Goal: Task Accomplishment & Management: Use online tool/utility

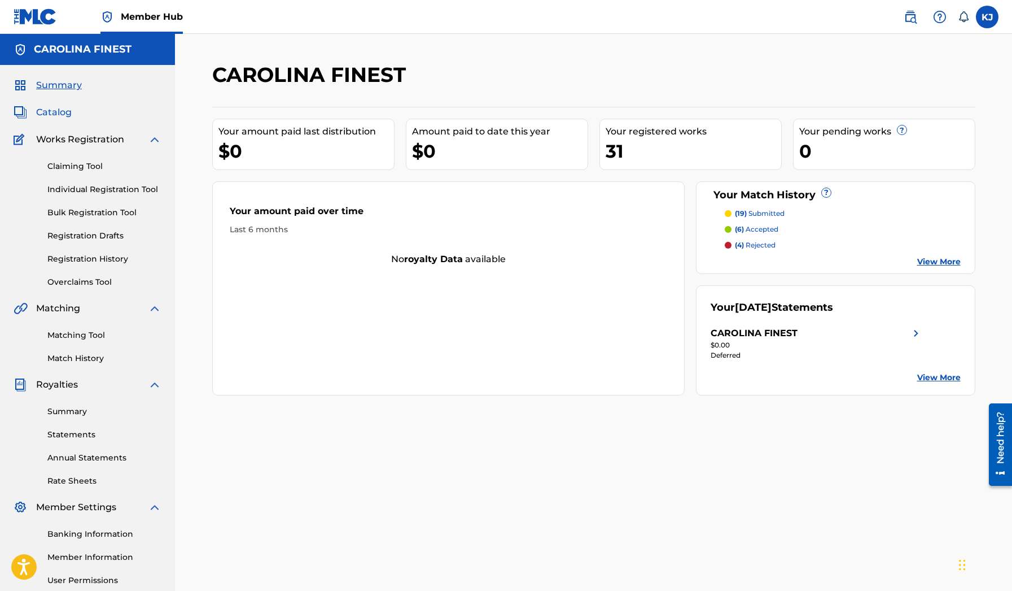
click at [56, 116] on span "Catalog" at bounding box center [54, 113] width 36 height 14
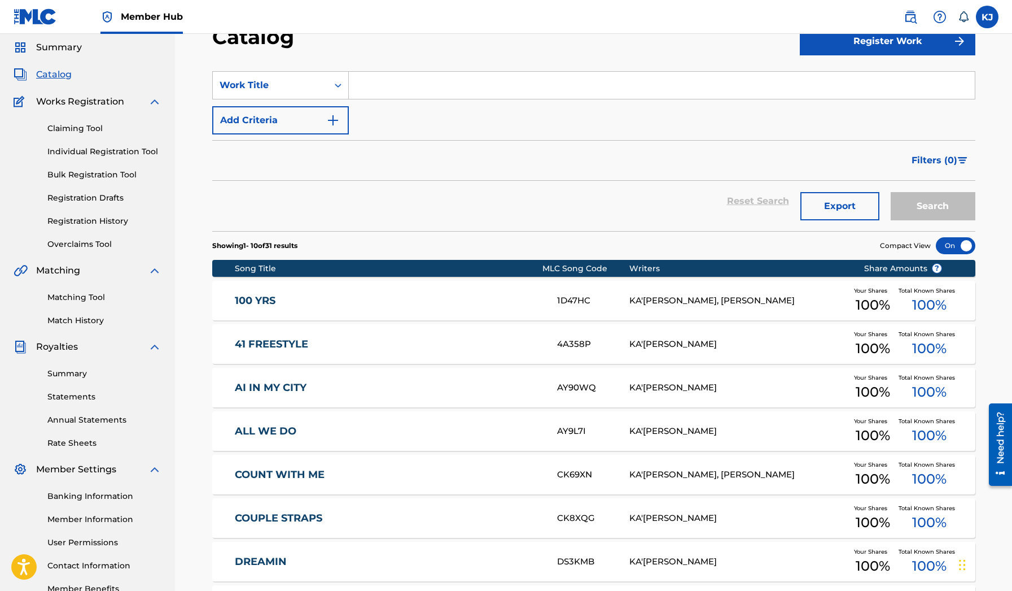
scroll to position [18, 0]
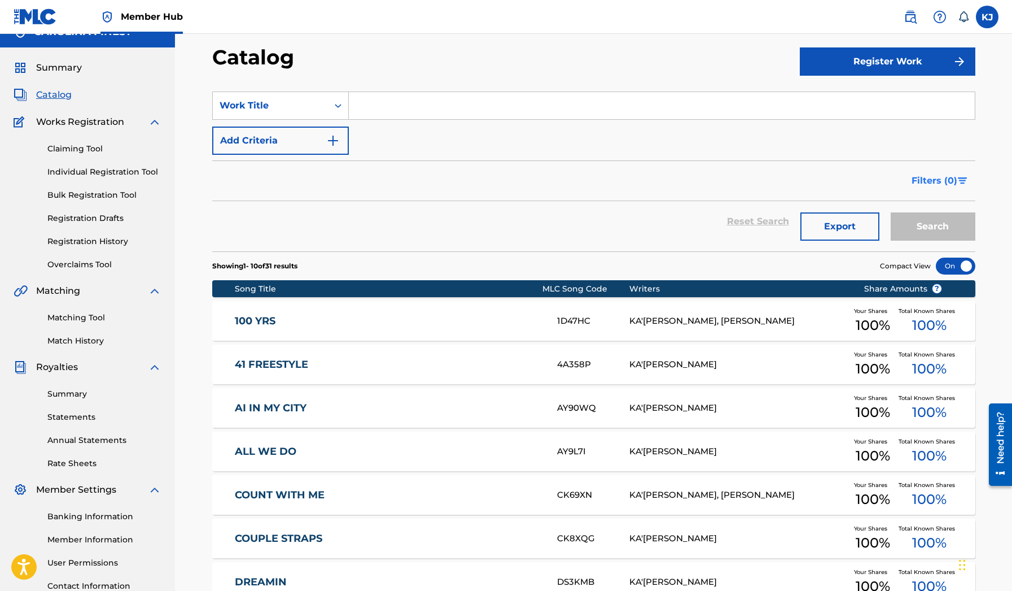
click at [963, 177] on img "Search Form" at bounding box center [963, 180] width 10 height 7
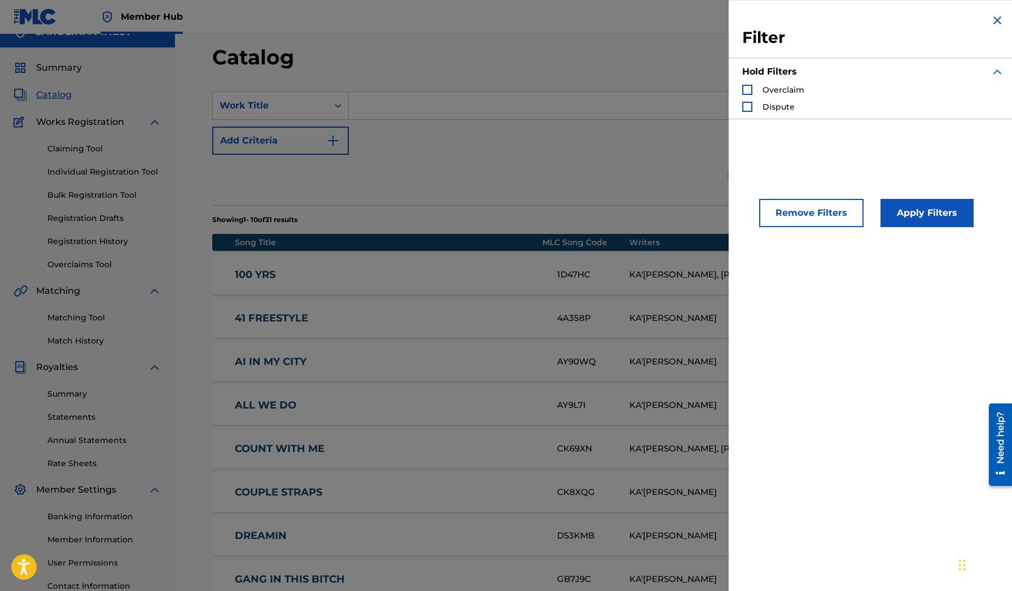
click at [618, 181] on div "Reset Search Export Search" at bounding box center [593, 175] width 763 height 41
click at [996, 21] on img "Search Form" at bounding box center [998, 21] width 14 height 14
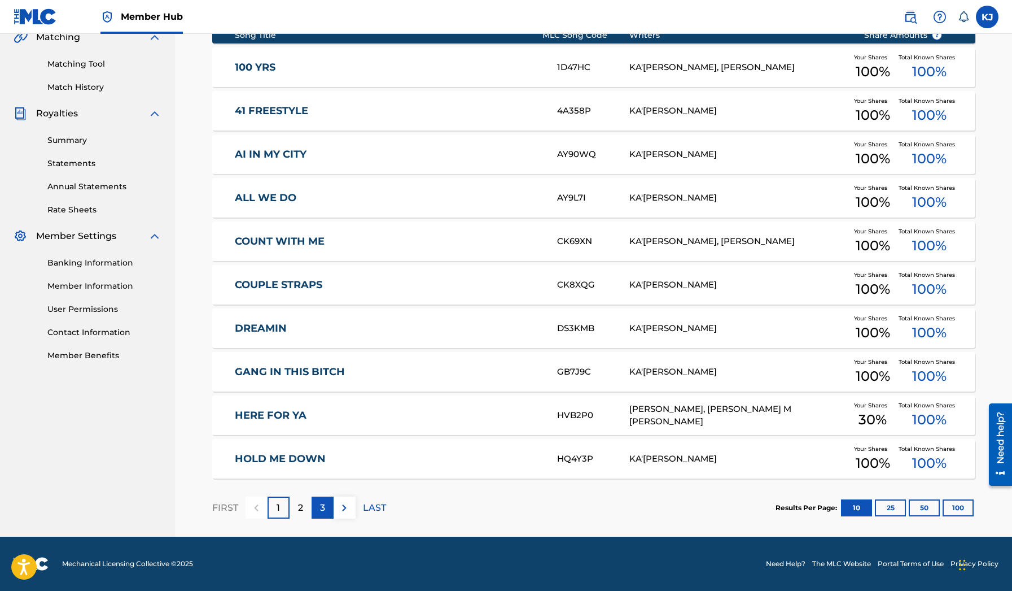
click at [312, 510] on div "3" at bounding box center [323, 507] width 22 height 22
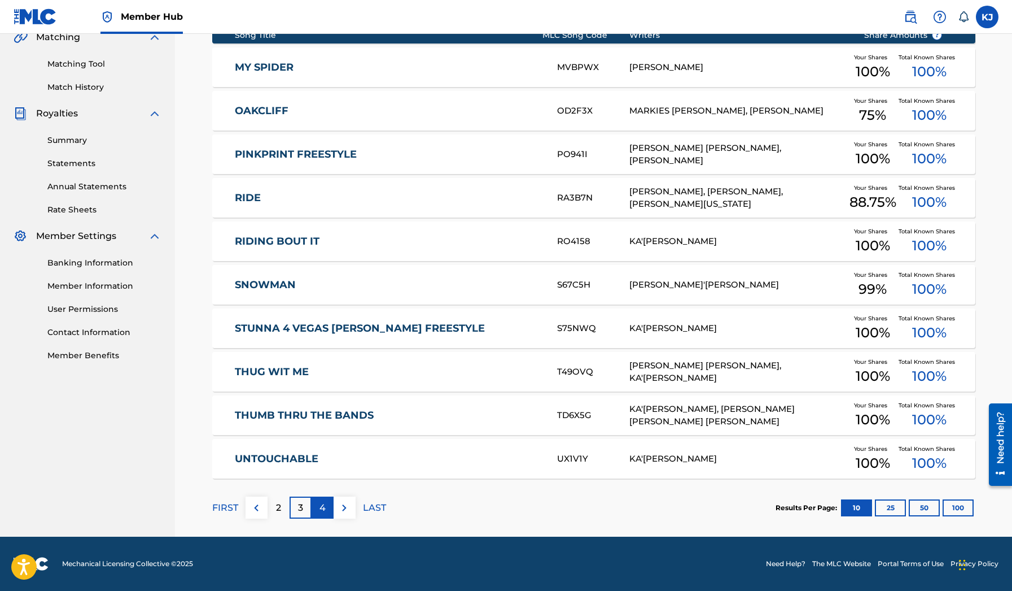
scroll to position [271, 0]
click at [353, 512] on button at bounding box center [345, 507] width 22 height 22
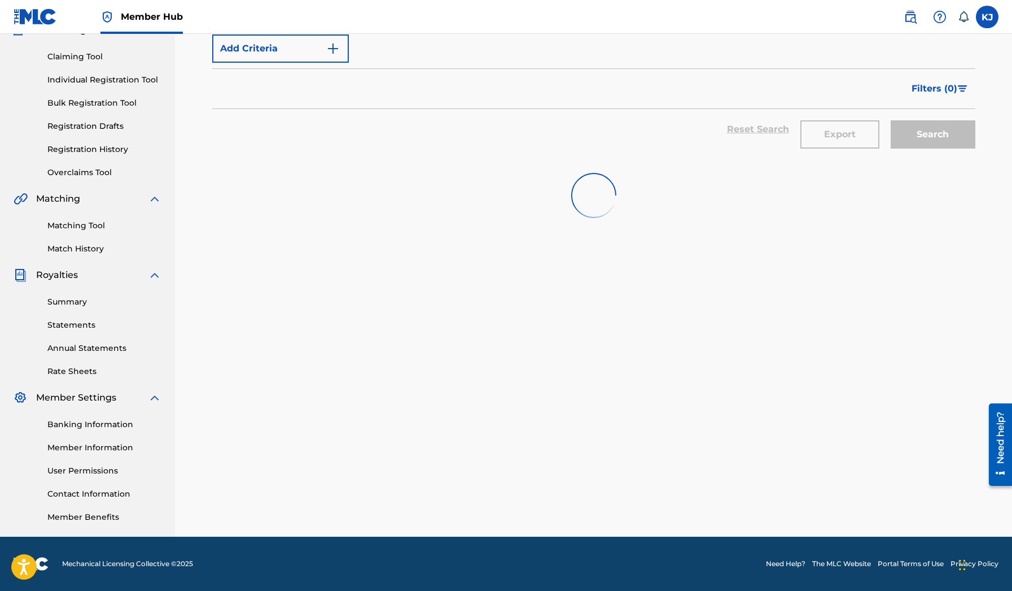
scroll to position [110, 0]
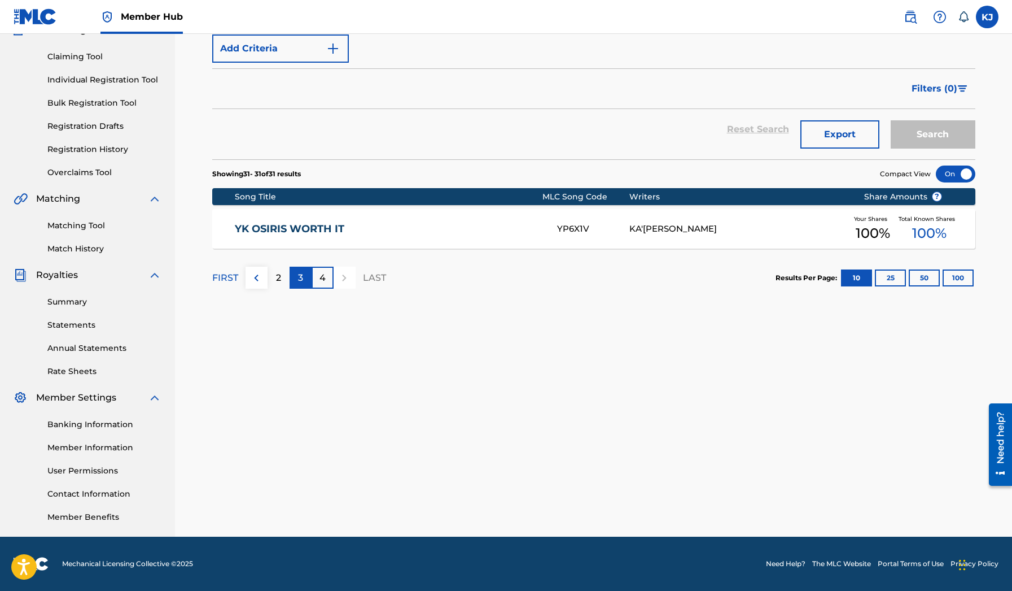
click at [299, 284] on p "3" at bounding box center [300, 278] width 5 height 14
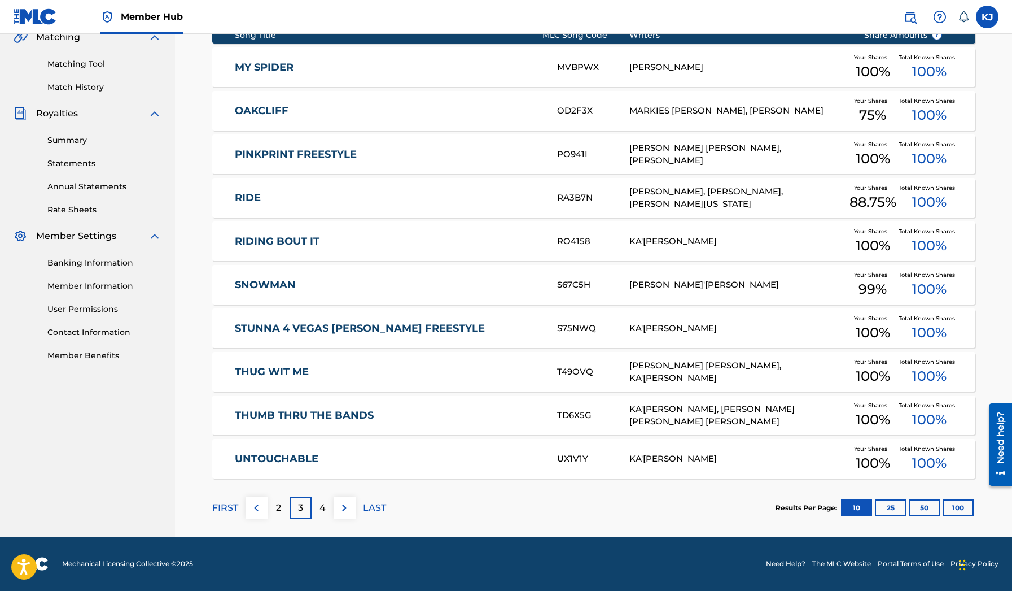
scroll to position [271, 0]
click at [283, 508] on div "2" at bounding box center [279, 507] width 22 height 22
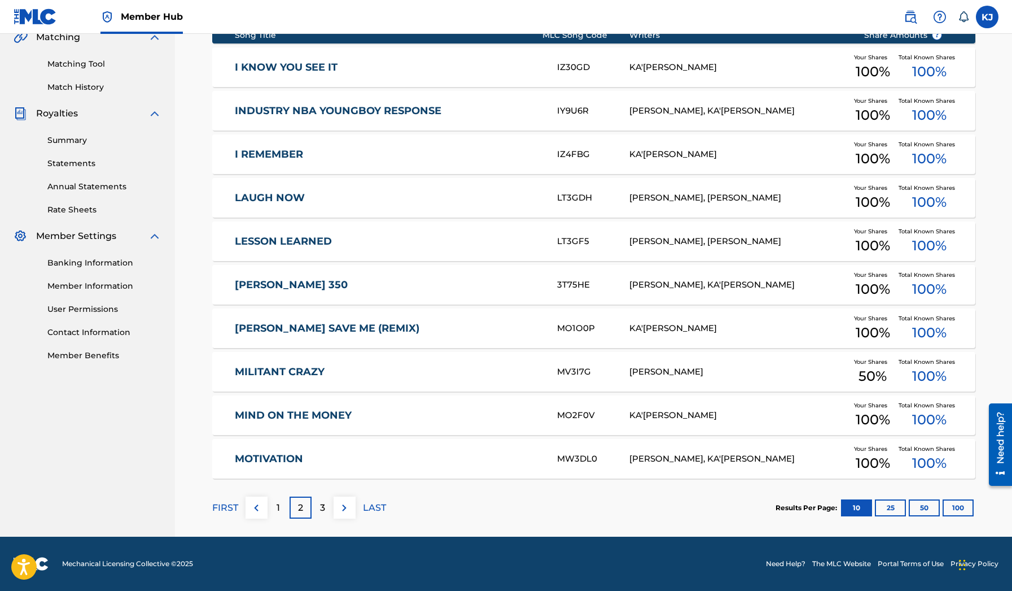
click at [305, 510] on div "2" at bounding box center [301, 507] width 22 height 22
click at [320, 506] on p "3" at bounding box center [322, 508] width 5 height 14
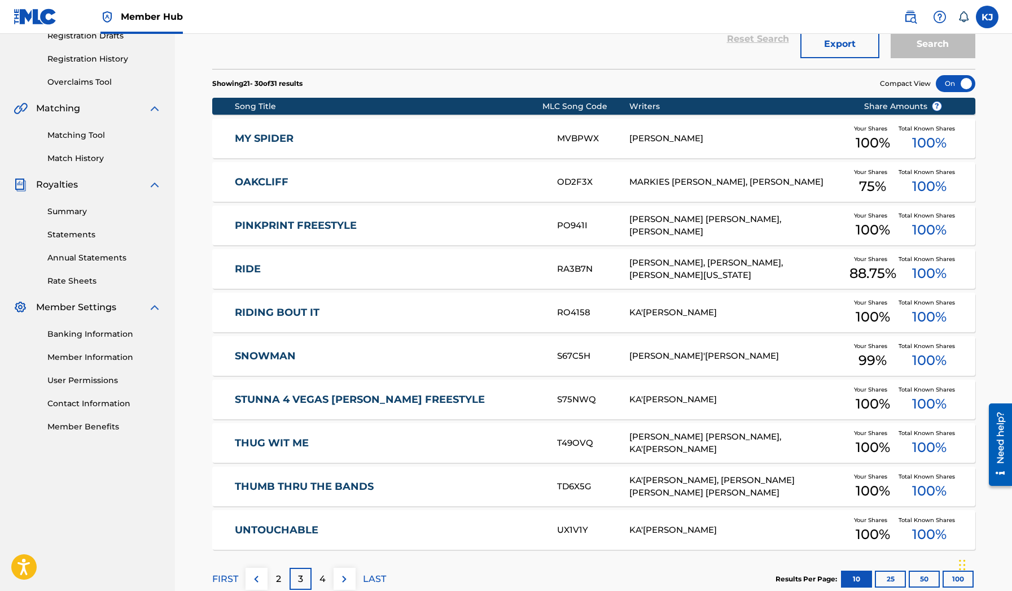
scroll to position [221, 0]
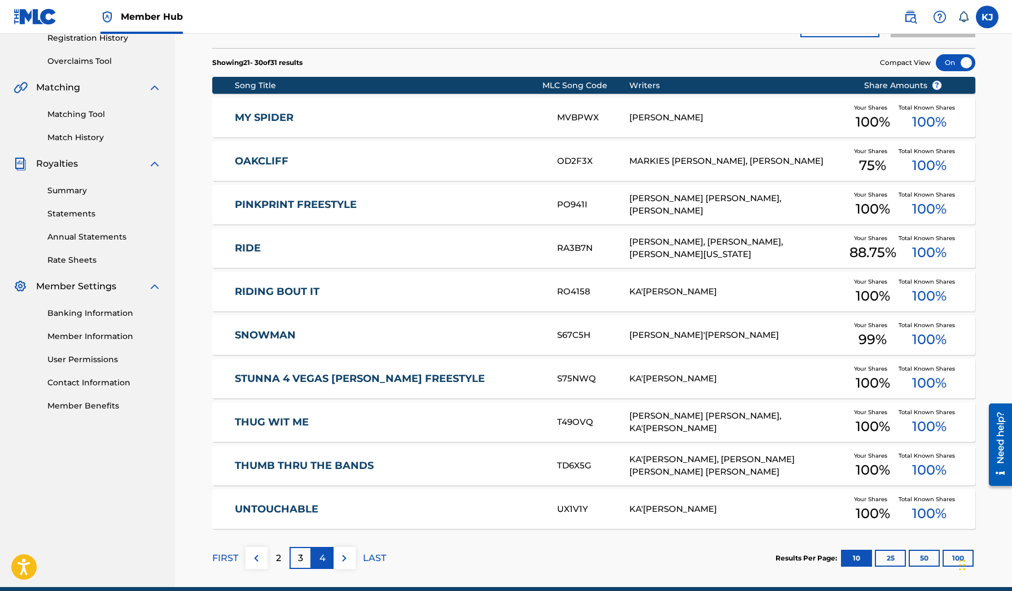
click at [327, 555] on div "4" at bounding box center [323, 558] width 22 height 22
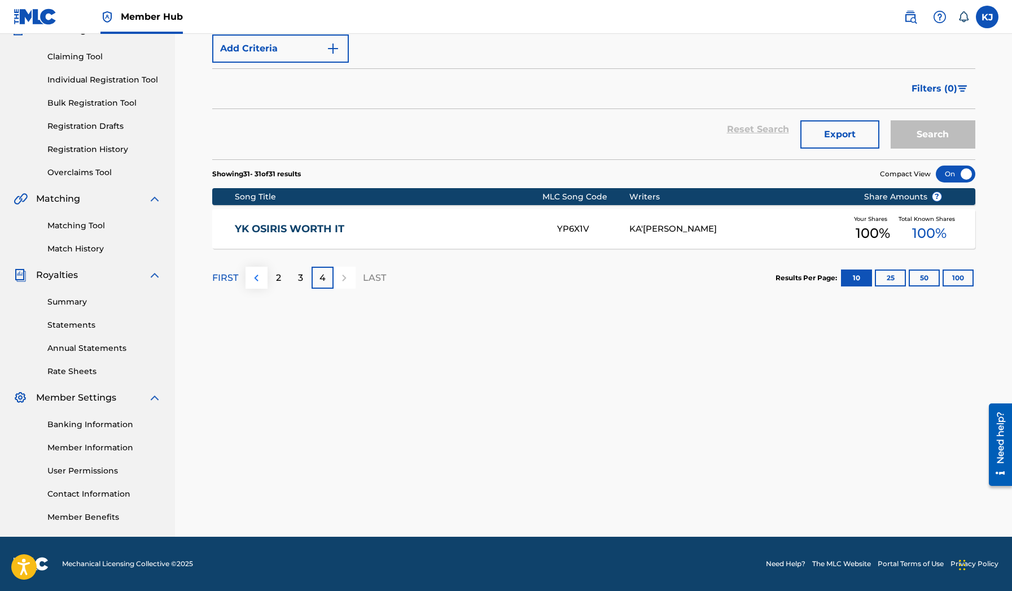
click at [264, 285] on button at bounding box center [257, 277] width 22 height 22
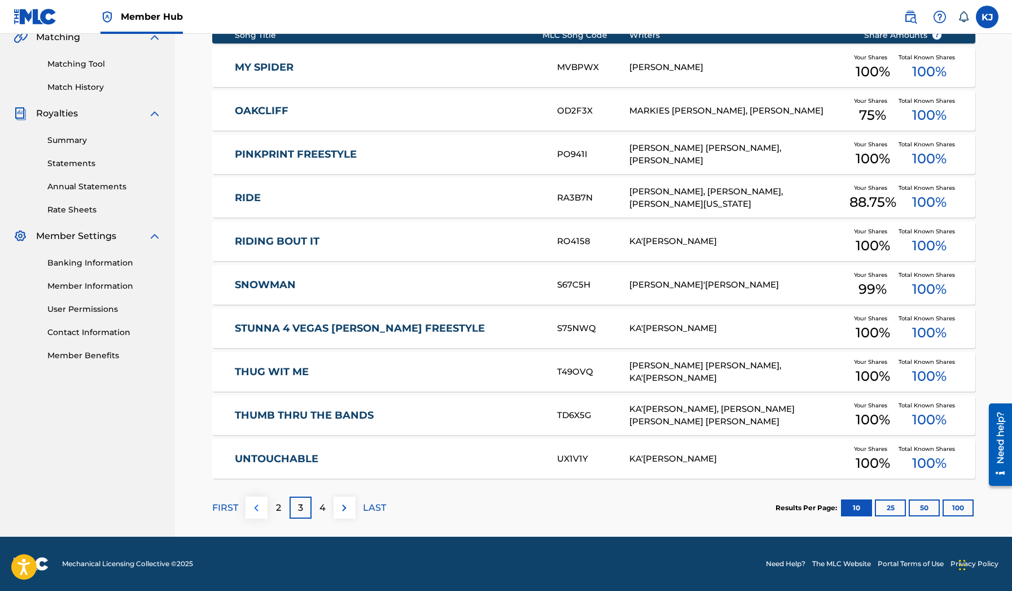
click at [258, 504] on img at bounding box center [257, 508] width 14 height 14
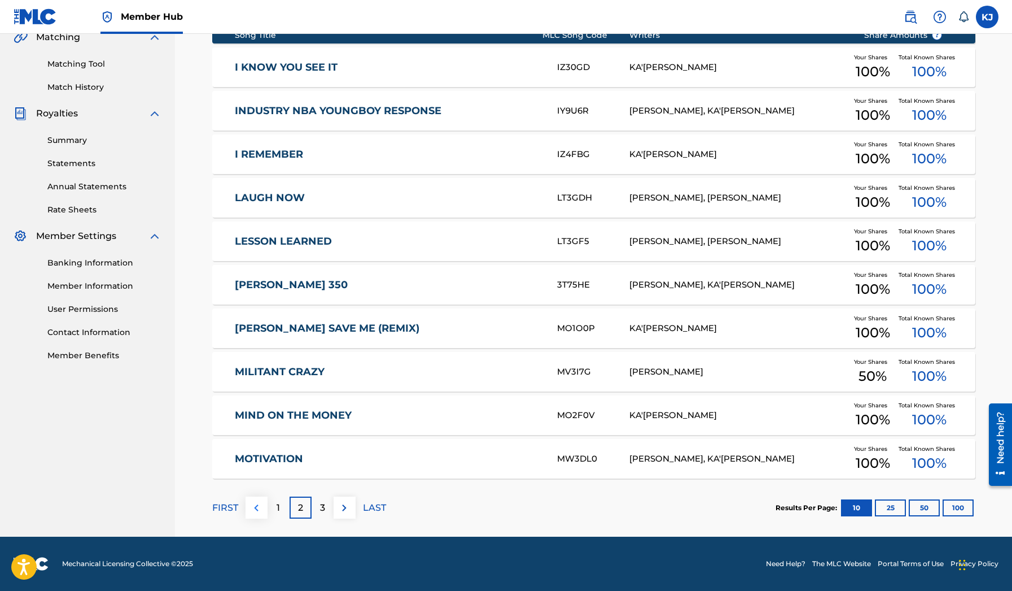
click at [255, 503] on img at bounding box center [257, 508] width 14 height 14
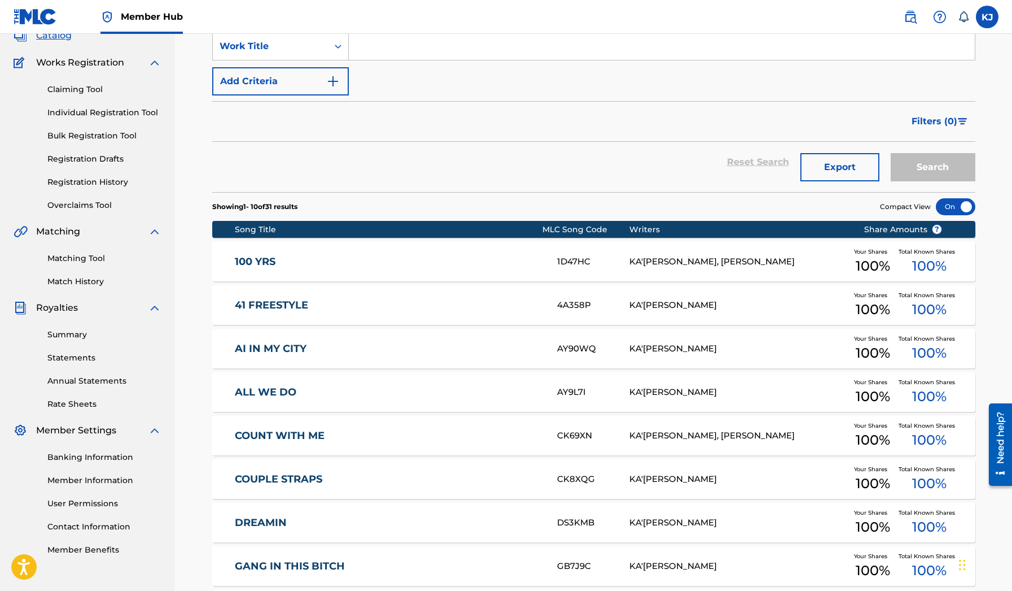
scroll to position [85, 0]
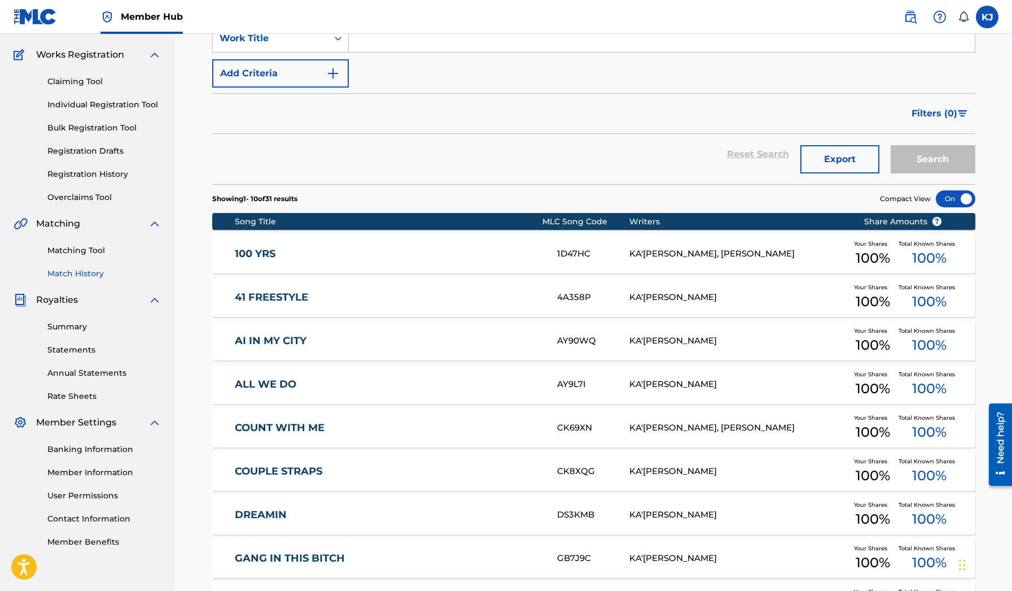
click at [86, 272] on link "Match History" at bounding box center [104, 274] width 114 height 12
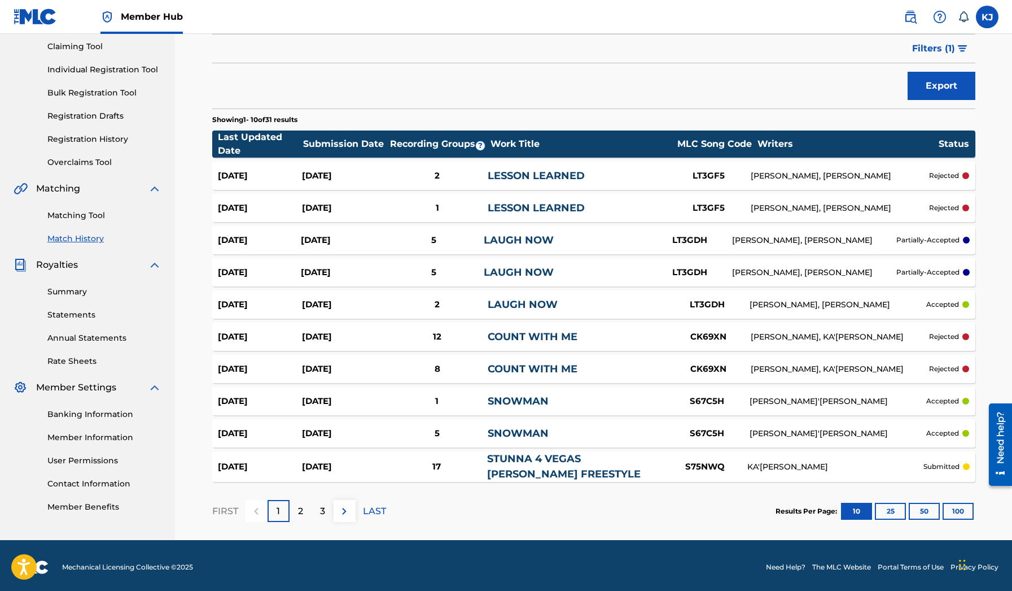
scroll to position [121, 0]
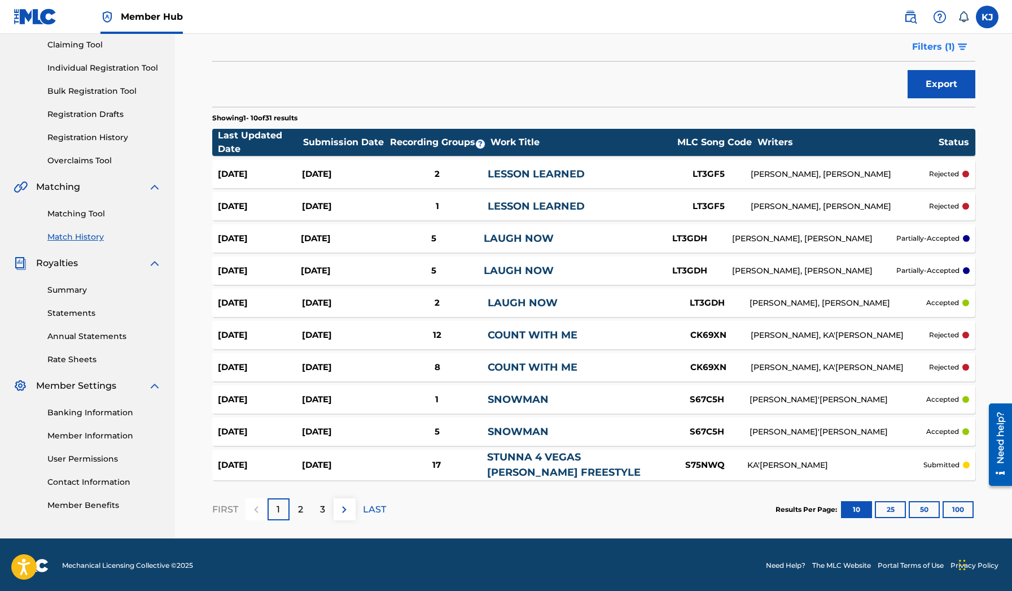
click at [955, 49] on button "Filters ( 1 )" at bounding box center [941, 47] width 70 height 28
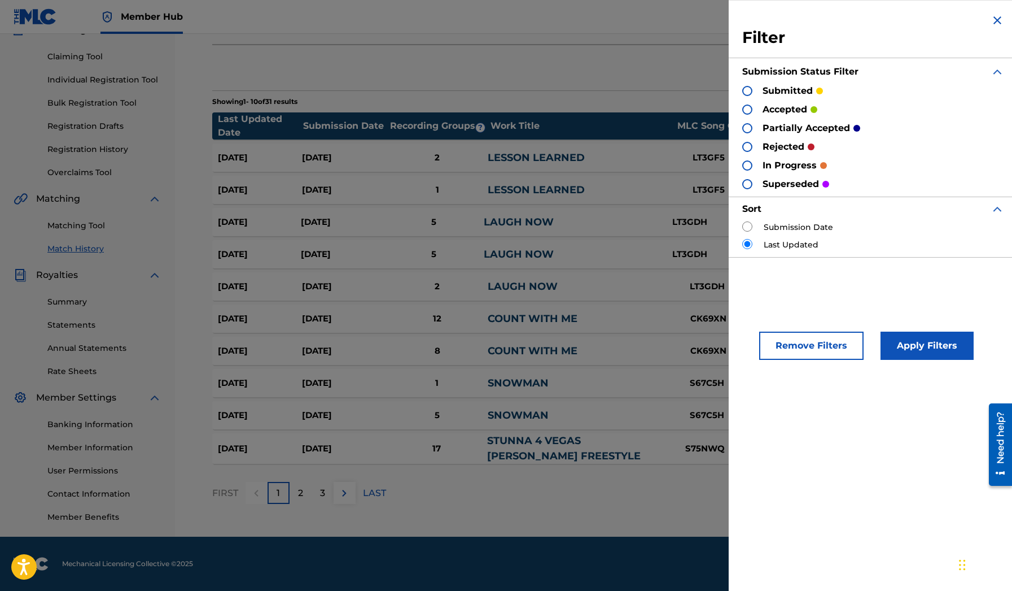
click at [782, 93] on p "submitted" at bounding box center [788, 91] width 50 height 14
click at [737, 90] on div "Filter Submission Status Filter submitted accepted partially accepted rejected …" at bounding box center [873, 135] width 289 height 270
click at [746, 90] on div at bounding box center [747, 91] width 10 height 10
click at [924, 345] on button "Apply Filters" at bounding box center [927, 345] width 93 height 28
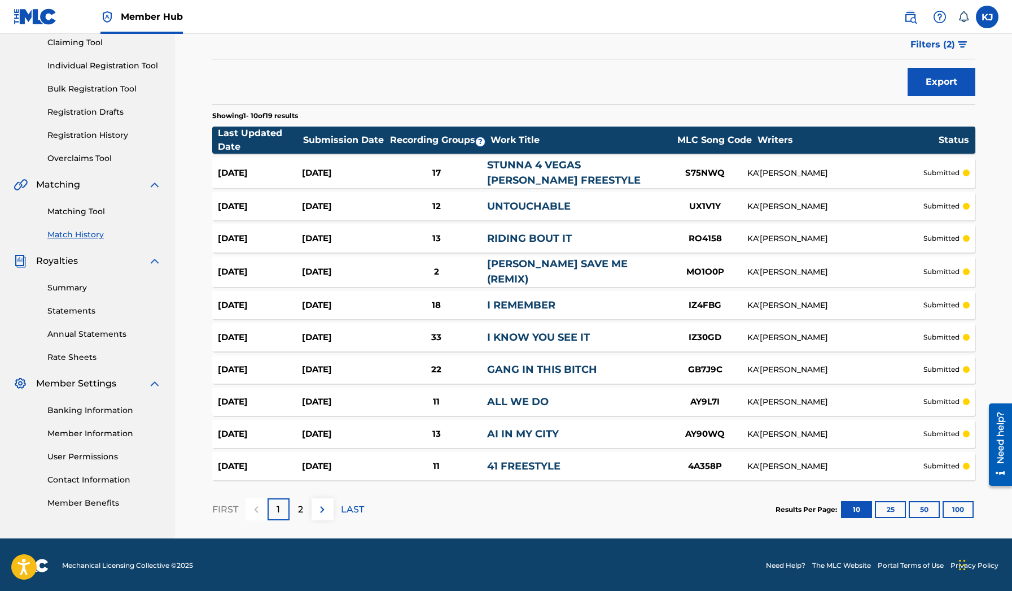
scroll to position [123, 0]
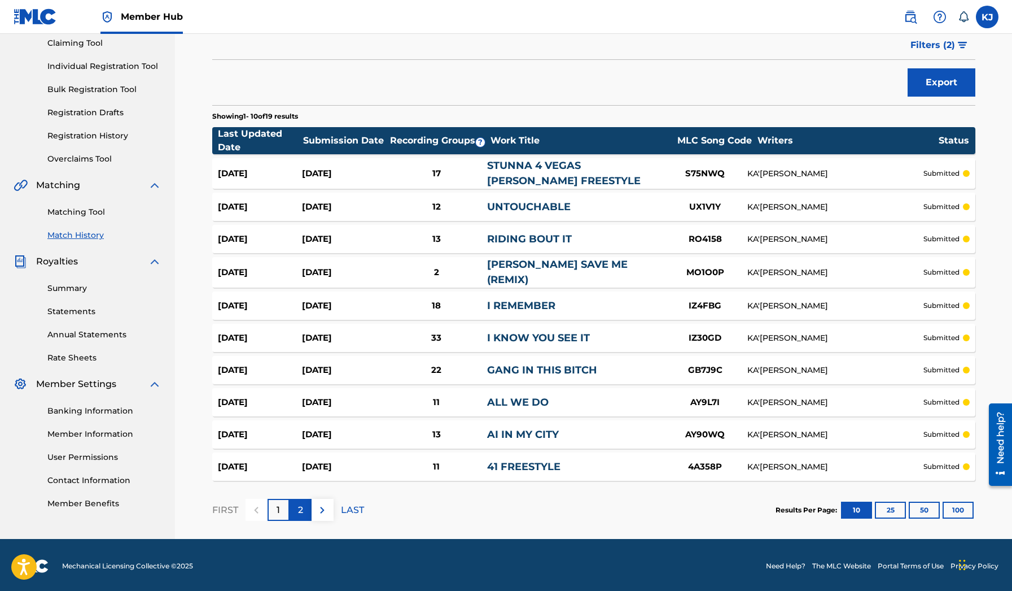
click at [298, 508] on p "2" at bounding box center [300, 510] width 5 height 14
click at [277, 514] on div "1" at bounding box center [279, 510] width 22 height 22
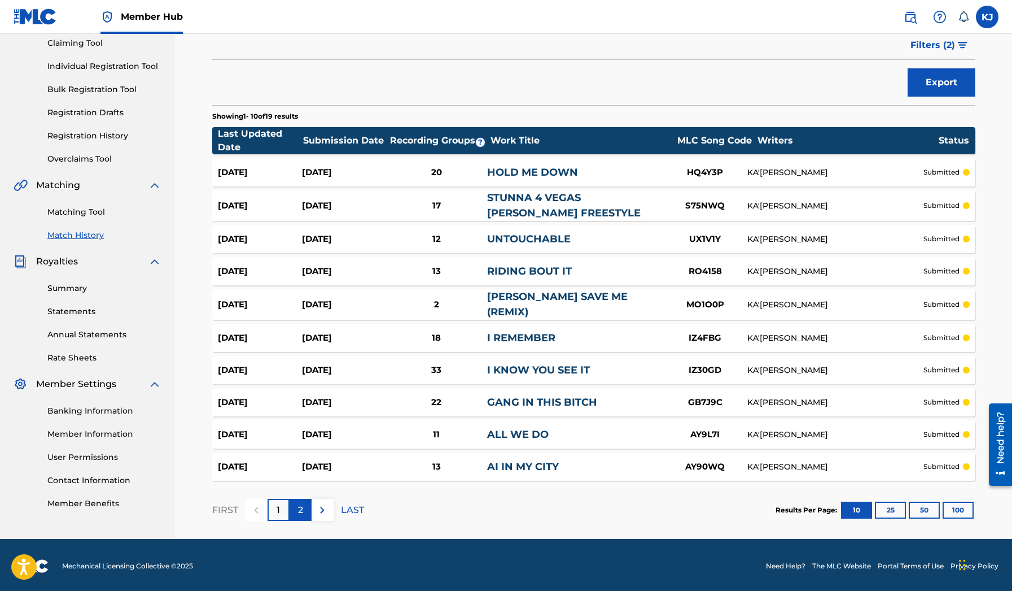
click at [298, 510] on p "2" at bounding box center [300, 510] width 5 height 14
click at [273, 513] on div "1" at bounding box center [279, 510] width 22 height 22
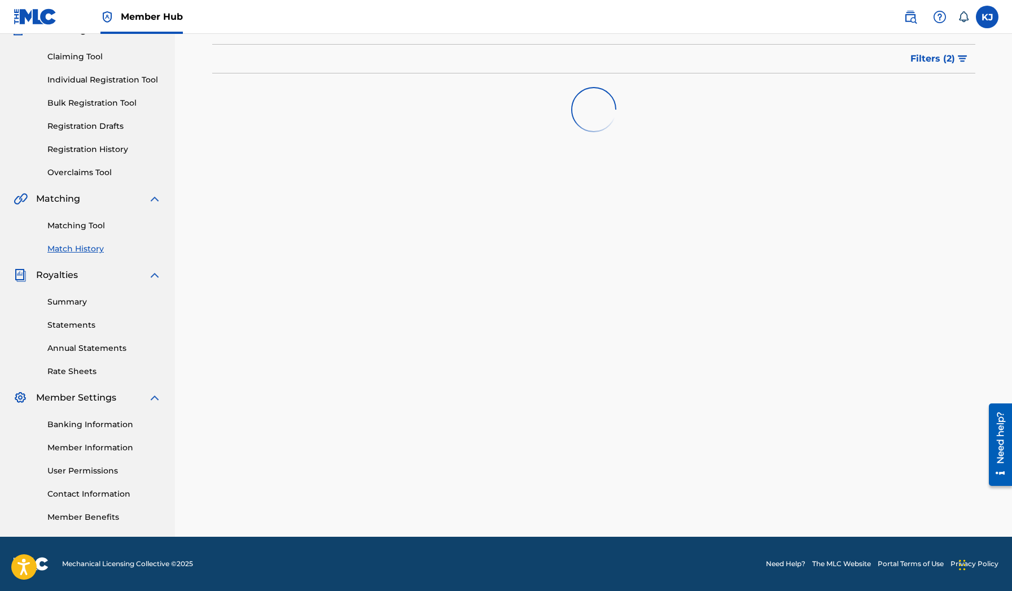
scroll to position [97, 0]
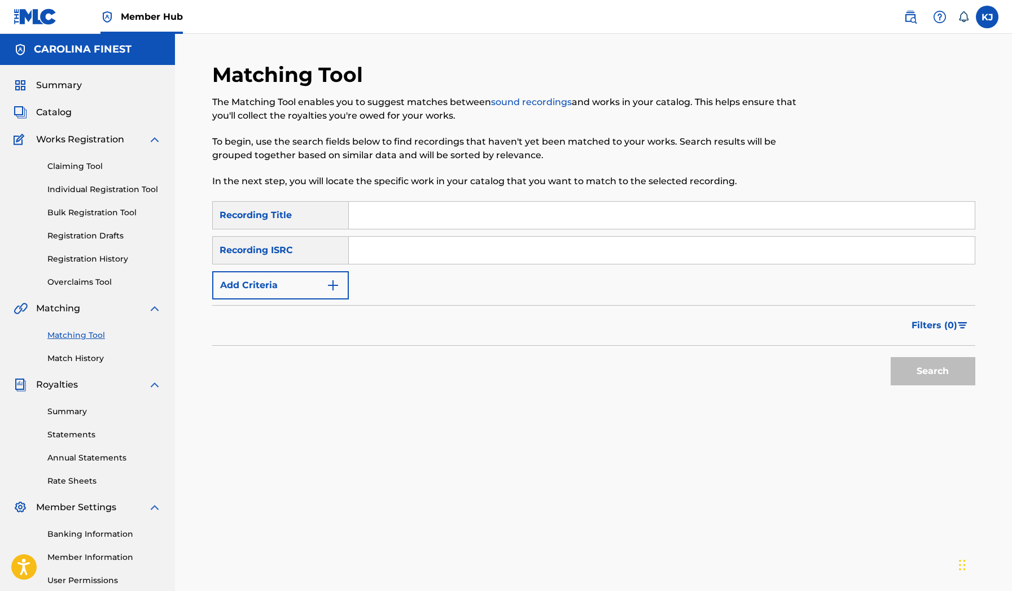
click at [419, 218] on input "Search Form" at bounding box center [662, 215] width 626 height 27
click at [399, 219] on input "hold me down" at bounding box center [662, 215] width 626 height 27
type input "hold me down"
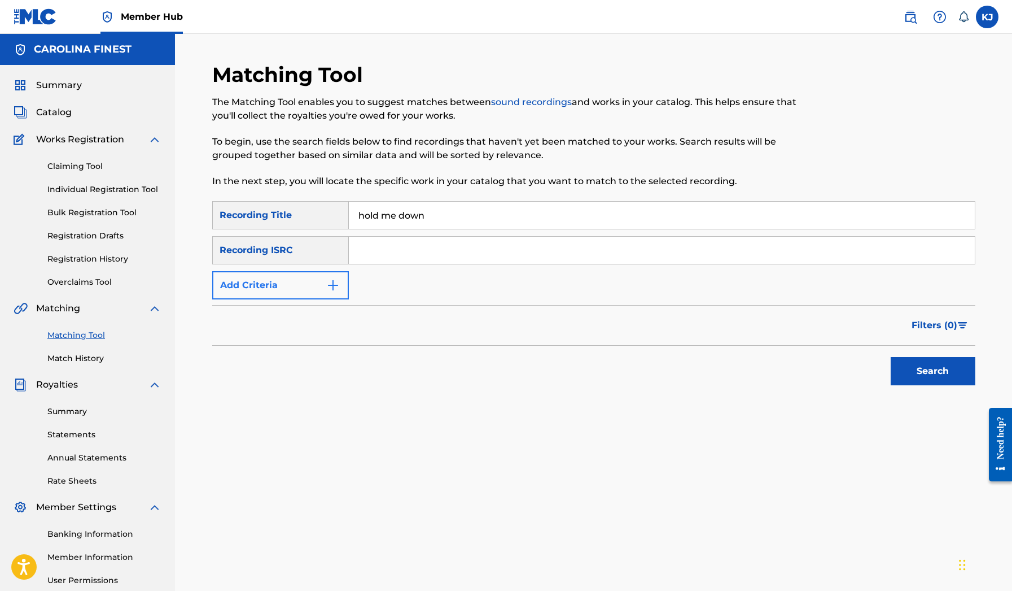
click at [342, 286] on button "Add Criteria" at bounding box center [280, 285] width 137 height 28
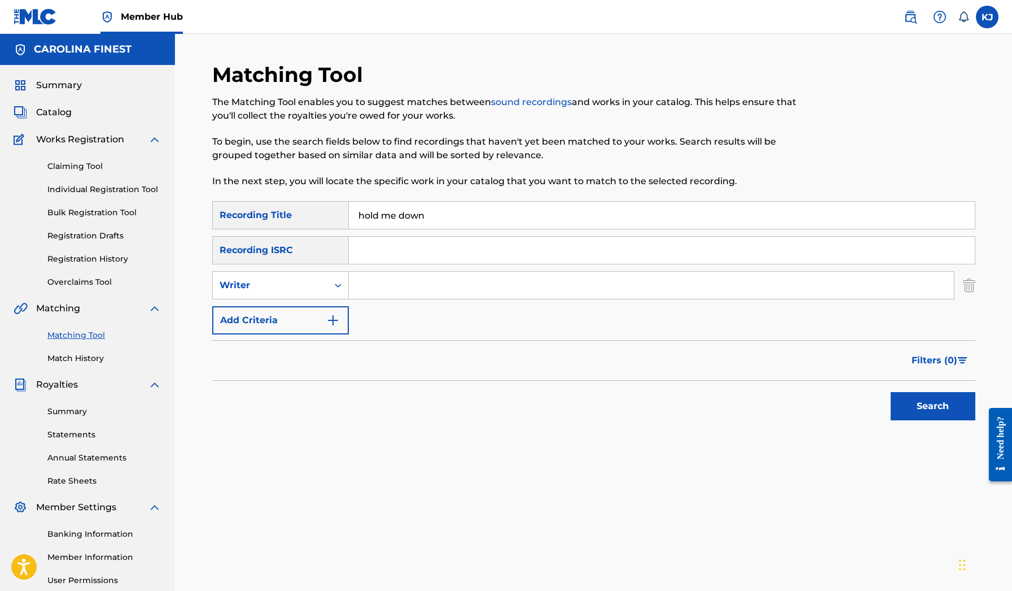
click at [335, 335] on form "SearchWithCriteria9285d4db-5491-4d18-a230-98e7f488e2a3 Recording Title hold me …" at bounding box center [593, 313] width 763 height 225
click at [343, 318] on button "Add Criteria" at bounding box center [280, 320] width 137 height 28
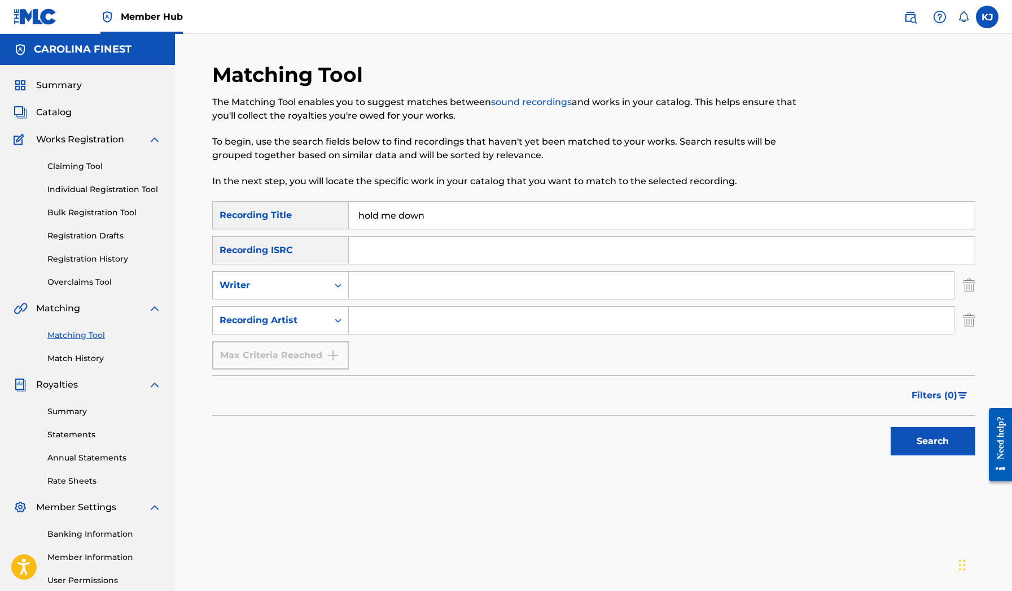
click at [364, 311] on input "Search Form" at bounding box center [651, 320] width 605 height 27
type input "kasaunj"
click at [933, 441] on button "Search" at bounding box center [933, 441] width 85 height 28
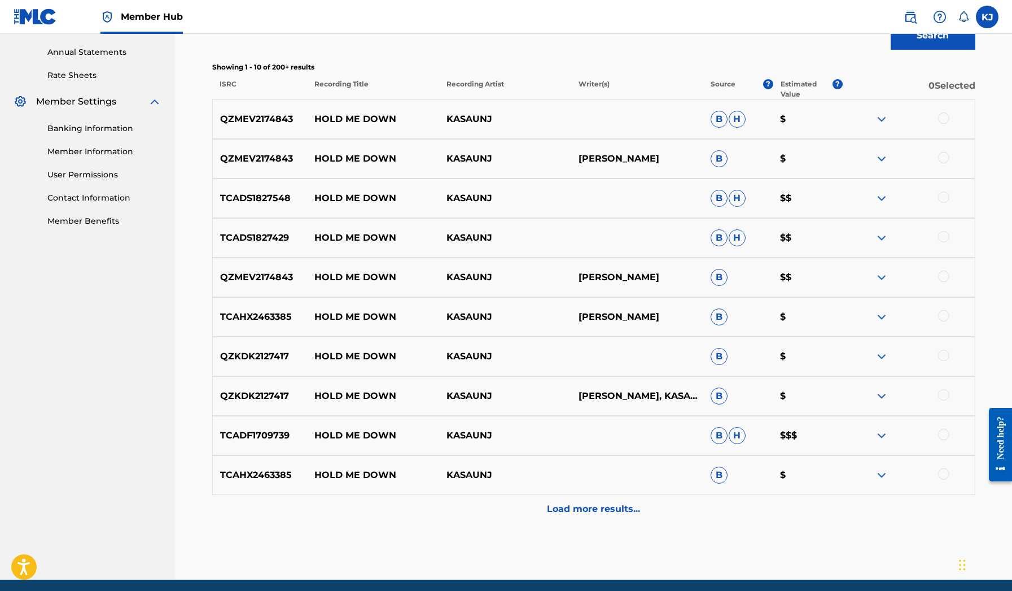
scroll to position [403, 0]
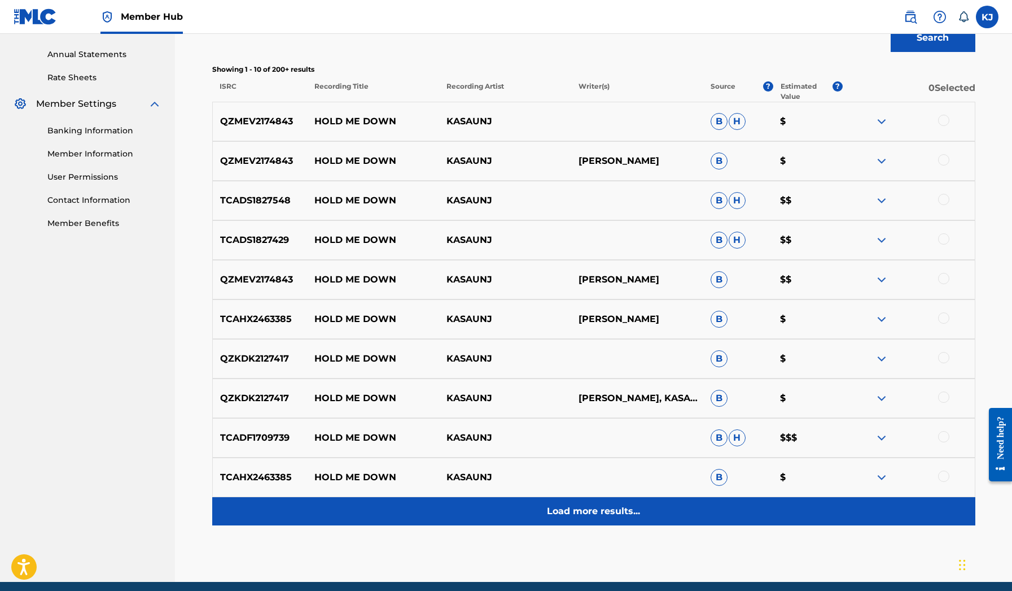
click at [575, 518] on div "Load more results..." at bounding box center [593, 511] width 763 height 28
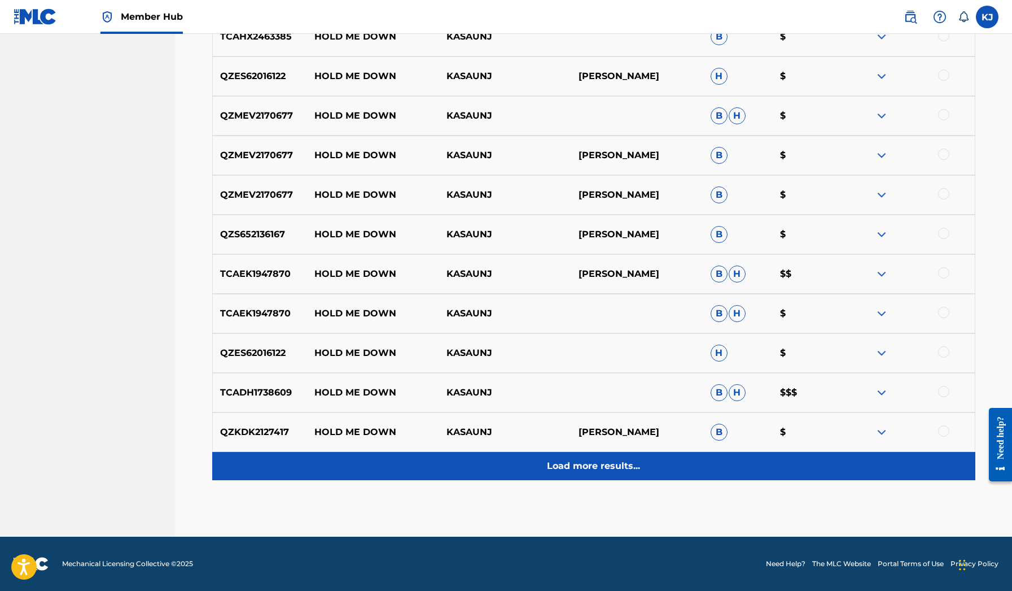
click at [576, 466] on p "Load more results..." at bounding box center [593, 466] width 93 height 14
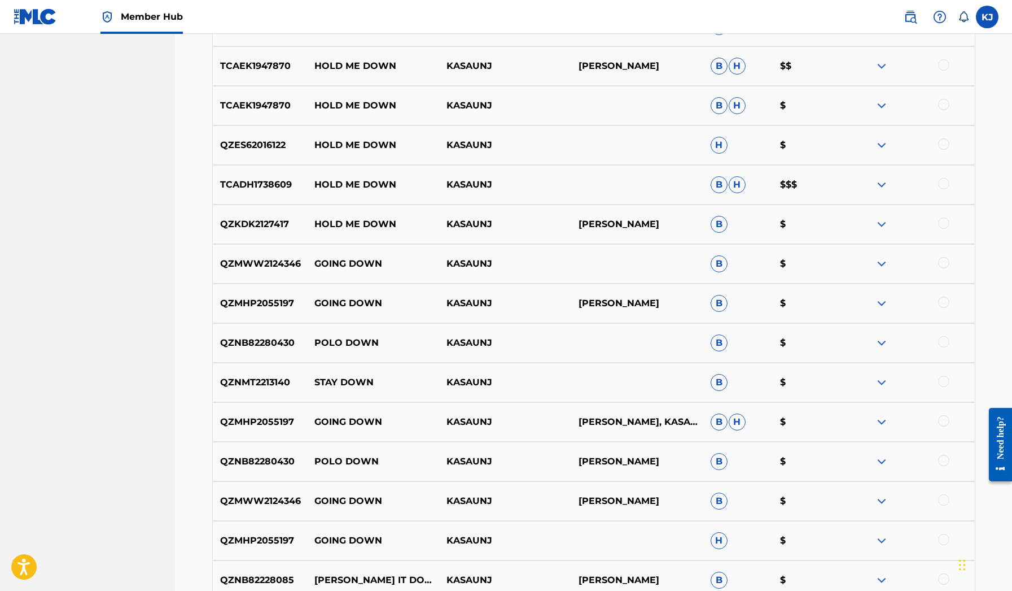
scroll to position [1102, 1]
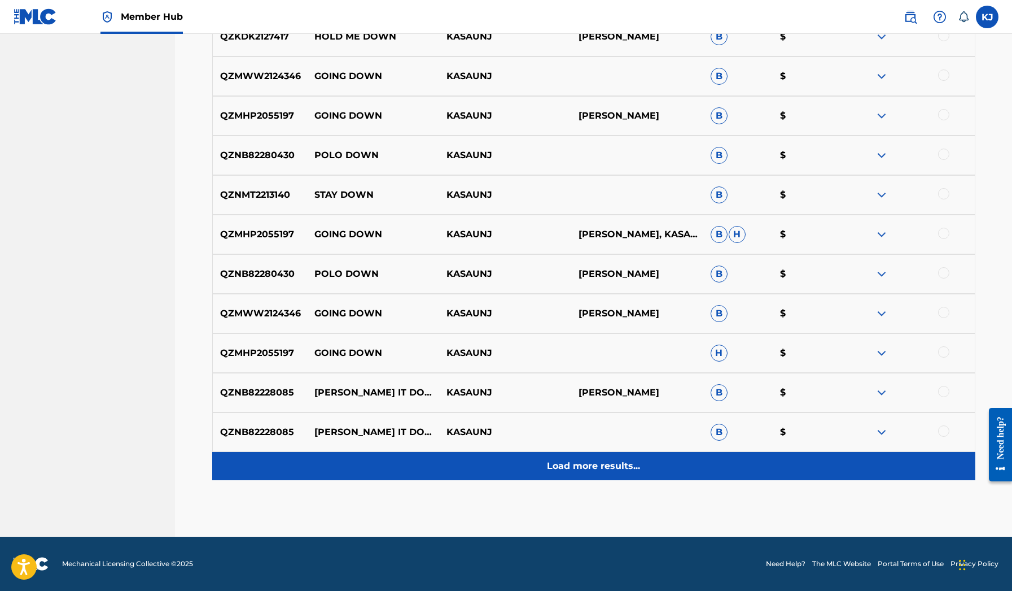
click at [587, 461] on p "Load more results..." at bounding box center [593, 466] width 93 height 14
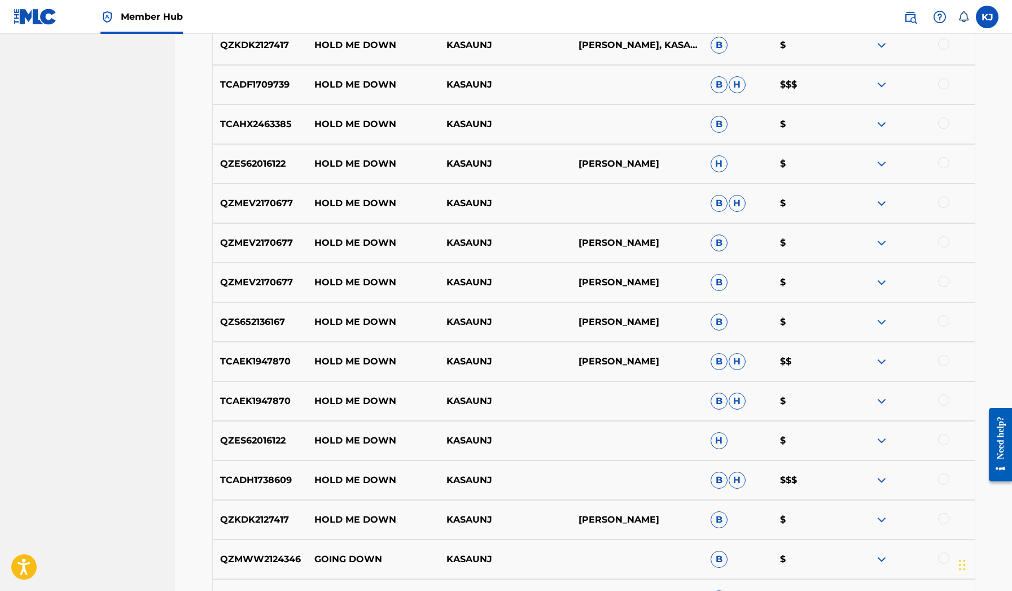
scroll to position [760, 0]
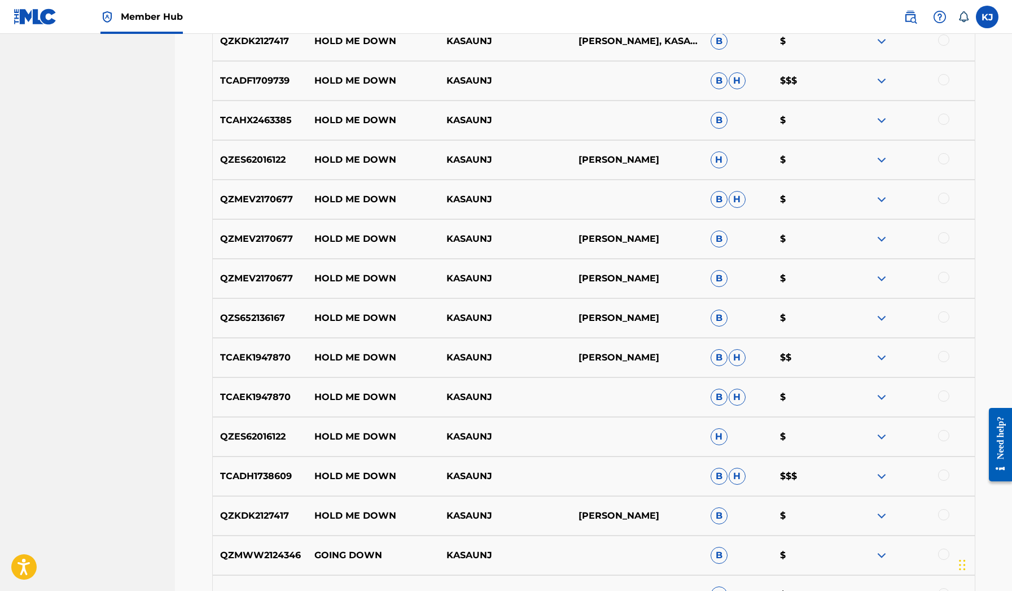
click at [945, 519] on div at bounding box center [943, 514] width 11 height 11
click at [946, 469] on div "TCADH1738609 HOLD ME DOWN KASAUNJ B H $$$" at bounding box center [593, 476] width 763 height 40
click at [945, 474] on div at bounding box center [943, 474] width 11 height 11
click at [943, 431] on div at bounding box center [943, 435] width 11 height 11
click at [938, 394] on div at bounding box center [943, 395] width 11 height 11
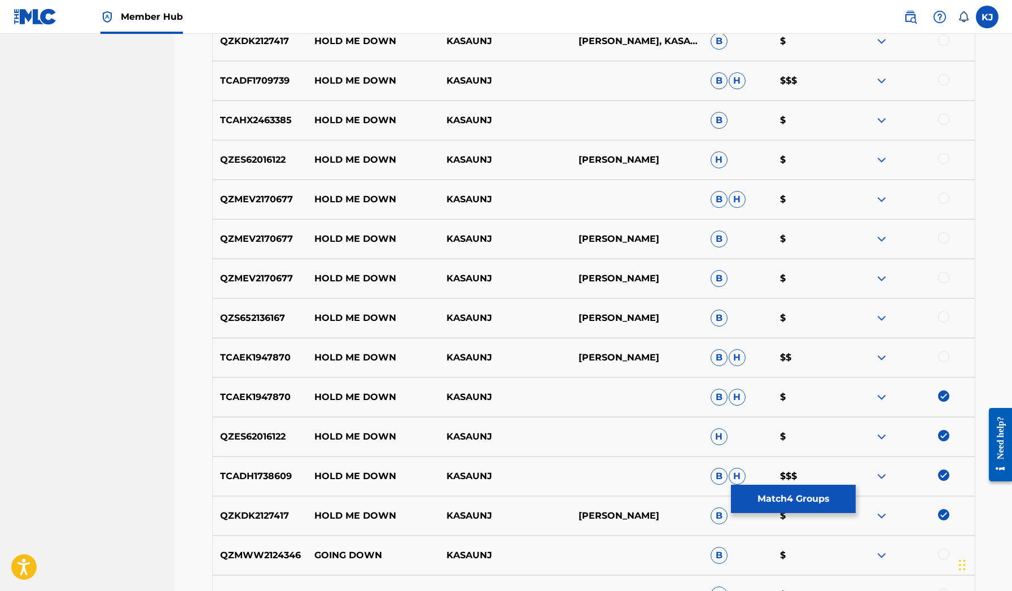
click at [940, 394] on img at bounding box center [943, 395] width 11 height 11
click at [940, 394] on div at bounding box center [943, 395] width 11 height 11
click at [942, 354] on div at bounding box center [943, 356] width 11 height 11
click at [942, 318] on div at bounding box center [943, 316] width 11 height 11
click at [946, 277] on div at bounding box center [943, 277] width 11 height 11
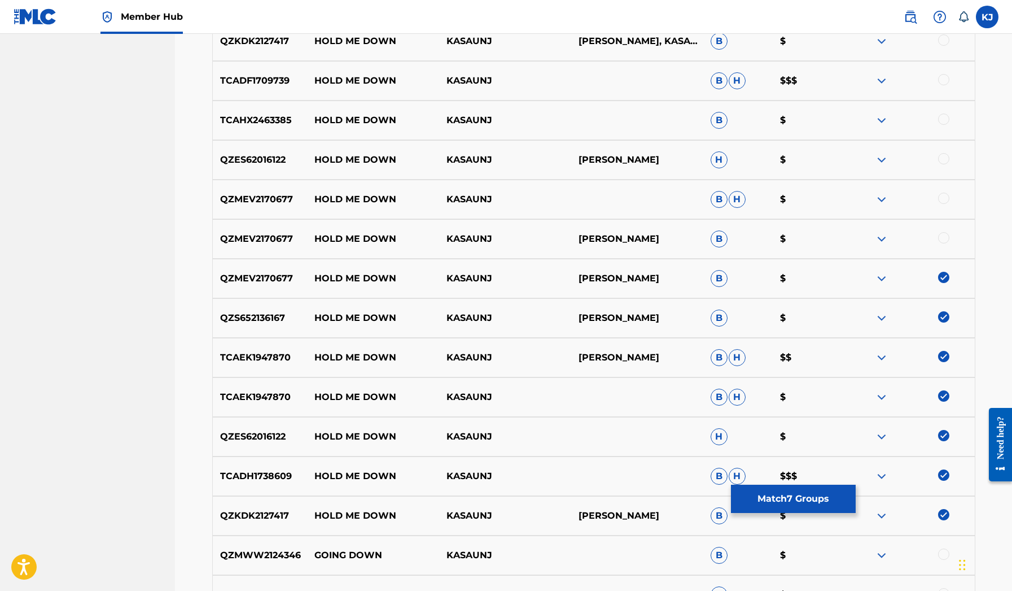
click at [944, 239] on div at bounding box center [943, 237] width 11 height 11
click at [944, 202] on div at bounding box center [943, 198] width 11 height 11
click at [943, 155] on div at bounding box center [943, 158] width 11 height 11
click at [940, 119] on div at bounding box center [943, 118] width 11 height 11
click at [940, 83] on div at bounding box center [943, 79] width 11 height 11
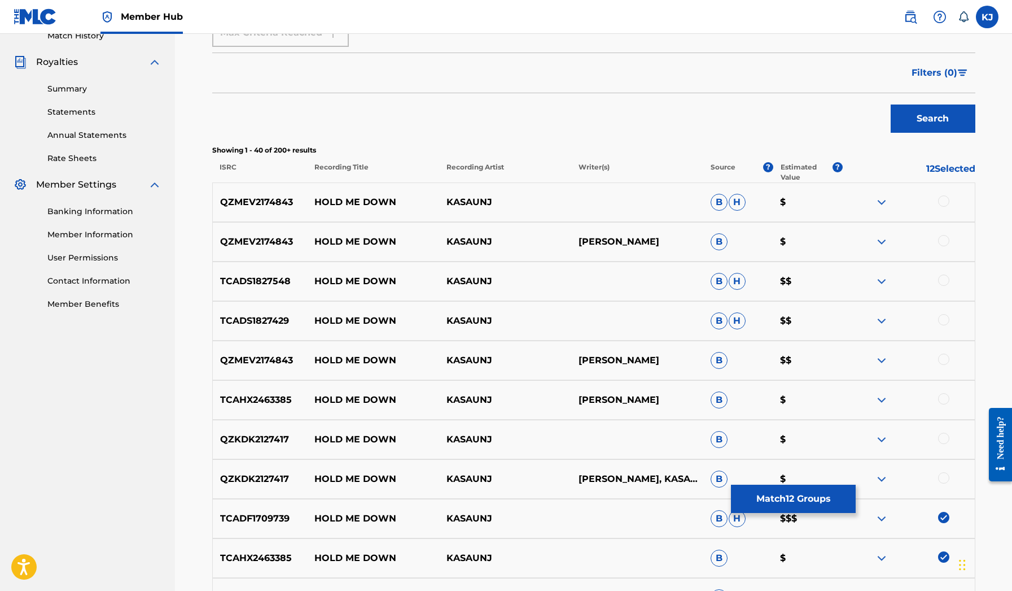
scroll to position [318, 0]
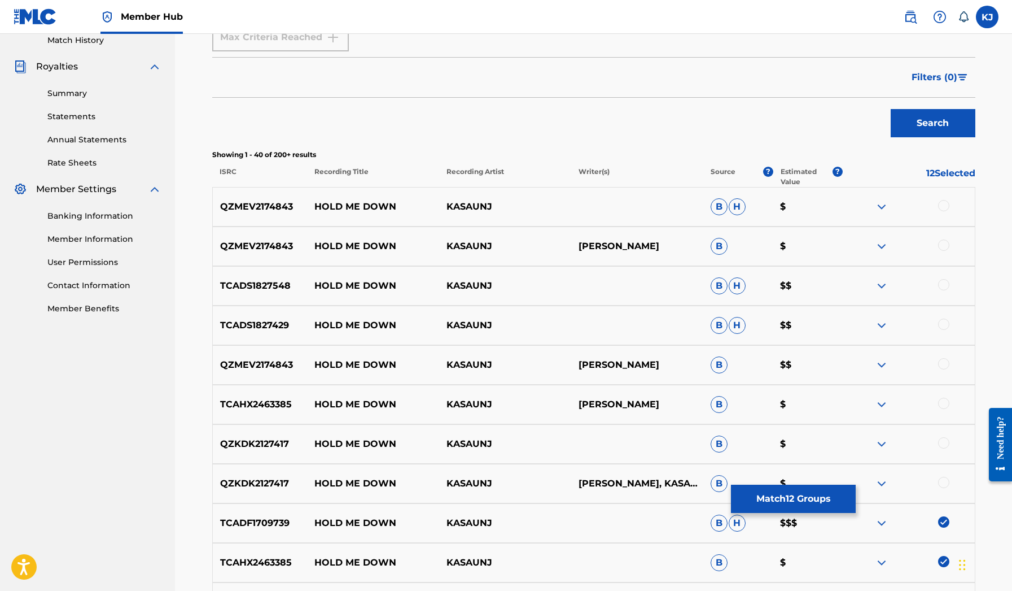
click at [947, 485] on div at bounding box center [943, 482] width 11 height 11
click at [945, 444] on div at bounding box center [943, 442] width 11 height 11
click at [947, 403] on div at bounding box center [943, 402] width 11 height 11
click at [947, 360] on div at bounding box center [943, 363] width 11 height 11
click at [946, 322] on div at bounding box center [943, 323] width 11 height 11
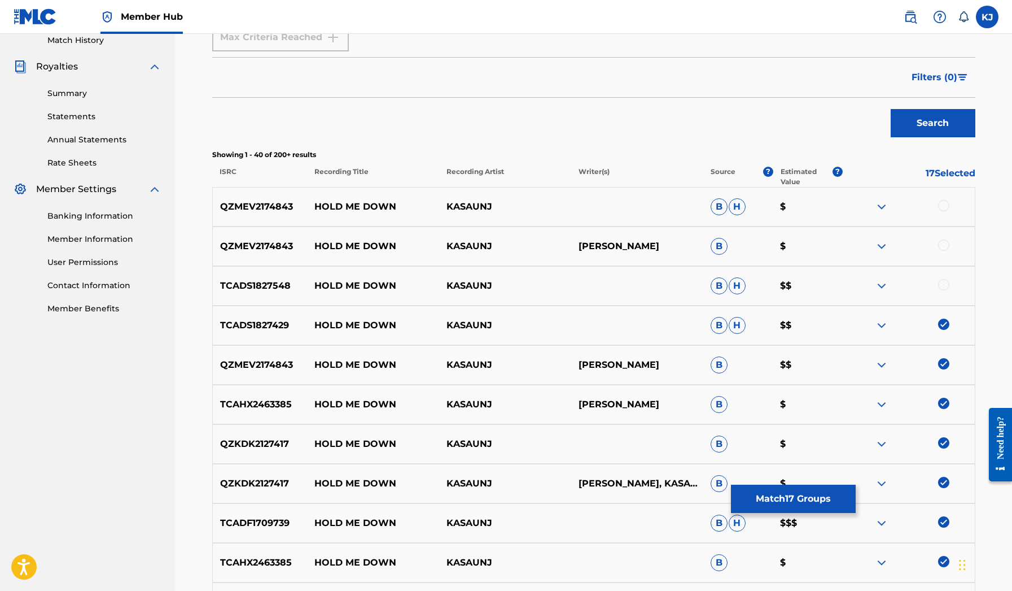
click at [947, 281] on div at bounding box center [943, 284] width 11 height 11
click at [940, 246] on div at bounding box center [943, 244] width 11 height 11
click at [942, 209] on div at bounding box center [943, 205] width 11 height 11
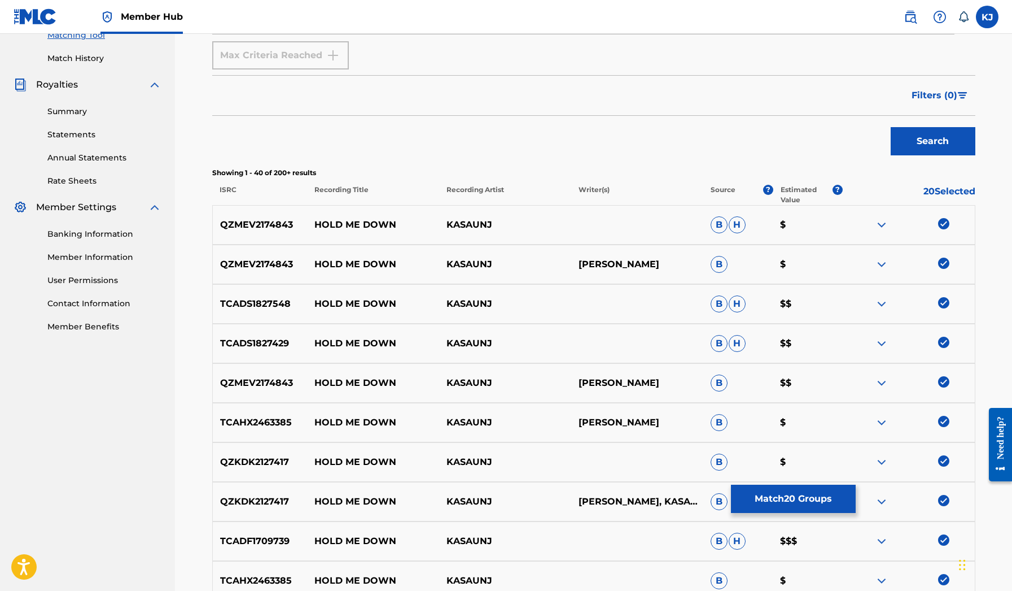
scroll to position [281, 0]
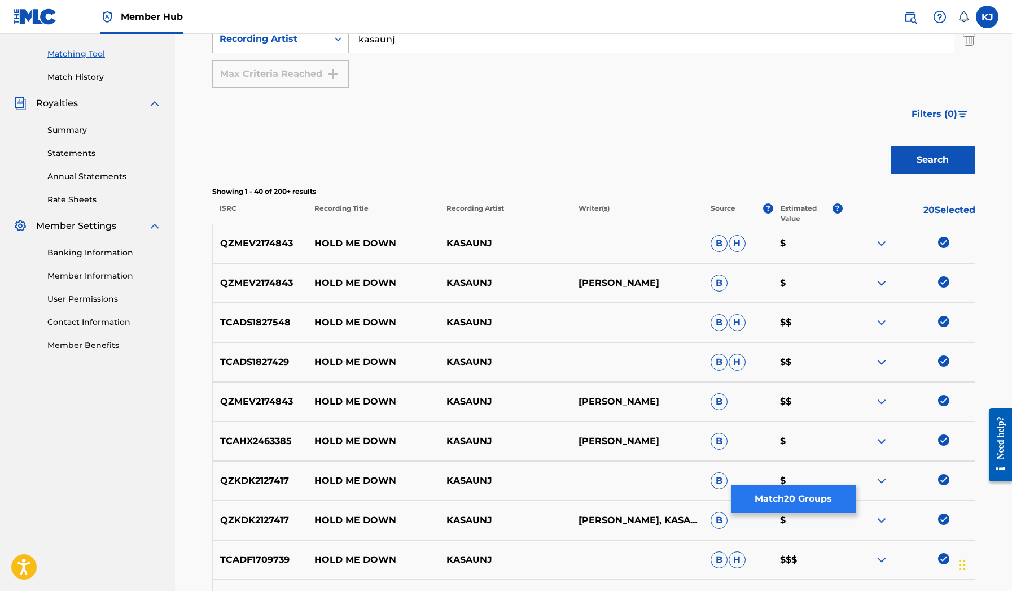
click at [816, 499] on button "Match 20 Groups" at bounding box center [793, 498] width 125 height 28
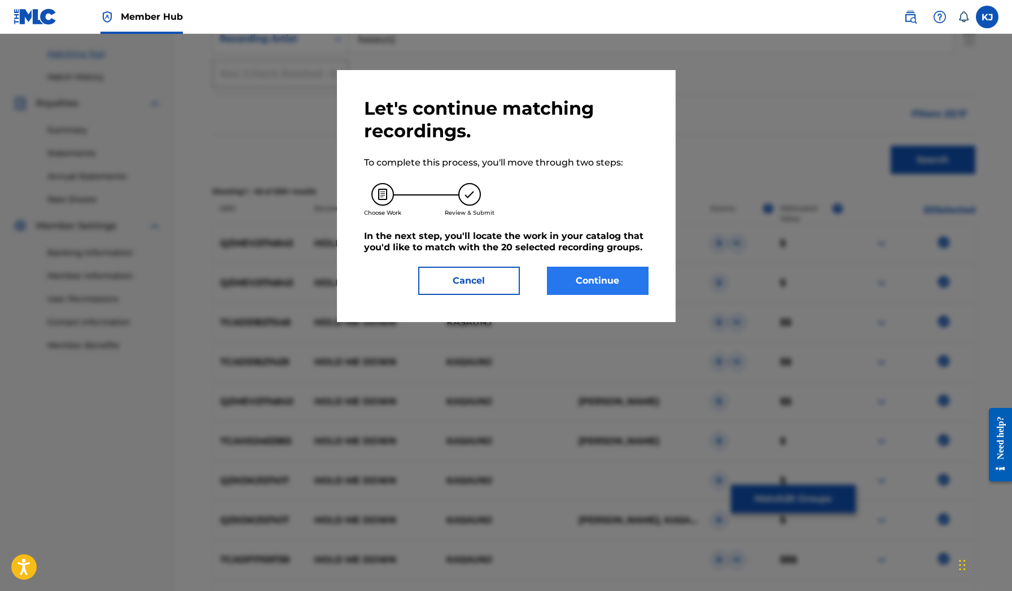
click at [576, 274] on button "Continue" at bounding box center [598, 280] width 102 height 28
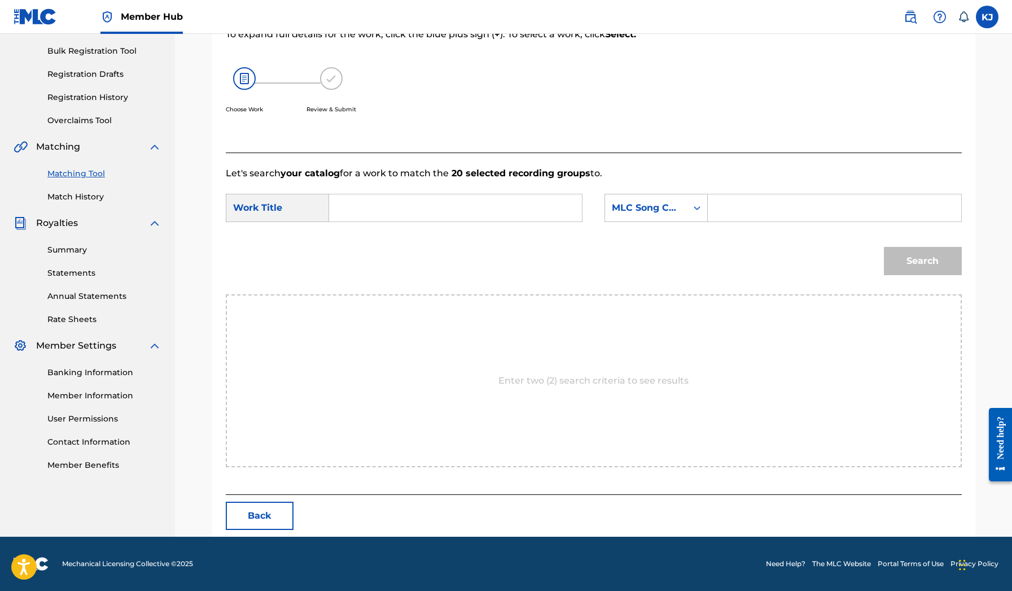
scroll to position [110, 0]
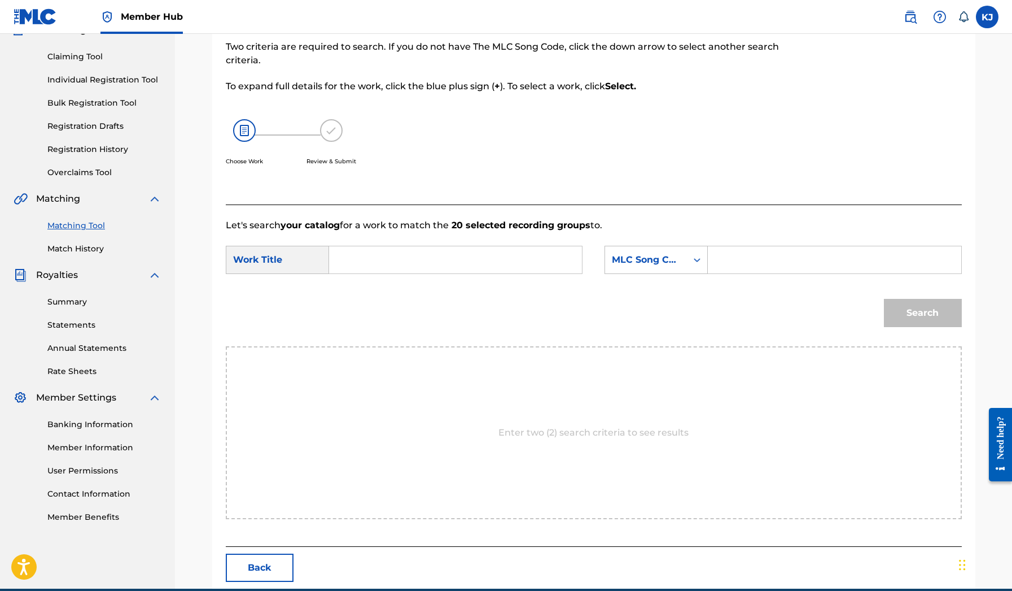
click at [464, 234] on form "SearchWithCriteriad83db7a9-ec05-4e38-9acf-ea65413a9f27 Work Title SearchWithCri…" at bounding box center [594, 289] width 736 height 114
click at [452, 255] on input "Search Form" at bounding box center [456, 259] width 234 height 27
paste input "hold me down"
type input "hold me down"
click at [696, 260] on icon "Search Form" at bounding box center [697, 260] width 7 height 4
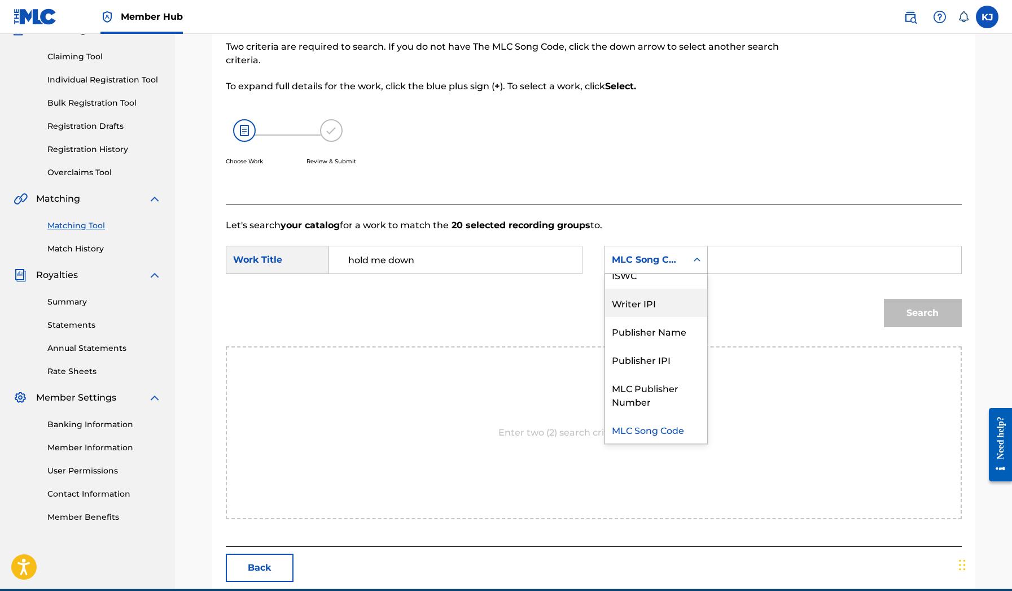
scroll to position [0, 0]
click at [656, 290] on div "Writer Name" at bounding box center [656, 288] width 102 height 28
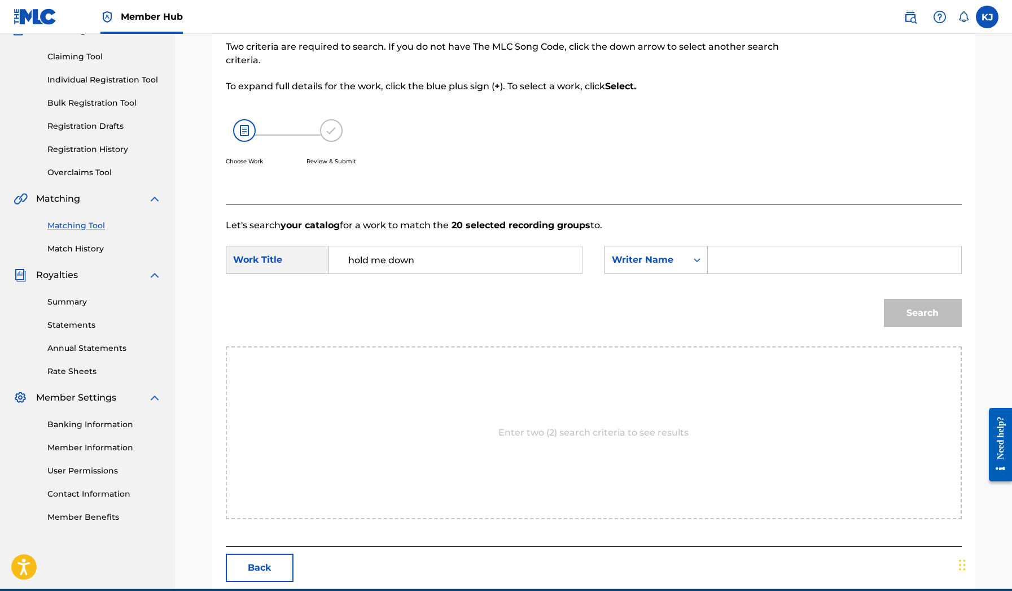
click at [733, 260] on input "Search Form" at bounding box center [835, 259] width 234 height 27
type input "Ka'Saun James"
click at [912, 308] on button "Search" at bounding box center [923, 313] width 78 height 28
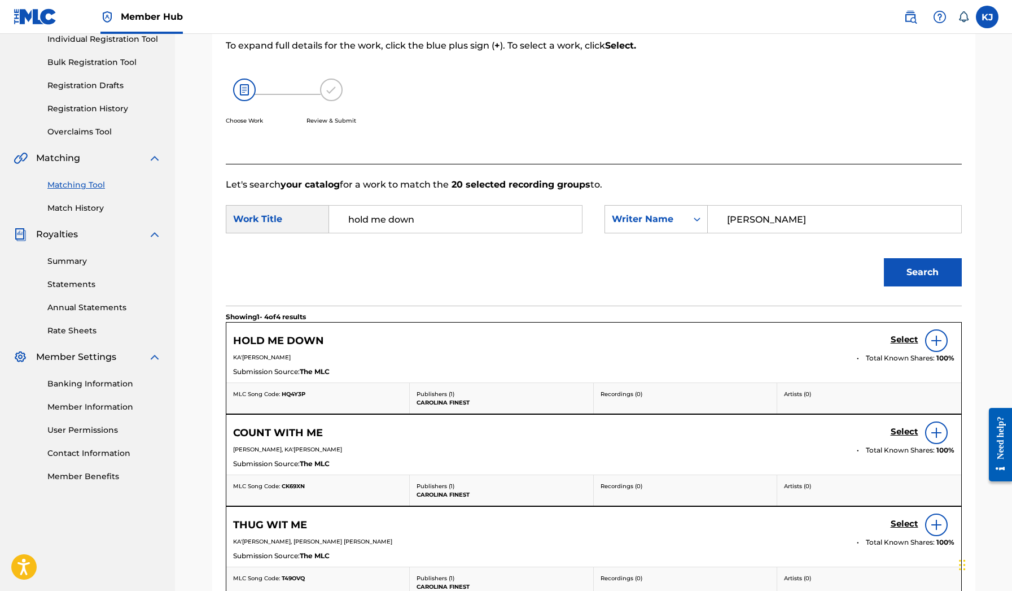
scroll to position [165, 0]
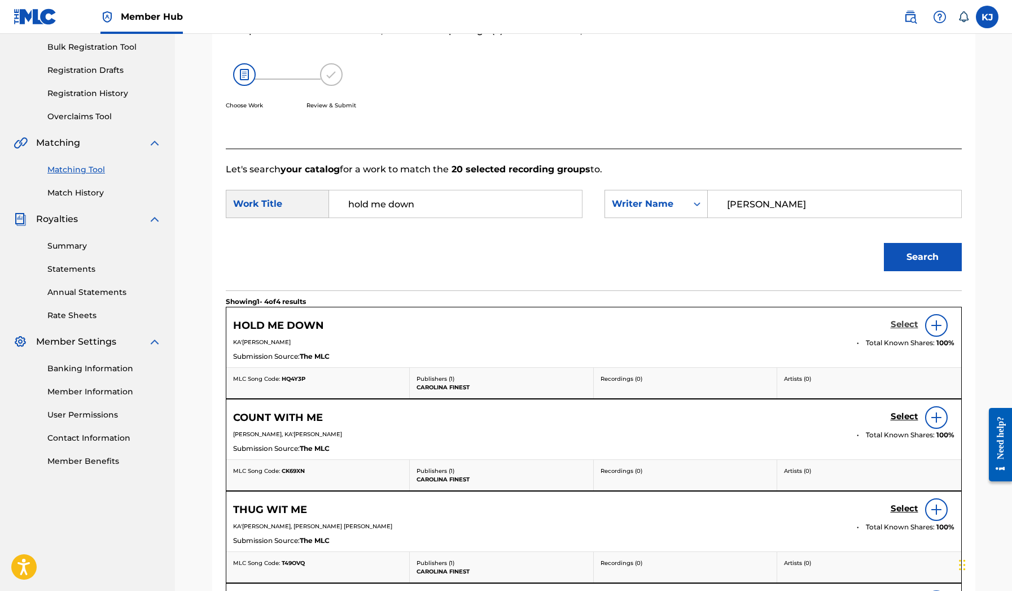
click at [900, 327] on h5 "Select" at bounding box center [905, 324] width 28 height 11
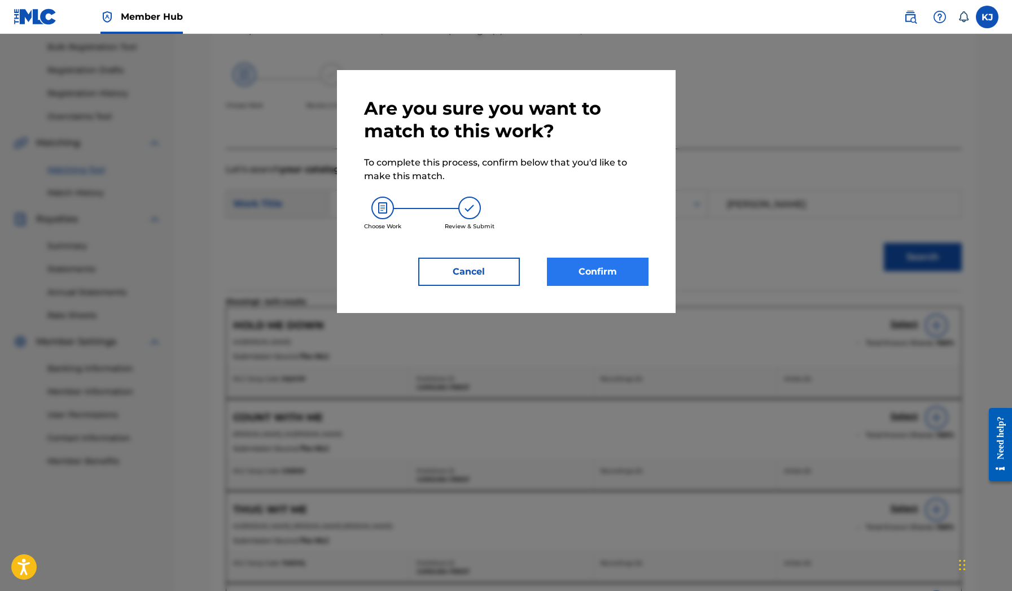
click at [603, 260] on button "Confirm" at bounding box center [598, 271] width 102 height 28
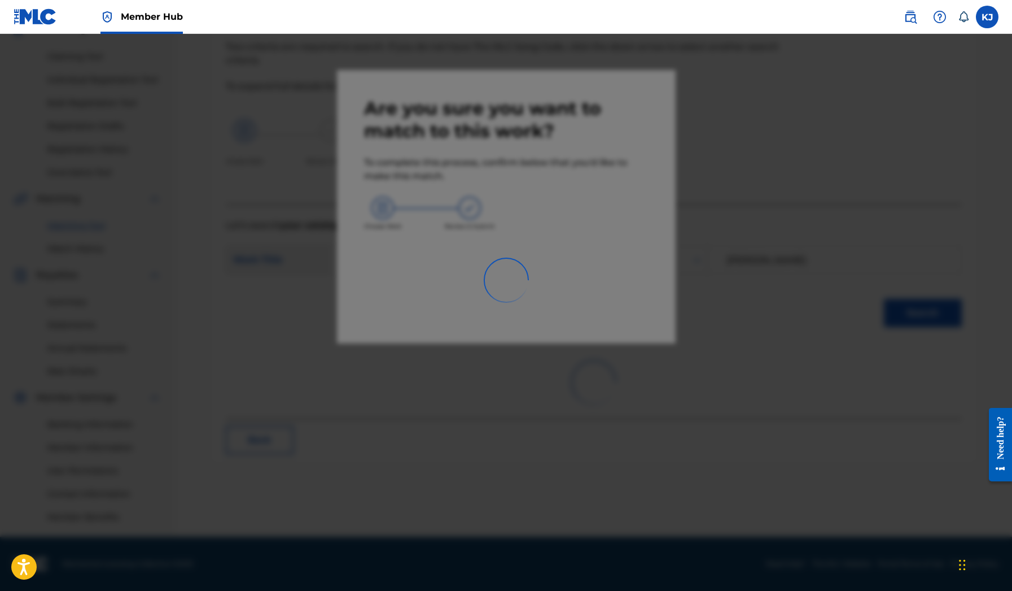
scroll to position [110, 0]
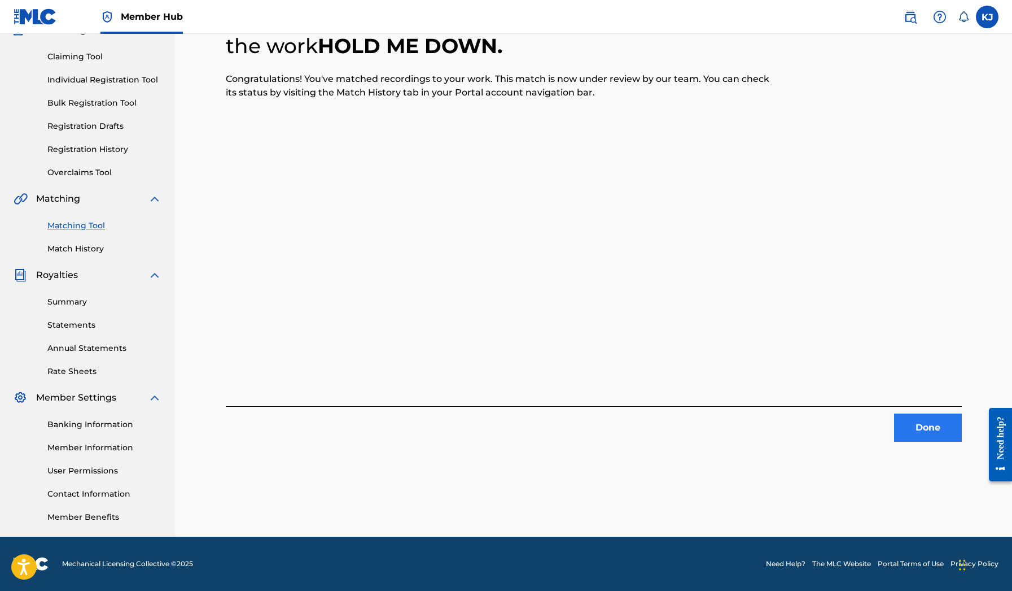
click at [924, 425] on button "Done" at bounding box center [928, 427] width 68 height 28
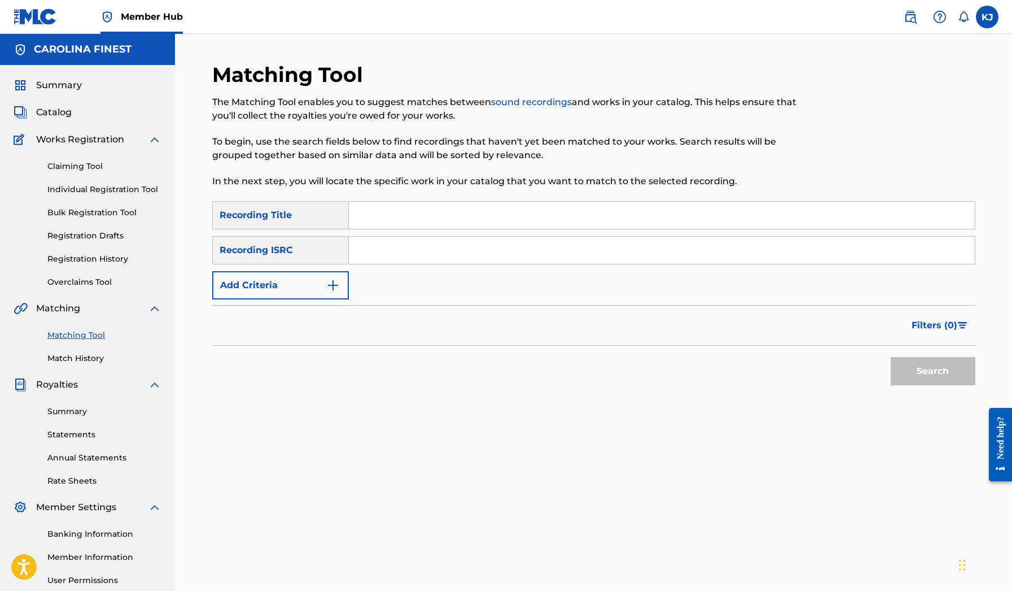
scroll to position [0, 0]
click at [71, 171] on link "Claiming Tool" at bounding box center [104, 166] width 114 height 12
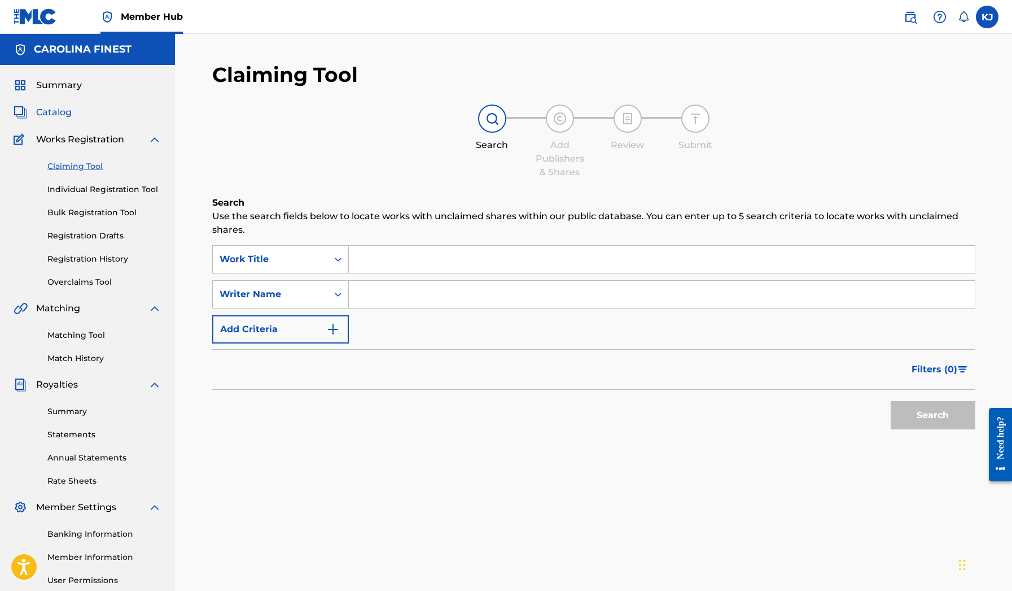
click at [59, 113] on span "Catalog" at bounding box center [54, 113] width 36 height 14
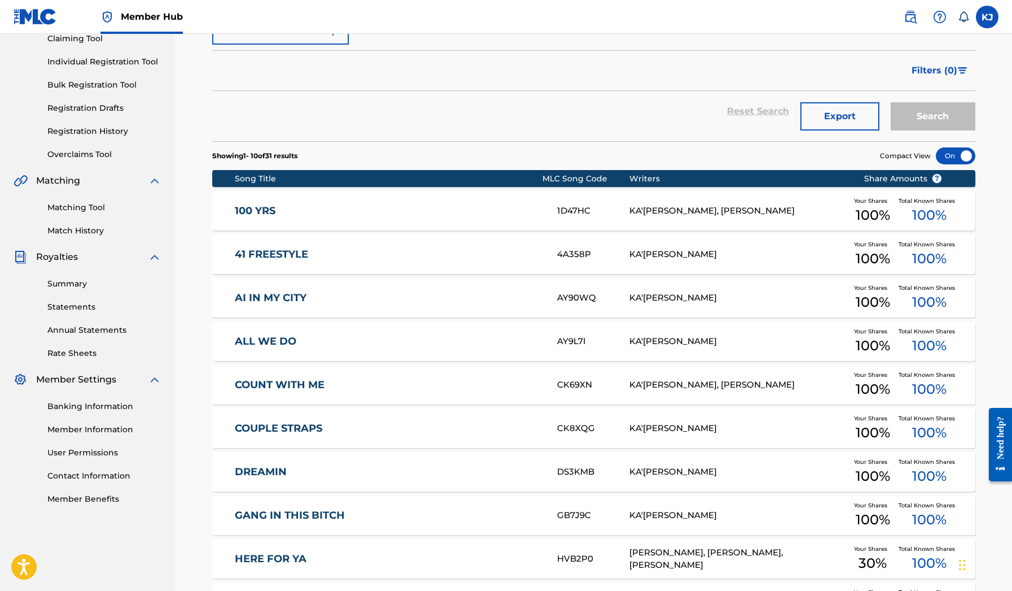
scroll to position [182, 0]
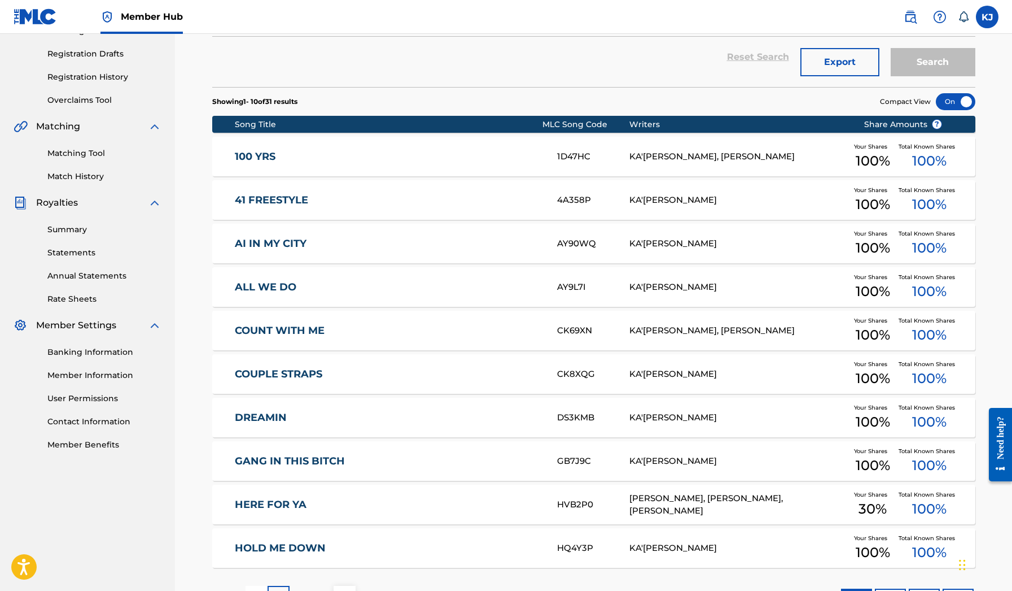
click at [301, 419] on link "DREAMIN" at bounding box center [388, 417] width 307 height 13
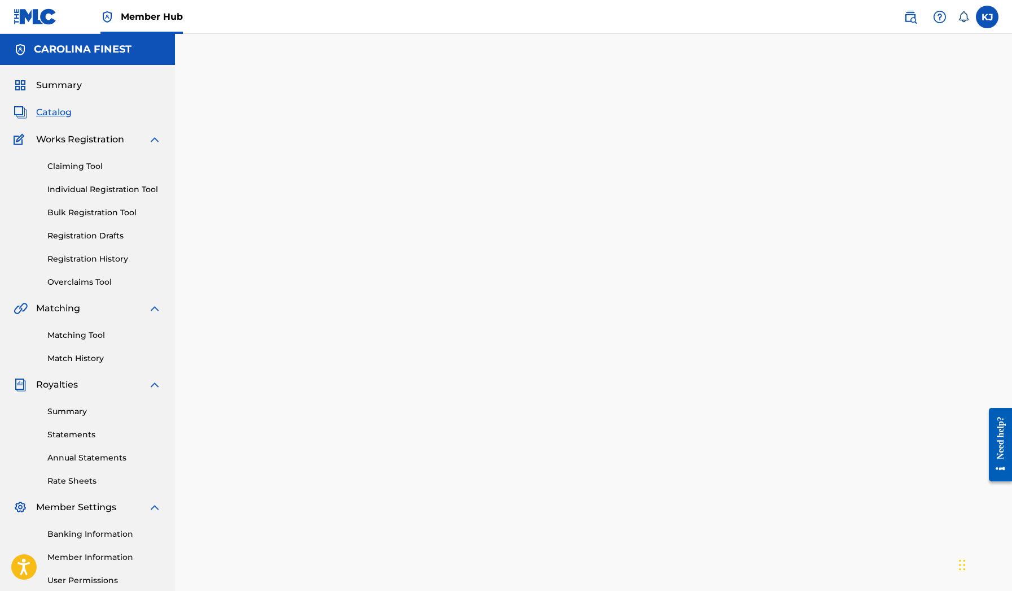
click at [301, 419] on div at bounding box center [594, 354] width 790 height 584
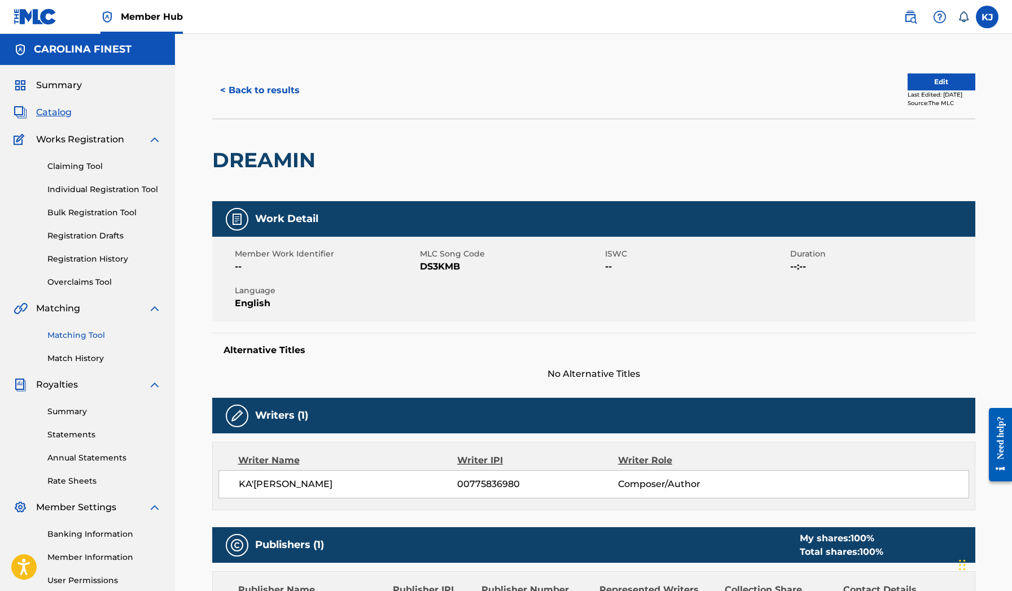
click at [70, 336] on link "Matching Tool" at bounding box center [104, 335] width 114 height 12
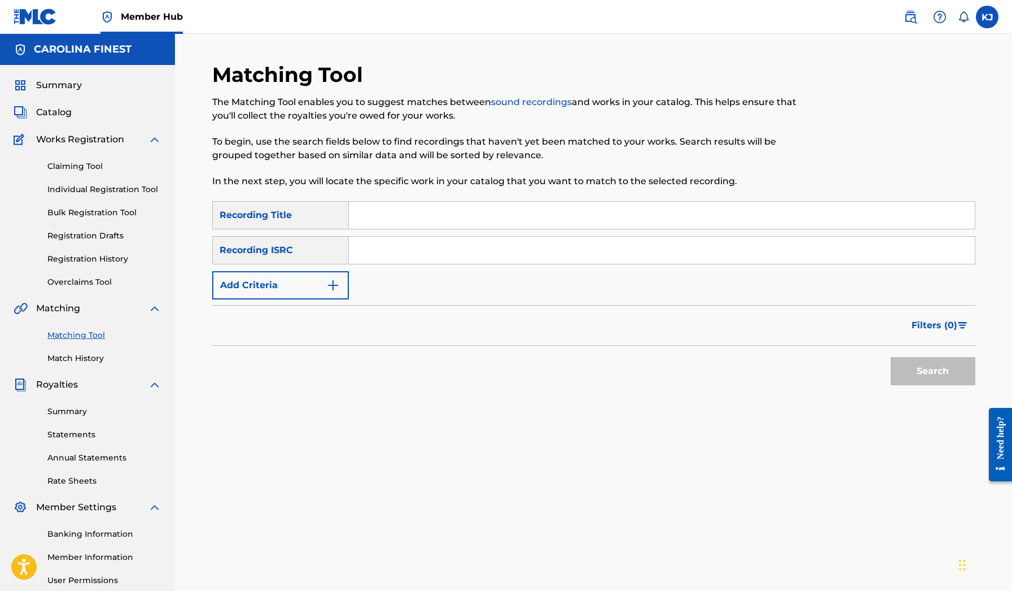
click at [376, 225] on input "Search Form" at bounding box center [662, 215] width 626 height 27
type input "dreaming"
drag, startPoint x: 365, startPoint y: 236, endPoint x: 330, endPoint y: 280, distance: 56.3
click at [330, 280] on img "Search Form" at bounding box center [333, 285] width 14 height 14
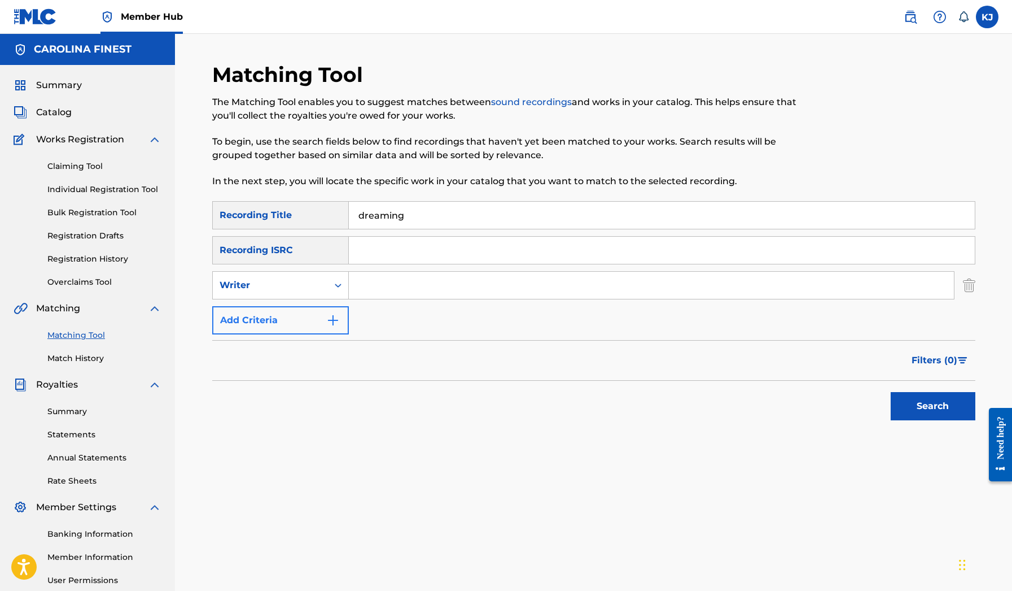
click at [335, 318] on img "Search Form" at bounding box center [333, 320] width 14 height 14
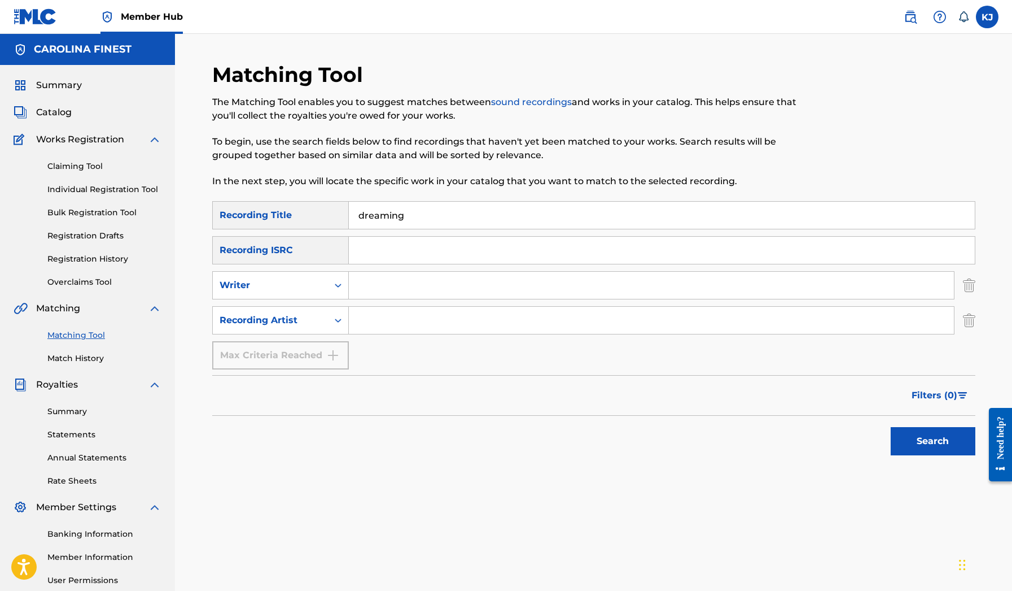
click at [368, 318] on input "Search Form" at bounding box center [651, 320] width 605 height 27
type input "Ka'Saun James"
click at [933, 441] on button "Search" at bounding box center [933, 441] width 85 height 28
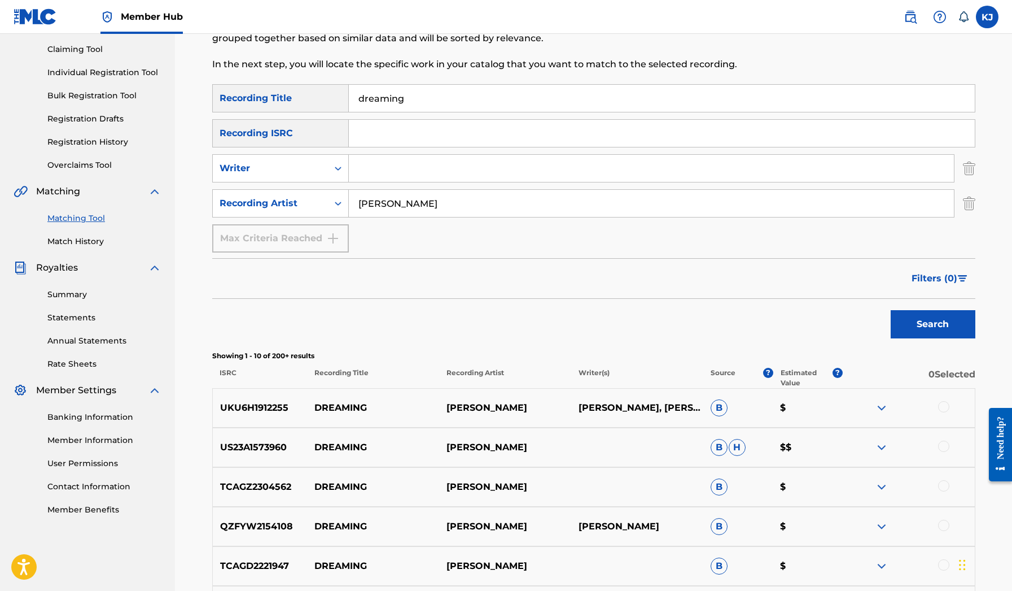
scroll to position [113, 0]
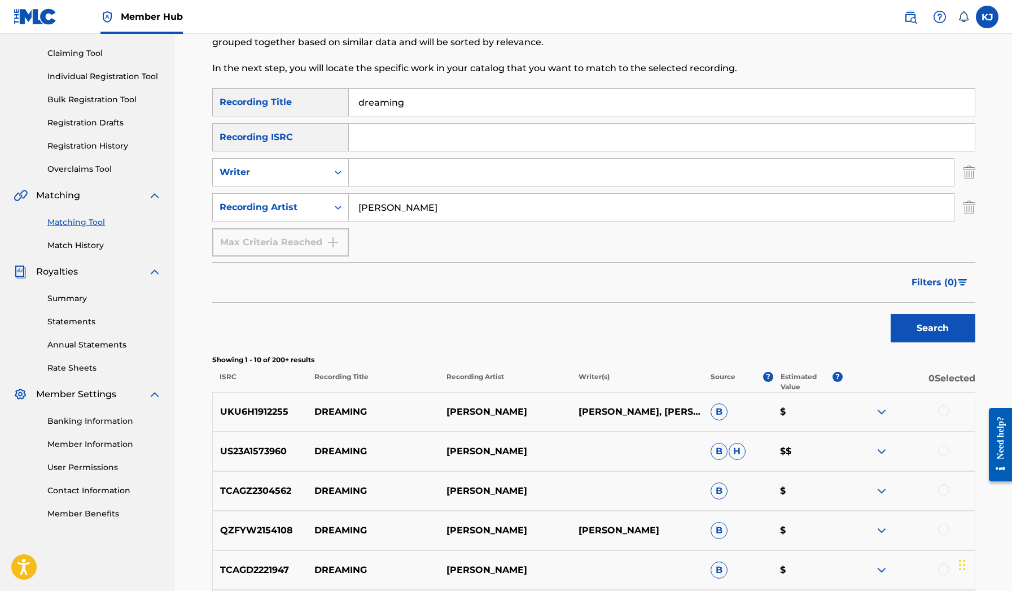
click at [425, 99] on input "dreaming" at bounding box center [662, 102] width 626 height 27
type input "dreamin"
click at [933, 328] on button "Search" at bounding box center [933, 328] width 85 height 28
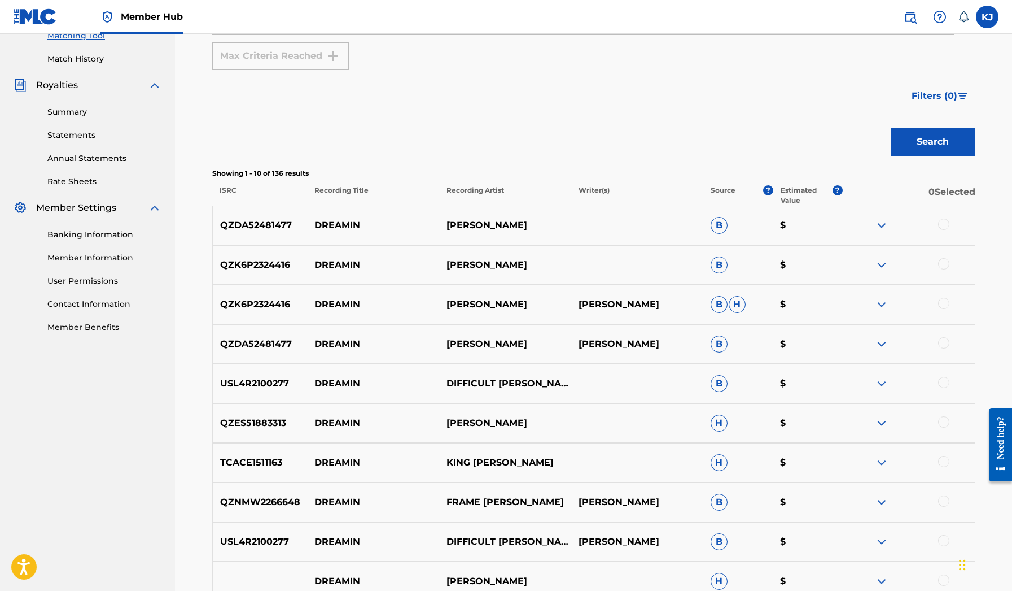
scroll to position [80, 0]
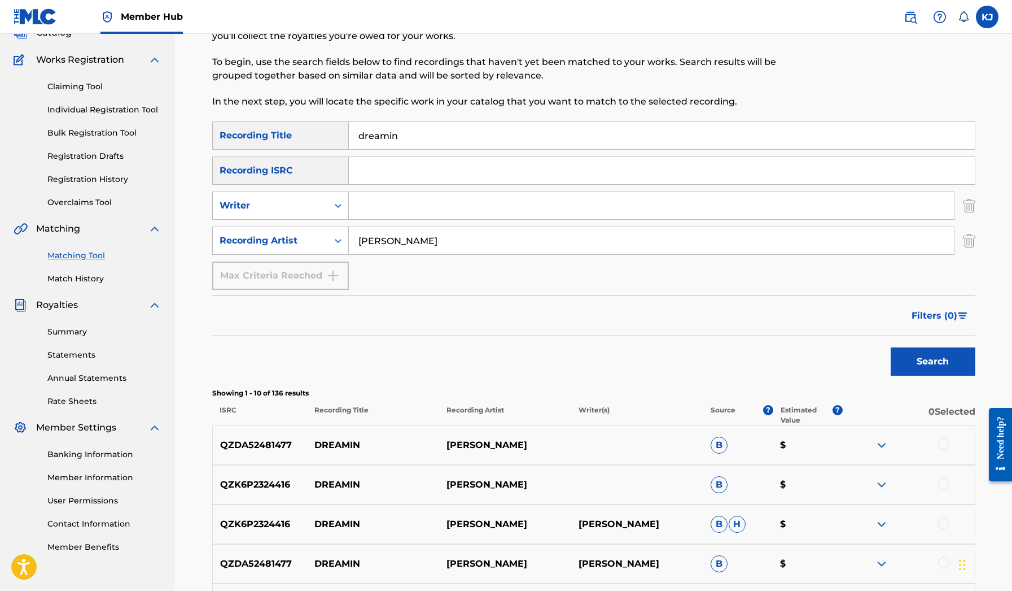
click at [419, 243] on input "Ka'Saun James" at bounding box center [651, 240] width 605 height 27
type input "kasaunj"
click at [933, 361] on button "Search" at bounding box center [933, 361] width 85 height 28
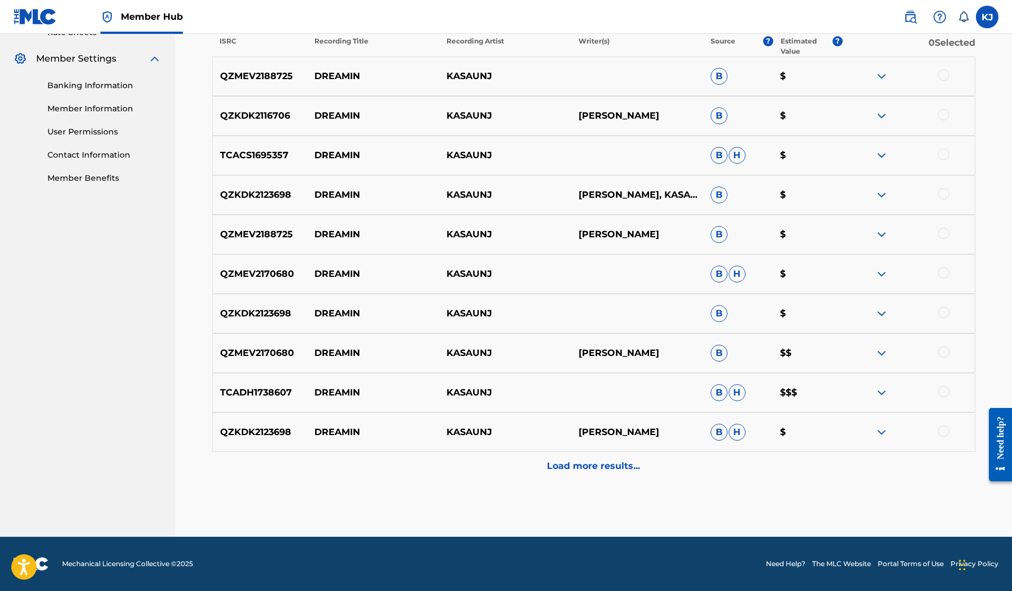
scroll to position [448, 0]
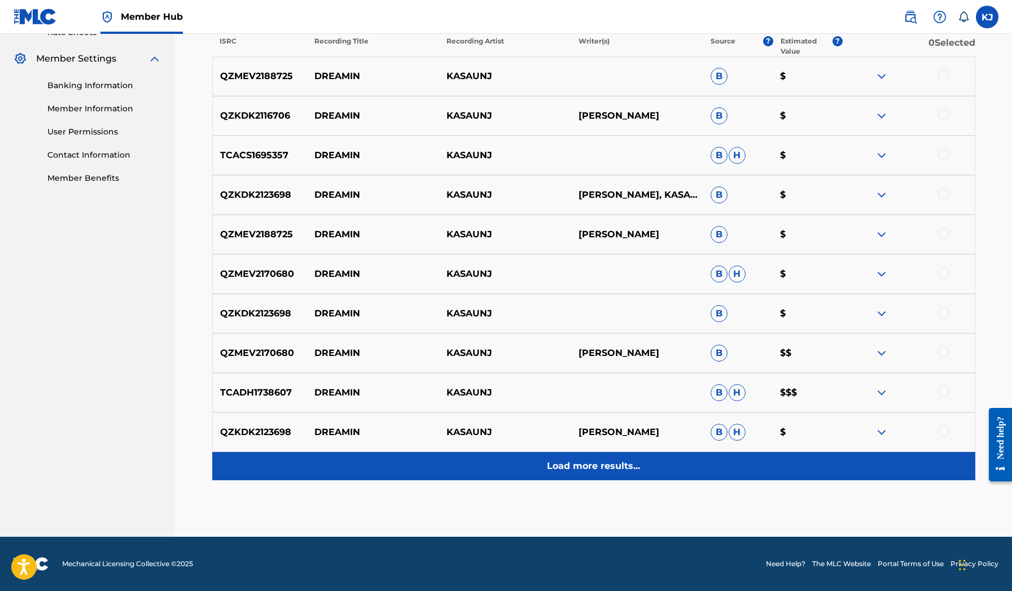
click at [504, 464] on div "Load more results..." at bounding box center [593, 466] width 763 height 28
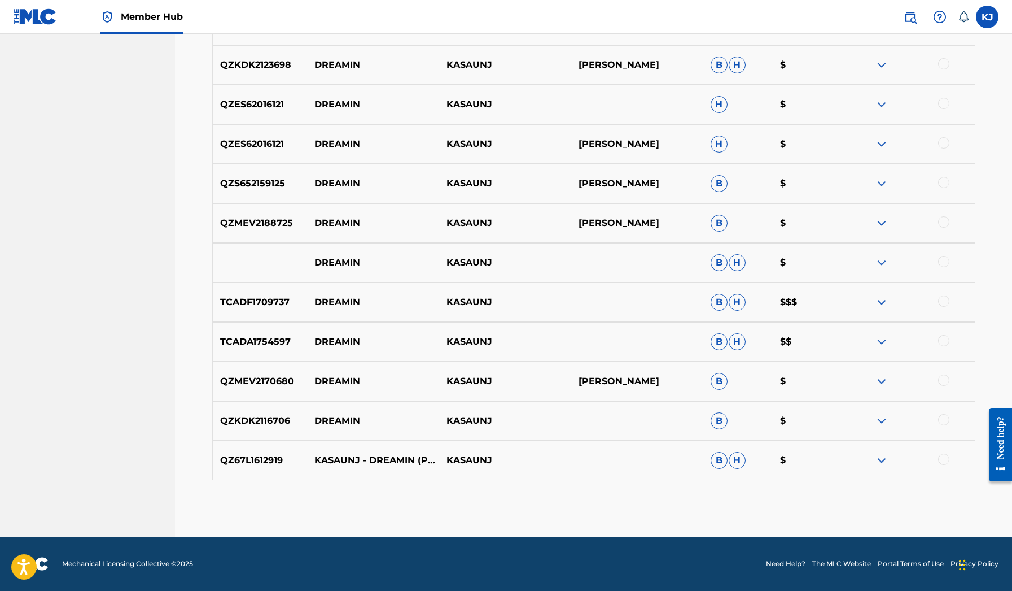
scroll to position [815, 0]
click at [940, 460] on div at bounding box center [943, 458] width 11 height 11
click at [945, 427] on div "QZKDK2116706 DREAMIN KASAUNJ B $" at bounding box center [593, 421] width 763 height 40
click at [946, 421] on div at bounding box center [943, 419] width 11 height 11
click at [879, 460] on img at bounding box center [882, 460] width 14 height 14
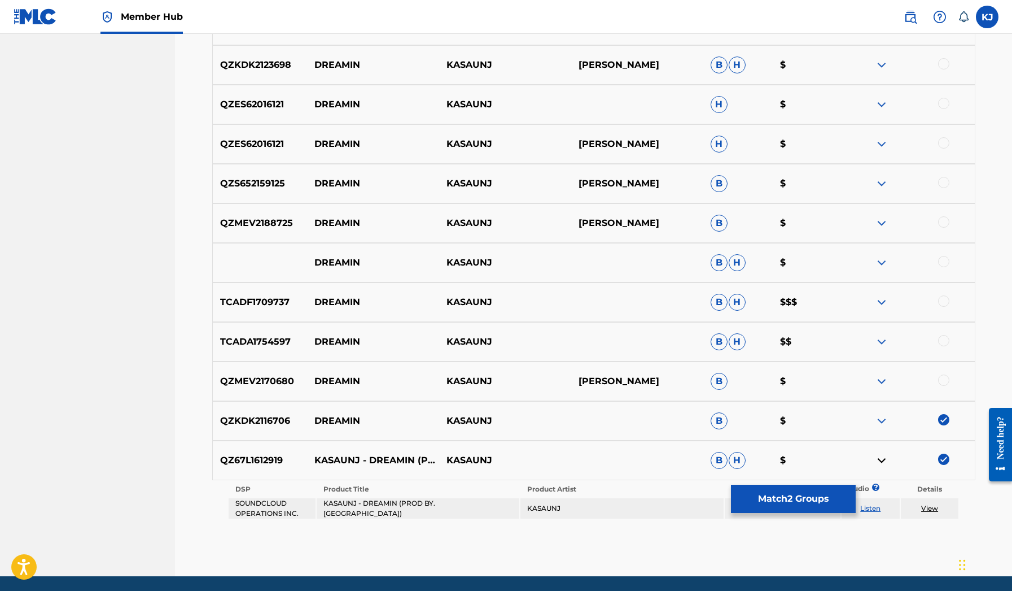
click at [947, 384] on div at bounding box center [943, 379] width 11 height 11
click at [944, 341] on div at bounding box center [943, 340] width 11 height 11
click at [945, 305] on div at bounding box center [943, 300] width 11 height 11
click at [944, 258] on div at bounding box center [943, 261] width 11 height 11
click at [944, 220] on div at bounding box center [943, 221] width 11 height 11
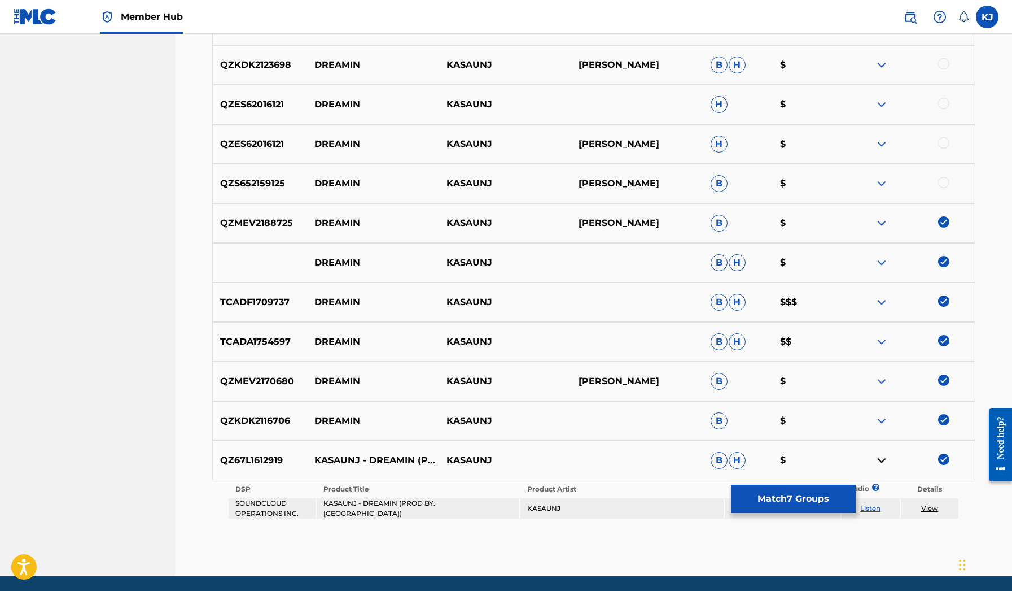
scroll to position [784, 0]
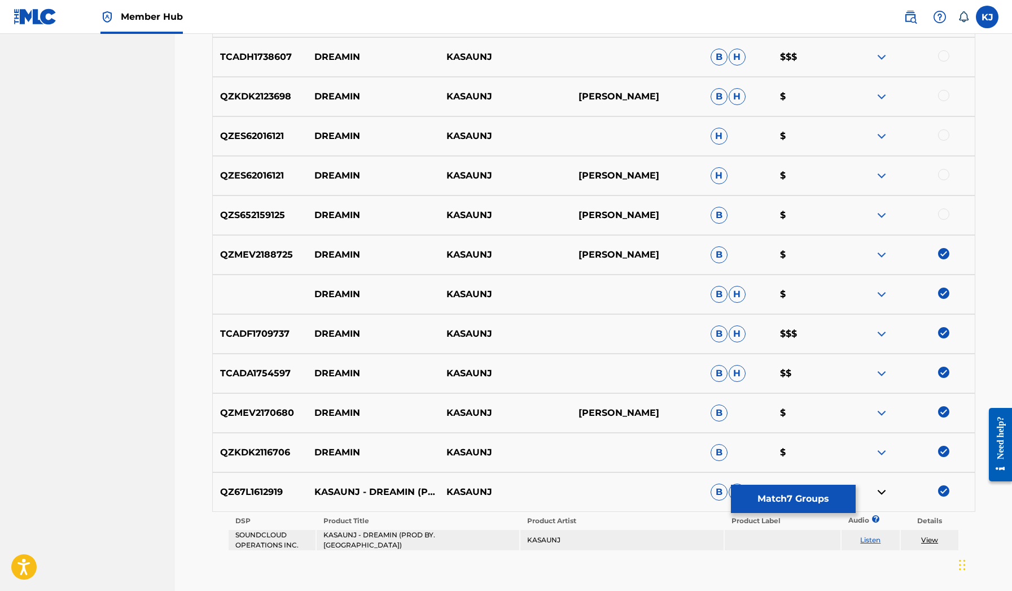
click at [943, 216] on div at bounding box center [943, 213] width 11 height 11
click at [943, 181] on div at bounding box center [909, 176] width 132 height 14
click at [945, 177] on div at bounding box center [943, 174] width 11 height 11
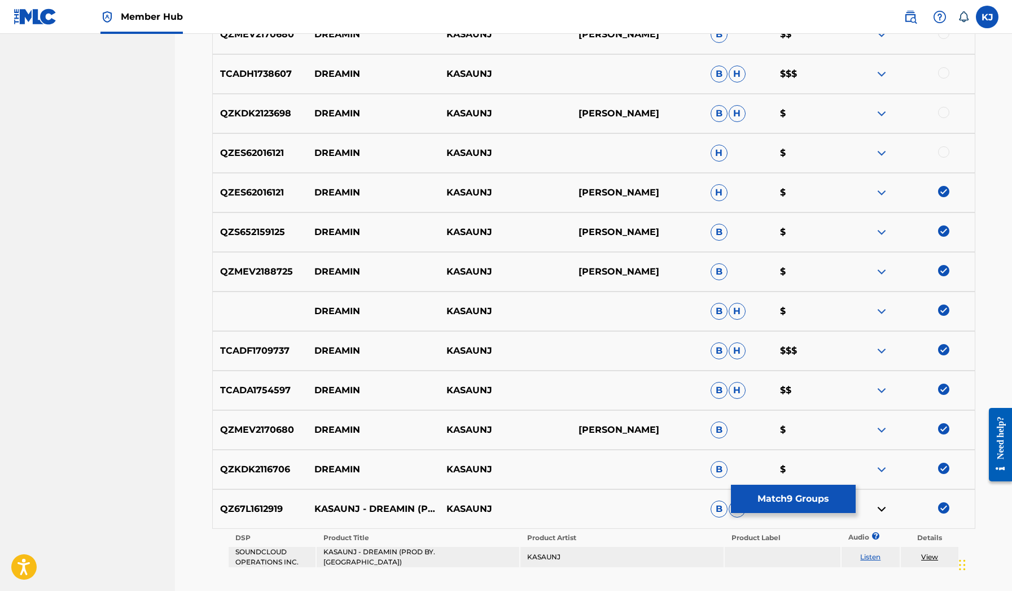
scroll to position [763, 0]
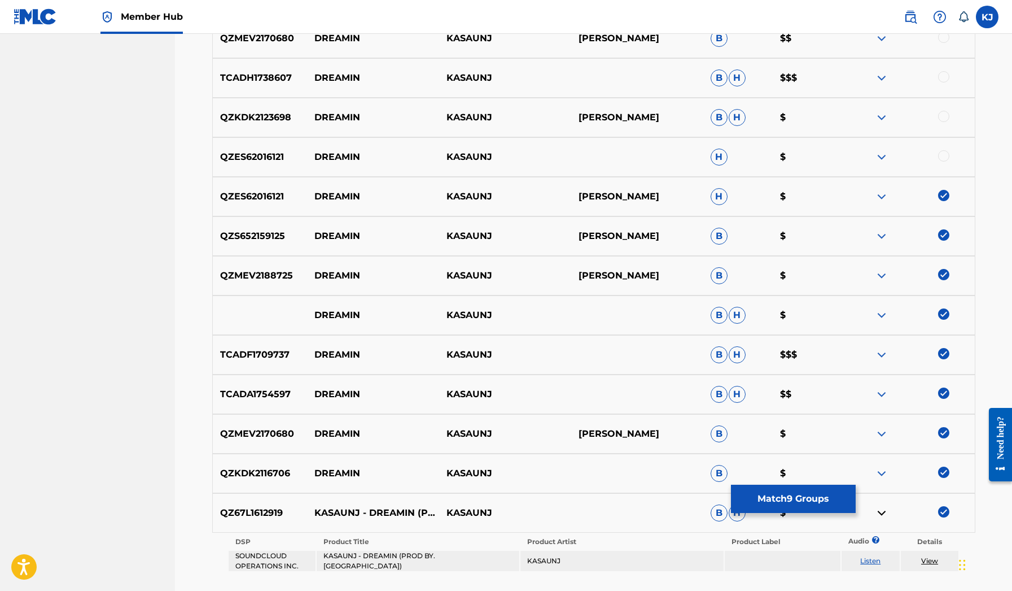
click at [944, 154] on div at bounding box center [943, 155] width 11 height 11
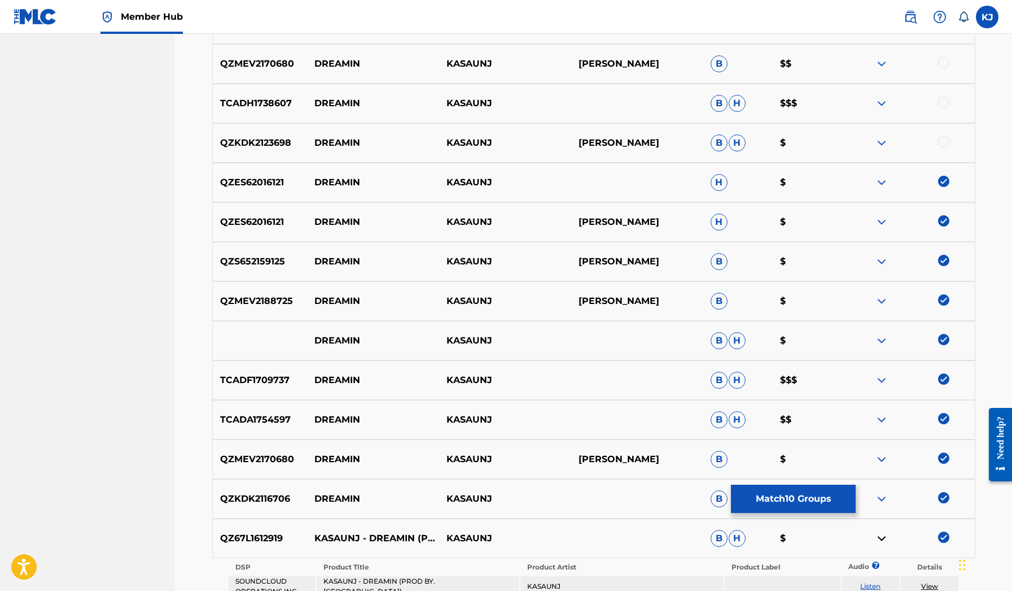
scroll to position [735, 0]
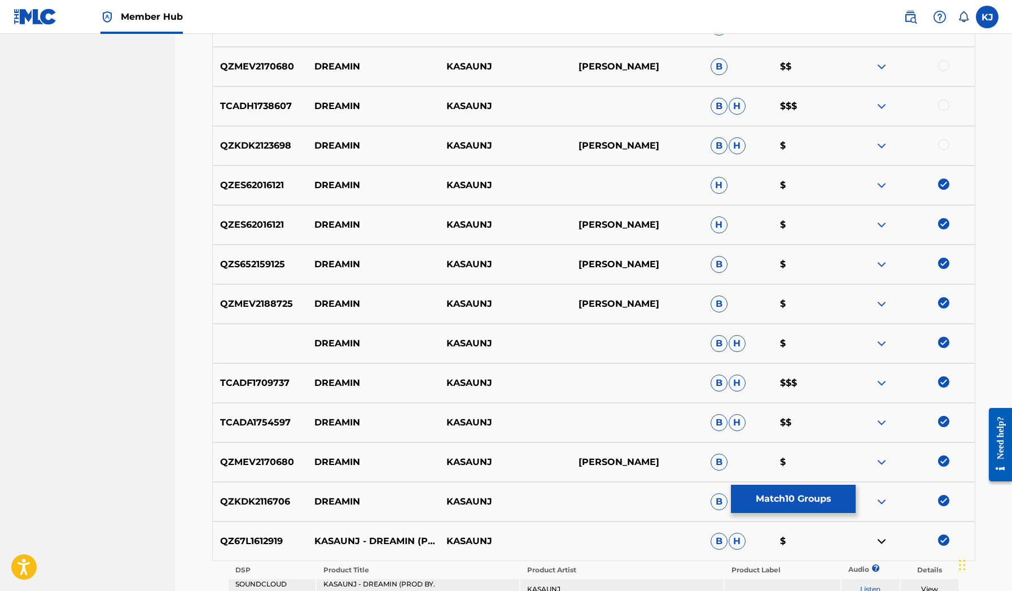
click at [944, 143] on div at bounding box center [943, 144] width 11 height 11
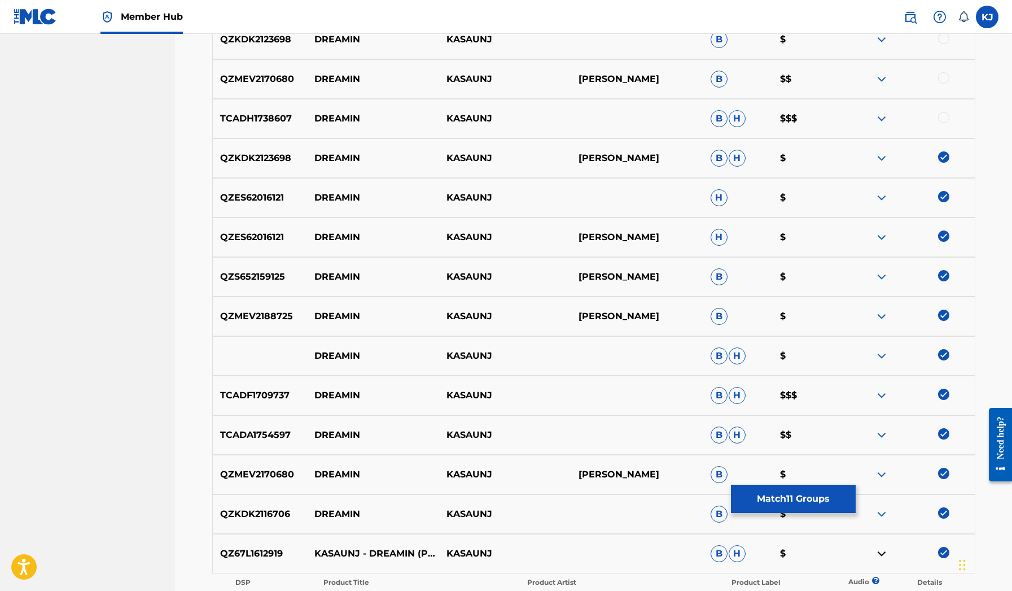
scroll to position [720, 0]
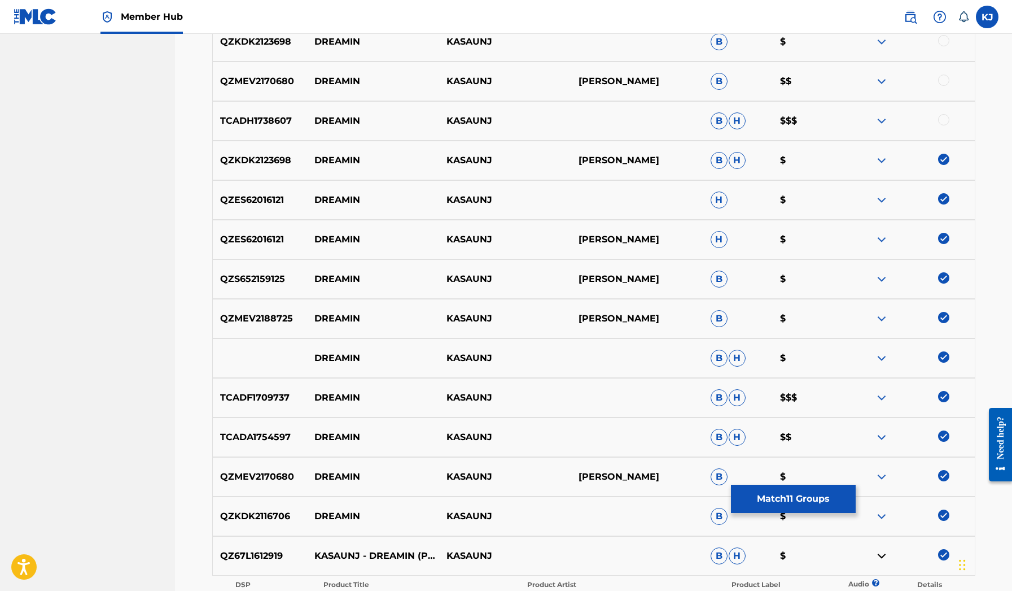
click at [882, 121] on img at bounding box center [882, 121] width 14 height 14
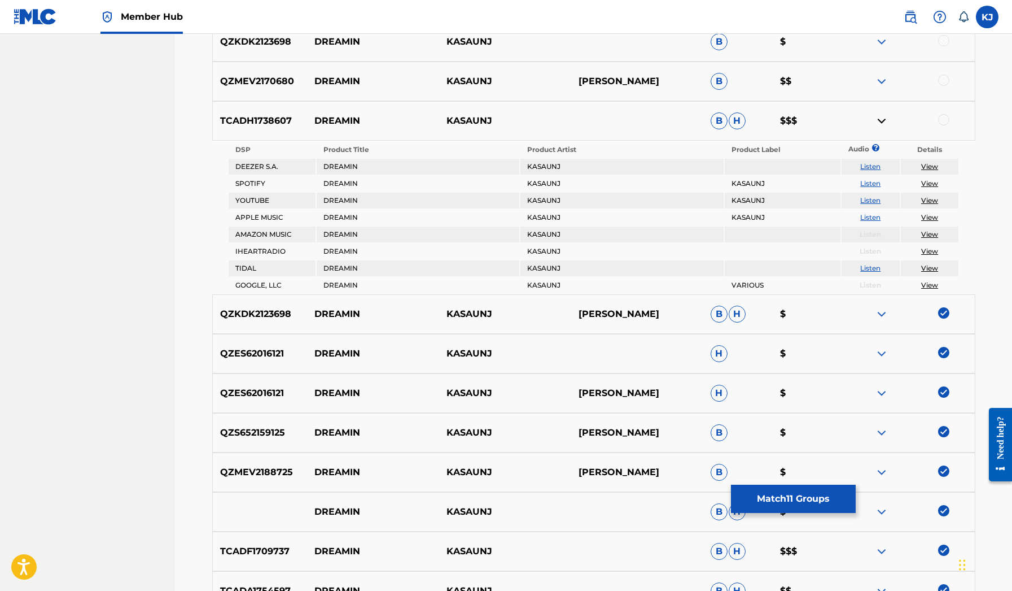
click at [882, 121] on img at bounding box center [882, 121] width 14 height 14
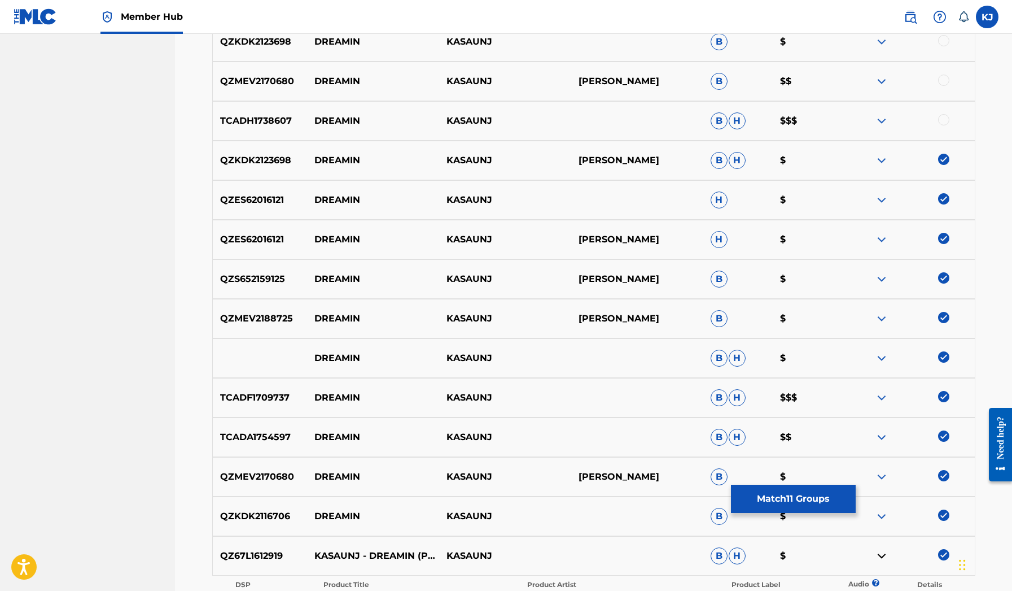
click at [941, 121] on div at bounding box center [943, 119] width 11 height 11
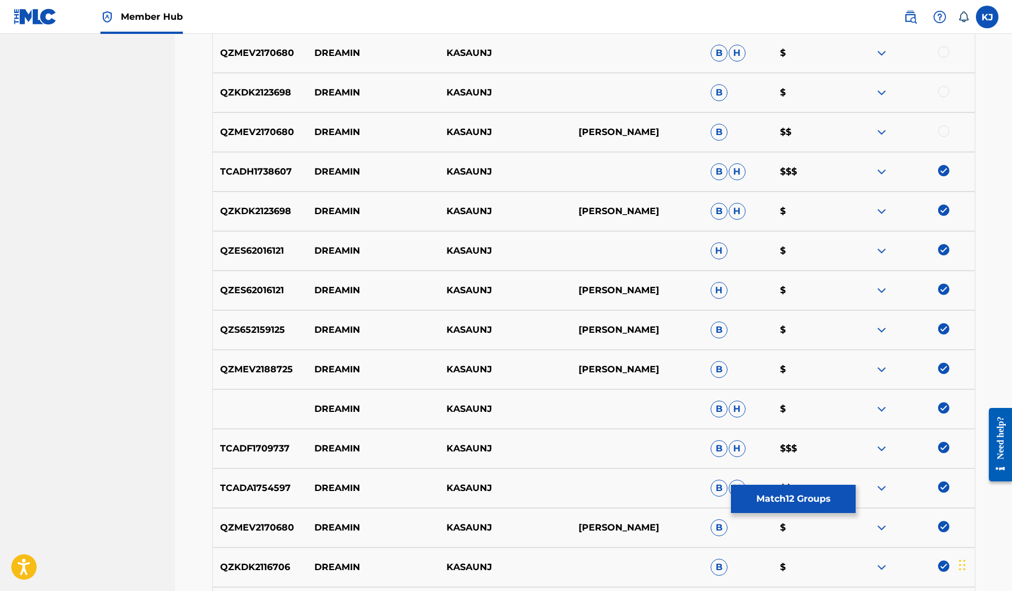
scroll to position [662, 0]
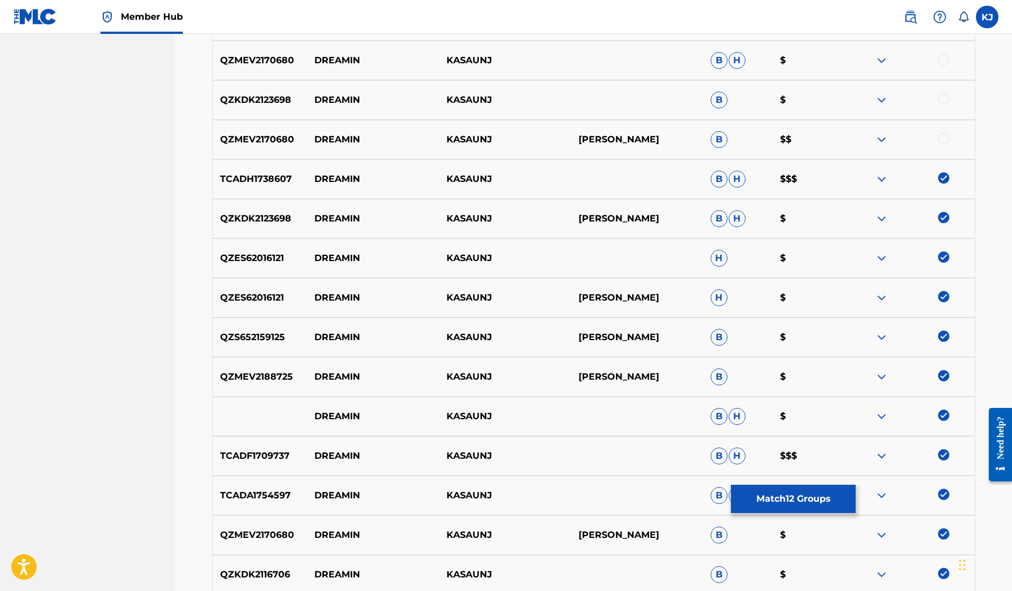
click at [944, 139] on div at bounding box center [943, 138] width 11 height 11
click at [944, 104] on div at bounding box center [909, 100] width 132 height 14
click at [944, 102] on div at bounding box center [943, 98] width 11 height 11
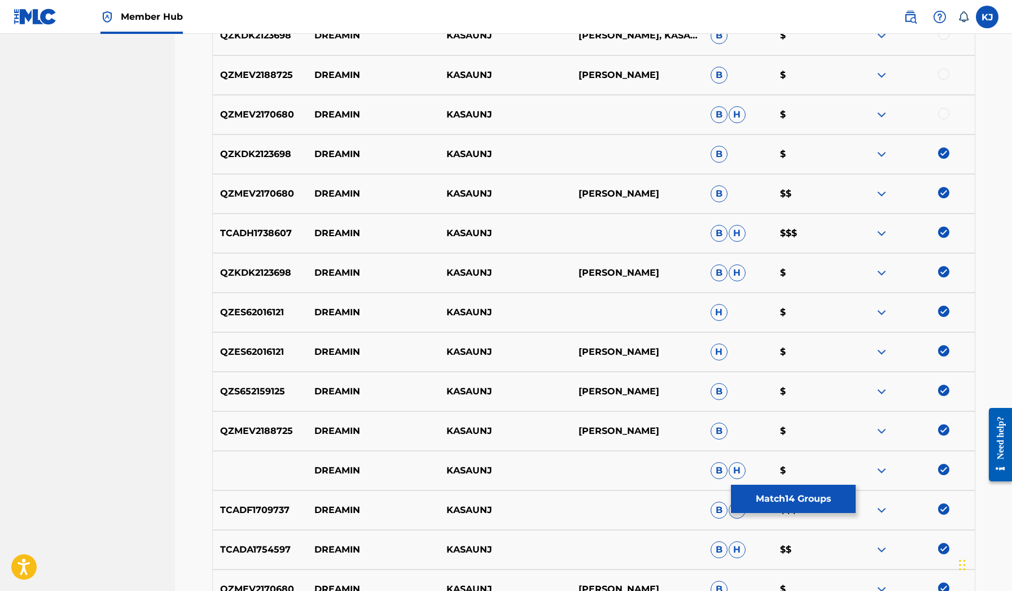
scroll to position [601, 0]
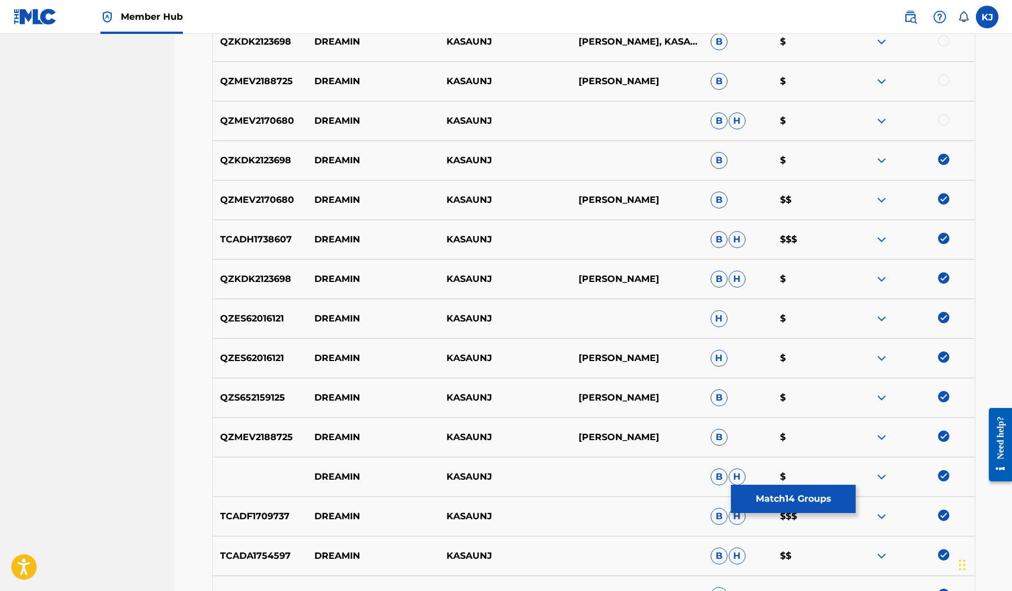
click at [945, 111] on div "QZMEV2170680 DREAMIN KASAUNJ B H $" at bounding box center [593, 121] width 763 height 40
click at [945, 115] on div at bounding box center [943, 119] width 11 height 11
click at [943, 81] on div at bounding box center [943, 80] width 11 height 11
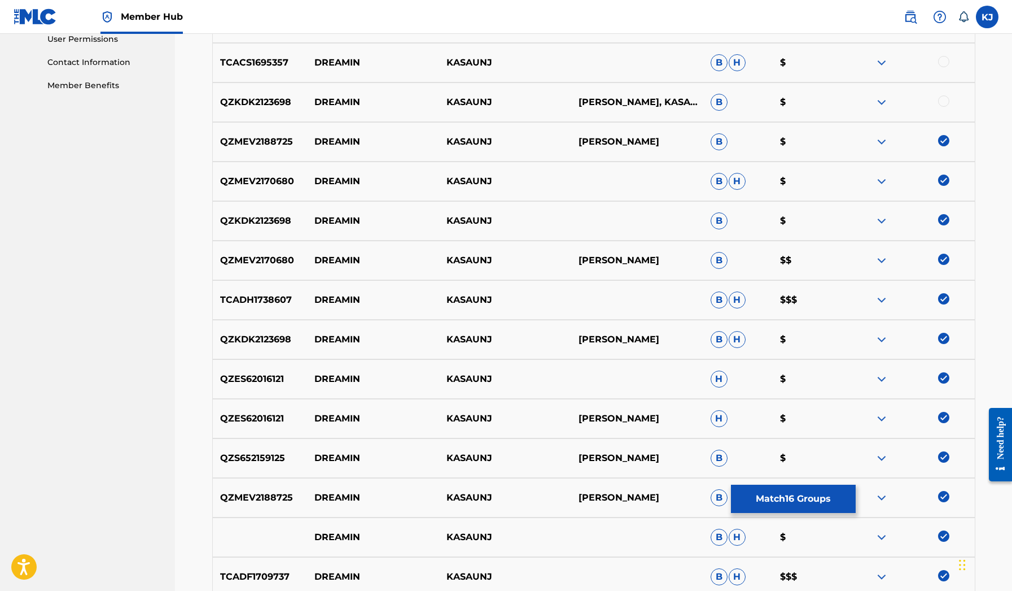
scroll to position [536, 0]
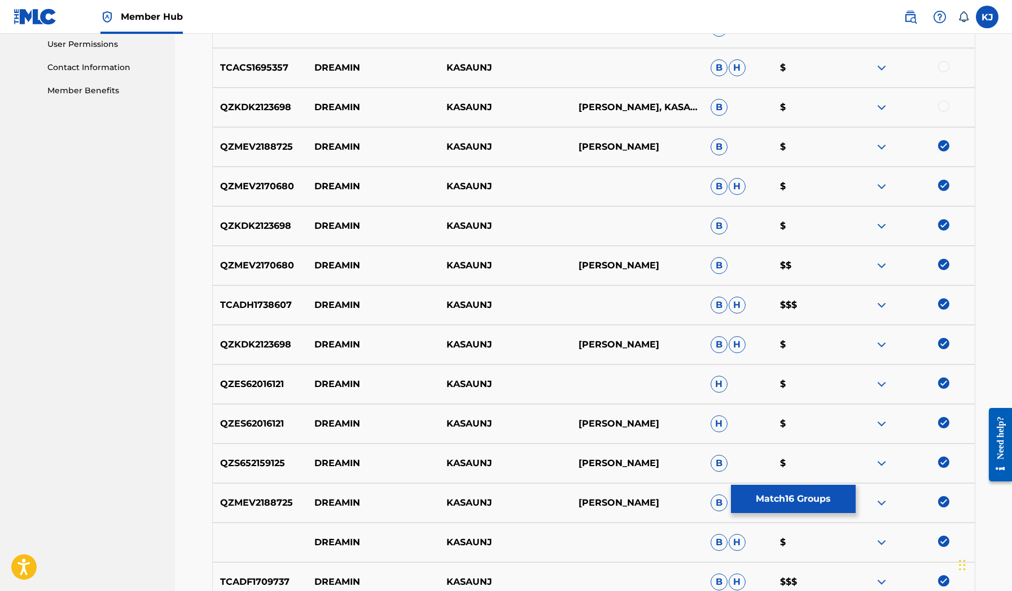
click at [942, 104] on div at bounding box center [943, 106] width 11 height 11
click at [943, 66] on div at bounding box center [943, 66] width 11 height 11
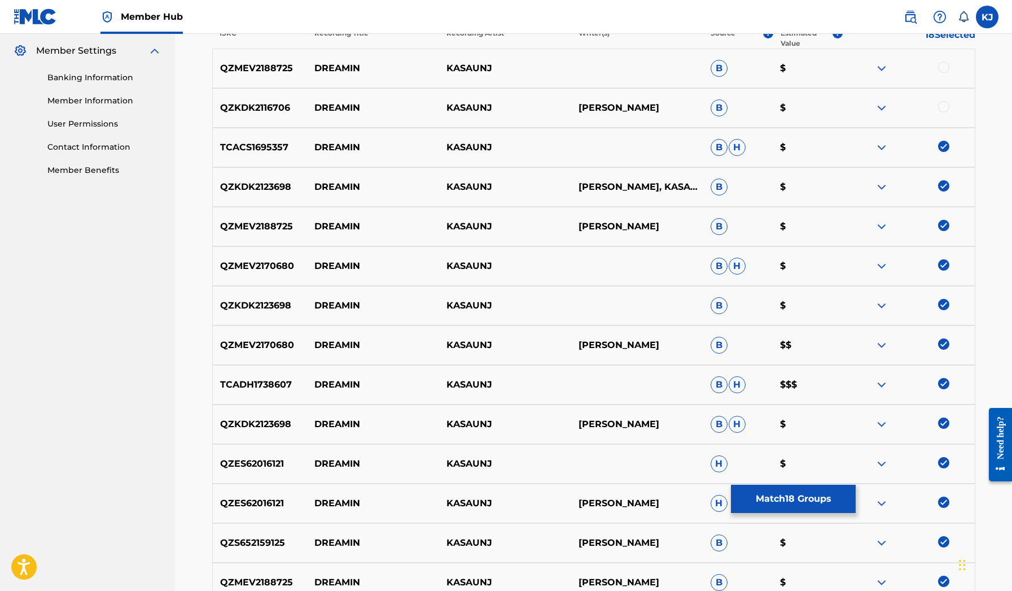
scroll to position [457, 0]
click at [947, 106] on div at bounding box center [943, 106] width 11 height 11
click at [947, 74] on div at bounding box center [909, 68] width 132 height 14
click at [947, 65] on div at bounding box center [943, 66] width 11 height 11
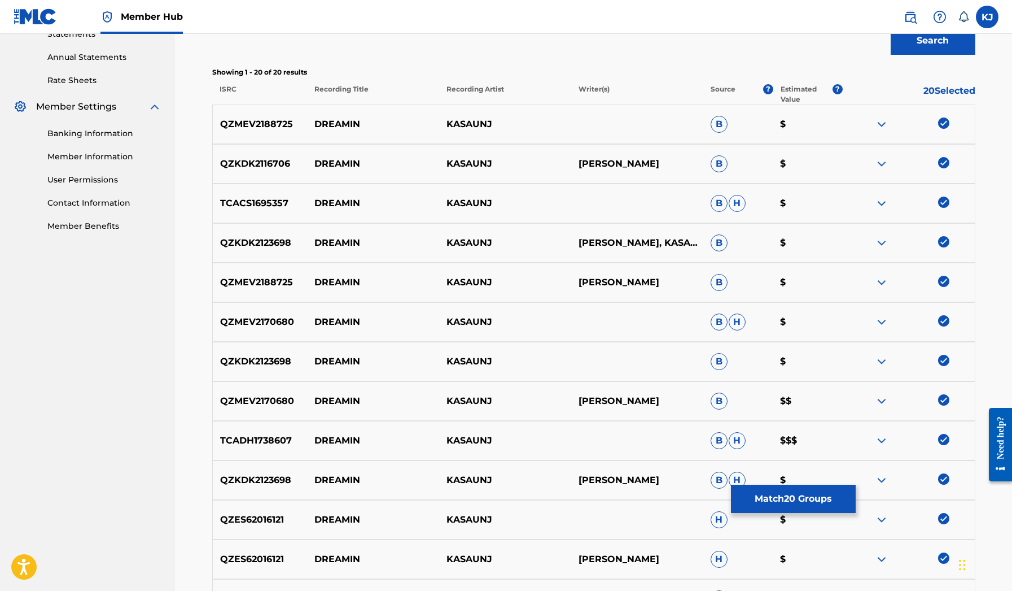
scroll to position [408, 0]
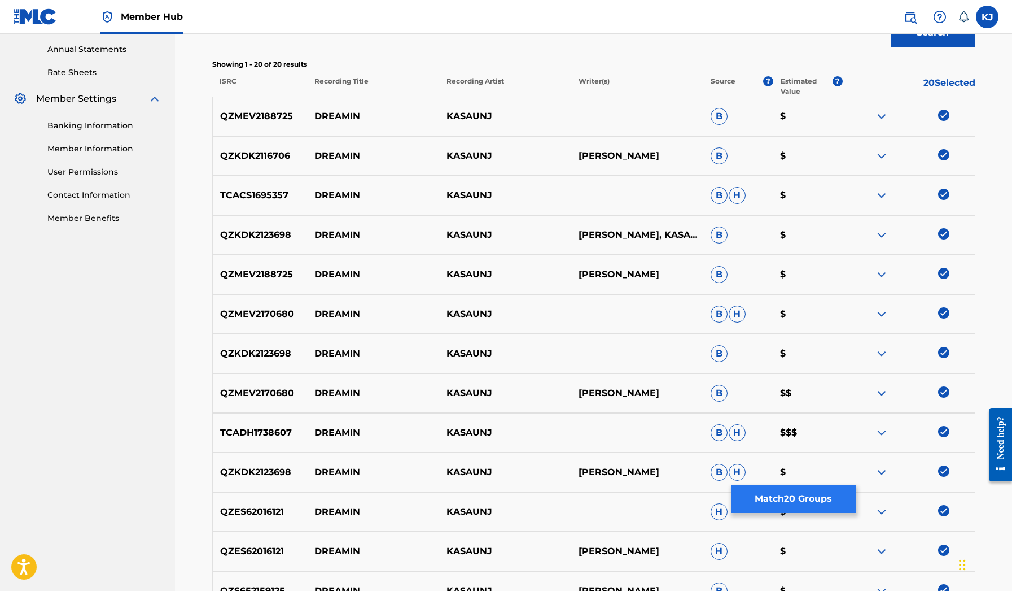
click at [784, 494] on button "Match 20 Groups" at bounding box center [793, 498] width 125 height 28
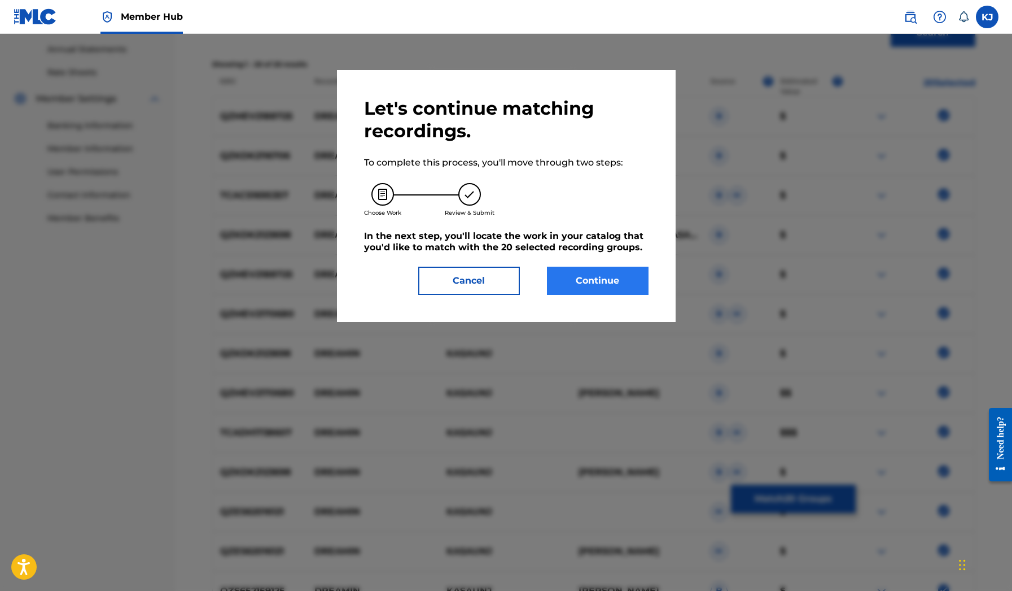
click at [628, 282] on button "Continue" at bounding box center [598, 280] width 102 height 28
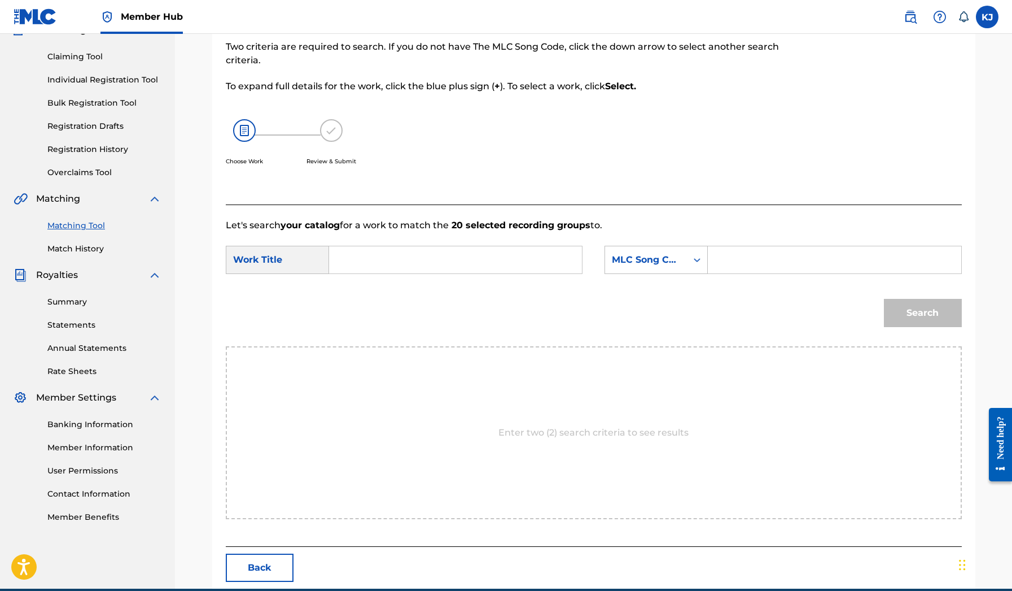
click at [495, 265] on input "Search Form" at bounding box center [456, 259] width 234 height 27
paste input "hold me down"
click at [495, 243] on form "SearchWithCriteriad83db7a9-ec05-4e38-9acf-ea65413a9f27 Work Title hold me down …" at bounding box center [594, 289] width 736 height 114
click at [477, 258] on input "hold me down" at bounding box center [456, 259] width 234 height 27
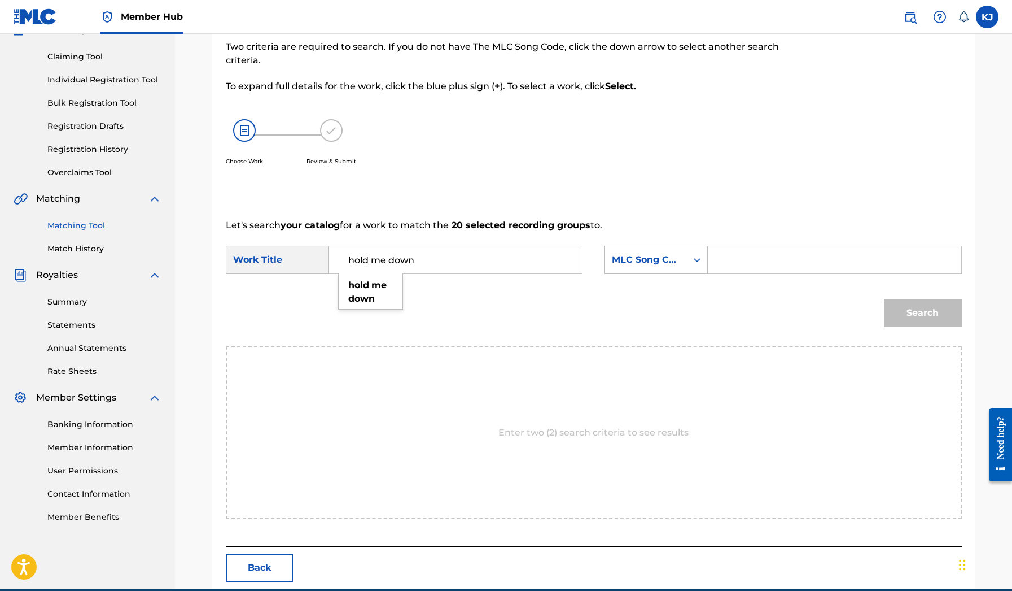
click at [477, 258] on input "hold me down" at bounding box center [456, 259] width 234 height 27
type input "dreamin"
click at [358, 285] on strong "dreamin" at bounding box center [368, 284] width 40 height 11
drag, startPoint x: 631, startPoint y: 272, endPoint x: 640, endPoint y: 265, distance: 11.0
click at [640, 265] on div "MLC Song Code" at bounding box center [646, 260] width 68 height 14
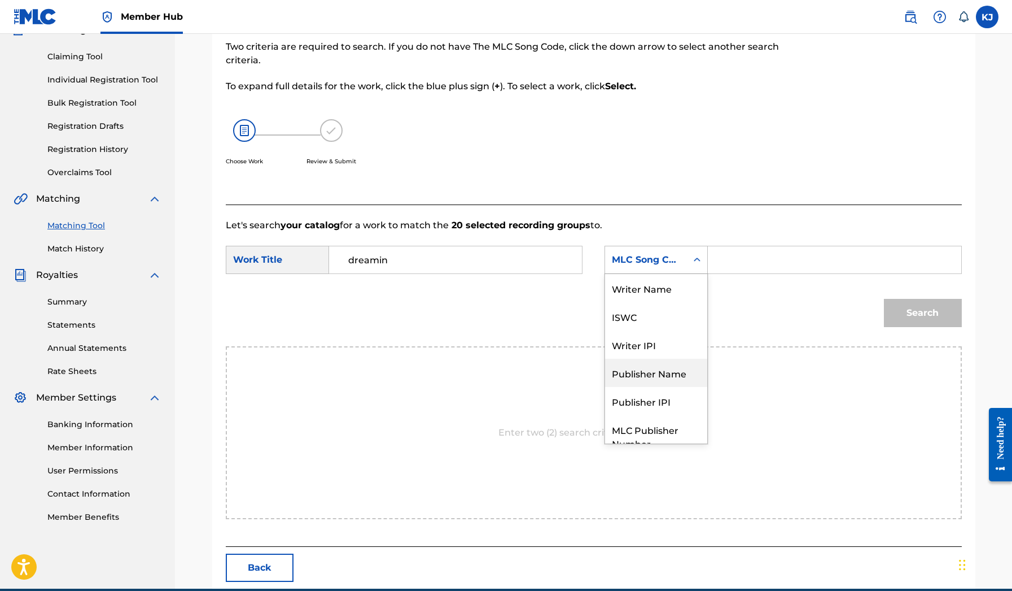
scroll to position [0, 0]
click at [635, 288] on div "Writer Name" at bounding box center [656, 288] width 102 height 28
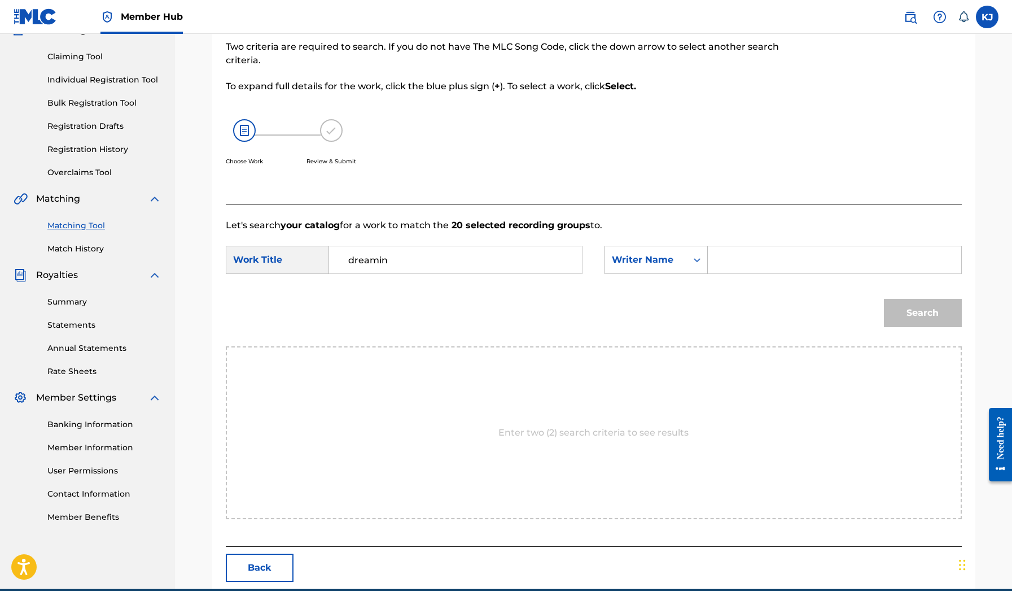
click at [735, 248] on input "Search Form" at bounding box center [835, 259] width 234 height 27
type input "Ka'Saun James"
click at [923, 313] on button "Search" at bounding box center [923, 313] width 78 height 28
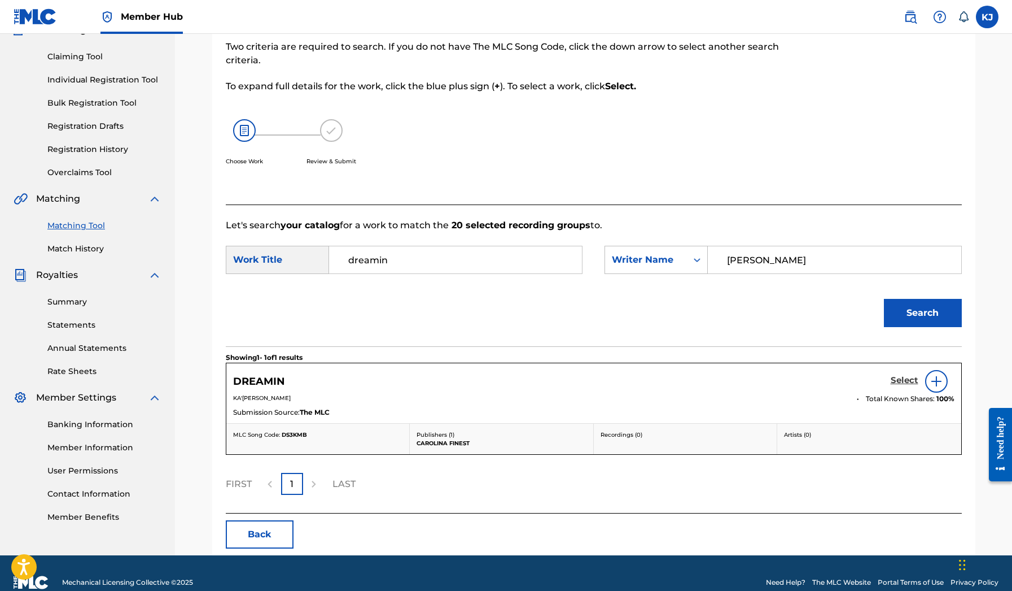
click at [898, 379] on h5 "Select" at bounding box center [905, 380] width 28 height 11
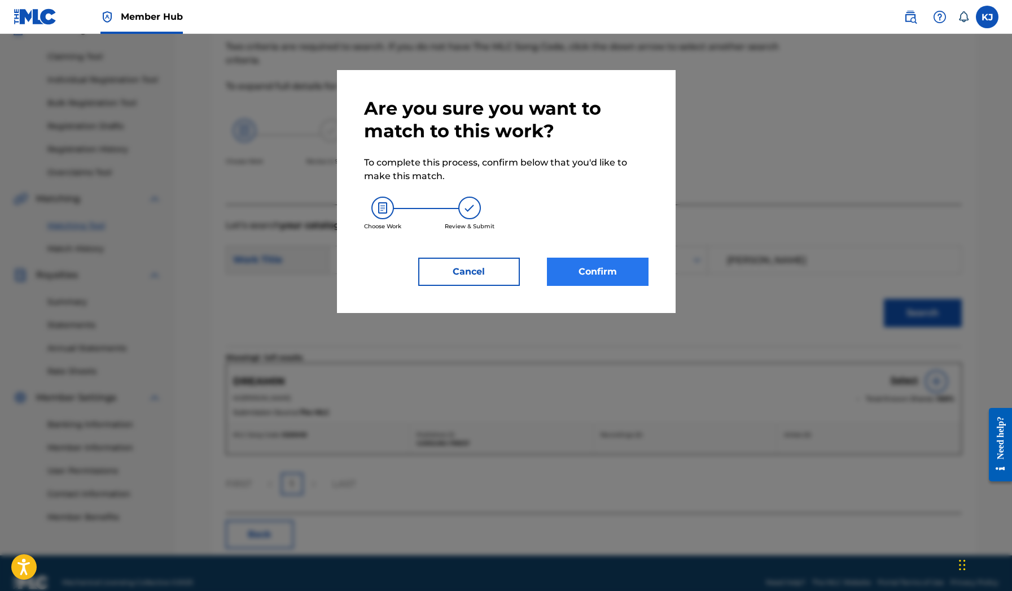
click at [609, 270] on button "Confirm" at bounding box center [598, 271] width 102 height 28
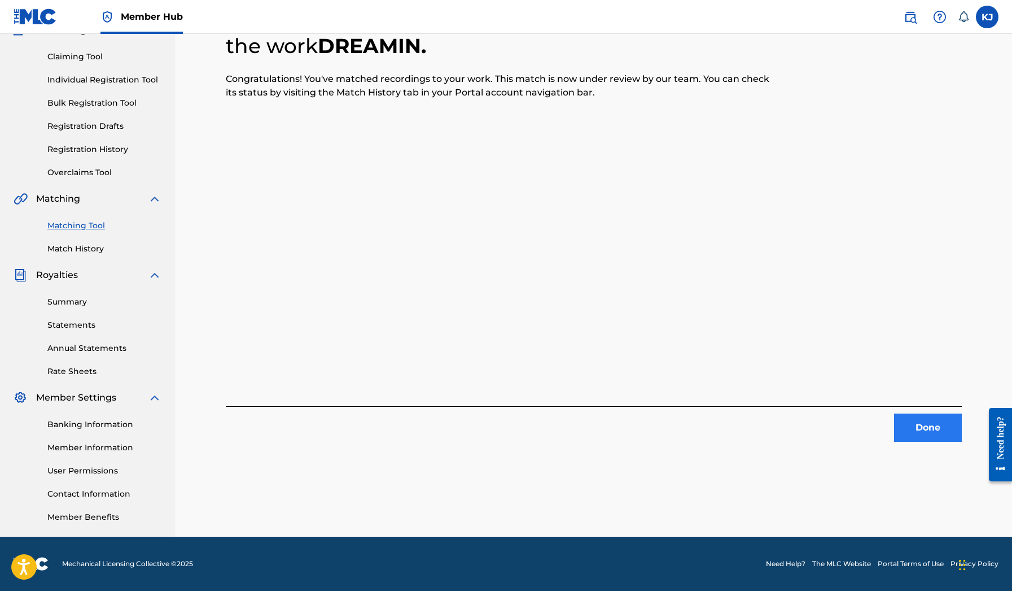
click at [938, 430] on button "Done" at bounding box center [928, 427] width 68 height 28
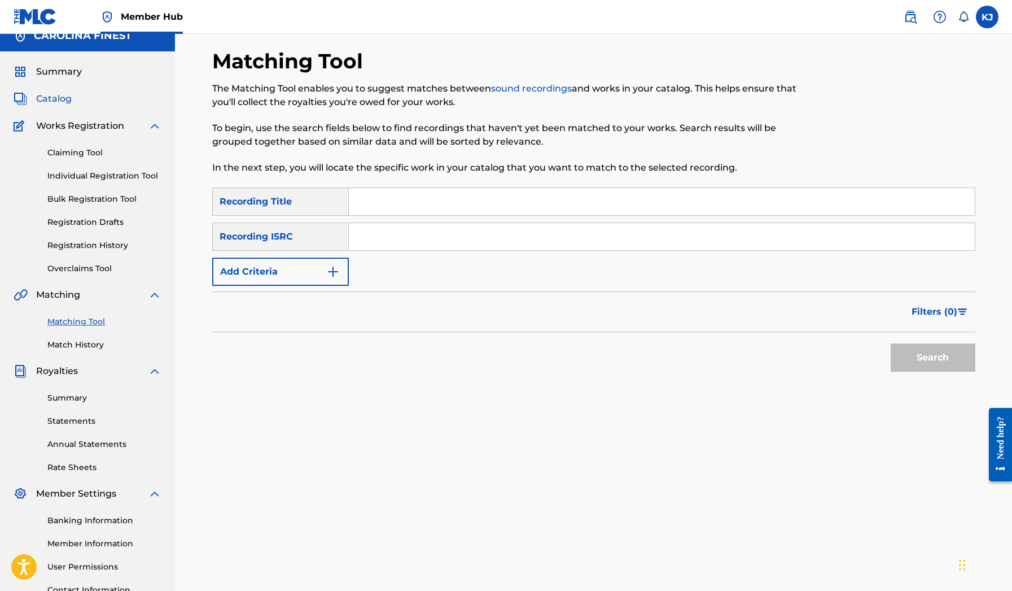
scroll to position [13, 0]
click at [65, 101] on span "Catalog" at bounding box center [54, 100] width 36 height 14
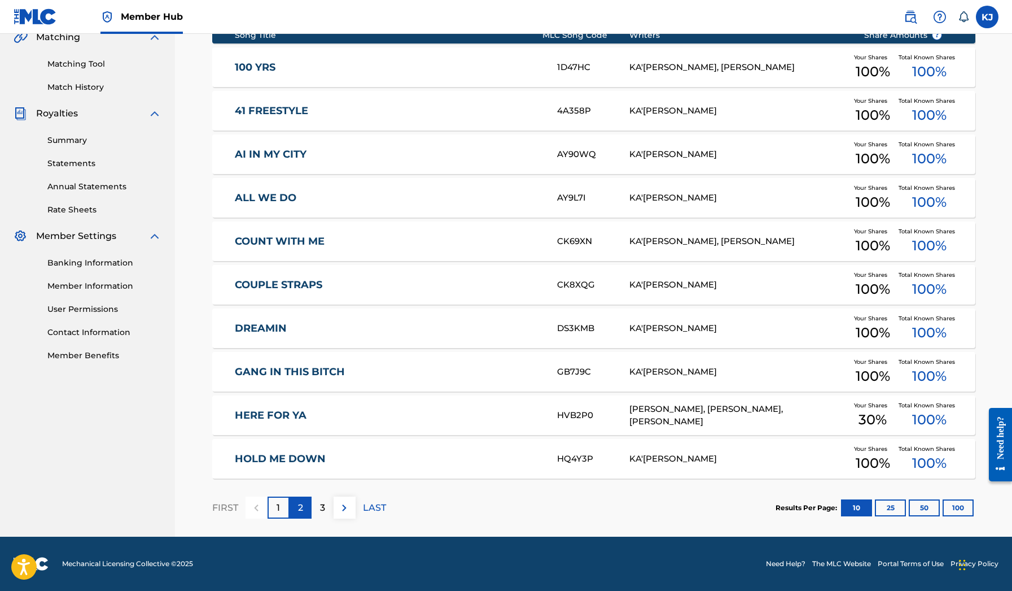
click at [304, 500] on div "2" at bounding box center [301, 507] width 22 height 22
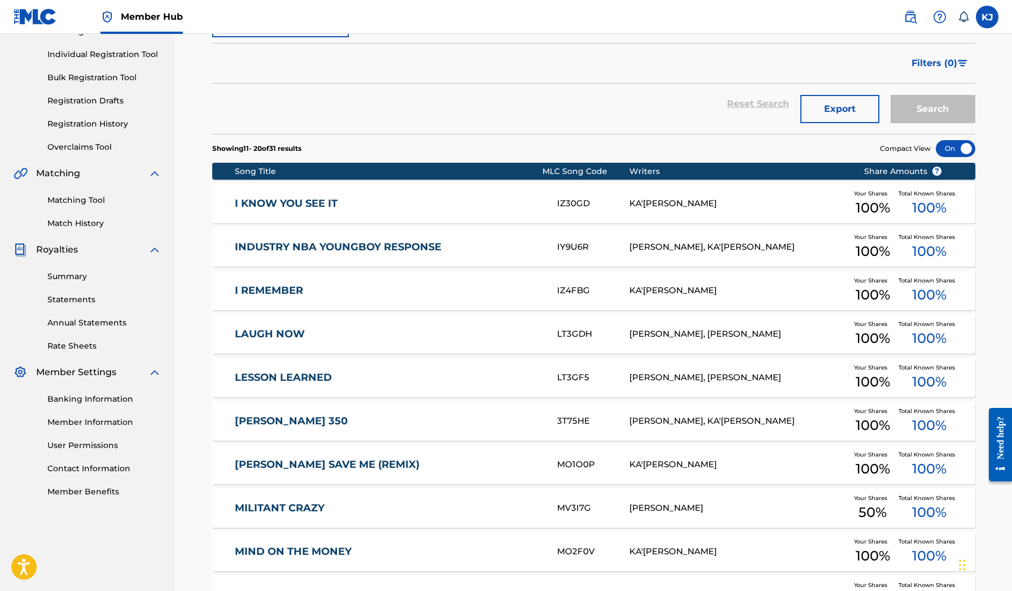
scroll to position [62, 0]
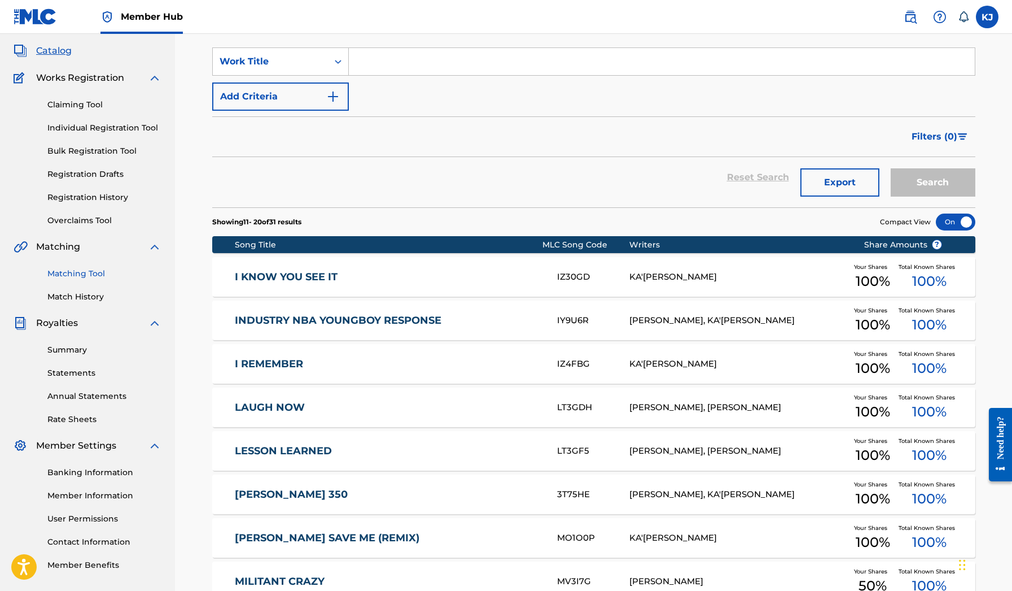
click at [94, 273] on link "Matching Tool" at bounding box center [104, 274] width 114 height 12
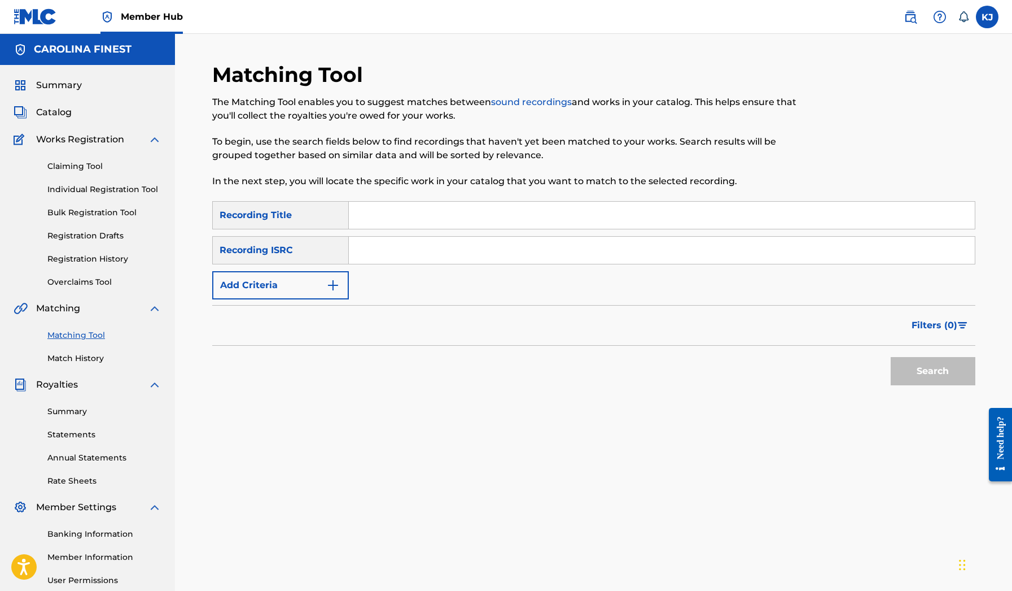
click at [369, 213] on input "Search Form" at bounding box center [662, 215] width 626 height 27
type input "mind on the money"
click at [337, 279] on img "Search Form" at bounding box center [333, 285] width 14 height 14
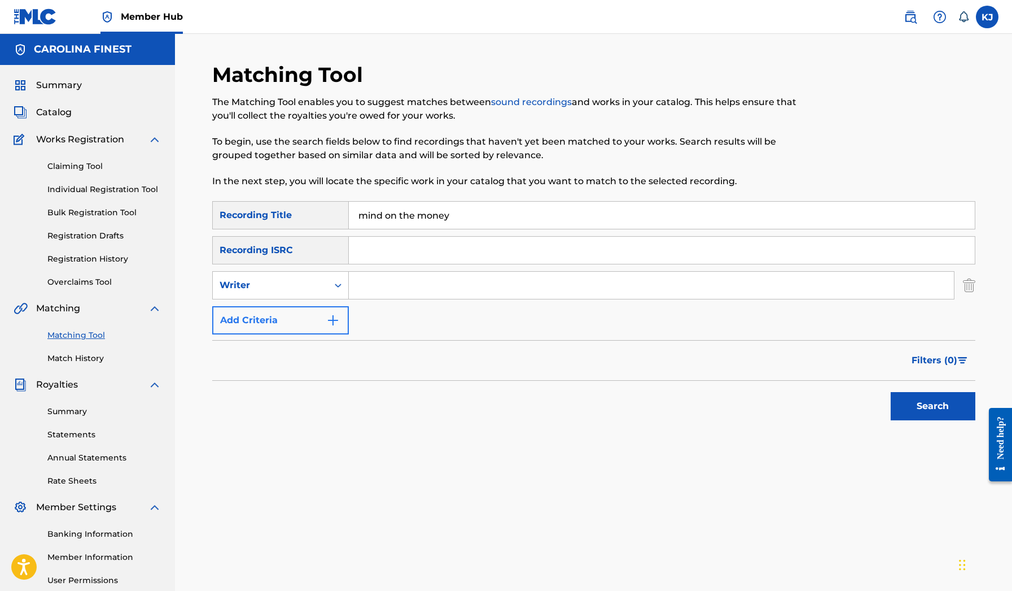
click at [330, 313] on img "Search Form" at bounding box center [333, 320] width 14 height 14
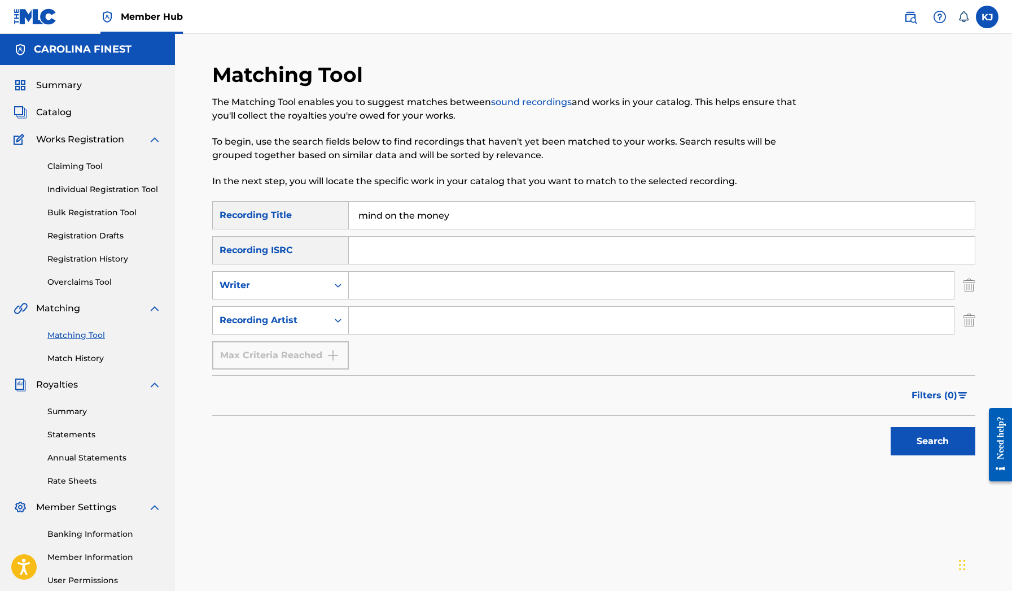
click at [379, 322] on input "Search Form" at bounding box center [651, 320] width 605 height 27
type input "Kasaunj"
click at [933, 441] on button "Search" at bounding box center [933, 441] width 85 height 28
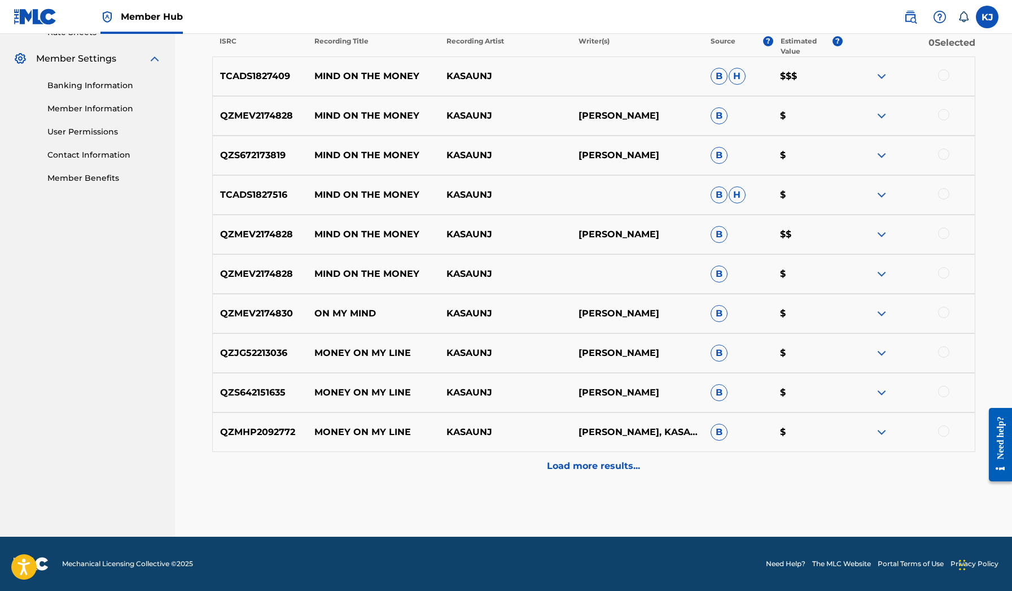
scroll to position [448, 0]
click at [945, 270] on div at bounding box center [943, 272] width 11 height 11
click at [946, 233] on div at bounding box center [943, 233] width 11 height 11
click at [943, 195] on div at bounding box center [943, 193] width 11 height 11
click at [945, 164] on div "QZS672173819 MIND ON THE MONEY KASAUNJ KASAUN JAMES B $" at bounding box center [593, 156] width 763 height 40
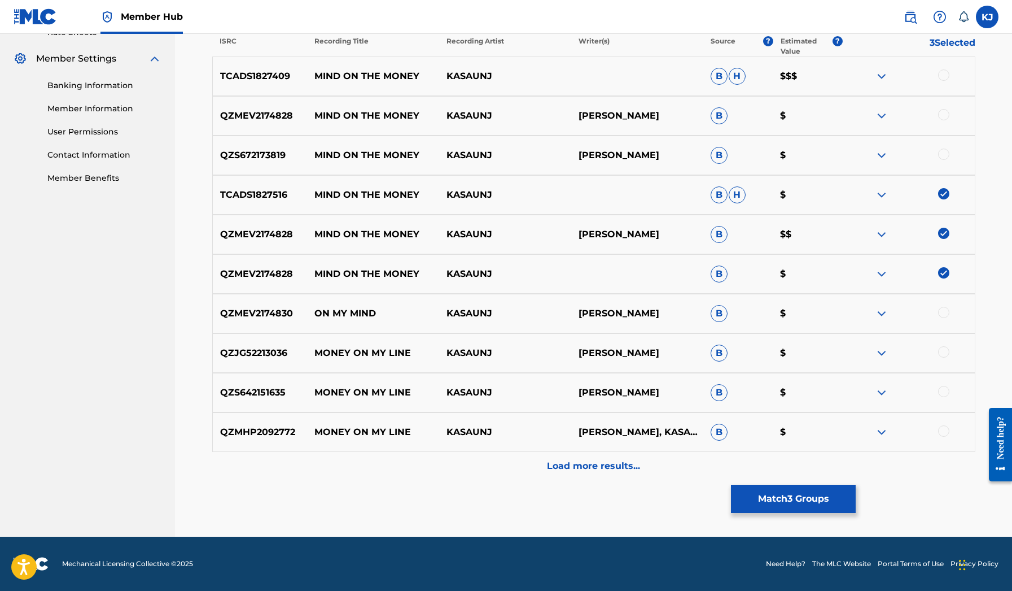
click at [945, 151] on div at bounding box center [943, 153] width 11 height 11
click at [945, 115] on div at bounding box center [943, 114] width 11 height 11
click at [945, 78] on div at bounding box center [943, 74] width 11 height 11
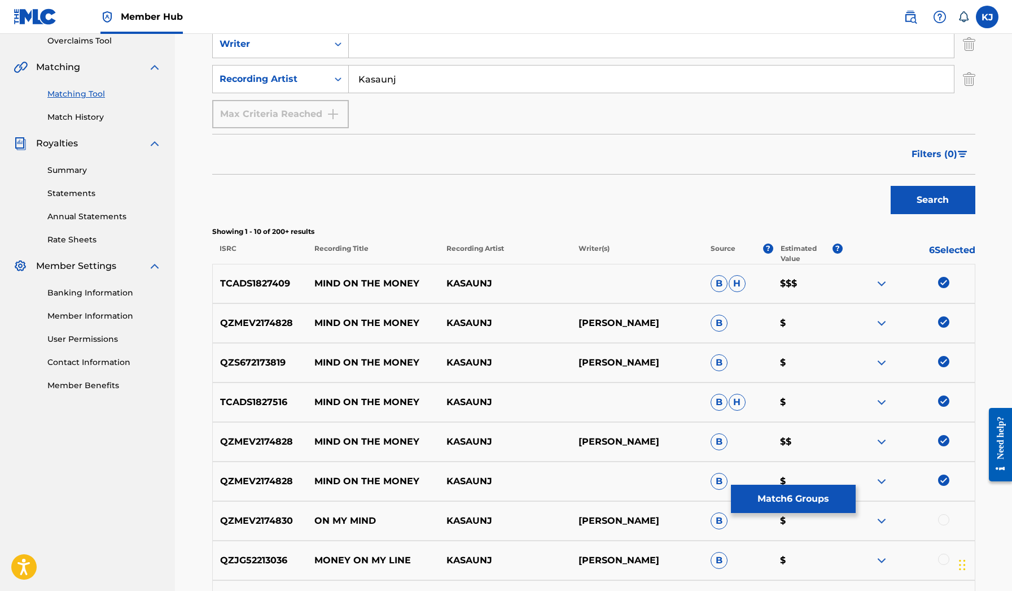
scroll to position [388, 0]
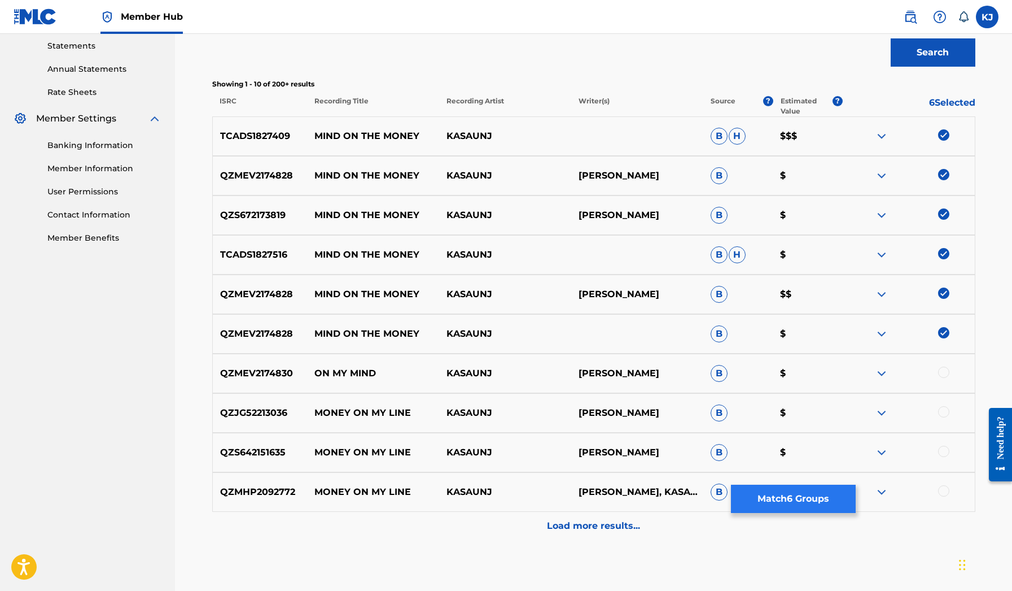
click at [792, 494] on button "Match 6 Groups" at bounding box center [793, 498] width 125 height 28
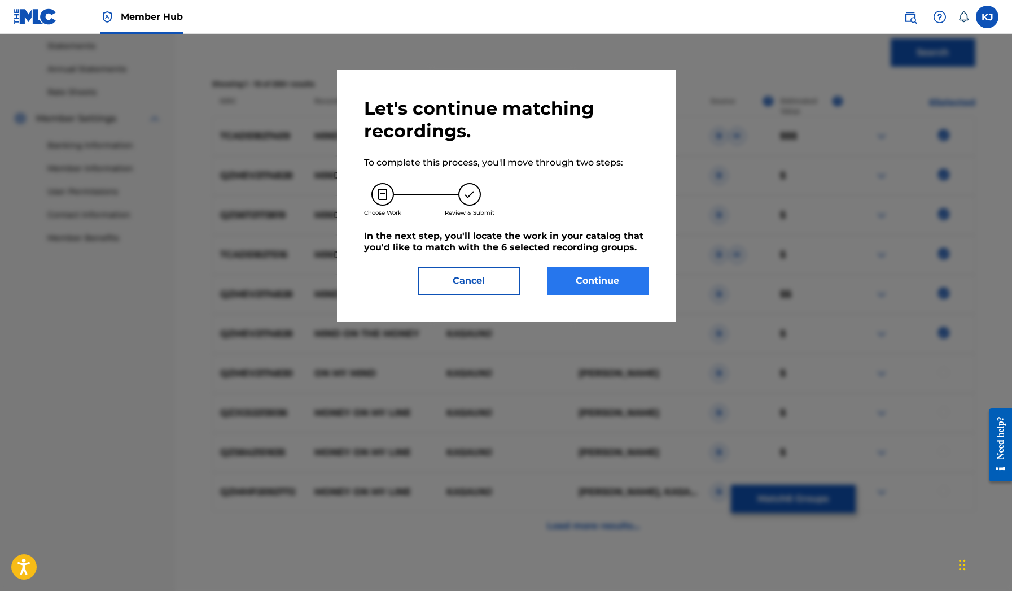
click at [621, 274] on button "Continue" at bounding box center [598, 280] width 102 height 28
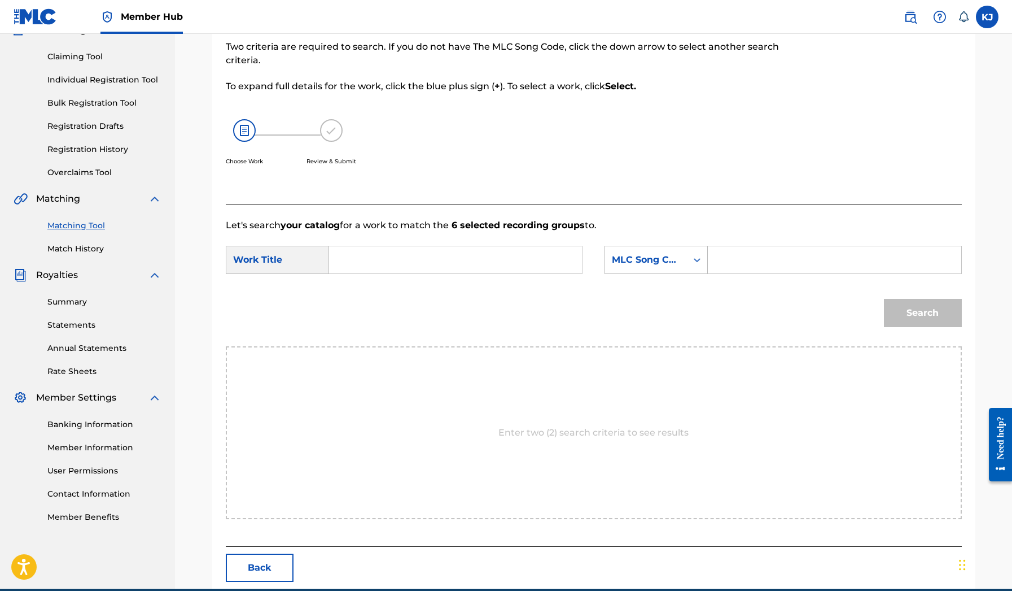
click at [509, 273] on div "Search Form" at bounding box center [456, 260] width 254 height 28
click at [503, 264] on input "Search Form" at bounding box center [456, 259] width 234 height 27
click at [372, 308] on span "e money" at bounding box center [364, 305] width 32 height 24
type input "mind on the money"
click at [686, 263] on div "MLC Song Code" at bounding box center [646, 259] width 82 height 21
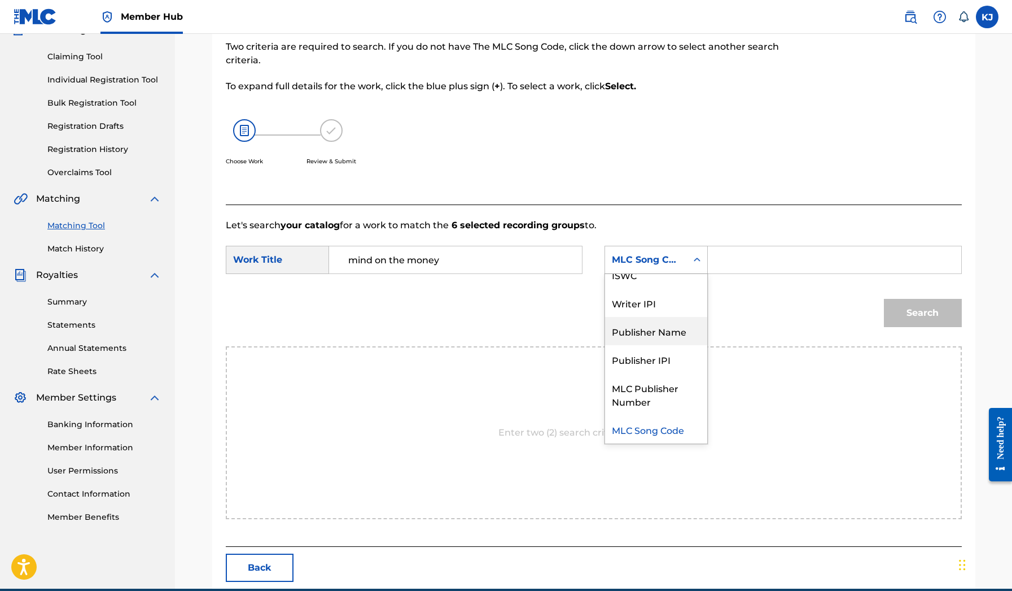
scroll to position [0, 0]
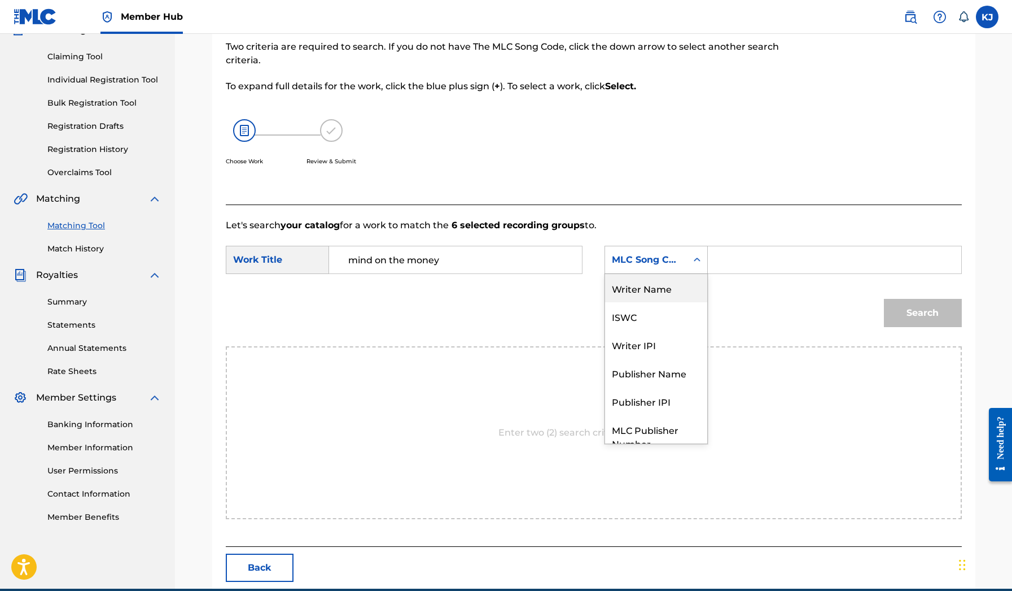
click at [642, 291] on div "Writer Name" at bounding box center [656, 288] width 102 height 28
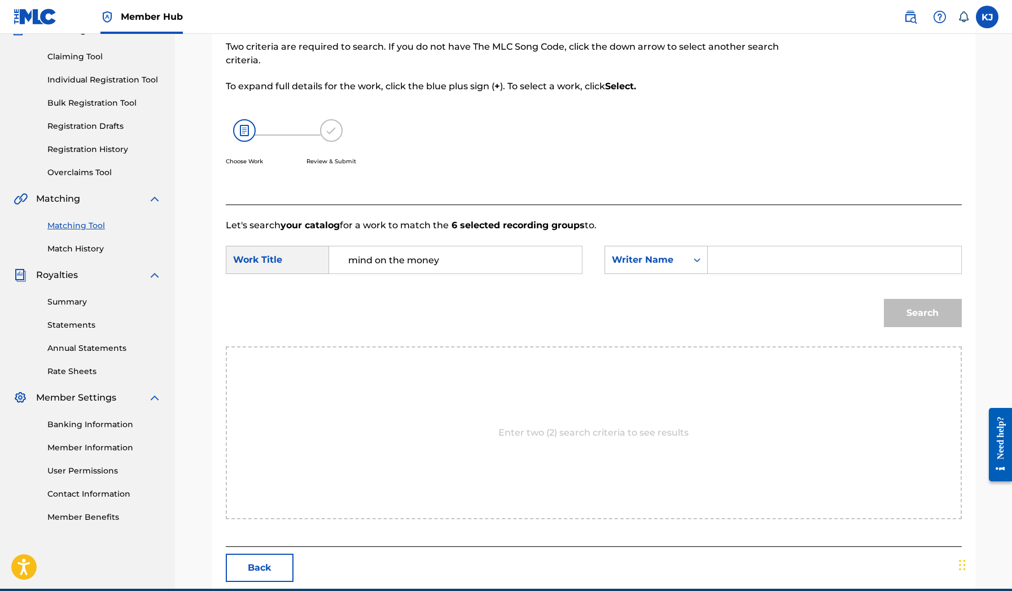
click at [739, 252] on input "Search Form" at bounding box center [835, 259] width 234 height 27
type input "Ka'Saun James"
click at [923, 313] on button "Search" at bounding box center [923, 313] width 78 height 28
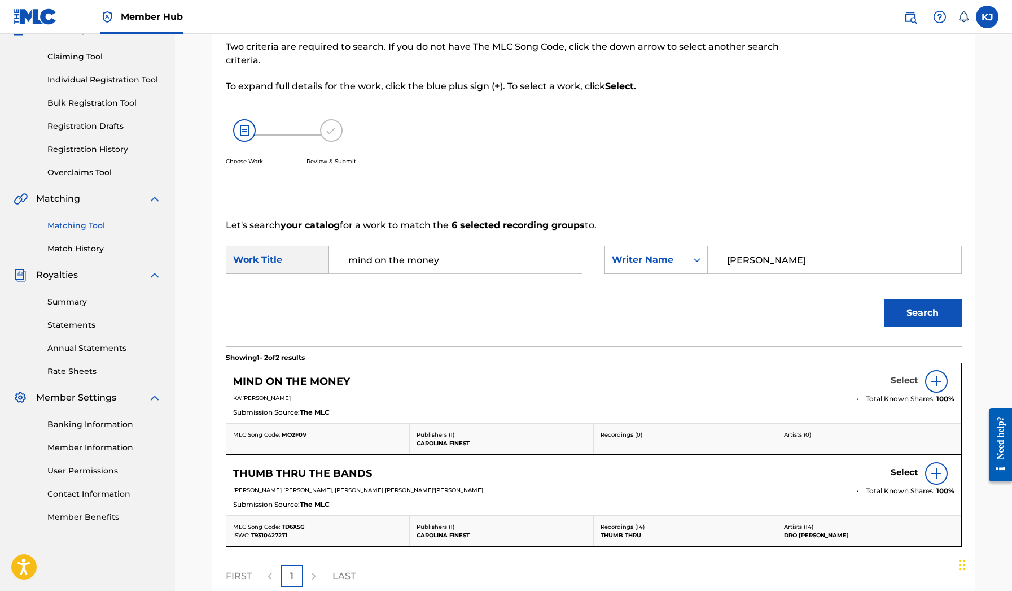
click at [902, 380] on h5 "Select" at bounding box center [905, 380] width 28 height 11
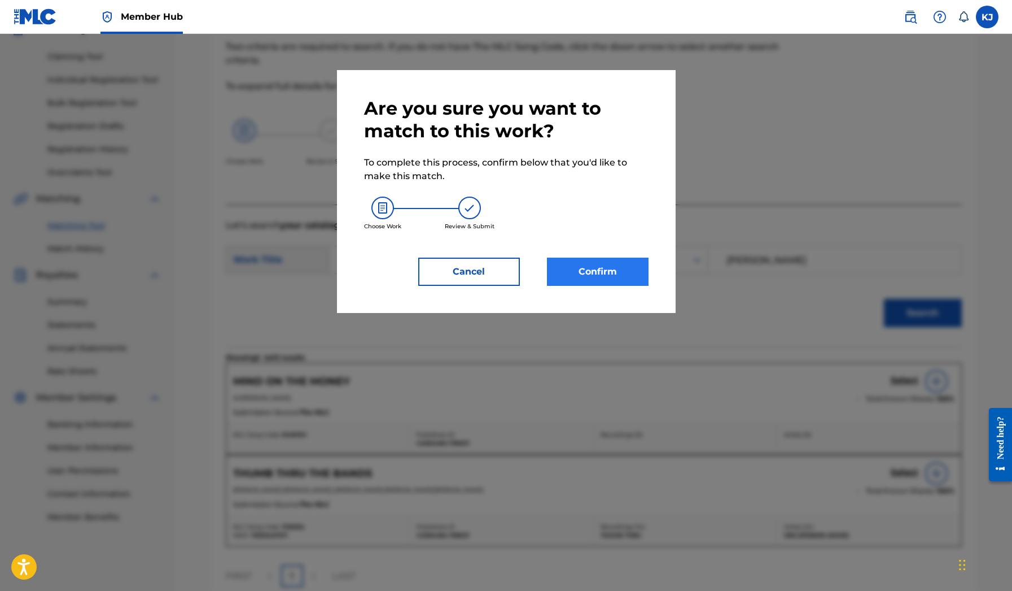
click at [621, 280] on button "Confirm" at bounding box center [598, 271] width 102 height 28
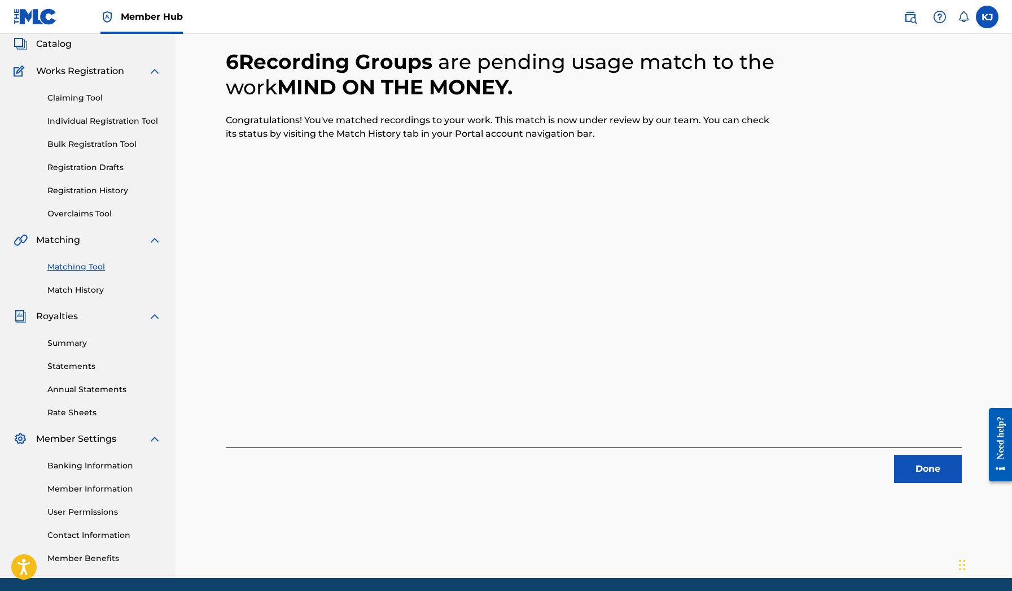
scroll to position [36, 0]
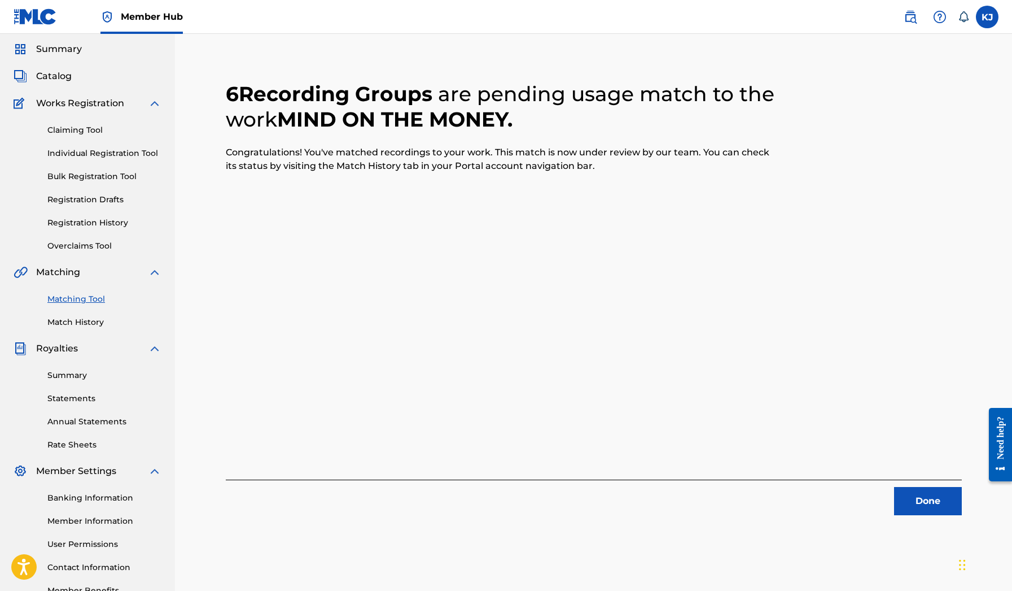
click at [69, 86] on div "Summary Catalog Works Registration Claiming Tool Individual Registration Tool B…" at bounding box center [87, 319] width 175 height 581
click at [65, 76] on span "Catalog" at bounding box center [54, 76] width 36 height 14
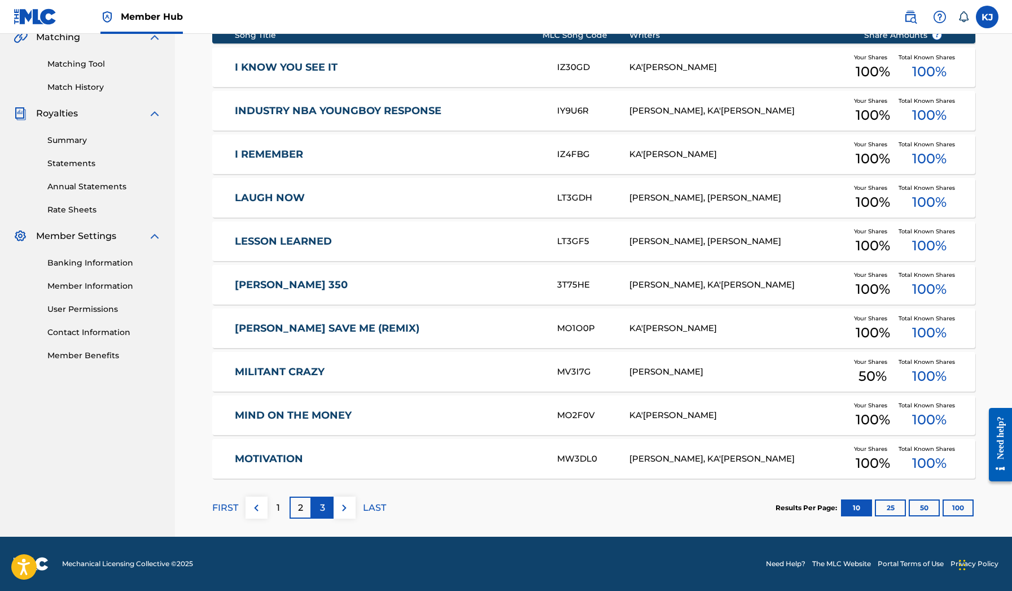
scroll to position [271, 0]
click at [323, 514] on div "3" at bounding box center [323, 507] width 22 height 22
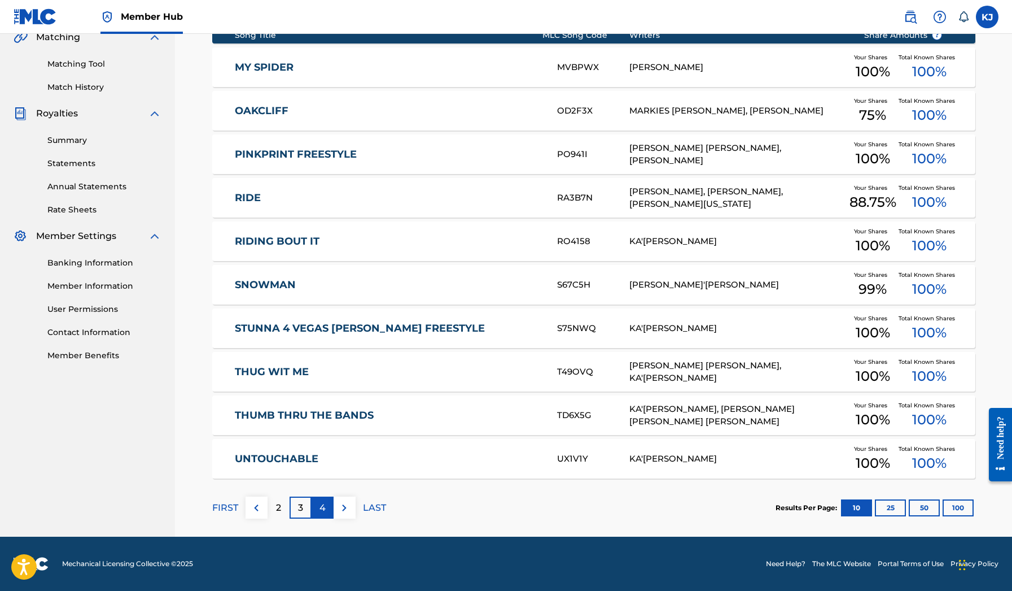
click at [321, 507] on p "4" at bounding box center [323, 508] width 6 height 14
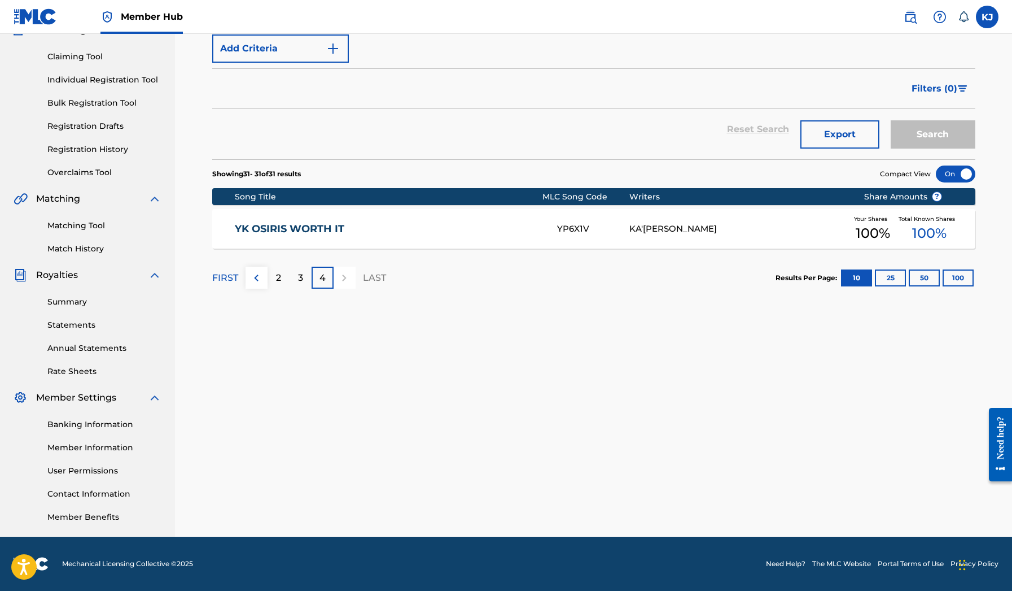
click at [351, 283] on div at bounding box center [345, 277] width 22 height 22
click at [87, 228] on link "Matching Tool" at bounding box center [104, 226] width 114 height 12
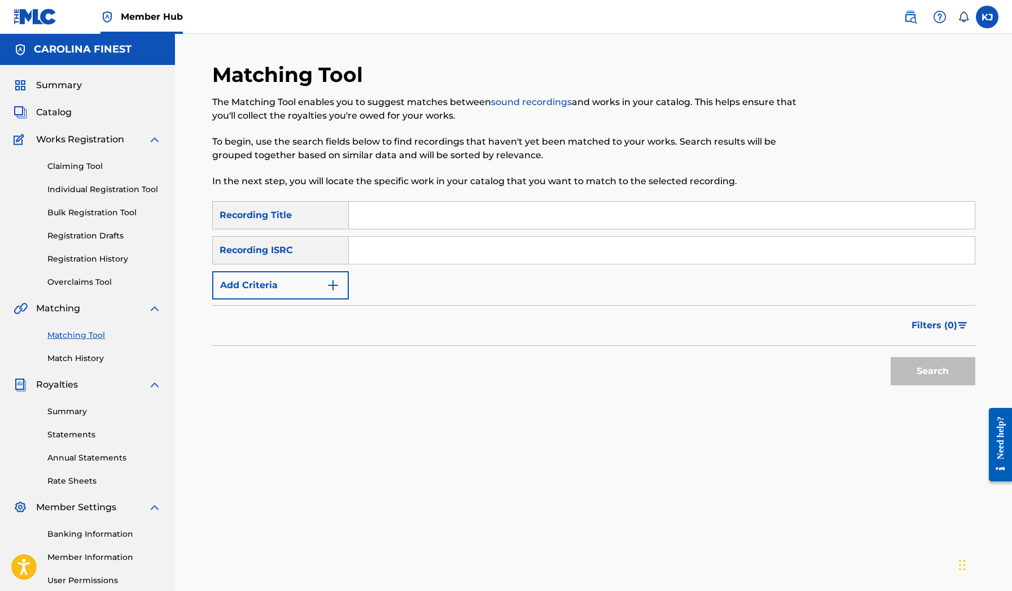
click at [400, 217] on input "Search Form" at bounding box center [662, 215] width 626 height 27
click at [933, 371] on button "Search" at bounding box center [933, 371] width 85 height 28
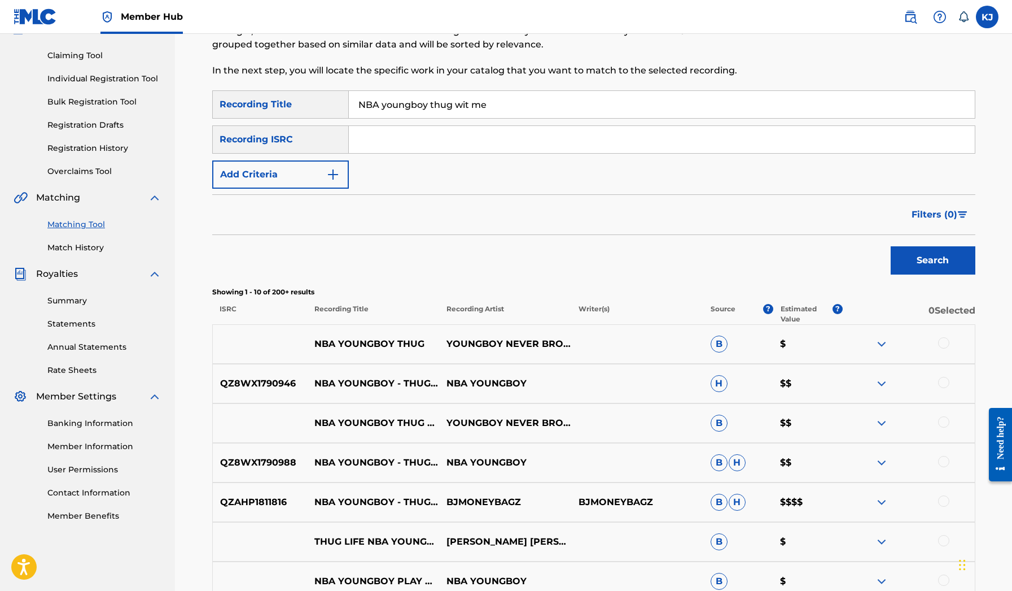
scroll to position [84, 0]
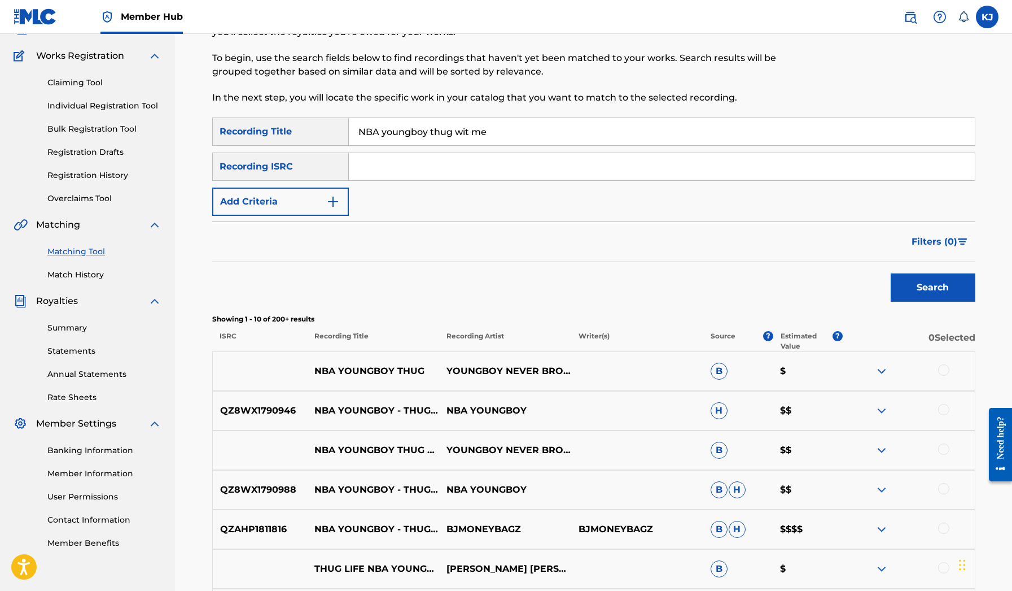
click at [412, 134] on input "NBA youngboy thug wit me" at bounding box center [662, 131] width 626 height 27
click at [933, 287] on button "Search" at bounding box center [933, 287] width 85 height 28
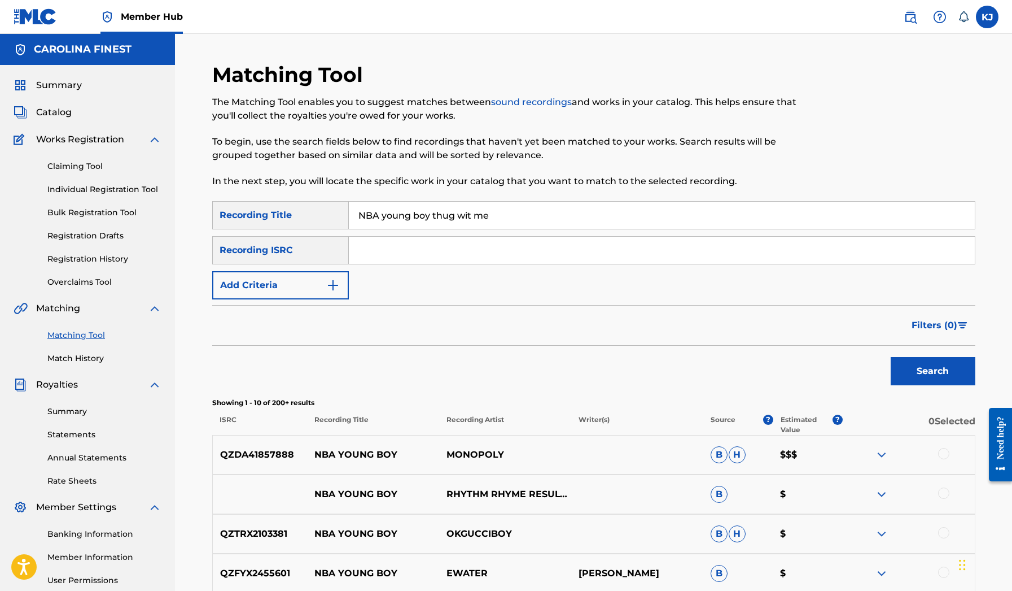
scroll to position [0, 0]
click at [436, 217] on input "NBA young boy thug wit me" at bounding box center [662, 215] width 626 height 27
drag, startPoint x: 433, startPoint y: 218, endPoint x: 349, endPoint y: 218, distance: 84.1
click at [349, 218] on input "NBA young boy thug wit me" at bounding box center [662, 215] width 626 height 27
type input "thug wit me"
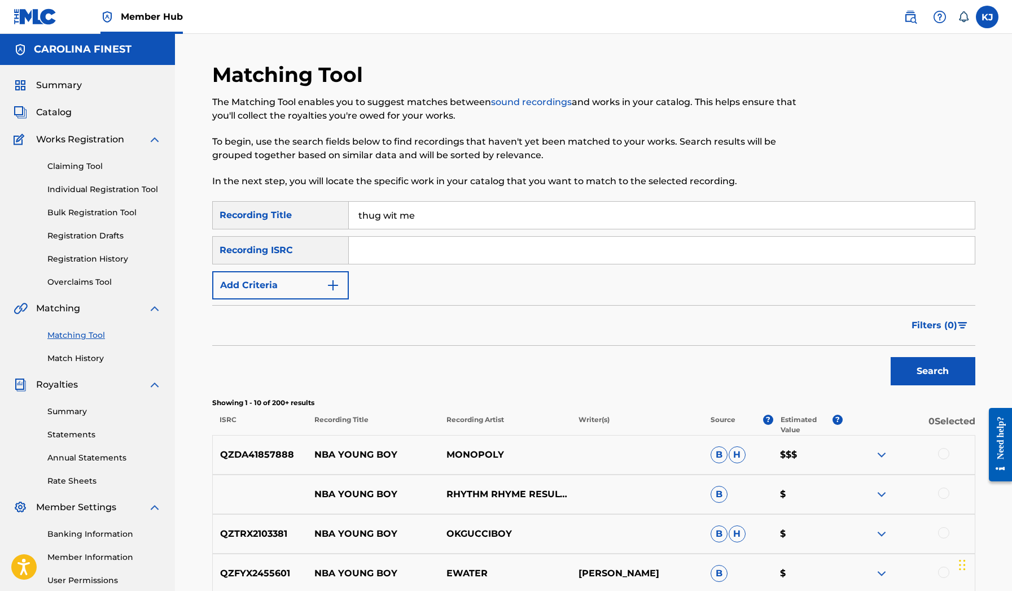
click at [933, 371] on button "Search" at bounding box center [933, 371] width 85 height 28
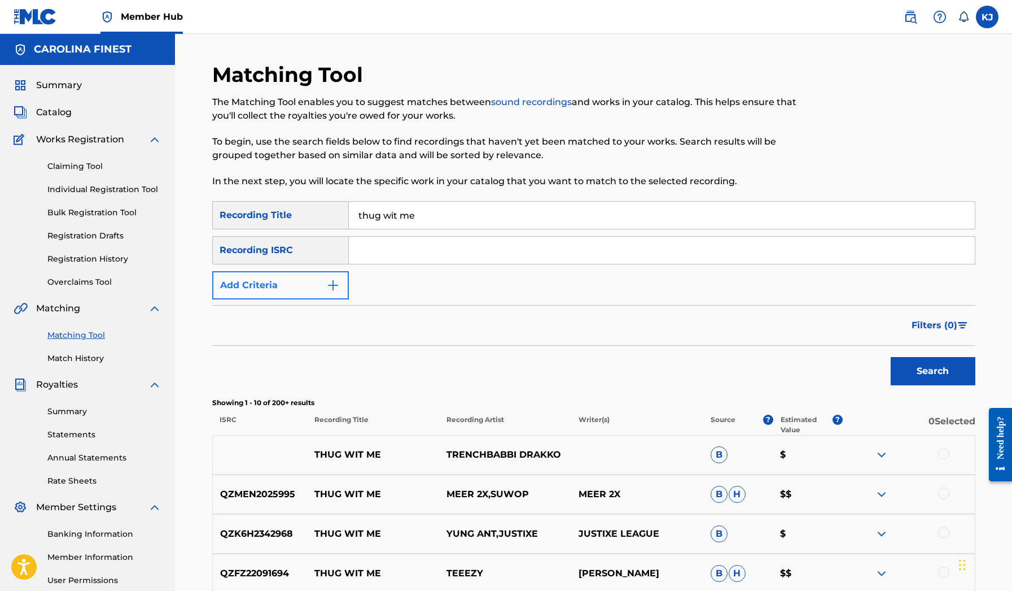
click at [347, 281] on button "Add Criteria" at bounding box center [280, 285] width 137 height 28
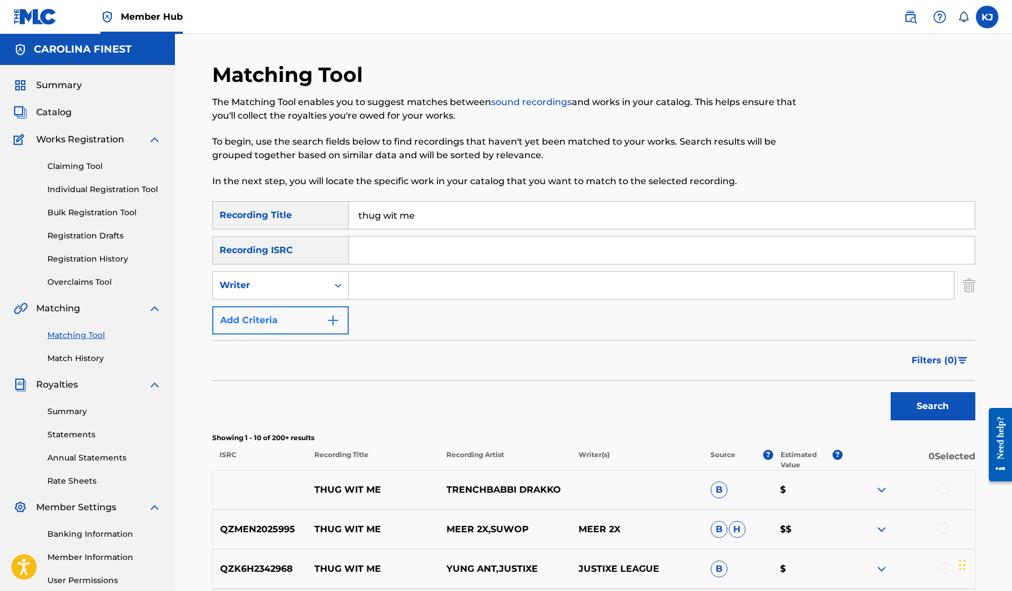
click at [337, 314] on img "Search Form" at bounding box center [333, 320] width 14 height 14
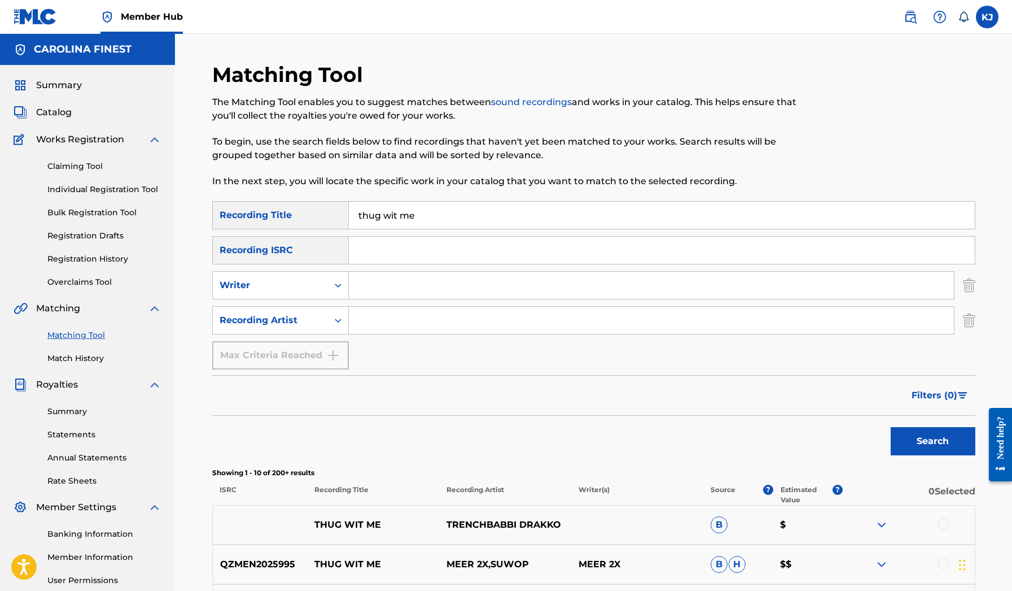
click at [372, 317] on input "Search Form" at bounding box center [651, 320] width 605 height 27
type input "youngboy"
click at [933, 441] on button "Search" at bounding box center [933, 441] width 85 height 28
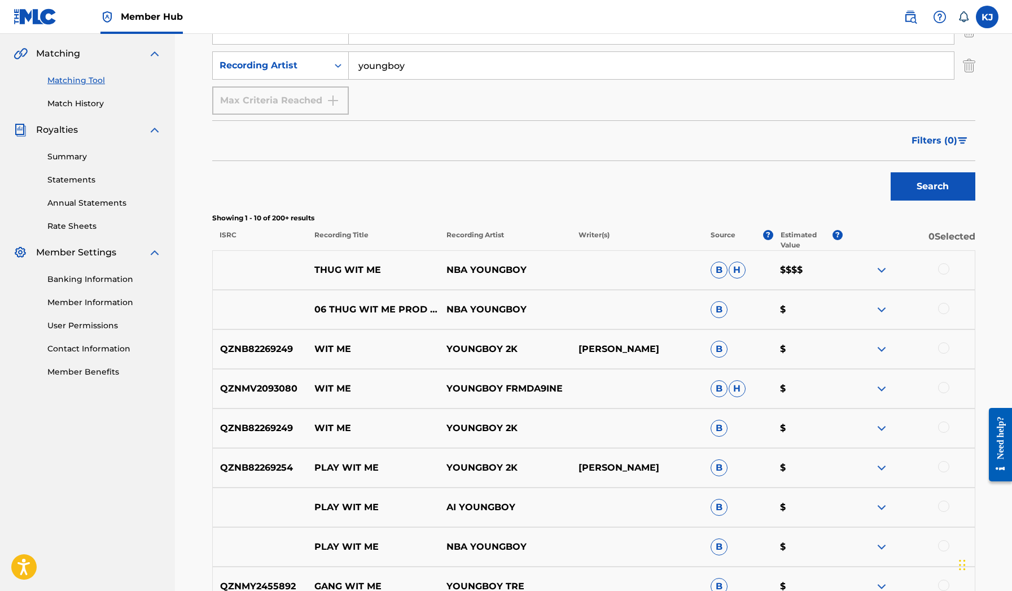
scroll to position [264, 0]
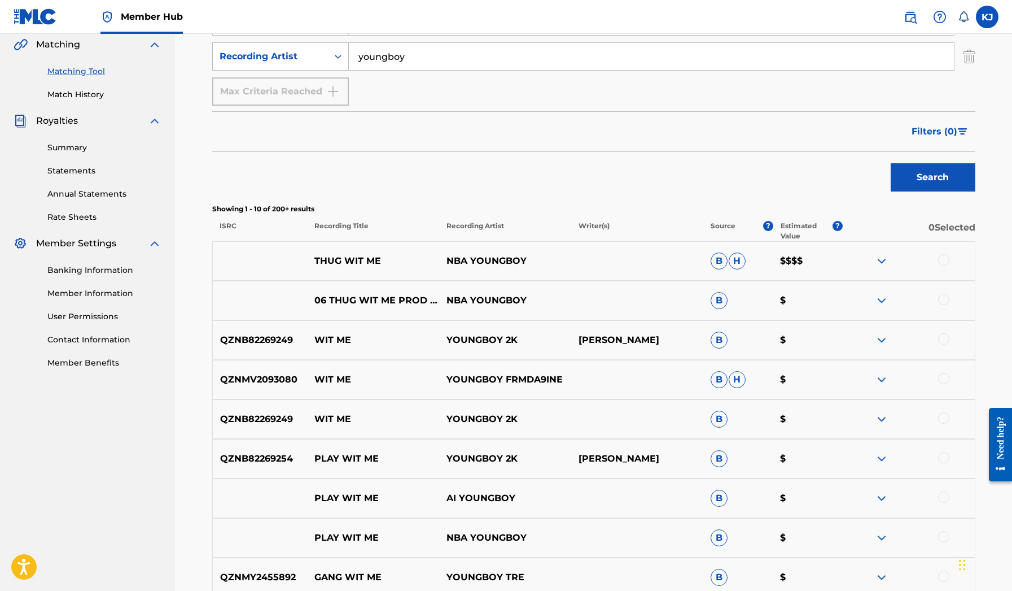
click at [877, 263] on img at bounding box center [882, 261] width 14 height 14
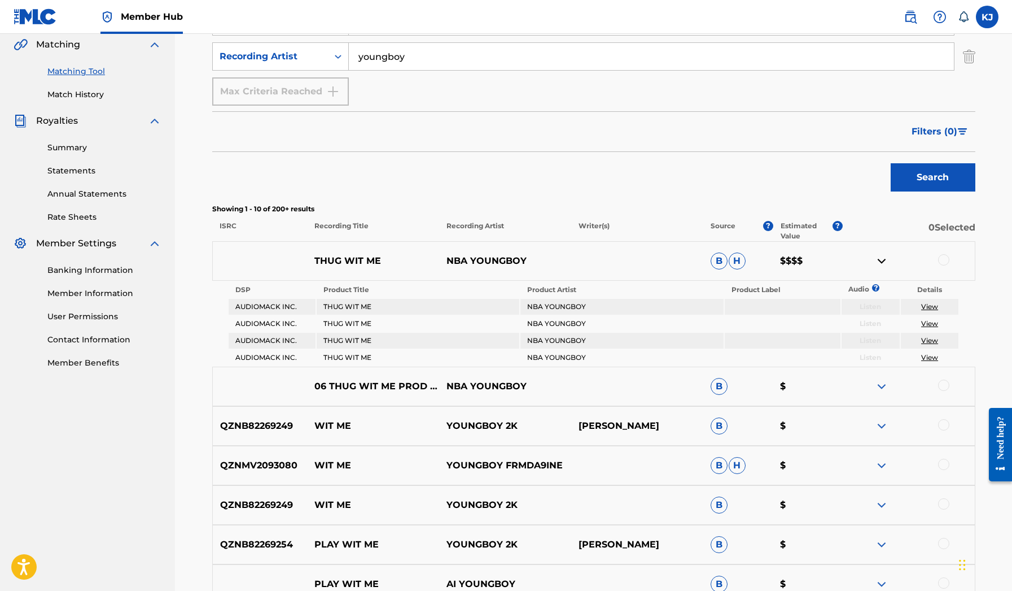
click at [877, 263] on img at bounding box center [882, 261] width 14 height 14
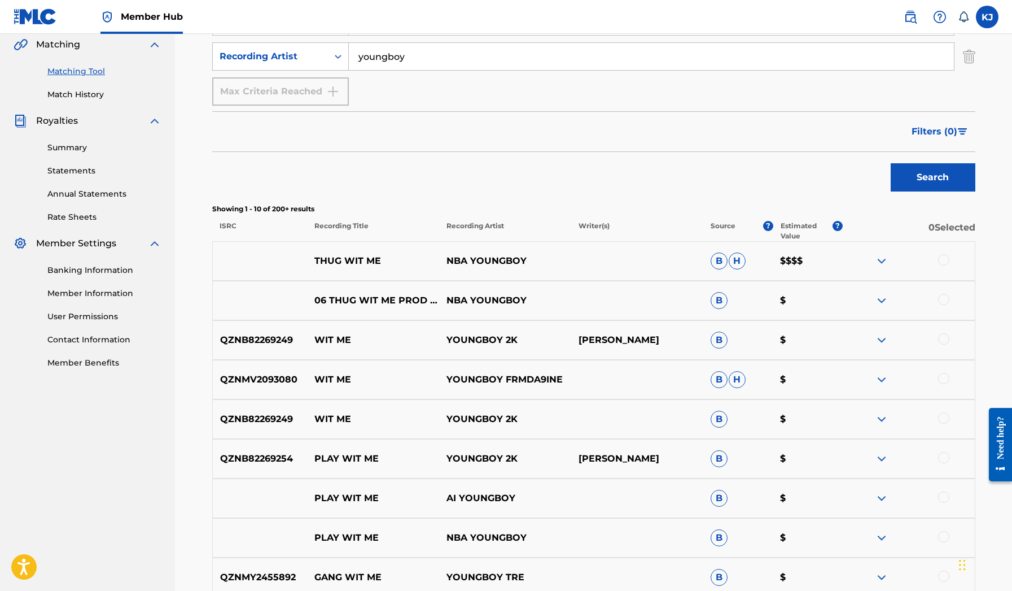
click at [879, 301] on img at bounding box center [882, 301] width 14 height 14
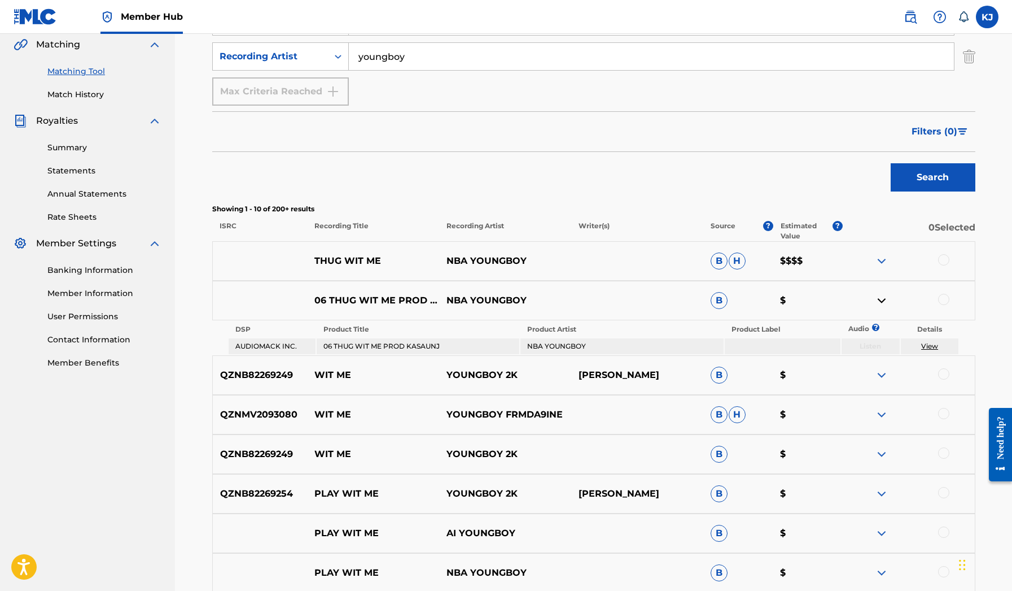
click at [879, 301] on img at bounding box center [882, 301] width 14 height 14
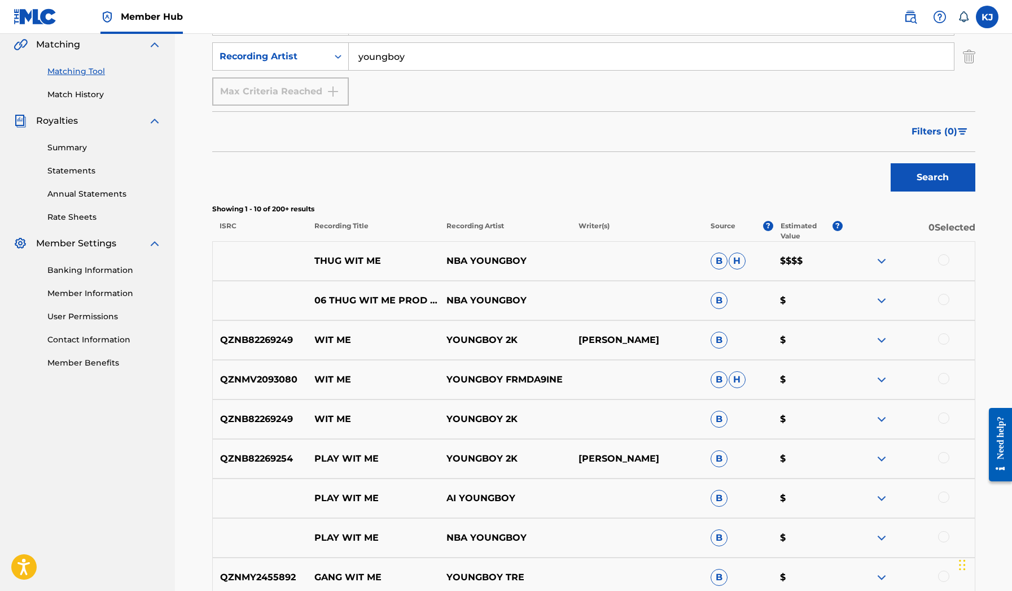
click at [884, 268] on div "THUG WIT ME NBA YOUNGBOY B H $$$$" at bounding box center [593, 261] width 763 height 40
click at [882, 265] on img at bounding box center [882, 261] width 14 height 14
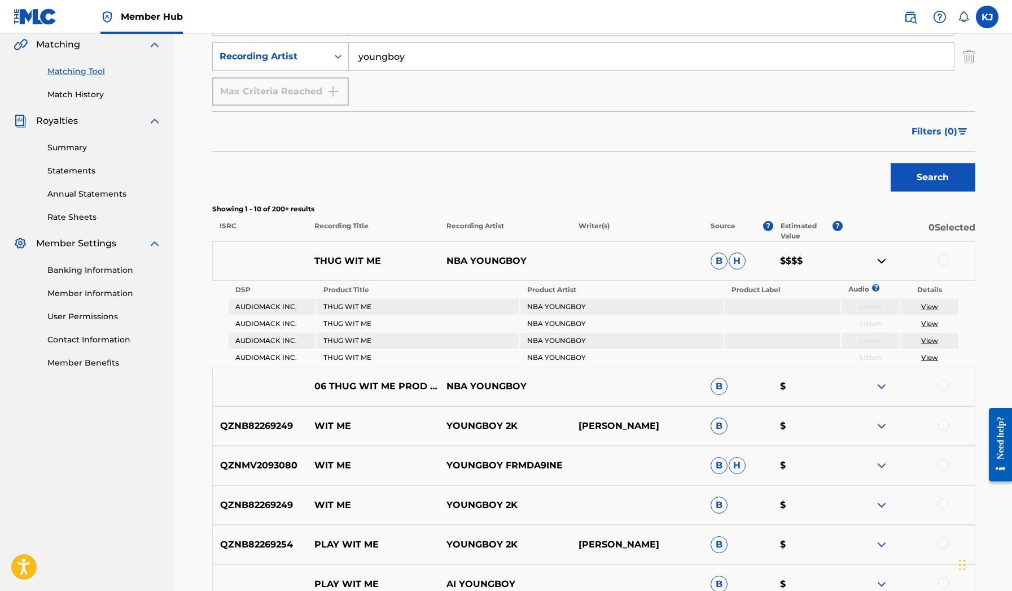
click at [884, 260] on img at bounding box center [882, 261] width 14 height 14
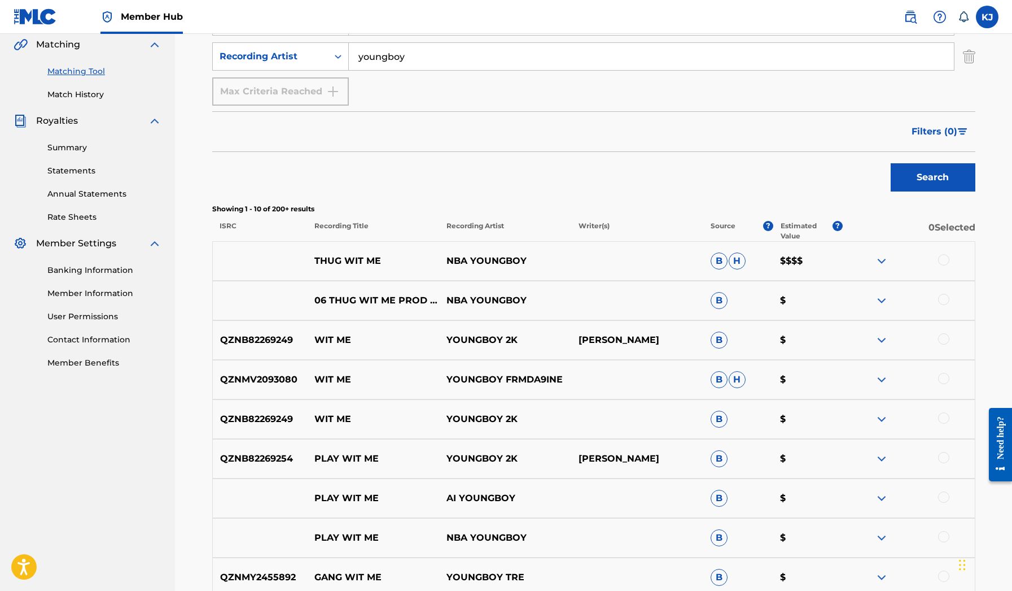
click at [884, 260] on img at bounding box center [882, 261] width 14 height 14
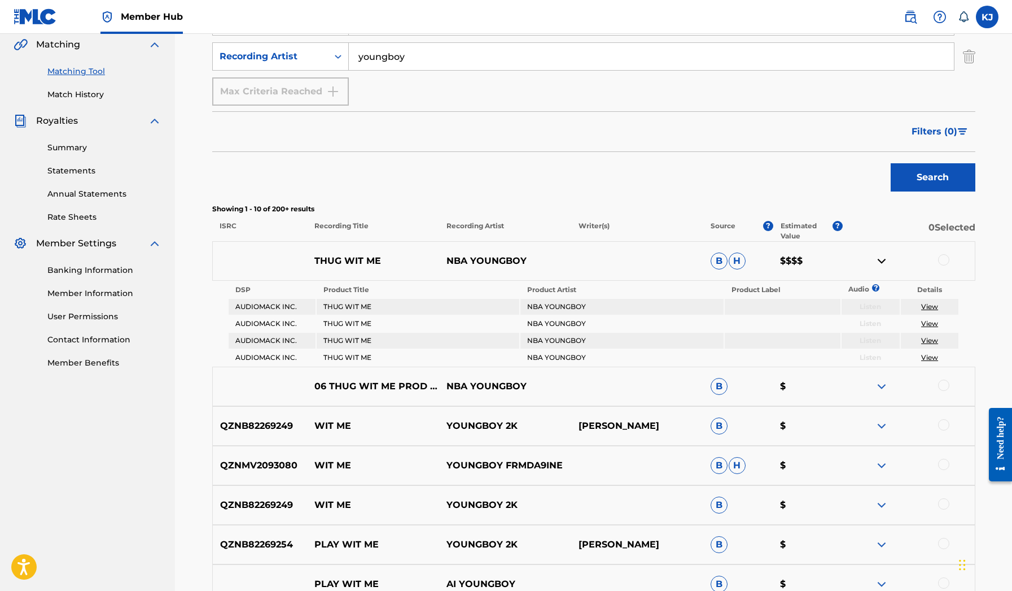
click at [884, 260] on img at bounding box center [882, 261] width 14 height 14
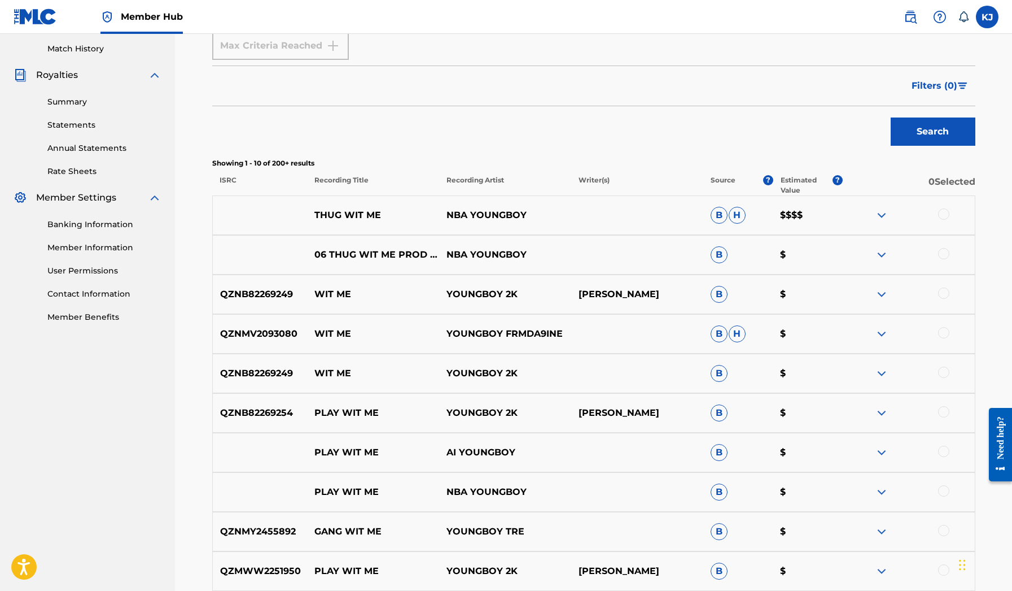
scroll to position [311, 0]
click at [939, 246] on div "06 THUG WIT ME PROD KASAUNJ NBA YOUNGBOY B $" at bounding box center [593, 254] width 763 height 40
click at [943, 248] on div at bounding box center [943, 252] width 11 height 11
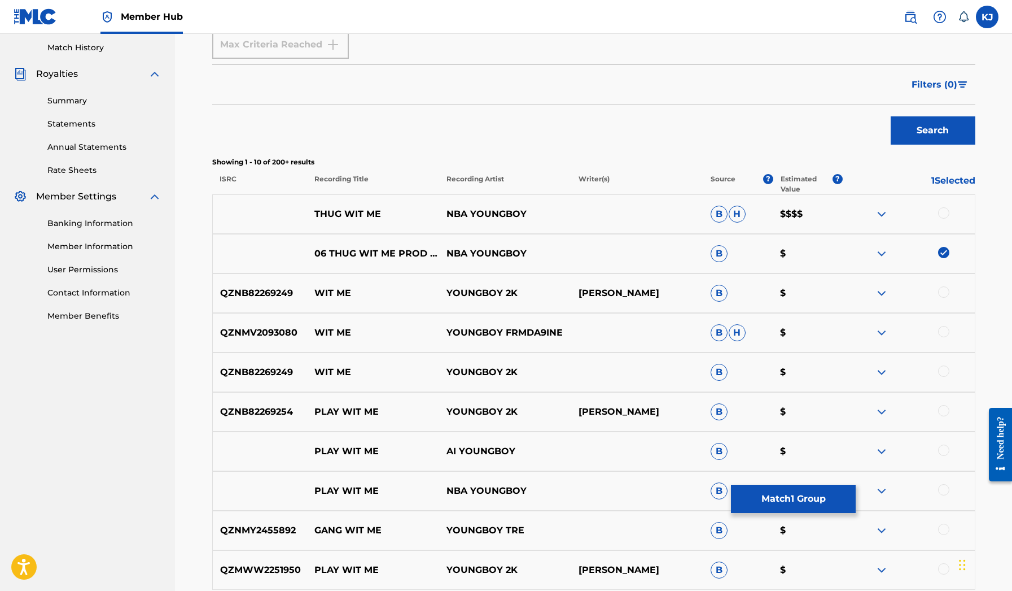
click at [947, 217] on div at bounding box center [943, 212] width 11 height 11
click at [809, 489] on button "Match 2 Groups" at bounding box center [793, 498] width 125 height 28
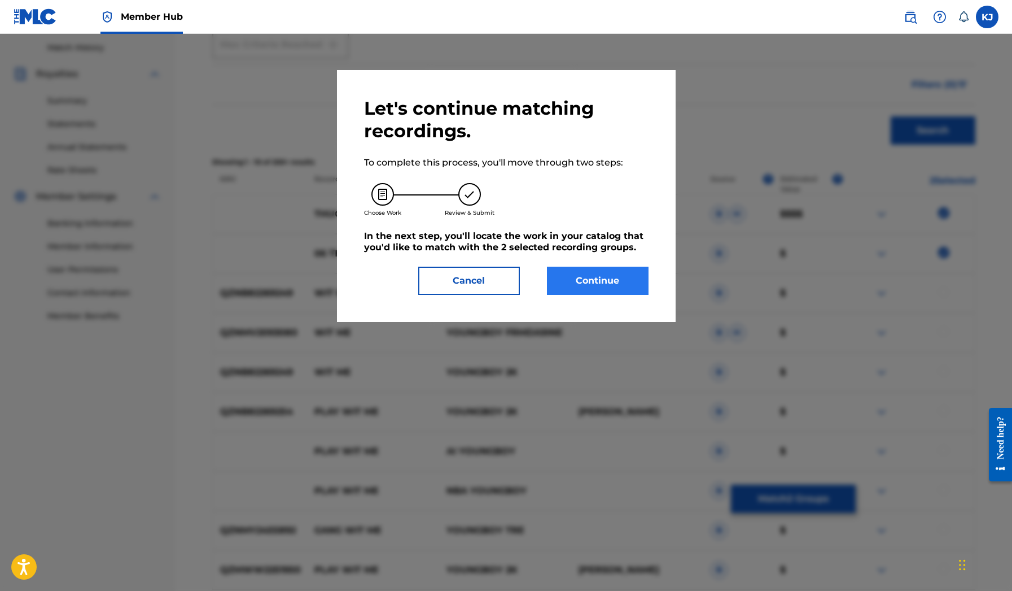
click at [615, 272] on button "Continue" at bounding box center [598, 280] width 102 height 28
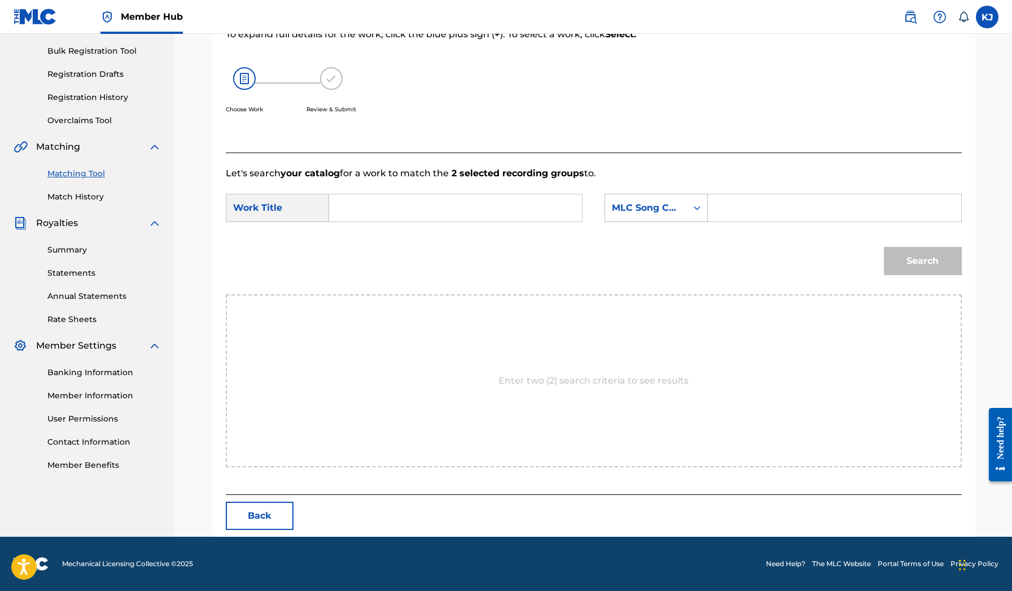
scroll to position [110, 0]
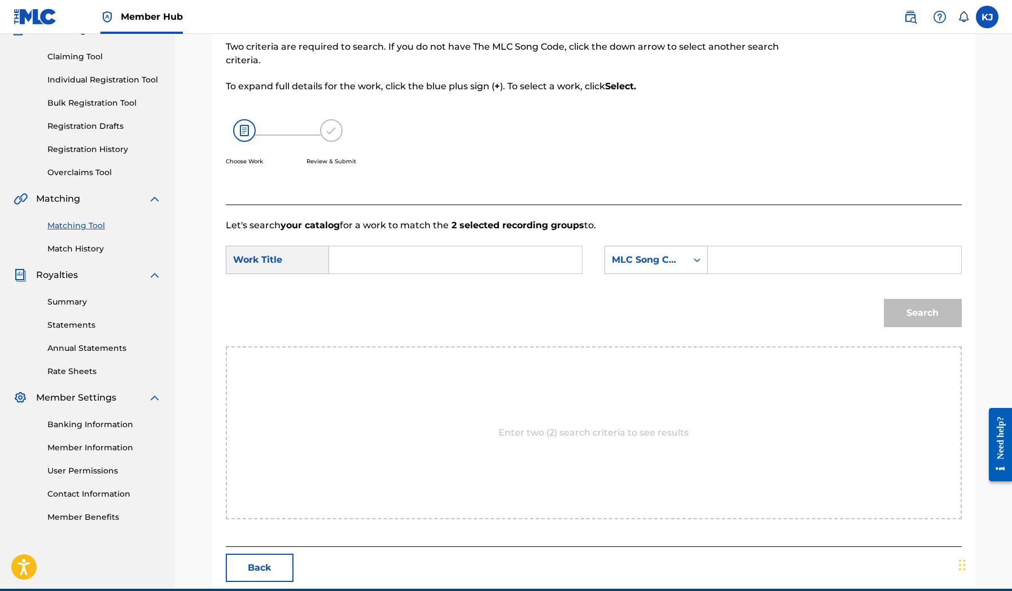
click at [494, 264] on input "Search Form" at bounding box center [456, 259] width 234 height 27
click at [364, 293] on strong "wit" at bounding box center [355, 298] width 15 height 11
type input "thug wit me"
click at [639, 256] on div "MLC Song Code" at bounding box center [646, 260] width 68 height 14
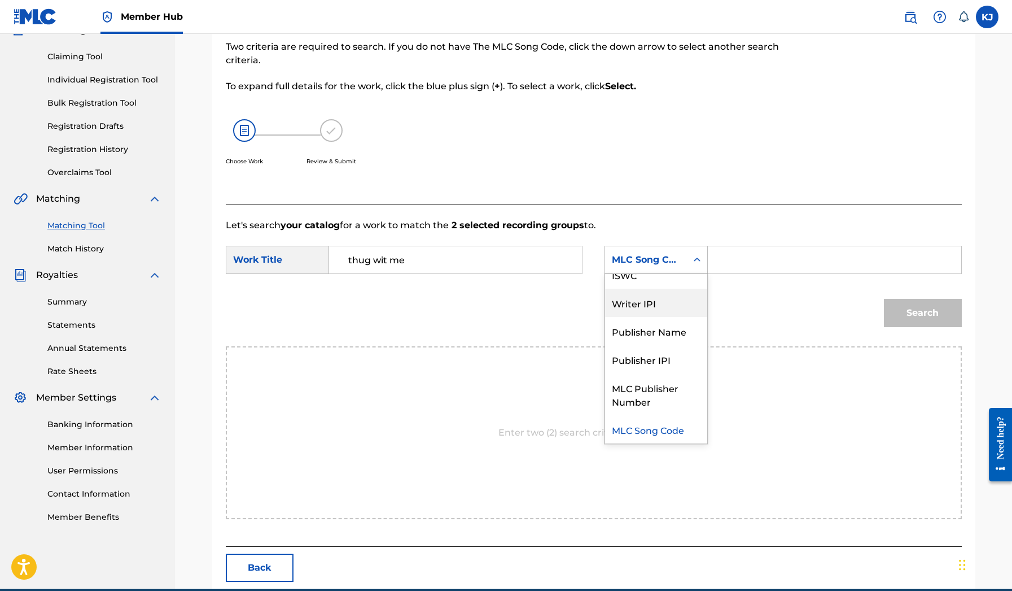
scroll to position [0, 0]
click at [650, 291] on div "Writer Name" at bounding box center [656, 288] width 102 height 28
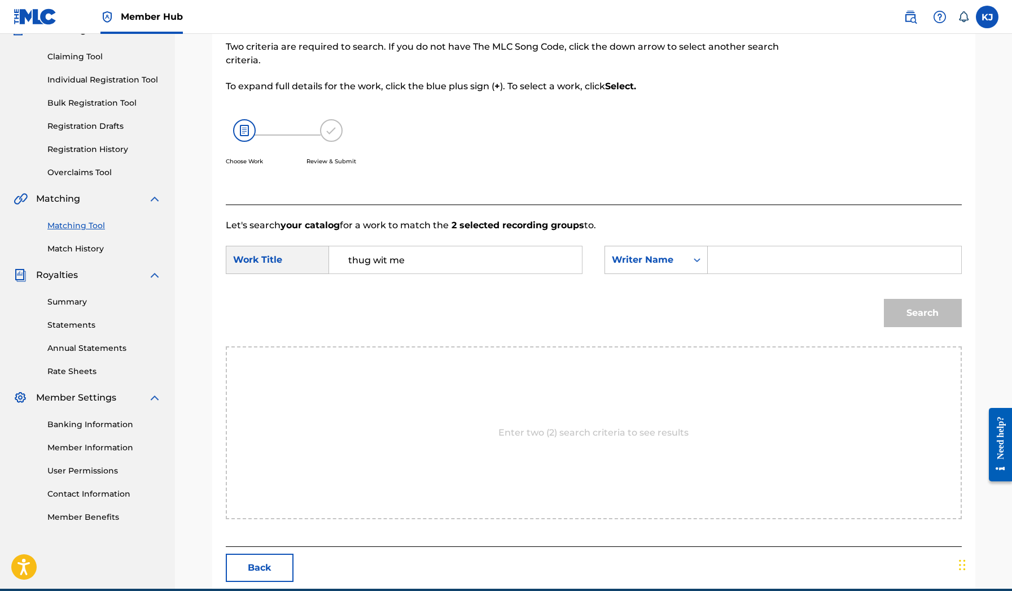
click at [724, 263] on input "Search Form" at bounding box center [835, 259] width 234 height 27
type input "Ka'Saun James"
click at [923, 313] on button "Search" at bounding box center [923, 313] width 78 height 28
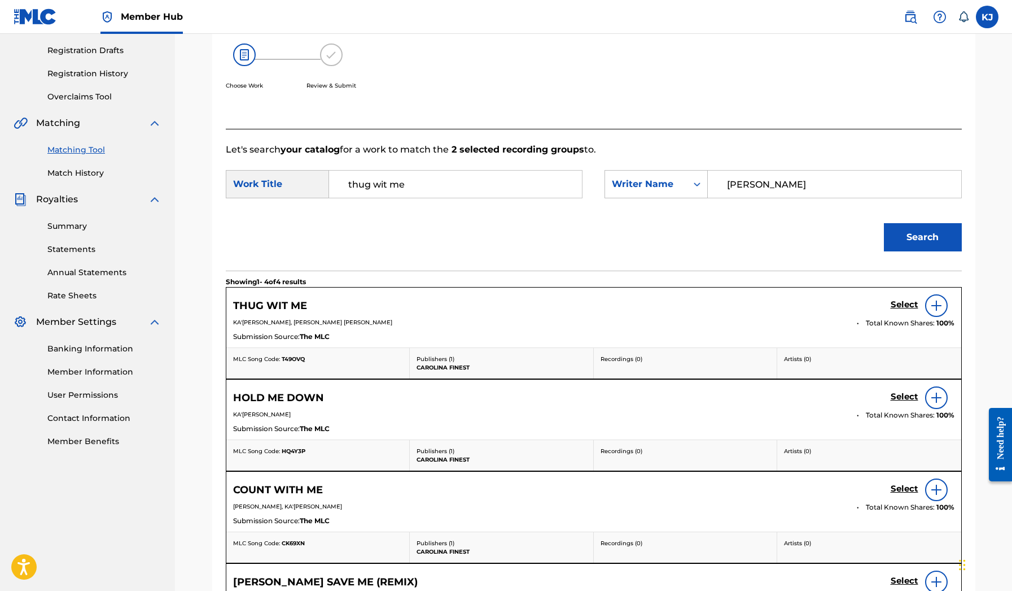
scroll to position [234, 0]
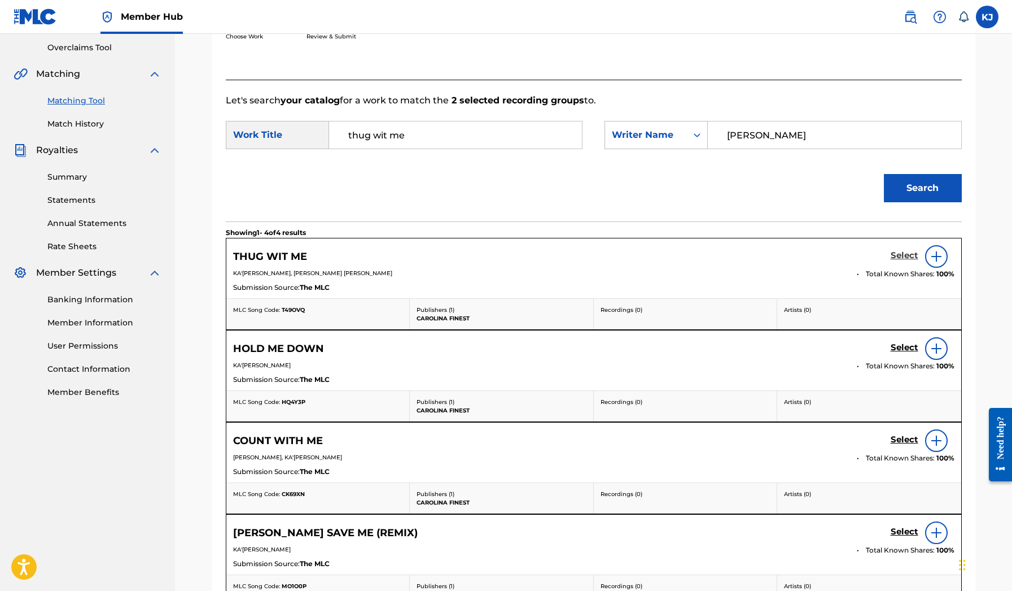
click at [900, 255] on h5 "Select" at bounding box center [905, 255] width 28 height 11
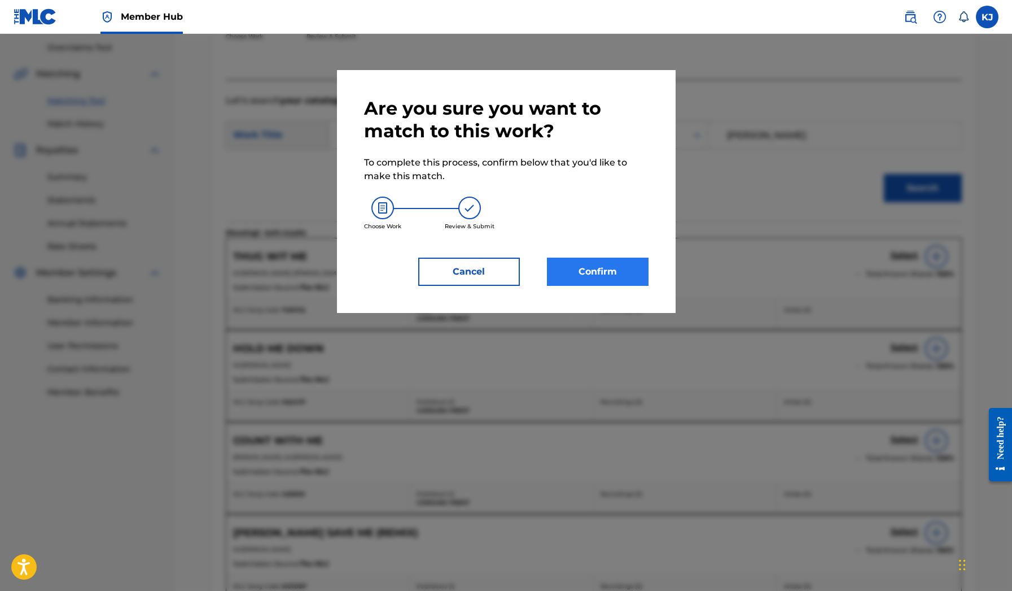
click at [623, 265] on button "Confirm" at bounding box center [598, 271] width 102 height 28
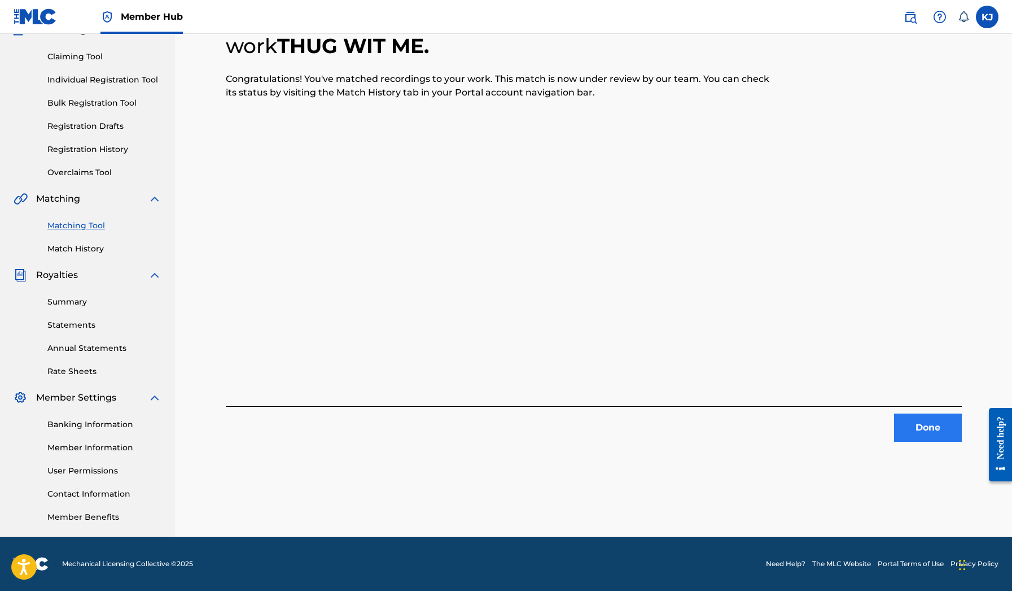
click at [912, 432] on button "Done" at bounding box center [928, 427] width 68 height 28
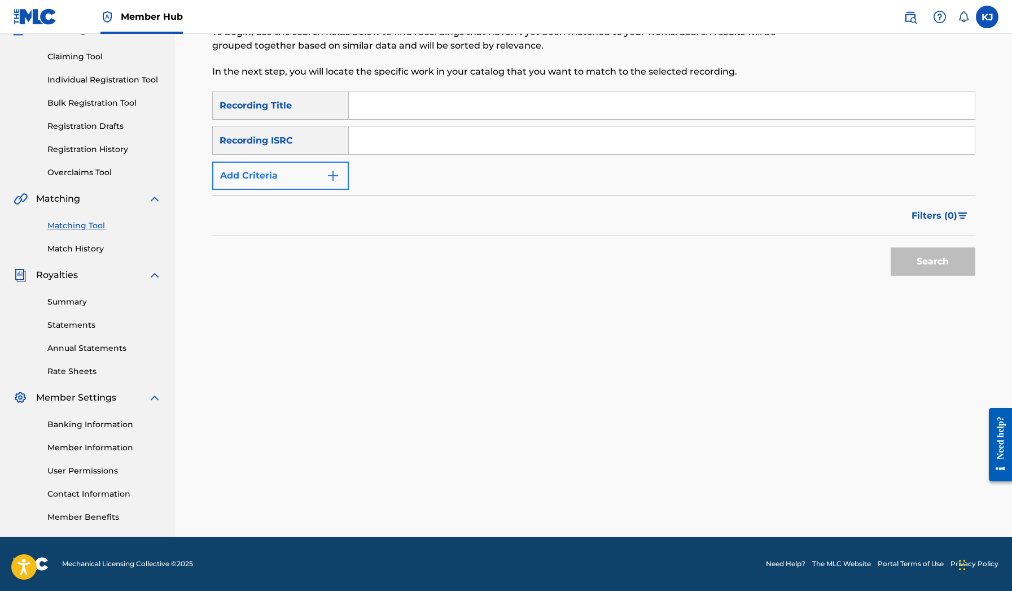
click at [343, 172] on button "Add Criteria" at bounding box center [280, 175] width 137 height 28
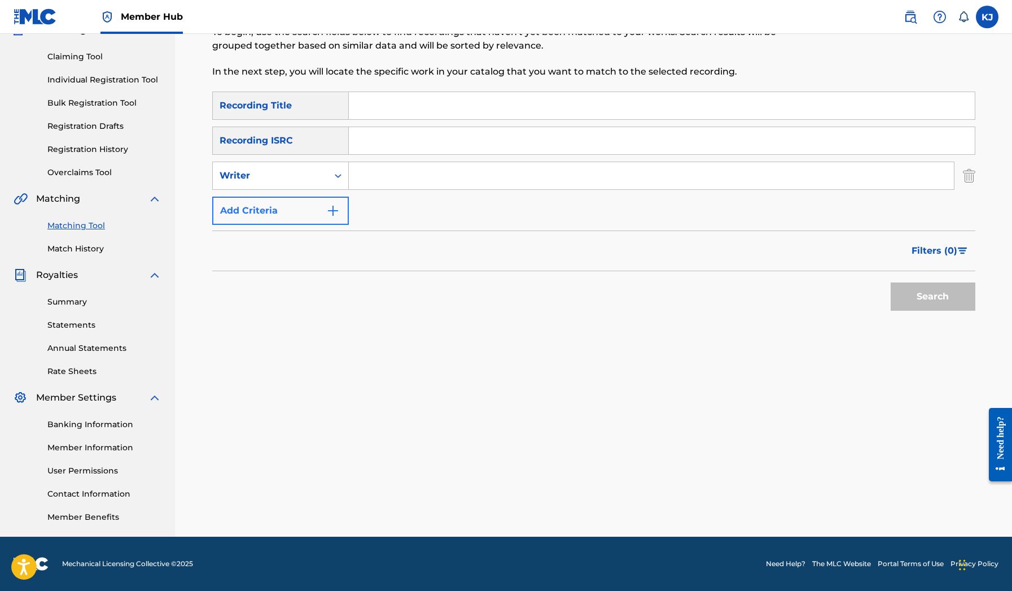
click at [333, 207] on img "Search Form" at bounding box center [333, 211] width 14 height 14
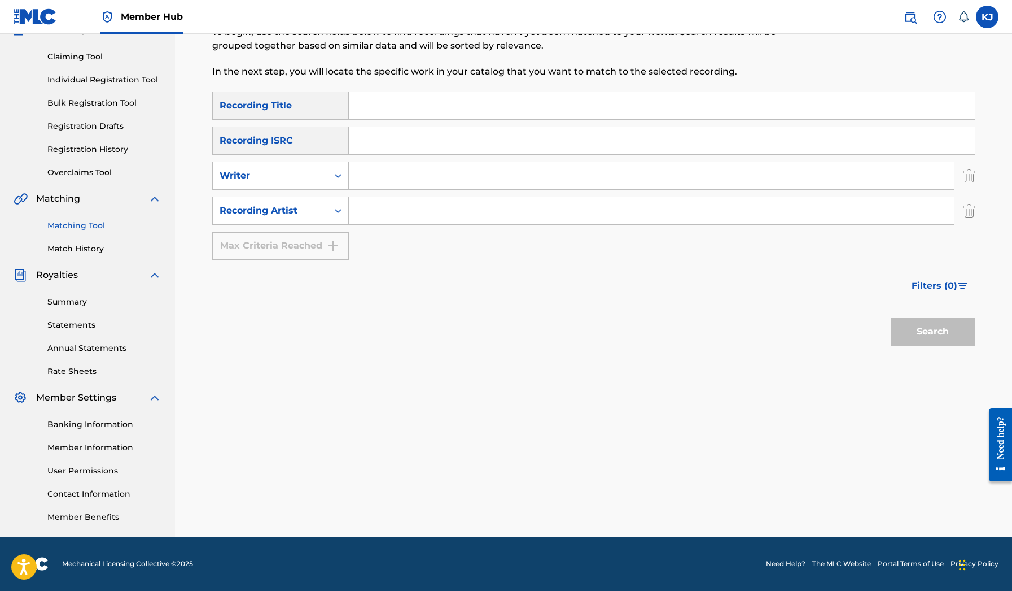
click at [371, 208] on input "Search Form" at bounding box center [651, 210] width 605 height 27
click at [933, 331] on button "Search" at bounding box center [933, 331] width 85 height 28
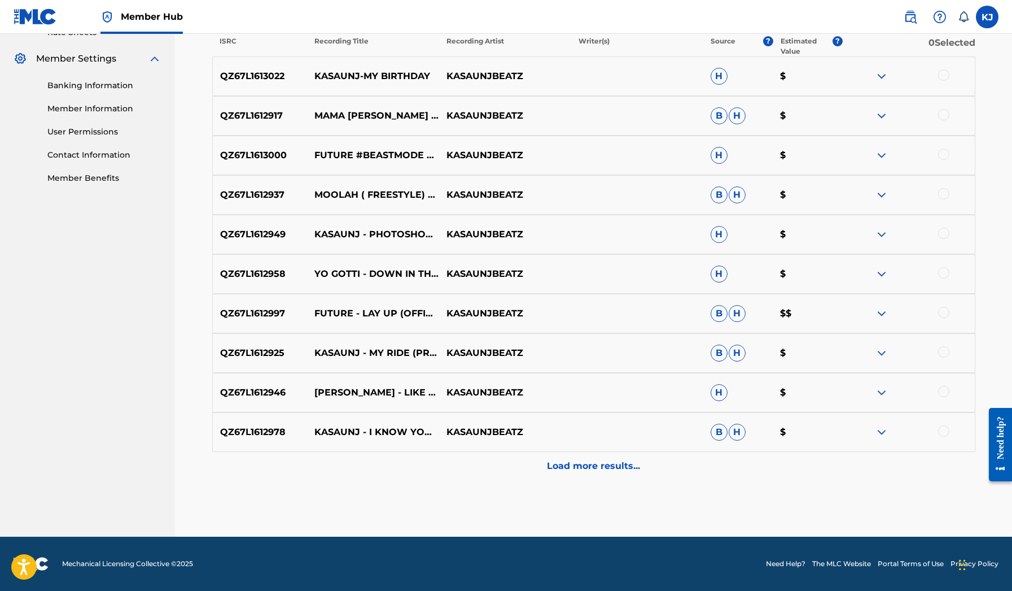
scroll to position [448, 0]
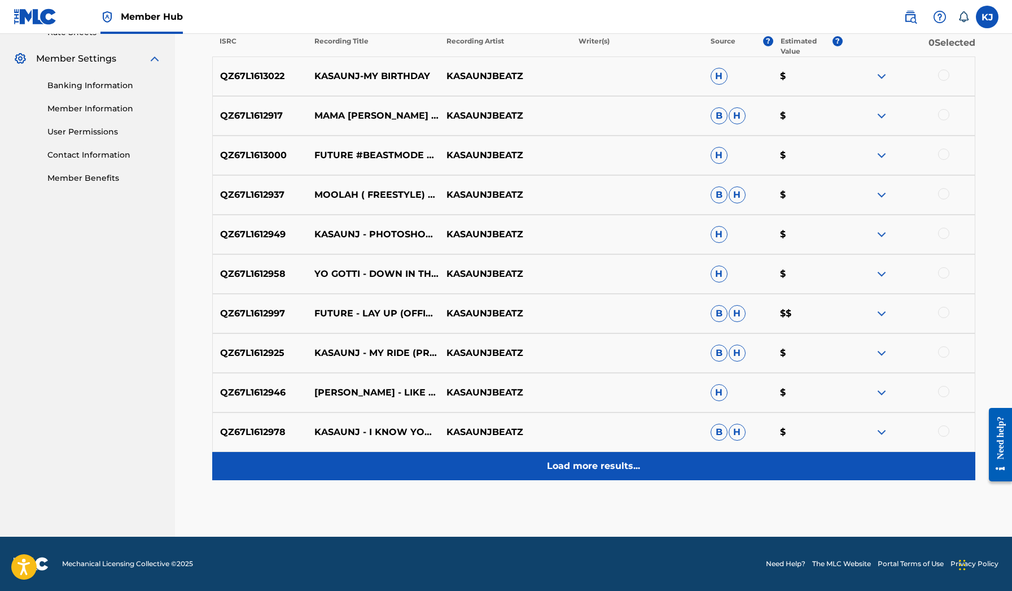
click at [579, 468] on p "Load more results..." at bounding box center [593, 466] width 93 height 14
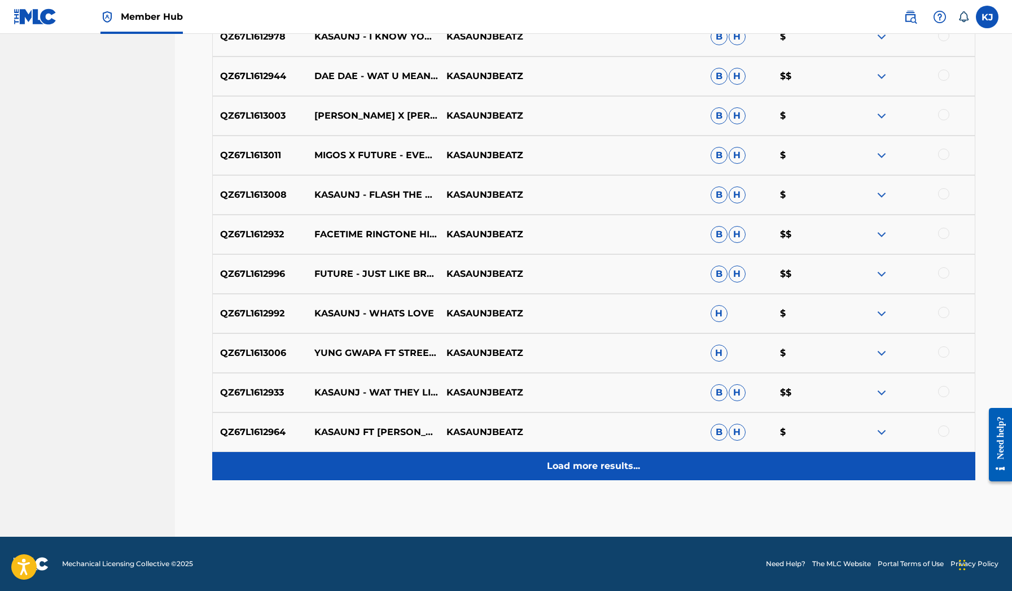
click at [581, 462] on p "Load more results..." at bounding box center [593, 466] width 93 height 14
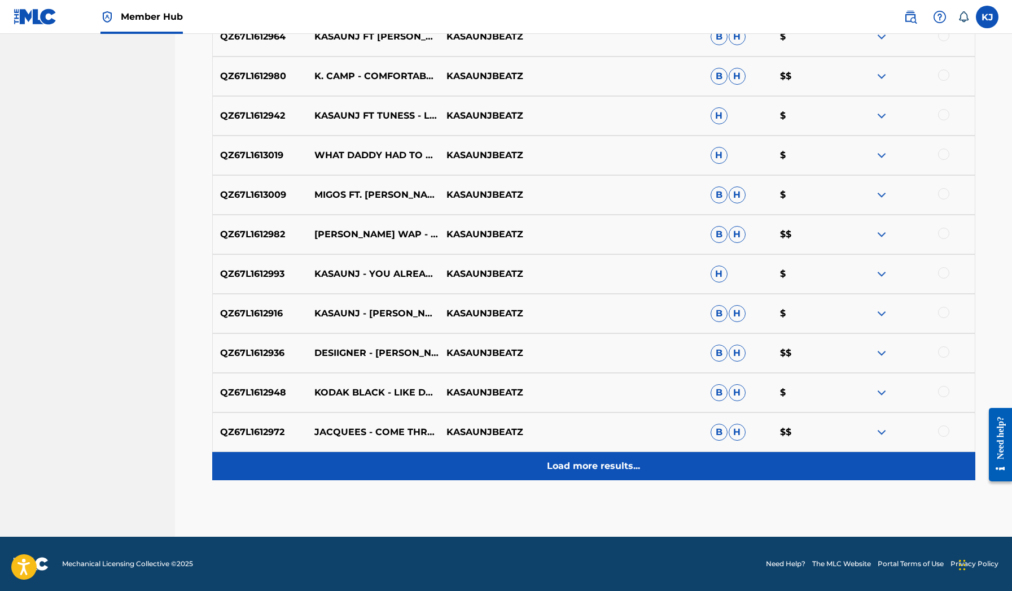
click at [580, 466] on p "Load more results..." at bounding box center [593, 466] width 93 height 14
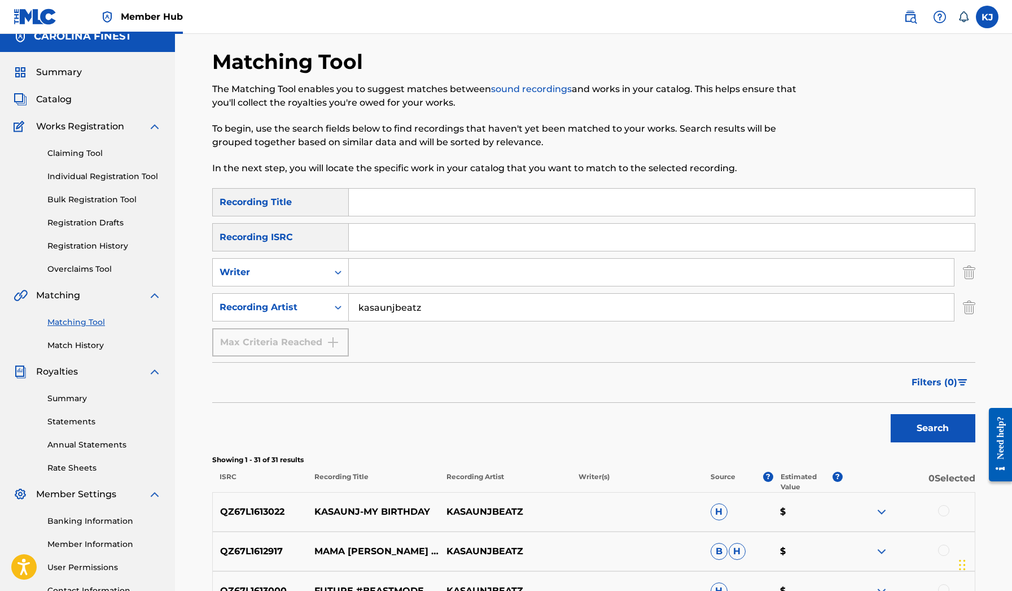
scroll to position [14, 0]
click at [454, 303] on input "kasaunjbeatz" at bounding box center [651, 306] width 605 height 27
type input "kasaunj"
click at [933, 427] on button "Search" at bounding box center [933, 427] width 85 height 28
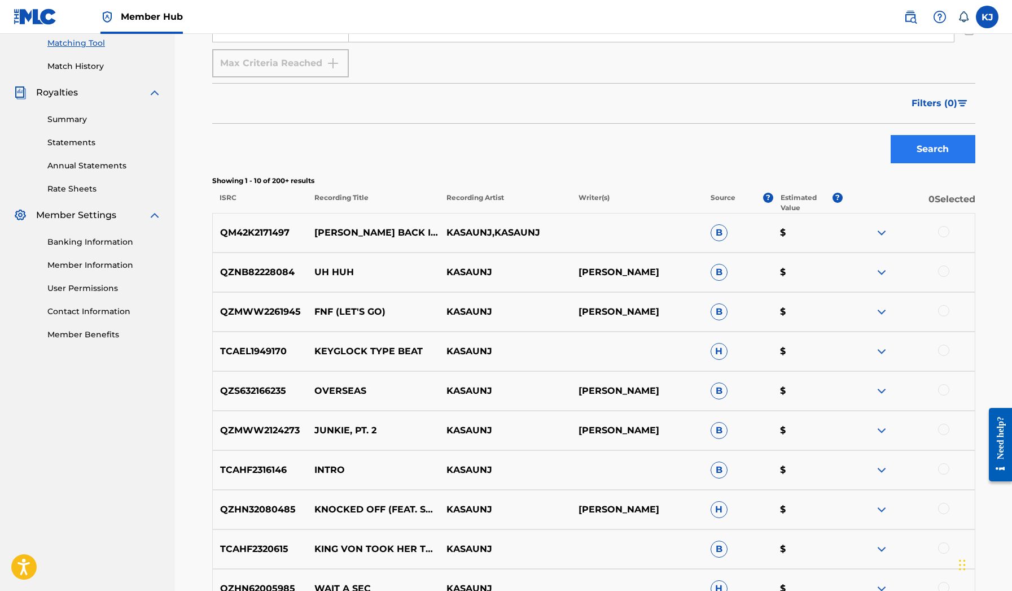
scroll to position [291, 0]
click at [960, 112] on button "Filters ( 0 )" at bounding box center [940, 104] width 71 height 28
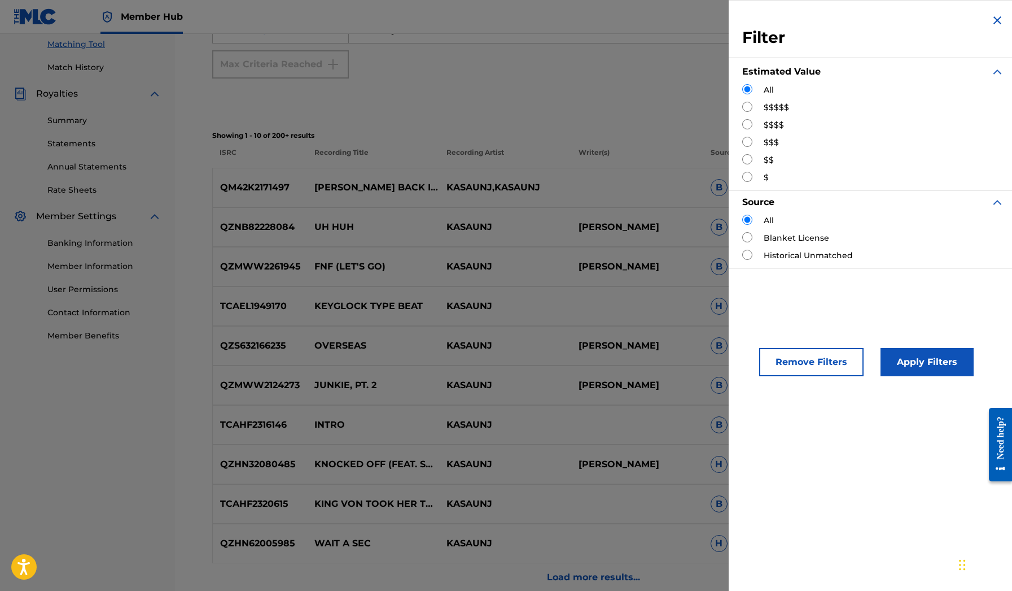
click at [788, 104] on label "$$$$$" at bounding box center [776, 108] width 25 height 12
click at [780, 106] on label "$$$$$" at bounding box center [776, 108] width 25 height 12
click at [744, 122] on input "Search Form" at bounding box center [747, 124] width 10 height 10
radio input "true"
click at [908, 372] on button "Apply Filters" at bounding box center [927, 362] width 93 height 28
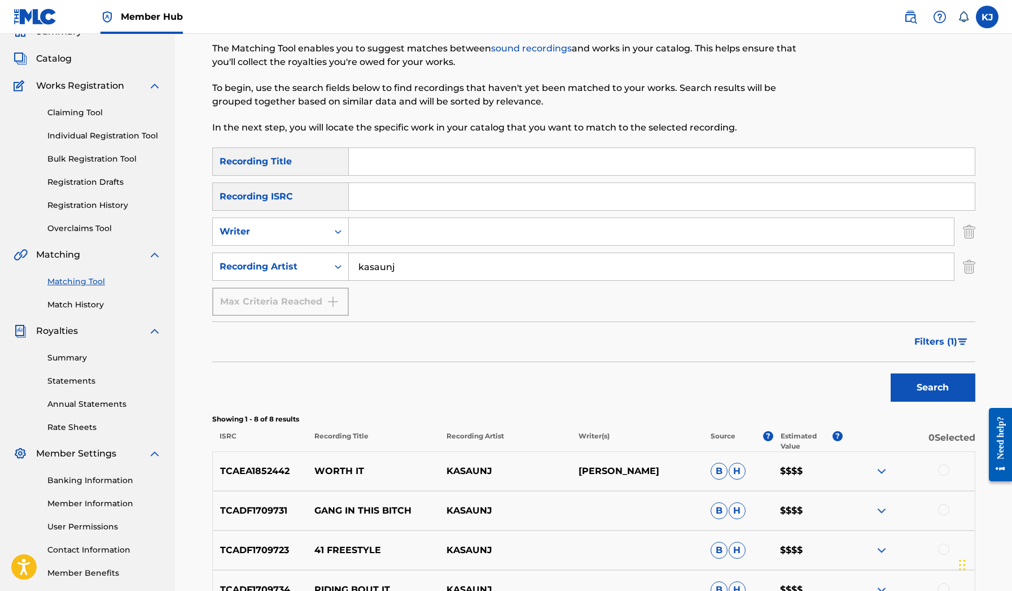
scroll to position [7, 0]
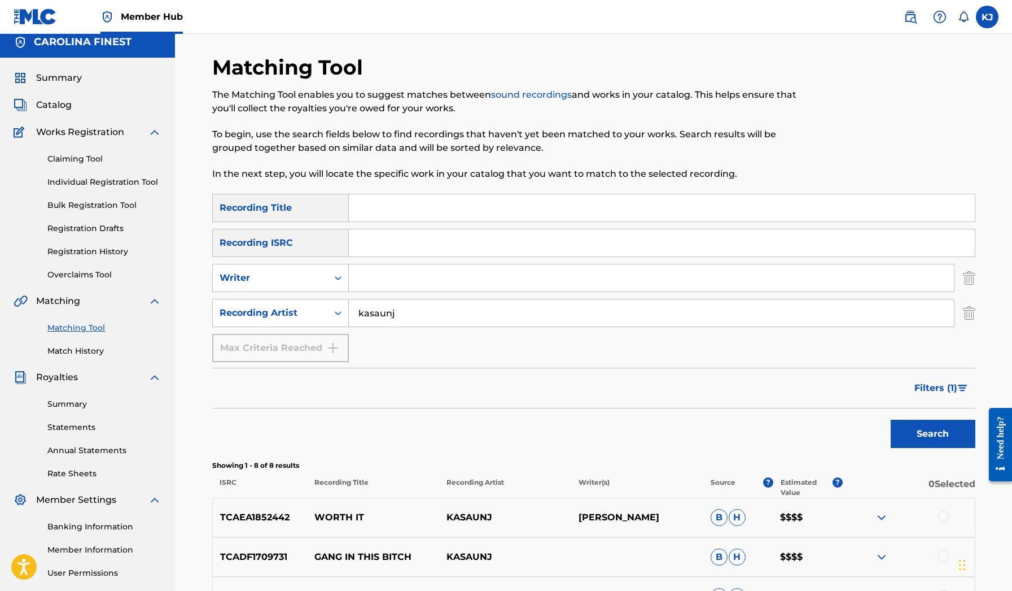
click at [541, 307] on input "kasaunj" at bounding box center [651, 312] width 605 height 27
type input "lli murden"
click at [933, 434] on button "Search" at bounding box center [933, 434] width 85 height 28
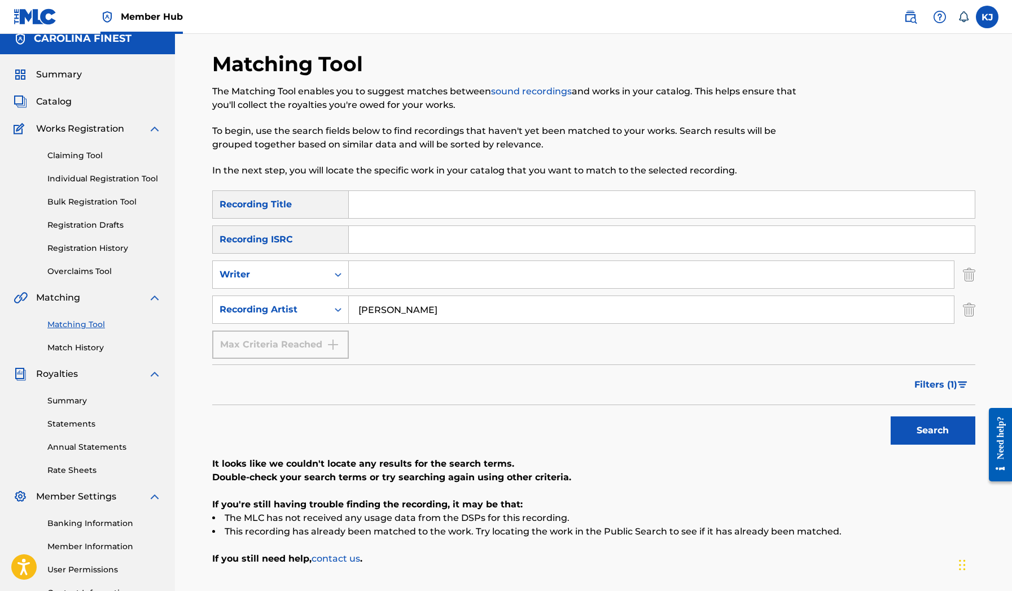
scroll to position [8, 0]
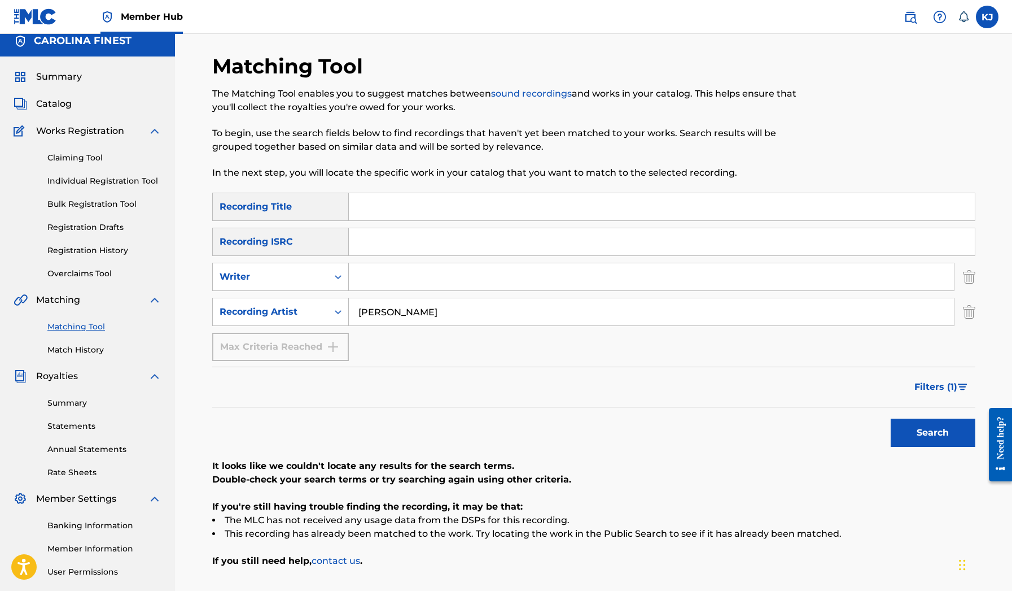
click at [527, 310] on input "lli murden" at bounding box center [651, 311] width 605 height 27
type input "setitoff83"
click at [933, 432] on button "Search" at bounding box center [933, 432] width 85 height 28
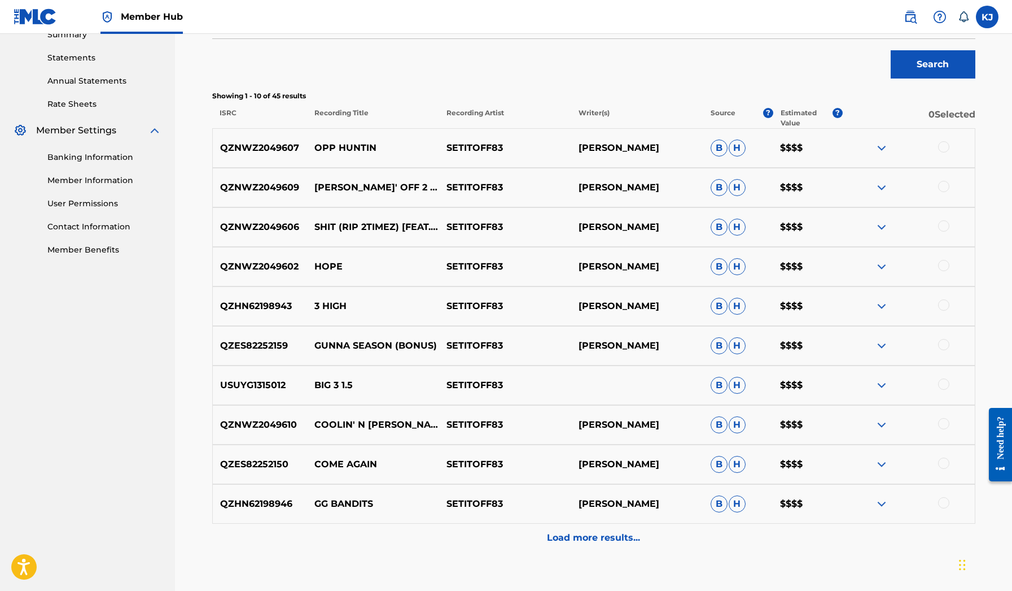
scroll to position [382, 0]
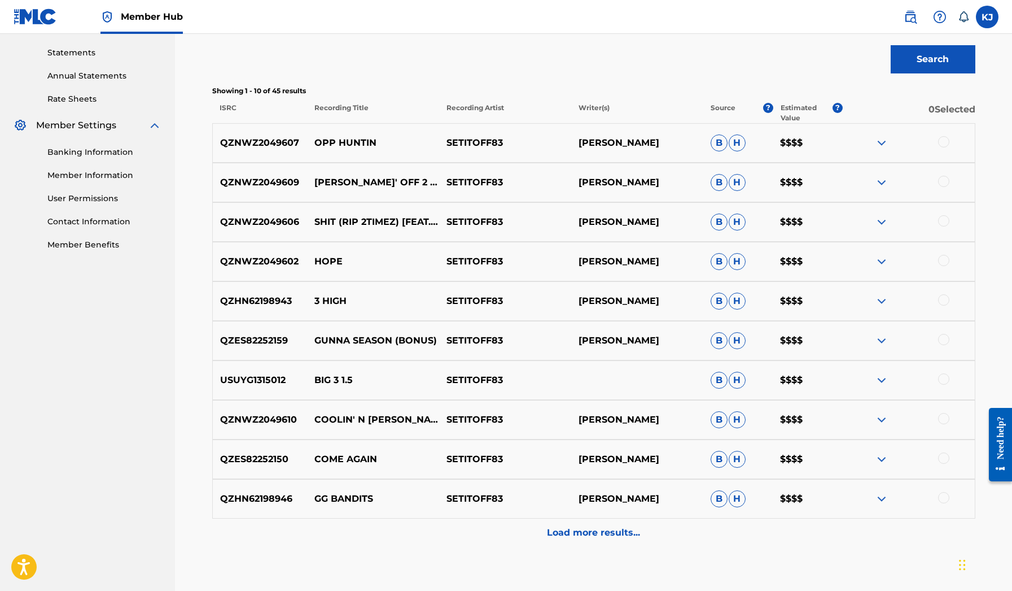
click at [880, 143] on img at bounding box center [882, 143] width 14 height 14
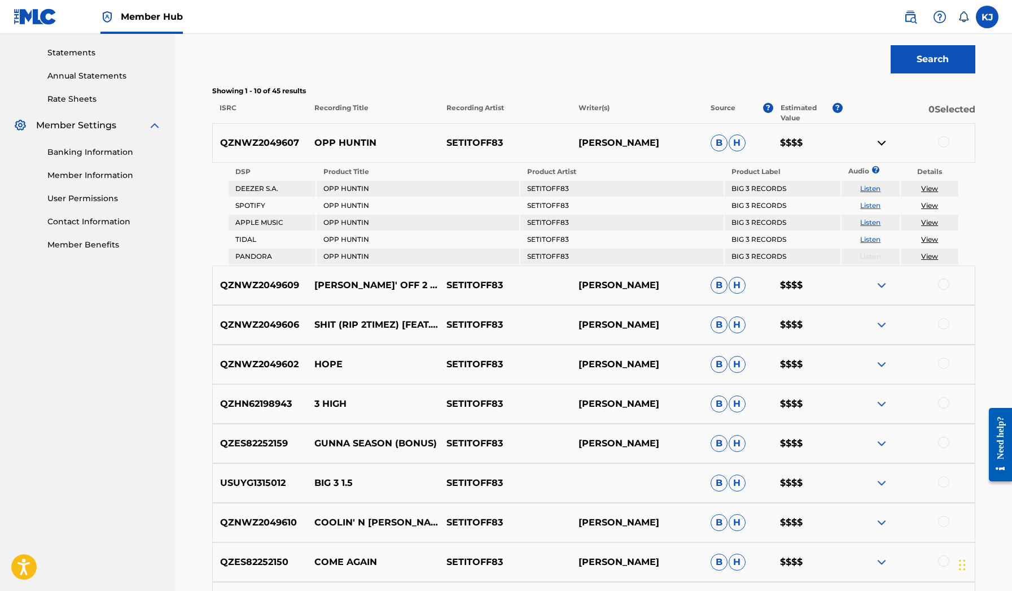
click at [880, 143] on img at bounding box center [882, 143] width 14 height 14
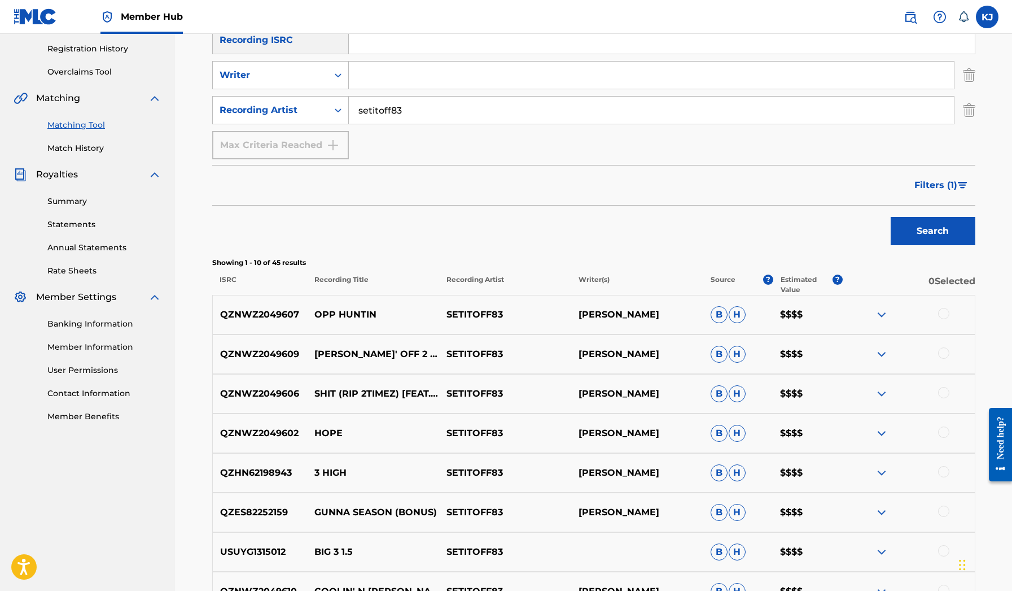
scroll to position [196, 0]
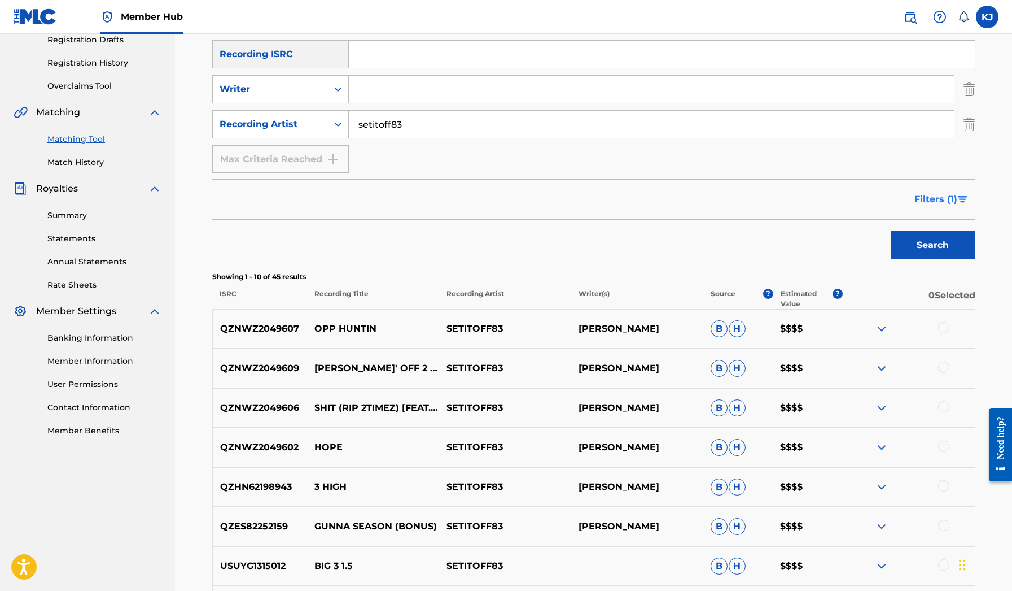
click at [961, 185] on button "Filters ( 1 )" at bounding box center [942, 199] width 68 height 28
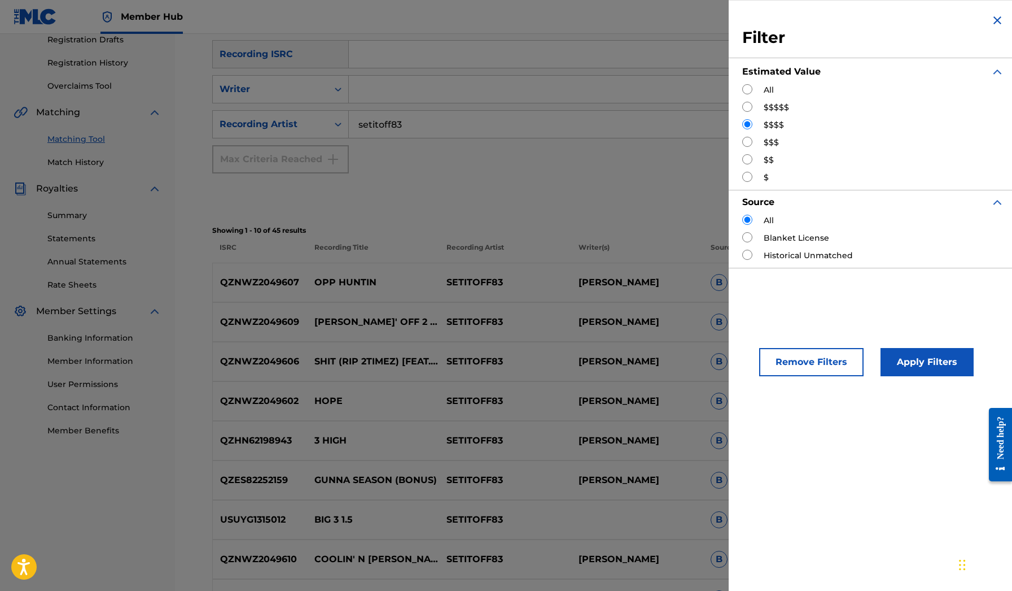
click at [790, 108] on div "$$$$$" at bounding box center [873, 108] width 262 height 12
click at [774, 108] on label "$$$$$" at bounding box center [776, 108] width 25 height 12
click at [748, 108] on input "Search Form" at bounding box center [747, 107] width 10 height 10
radio input "true"
click at [930, 365] on button "Apply Filters" at bounding box center [927, 362] width 93 height 28
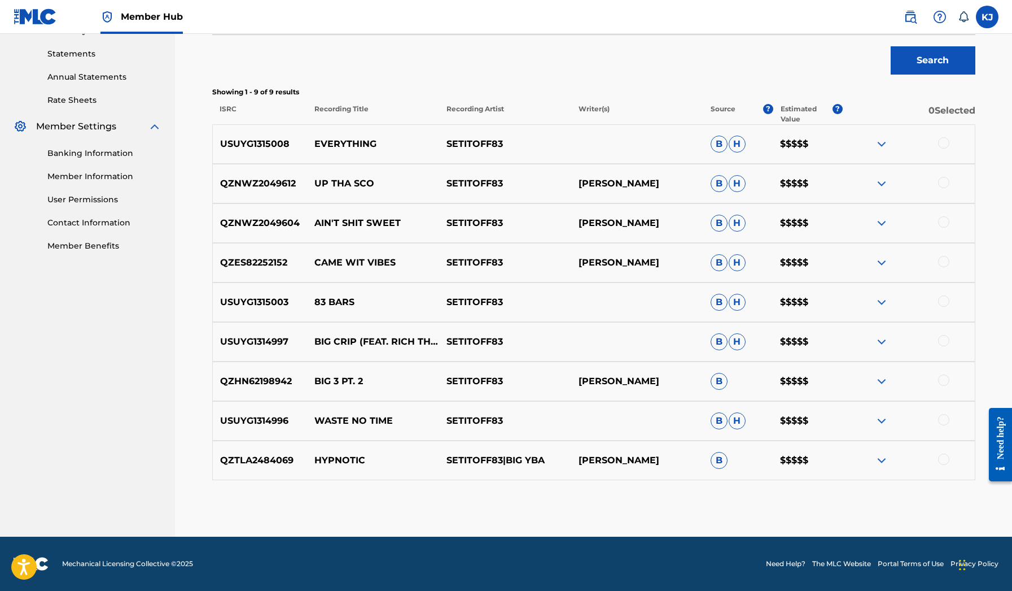
scroll to position [381, 0]
click at [880, 142] on img at bounding box center [882, 144] width 14 height 14
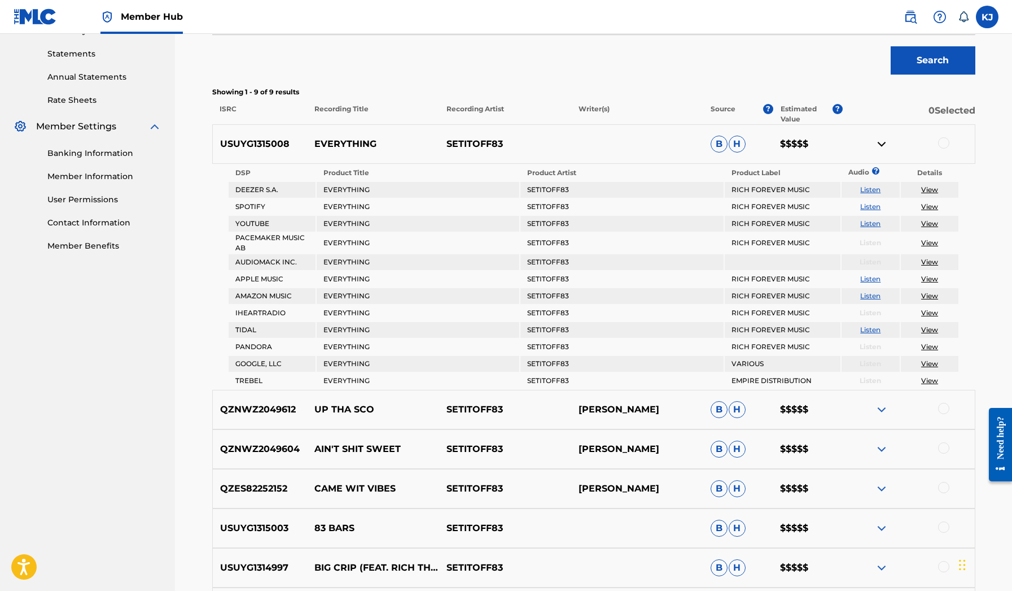
click at [880, 142] on img at bounding box center [882, 144] width 14 height 14
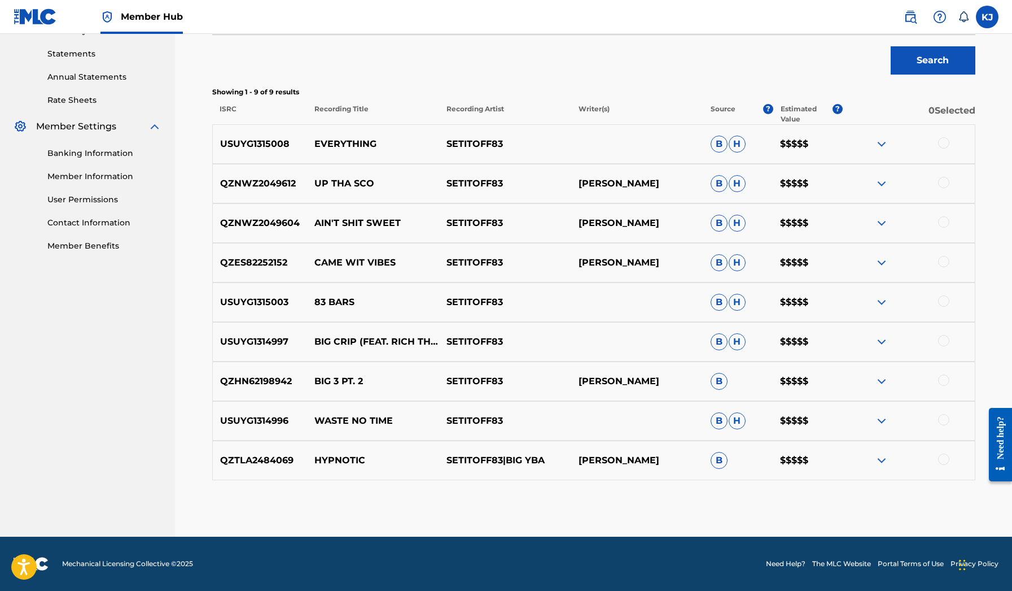
click at [880, 180] on img at bounding box center [882, 184] width 14 height 14
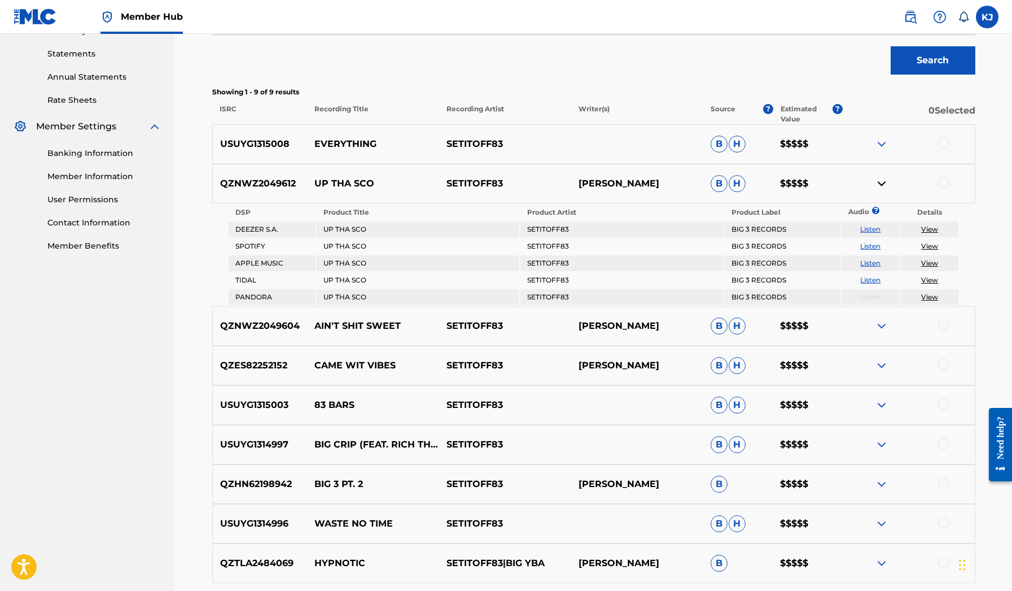
click at [880, 180] on img at bounding box center [882, 184] width 14 height 14
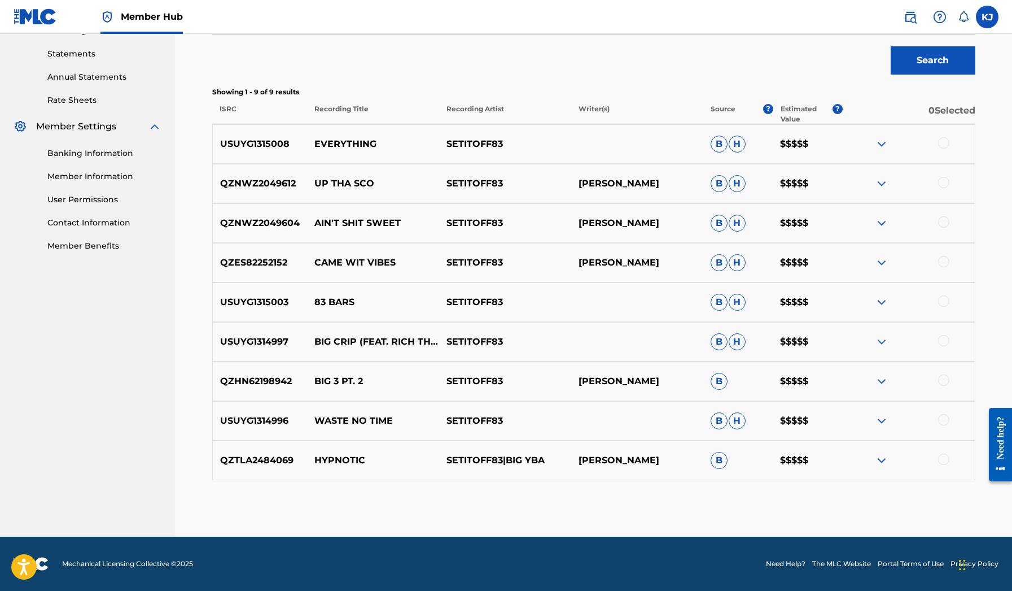
click at [875, 215] on div "QZNWZ2049604 AIN'T SHIT SWEET SETITOFF83 TYRESE D TAYLOR B H $$$$$" at bounding box center [593, 223] width 763 height 40
click at [876, 221] on img at bounding box center [882, 223] width 14 height 14
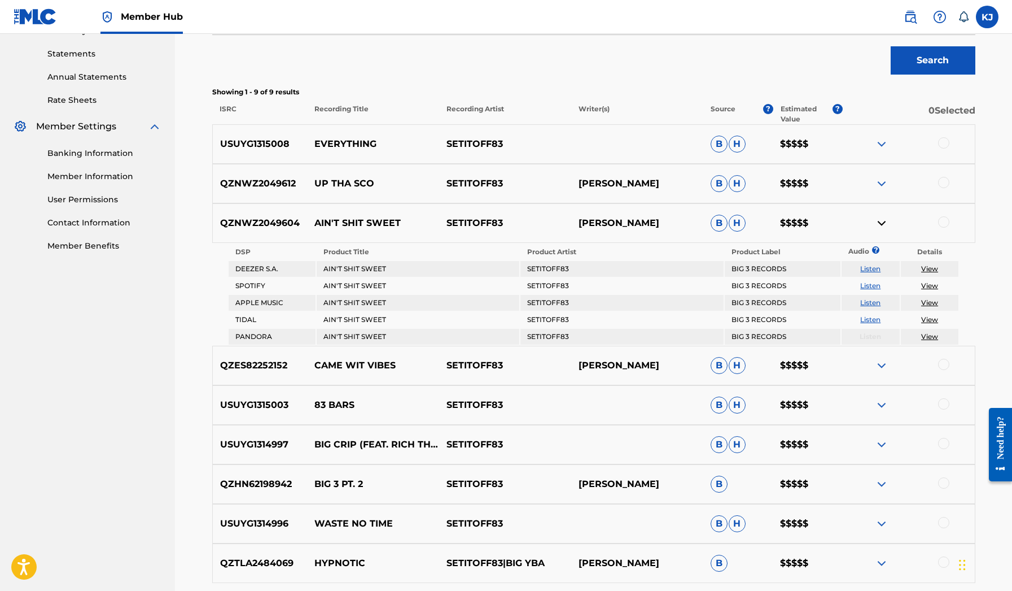
click at [876, 221] on img at bounding box center [882, 223] width 14 height 14
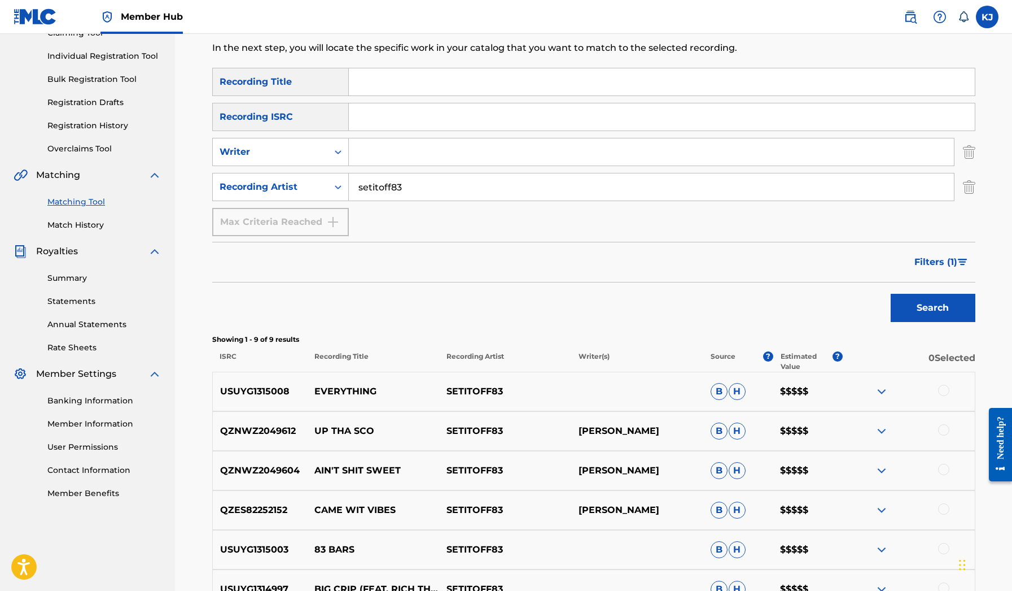
scroll to position [102, 0]
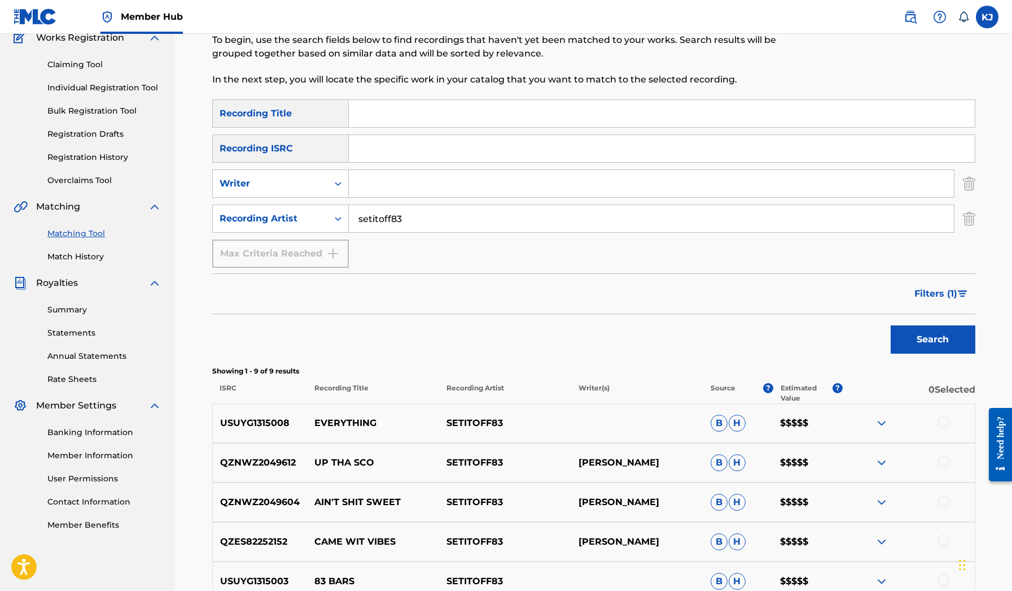
click at [519, 219] on input "setitoff83" at bounding box center [651, 218] width 605 height 27
click at [933, 339] on button "Search" at bounding box center [933, 339] width 85 height 28
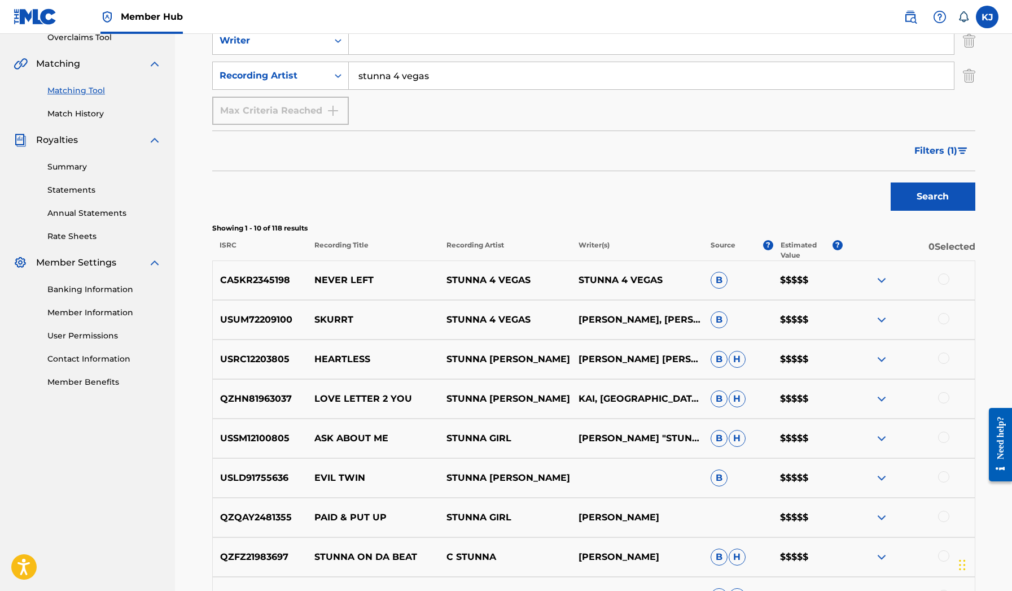
scroll to position [269, 0]
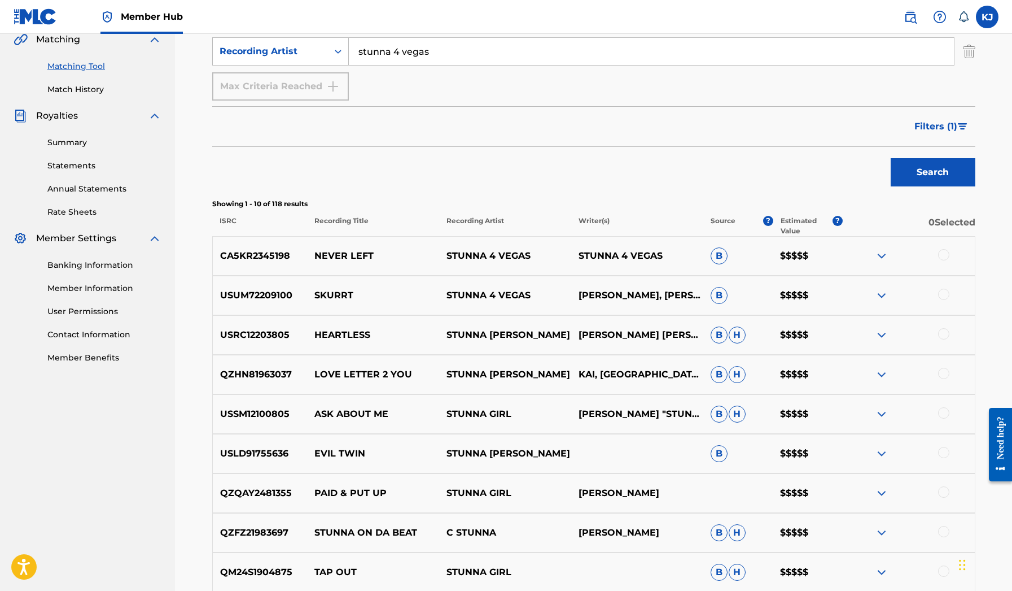
click at [872, 254] on div at bounding box center [909, 256] width 132 height 14
click at [882, 257] on img at bounding box center [882, 256] width 14 height 14
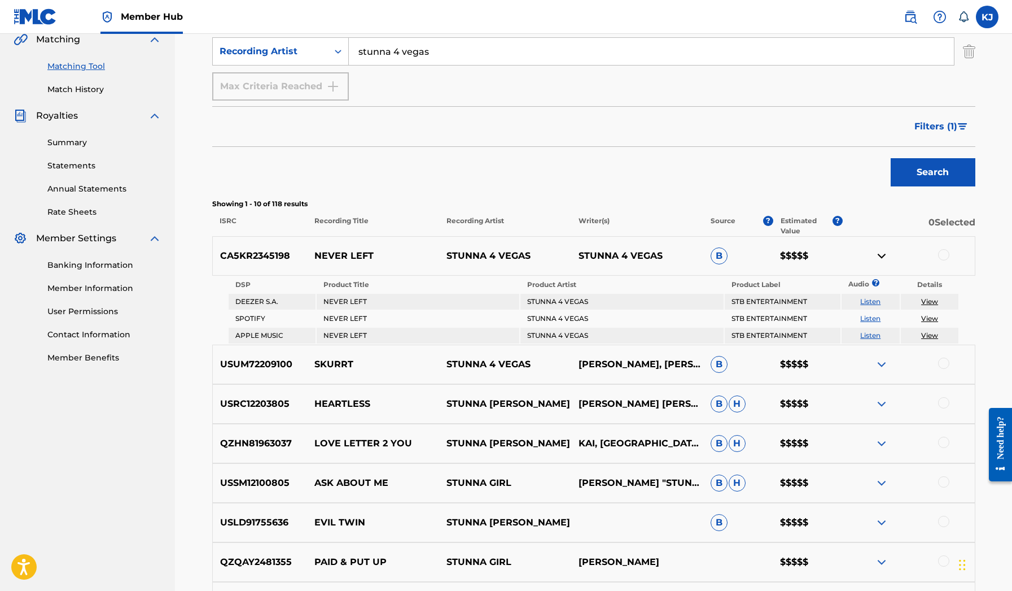
click at [882, 257] on img at bounding box center [882, 256] width 14 height 14
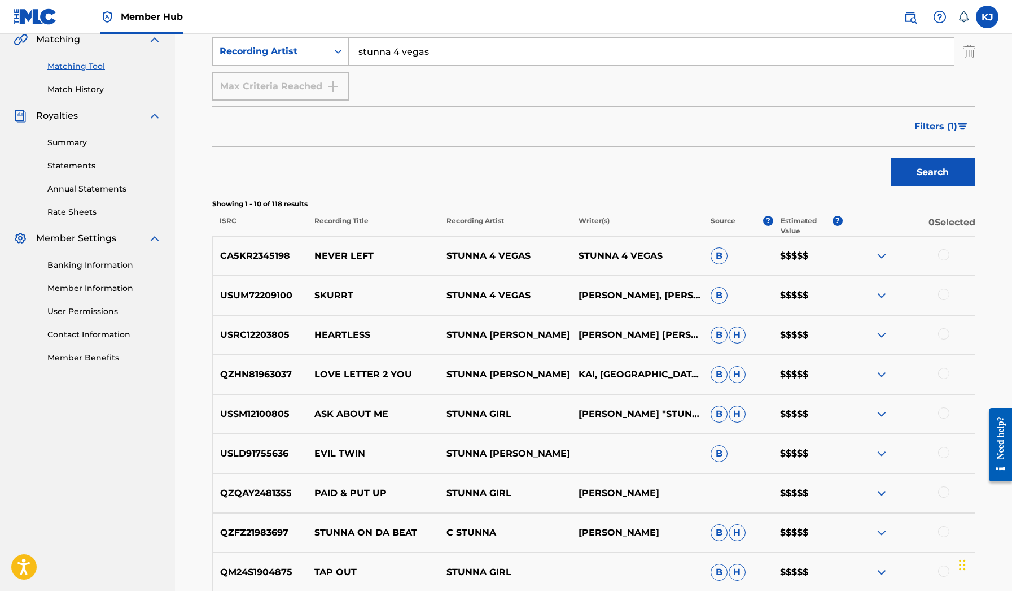
click at [886, 303] on div "USUM72209100 SKURRT STUNNA 4 VEGAS DEVAUX ALLAN, GLBERT EMODI, KHALIK ANTONIO C…" at bounding box center [593, 296] width 763 height 40
click at [885, 298] on img at bounding box center [882, 296] width 14 height 14
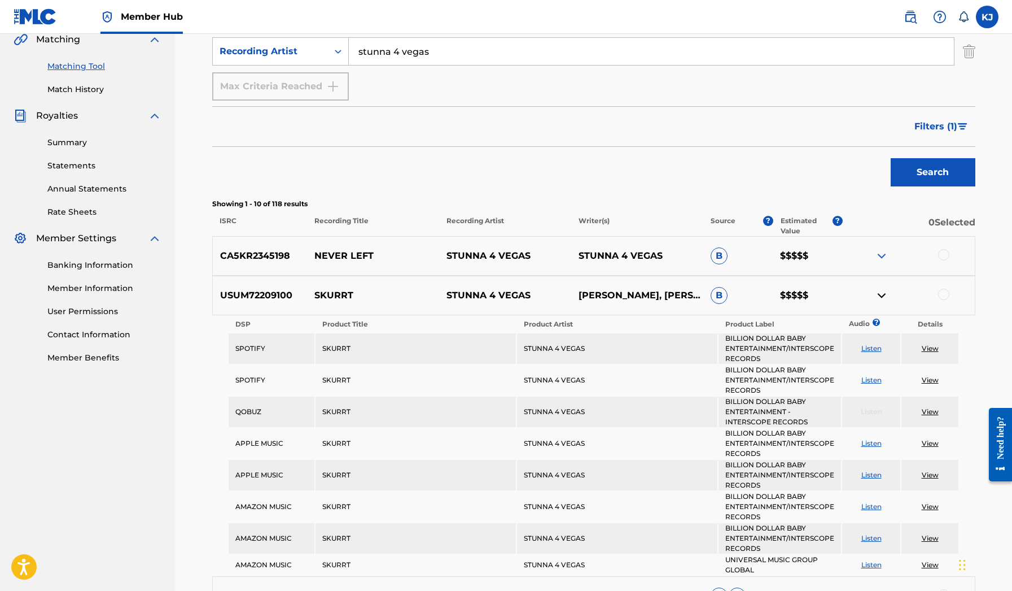
click at [885, 298] on img at bounding box center [882, 296] width 14 height 14
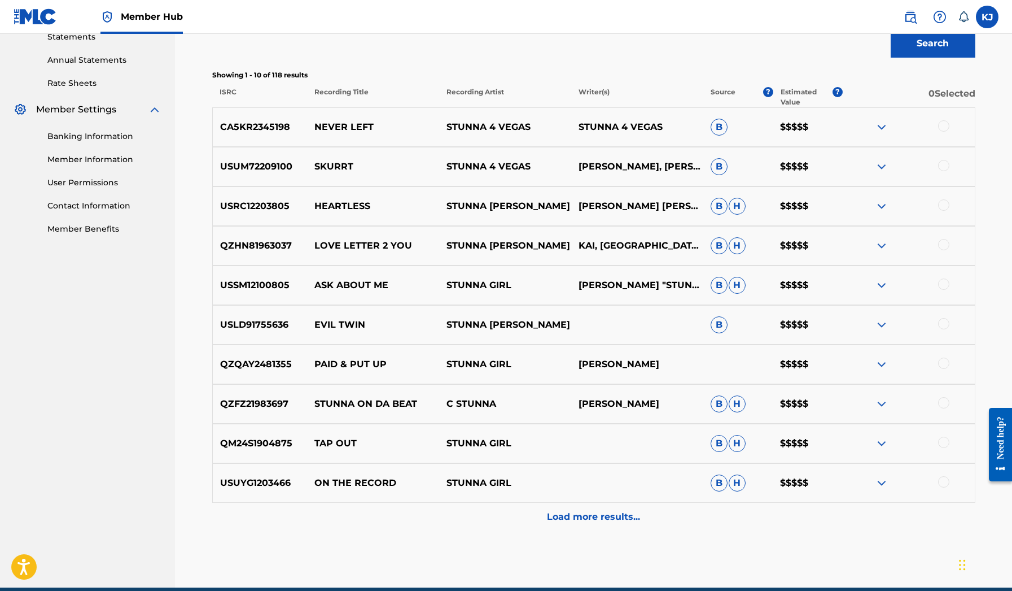
scroll to position [413, 0]
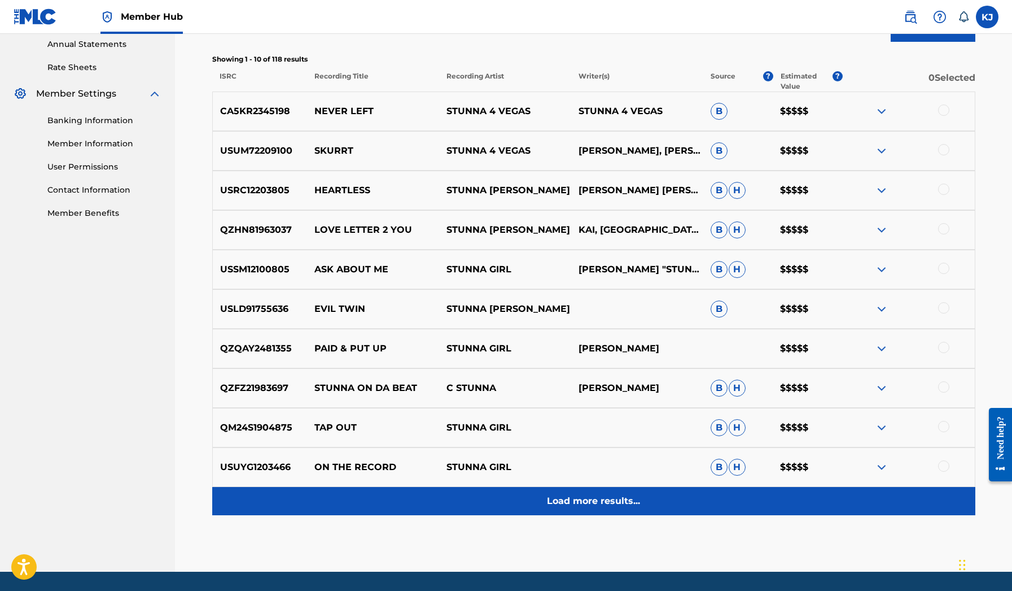
click at [600, 511] on div "Load more results..." at bounding box center [593, 501] width 763 height 28
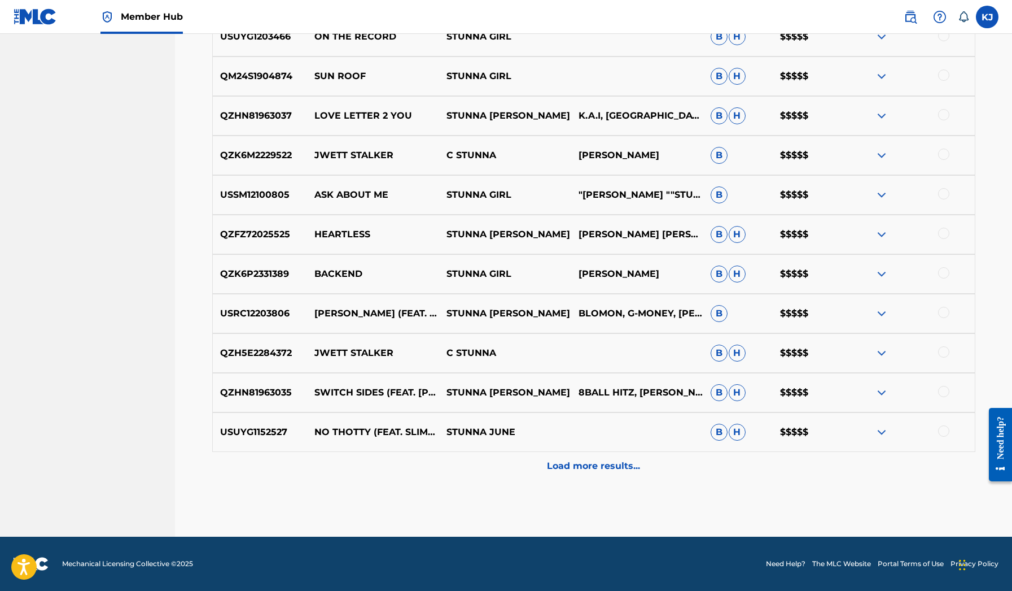
scroll to position [844, 0]
click at [880, 273] on img at bounding box center [882, 274] width 14 height 14
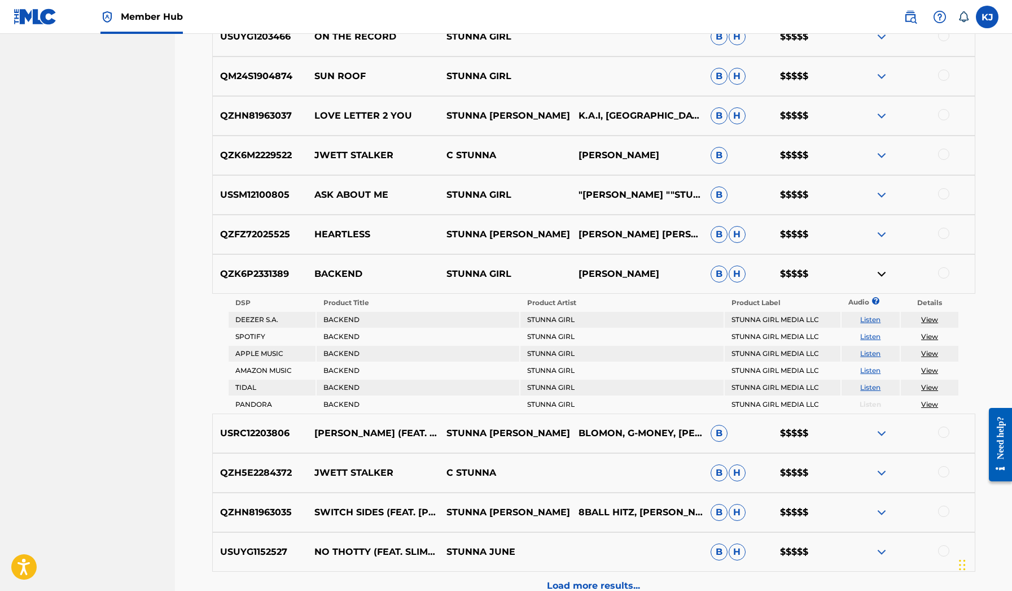
click at [880, 273] on img at bounding box center [882, 274] width 14 height 14
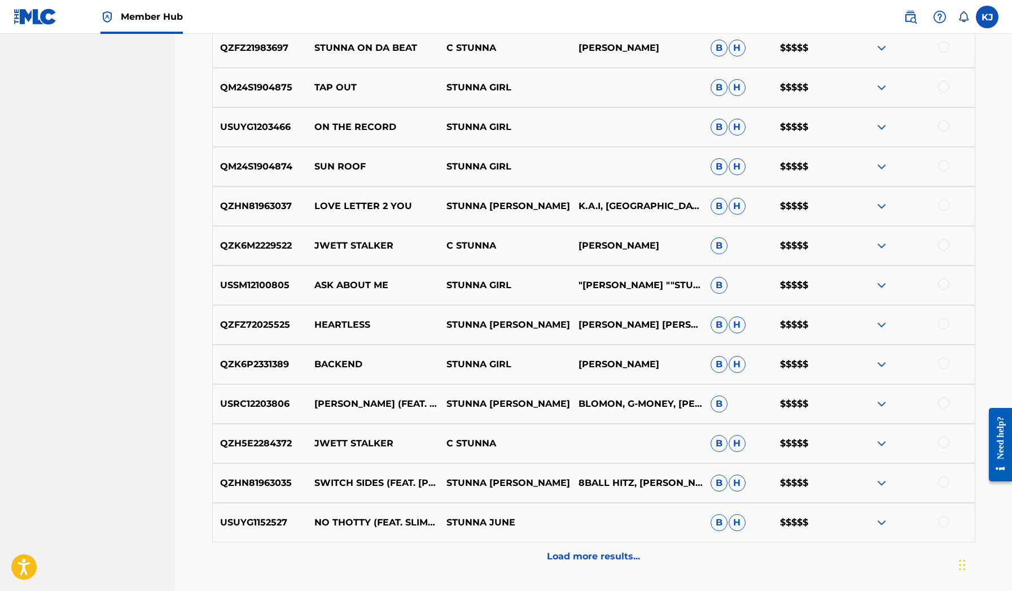
scroll to position [730, 0]
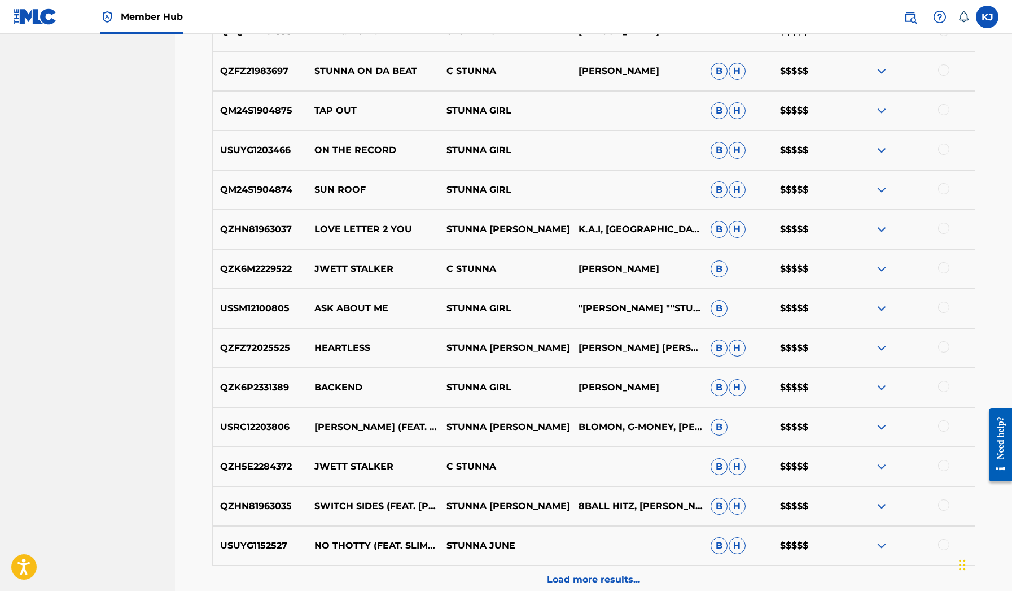
click at [884, 194] on img at bounding box center [882, 190] width 14 height 14
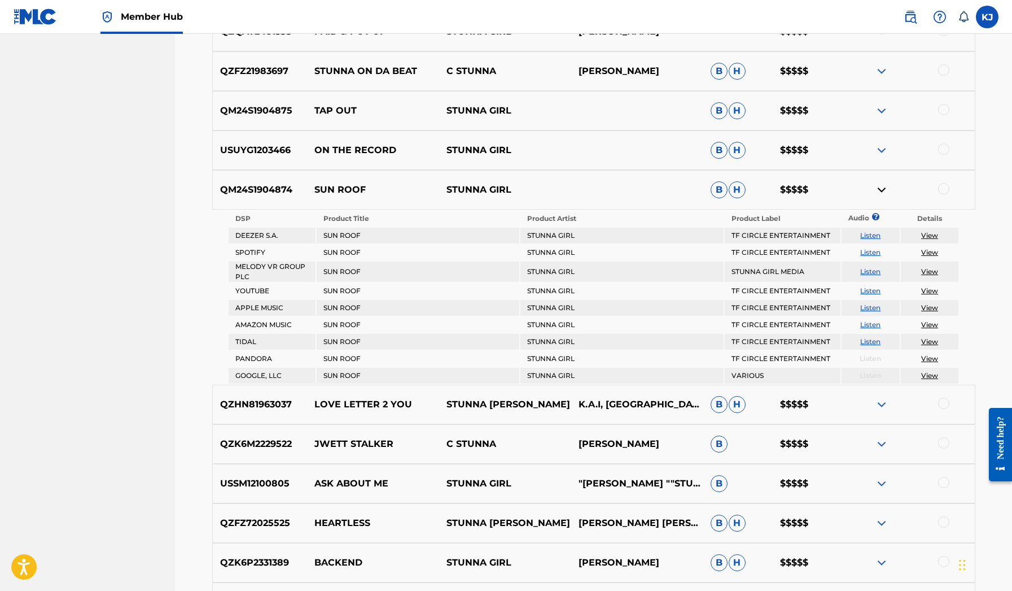
click at [884, 194] on img at bounding box center [882, 190] width 14 height 14
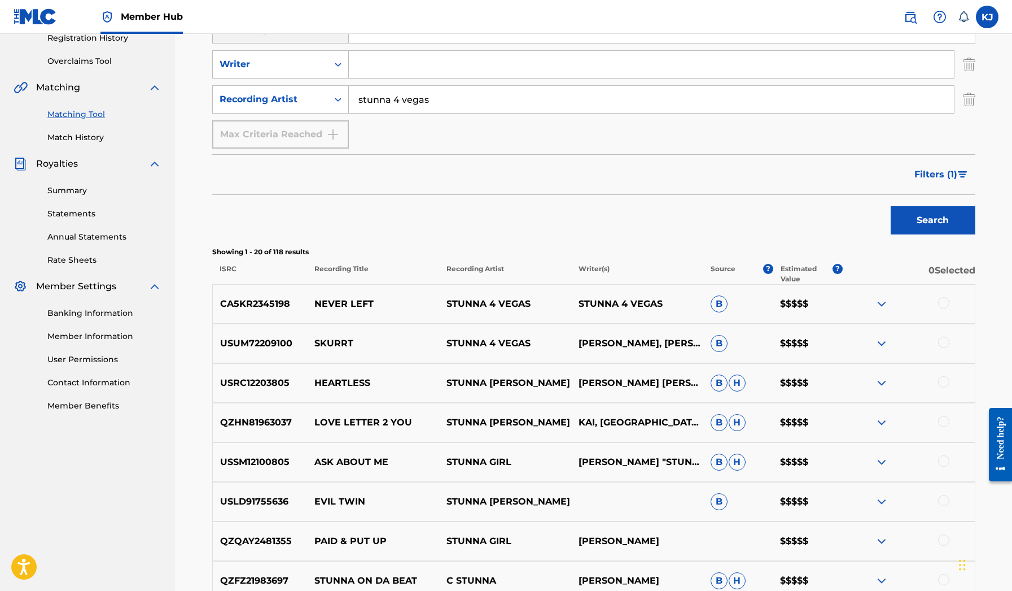
scroll to position [144, 0]
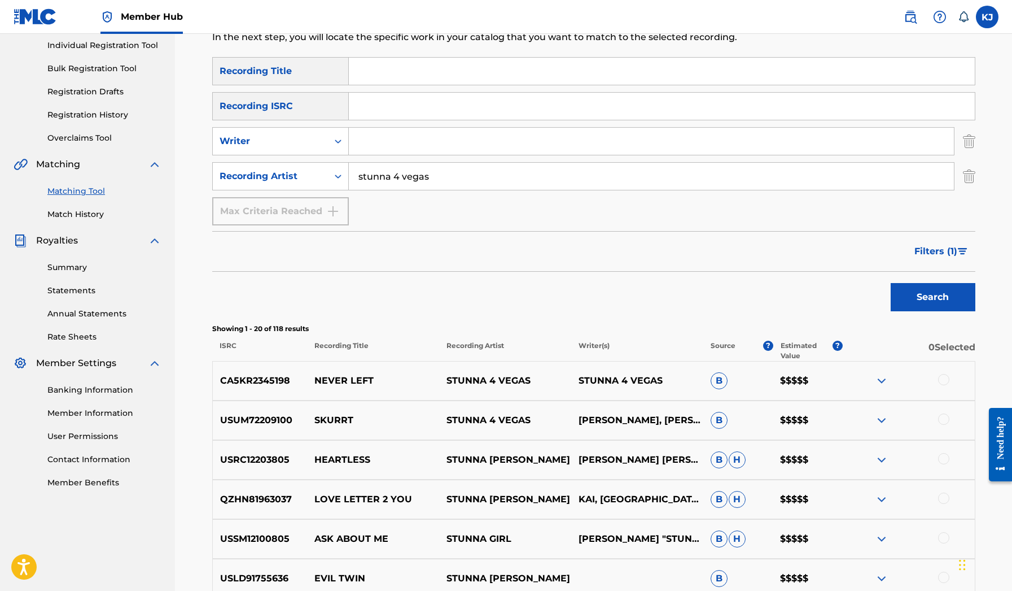
click at [570, 188] on input "stunna 4 vegas" at bounding box center [651, 176] width 605 height 27
click at [460, 184] on input "stunna 4 vegas" at bounding box center [651, 176] width 605 height 27
drag, startPoint x: 455, startPoint y: 176, endPoint x: 393, endPoint y: 177, distance: 61.6
click at [393, 177] on input "stunna 4 vegas" at bounding box center [651, 176] width 605 height 27
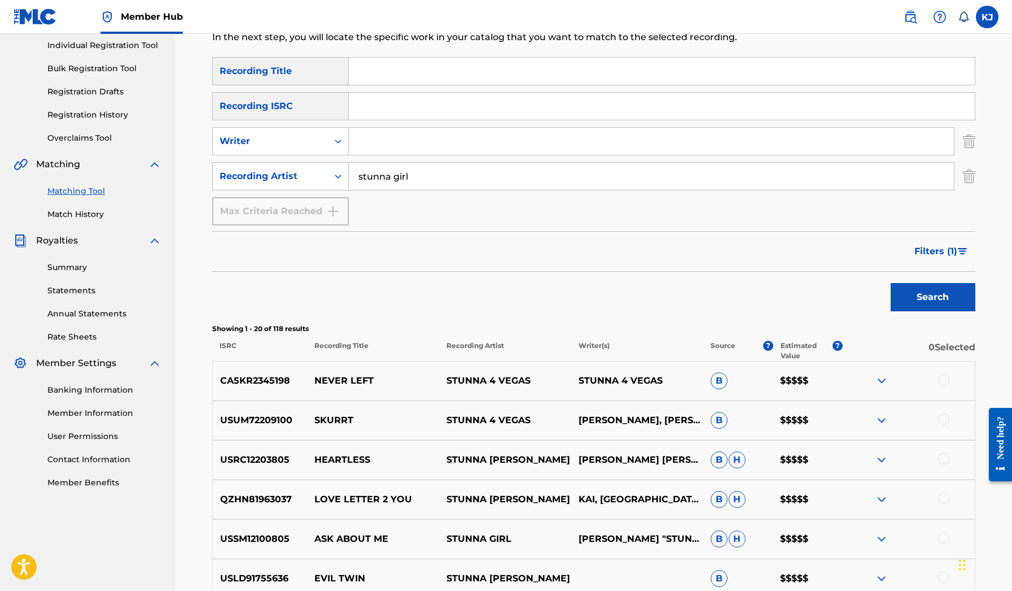
type input "stunna girl"
click at [933, 297] on button "Search" at bounding box center [933, 297] width 85 height 28
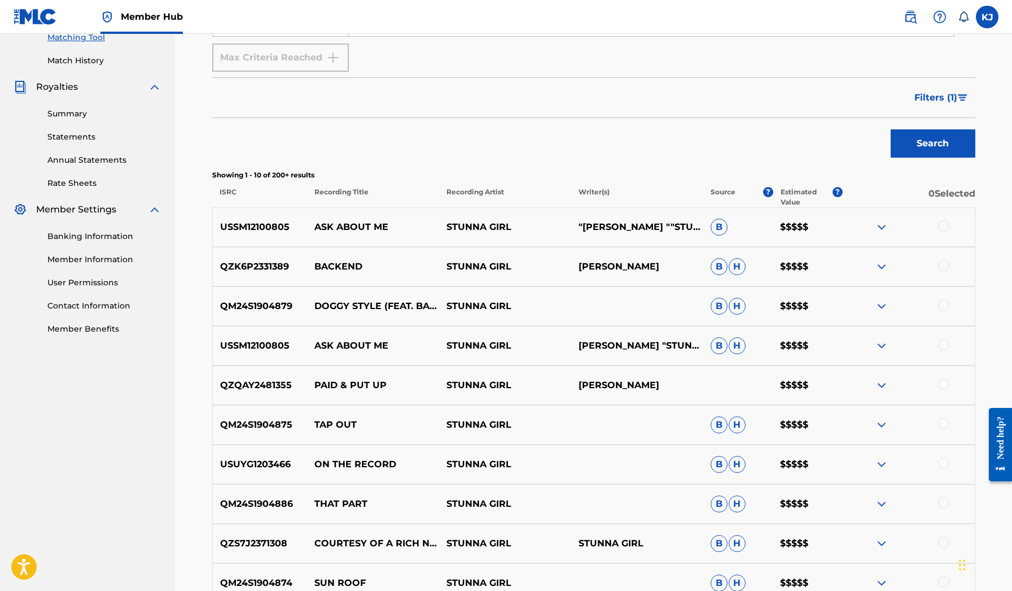
scroll to position [395, 0]
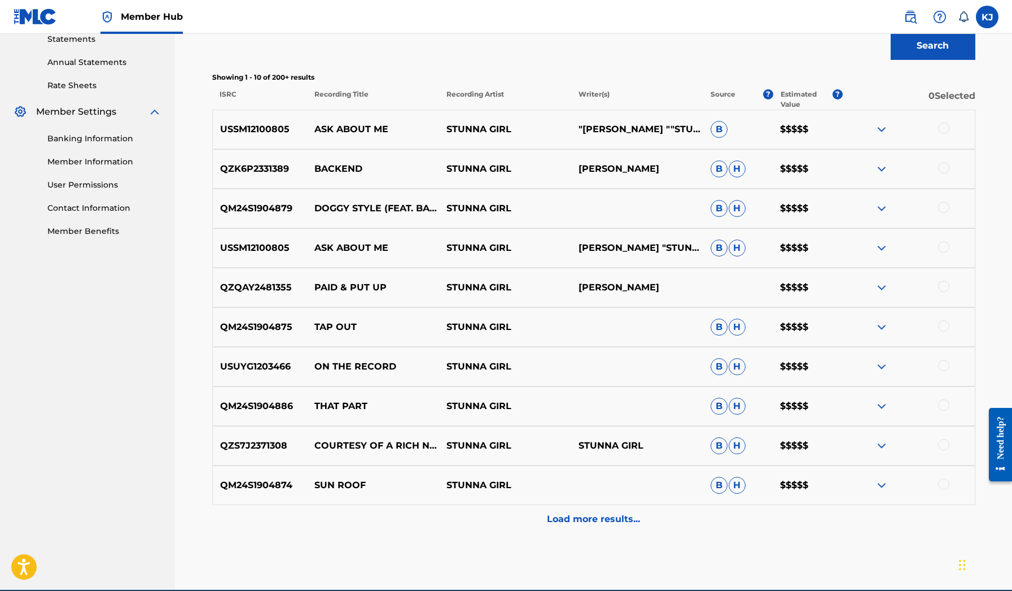
click at [884, 132] on img at bounding box center [882, 130] width 14 height 14
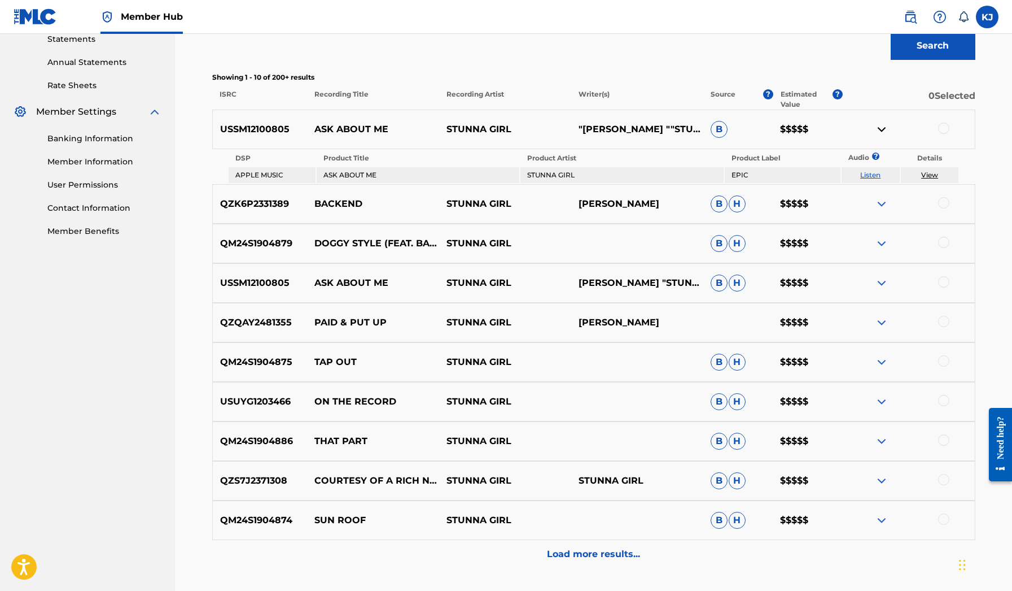
click at [884, 132] on img at bounding box center [882, 130] width 14 height 14
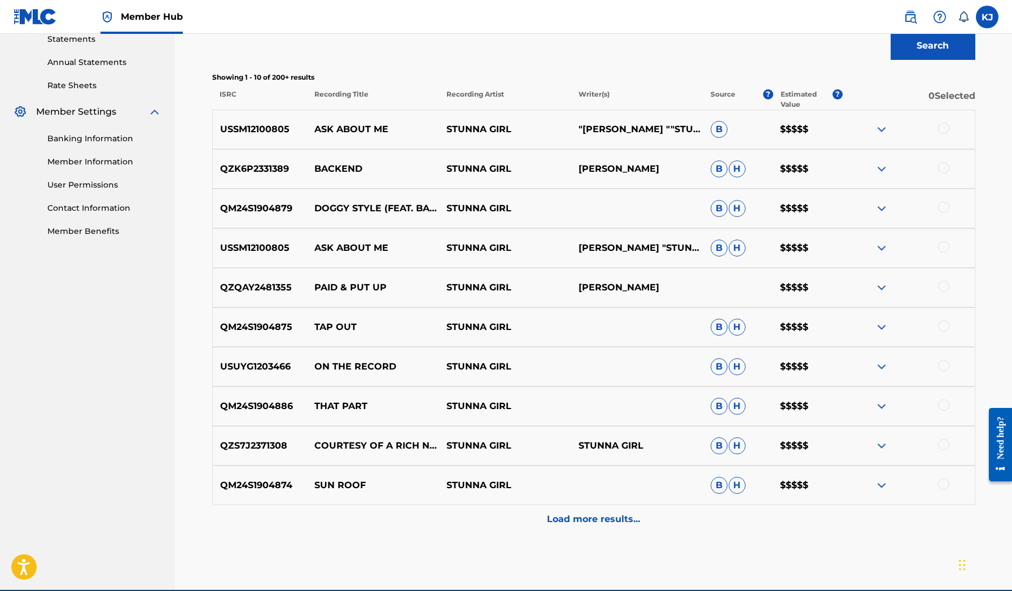
click at [881, 161] on div "QZK6P2331389 BACKEND STUNNA GIRL SUZANNE BROWN B H $$$$$" at bounding box center [593, 169] width 763 height 40
click at [880, 164] on img at bounding box center [882, 169] width 14 height 14
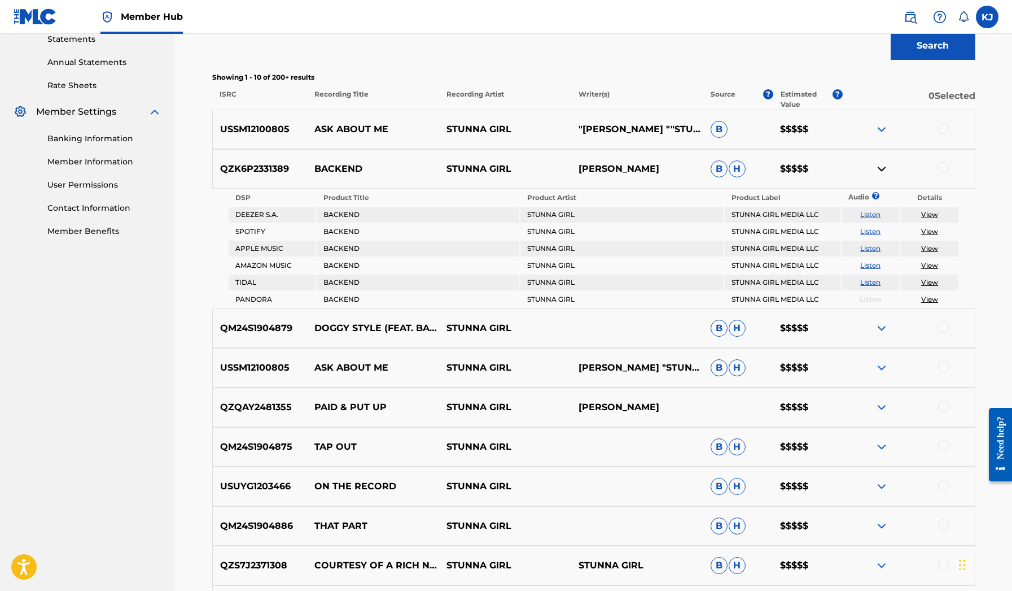
click at [880, 163] on img at bounding box center [882, 169] width 14 height 14
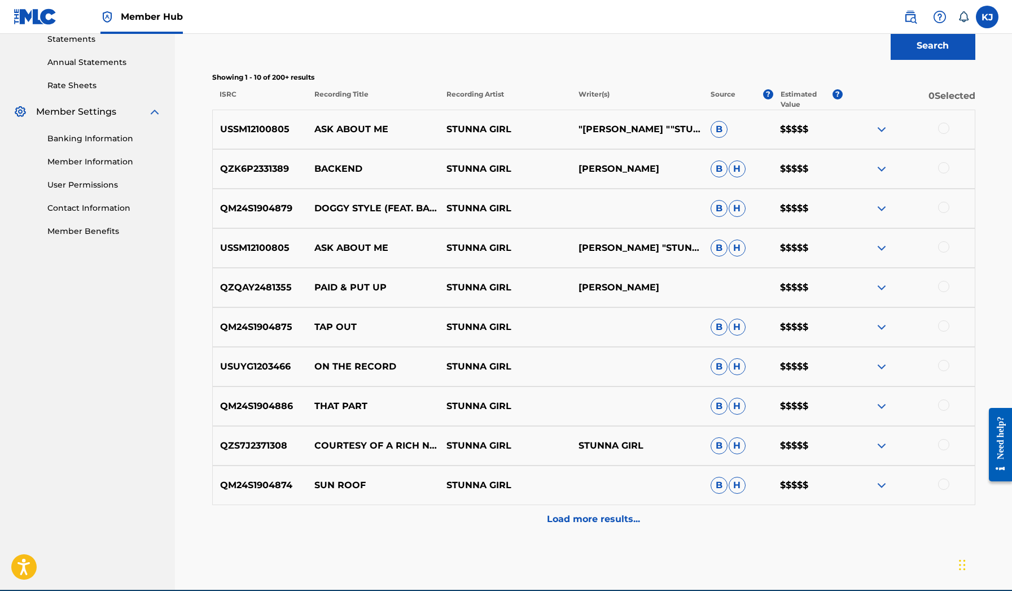
click at [881, 206] on img at bounding box center [882, 209] width 14 height 14
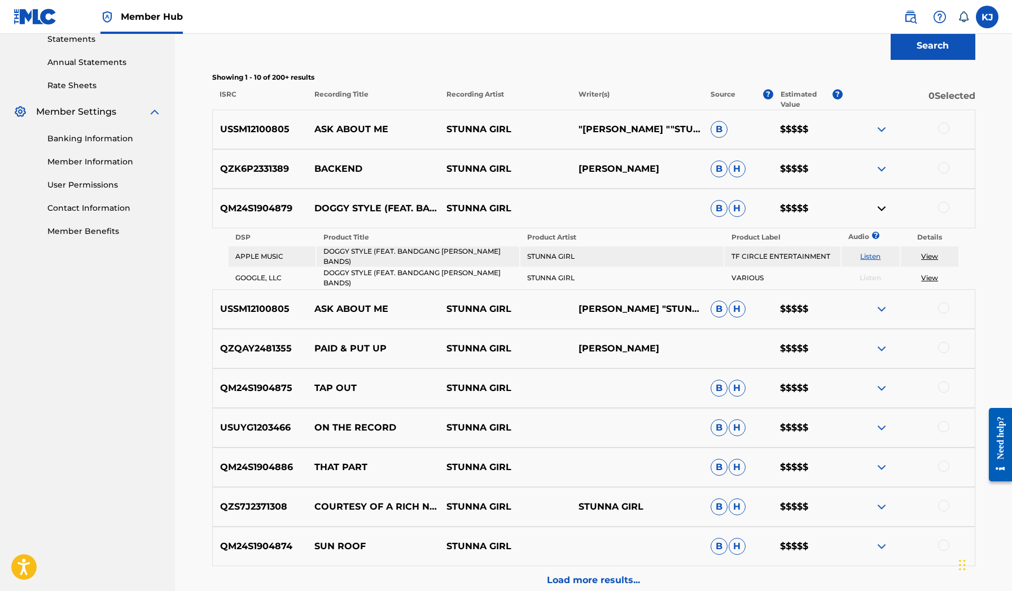
click at [881, 206] on img at bounding box center [882, 209] width 14 height 14
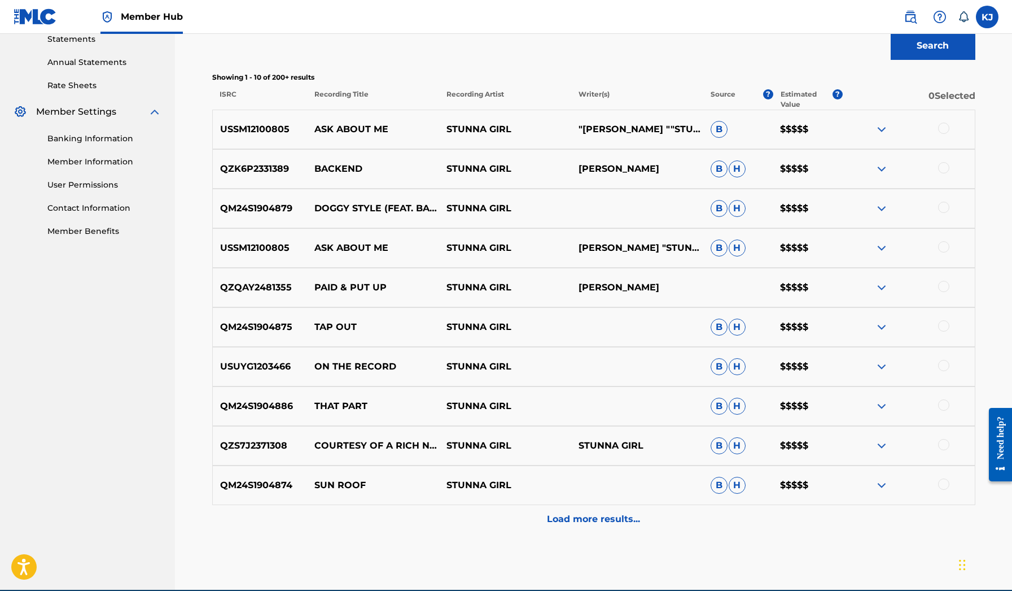
click at [882, 285] on img at bounding box center [882, 288] width 14 height 14
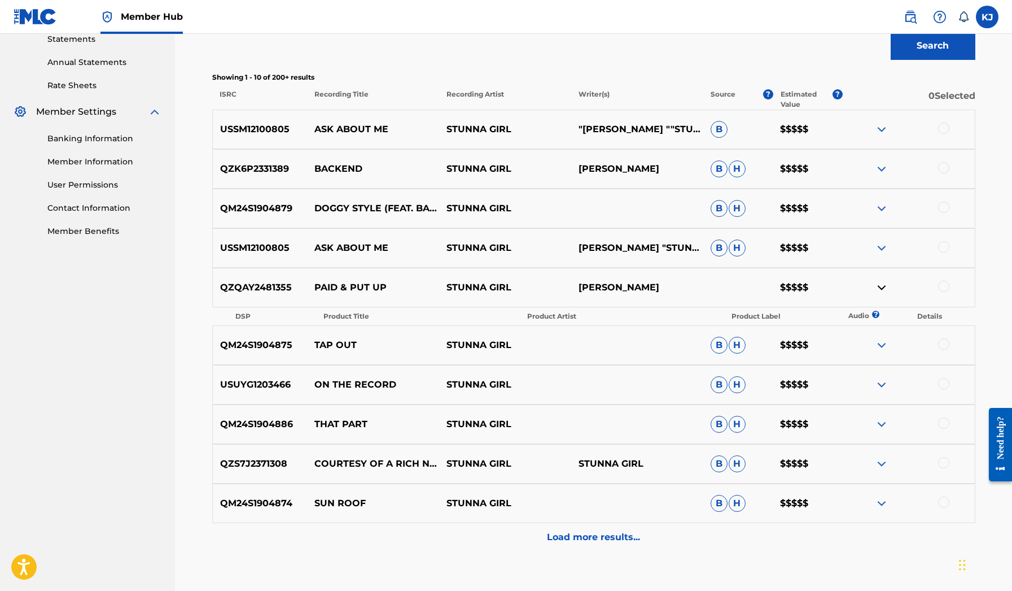
click at [879, 346] on img at bounding box center [882, 345] width 14 height 14
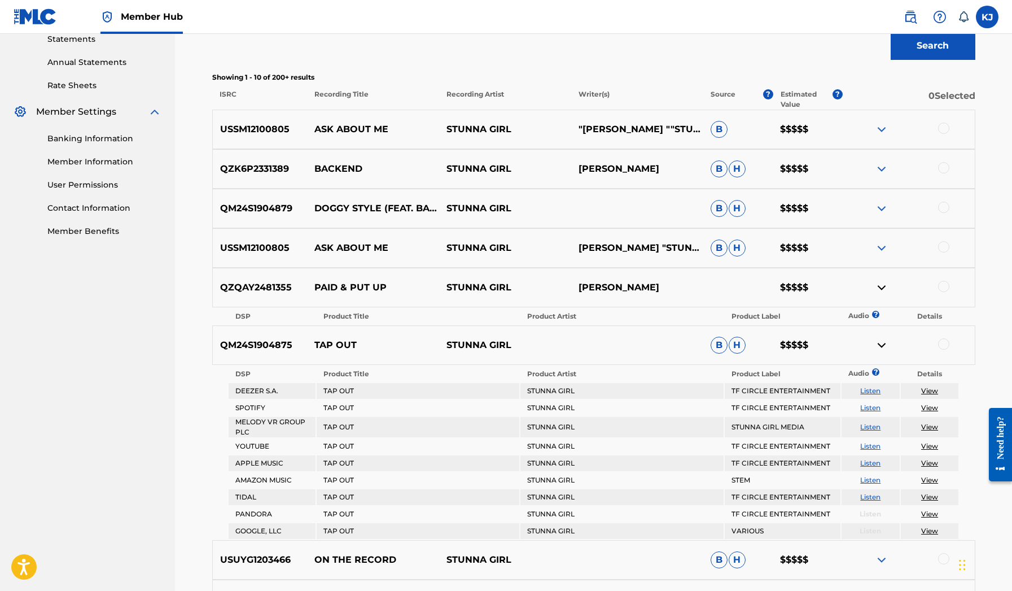
click at [879, 255] on div "USSM12100805 ASK ABOUT ME STUNNA GIRL SUZANNE "STUNNA GIRL" BROWN B H $$$$$" at bounding box center [593, 248] width 763 height 40
click at [881, 251] on img at bounding box center [882, 248] width 14 height 14
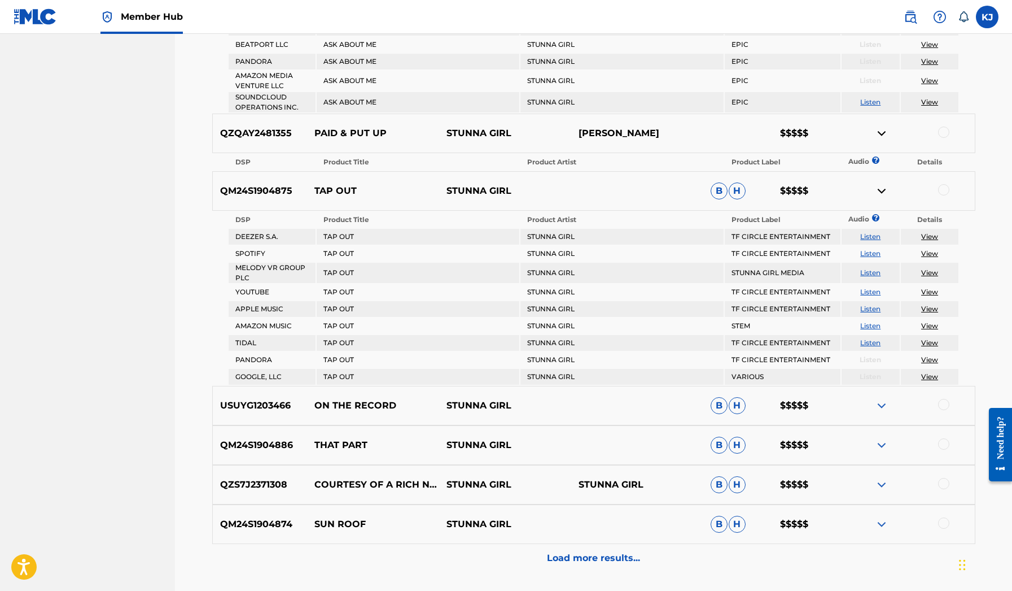
scroll to position [777, 0]
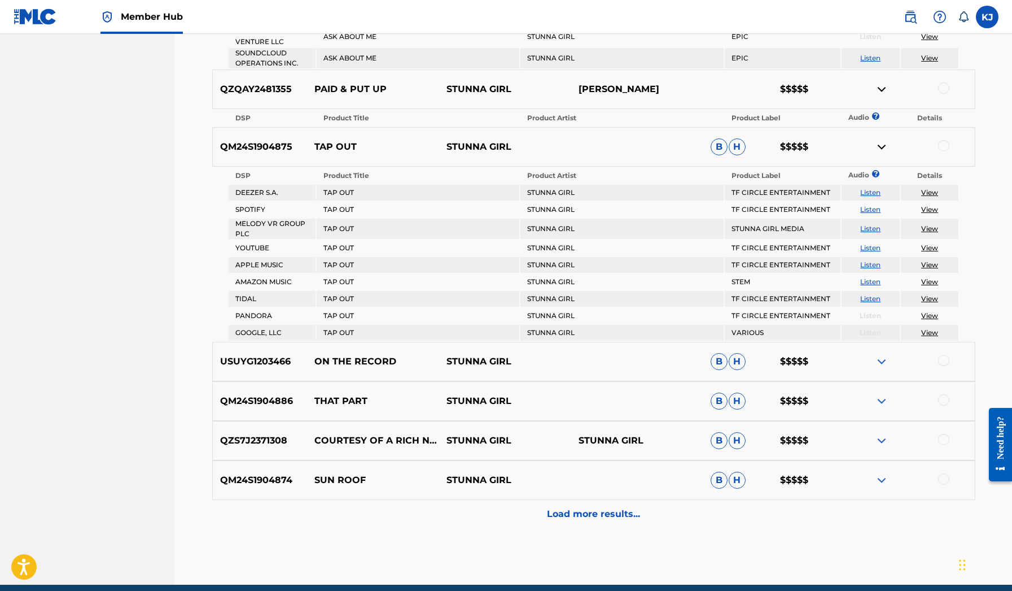
click at [879, 396] on img at bounding box center [882, 401] width 14 height 14
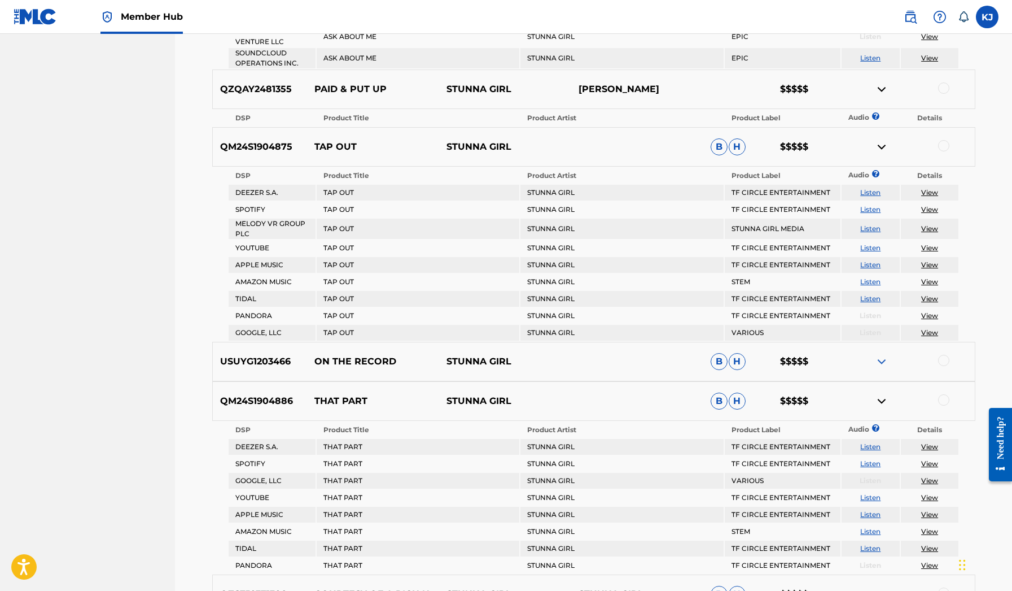
click at [879, 377] on div "USUYG1203466 ON THE RECORD STUNNA GIRL B H $$$$$" at bounding box center [593, 362] width 763 height 40
click at [882, 368] on div "USUYG1203466 ON THE RECORD STUNNA GIRL B H $$$$$" at bounding box center [593, 362] width 763 height 40
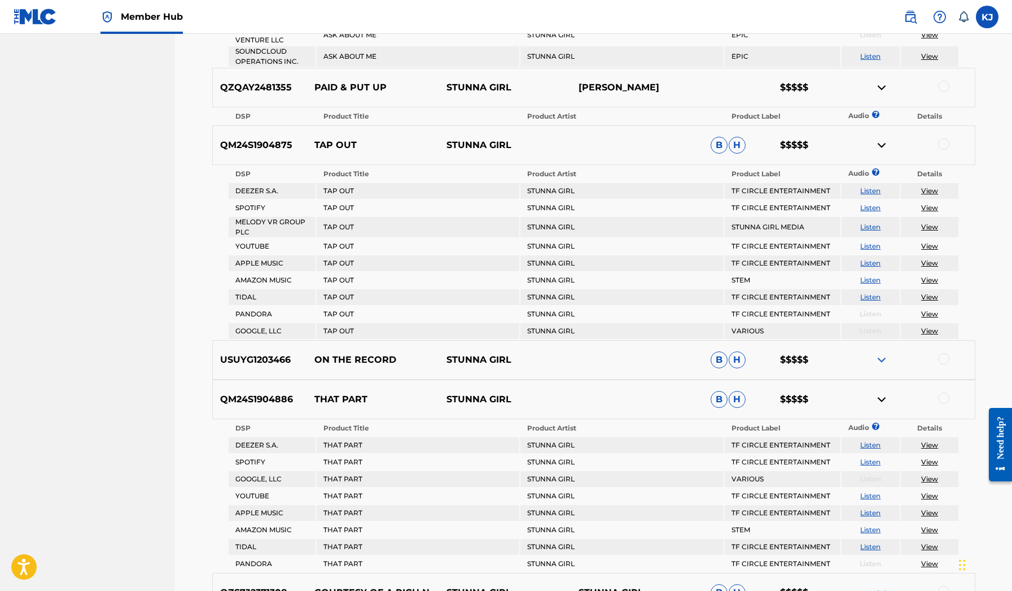
click at [880, 365] on img at bounding box center [882, 360] width 14 height 14
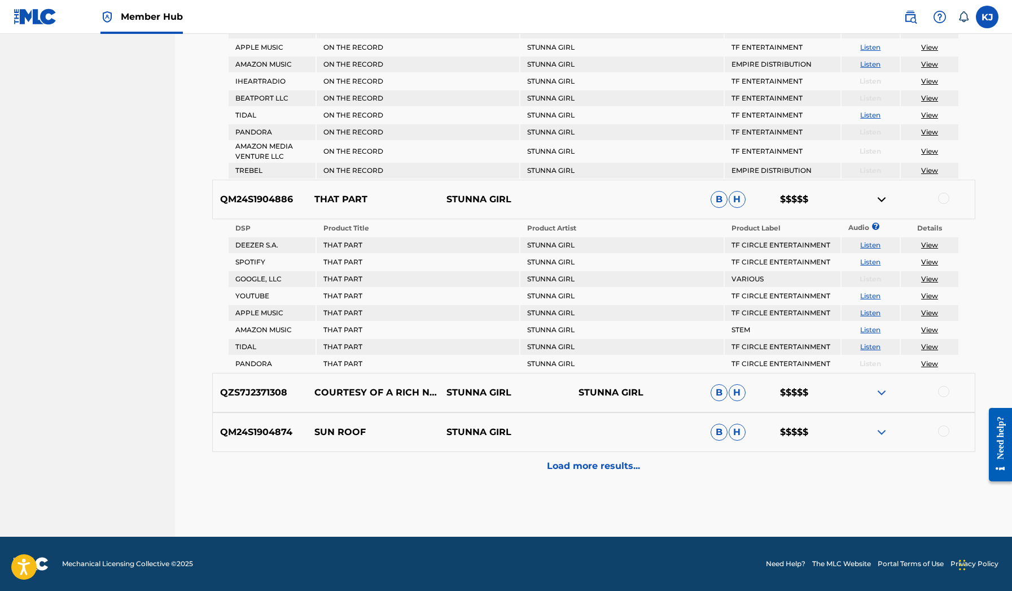
scroll to position [1265, 0]
click at [877, 417] on div "QM24S1904874 SUN ROOF STUNNA GIRL B H $$$$$" at bounding box center [593, 432] width 763 height 40
click at [877, 425] on div "QM24S1904874 SUN ROOF STUNNA GIRL B H $$$$$" at bounding box center [593, 432] width 763 height 40
click at [878, 431] on img at bounding box center [882, 432] width 14 height 14
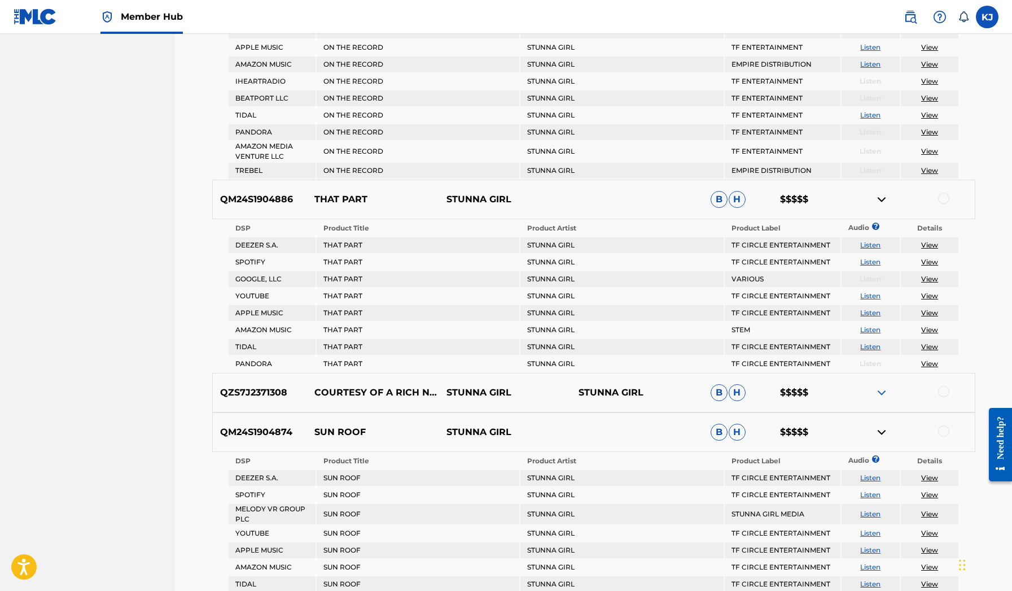
click at [881, 399] on div "QZS7J2371308 COURTESY OF A RICH NIGGA STUNNA GIRL STUNNA GIRL B H $$$$$" at bounding box center [593, 393] width 763 height 40
click at [881, 395] on img at bounding box center [882, 393] width 14 height 14
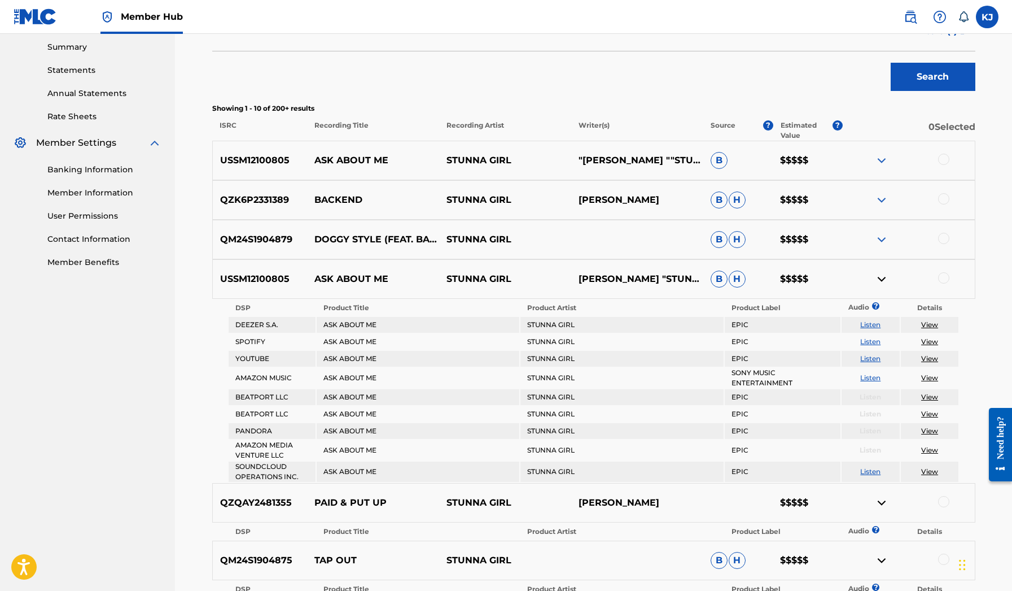
scroll to position [73, 0]
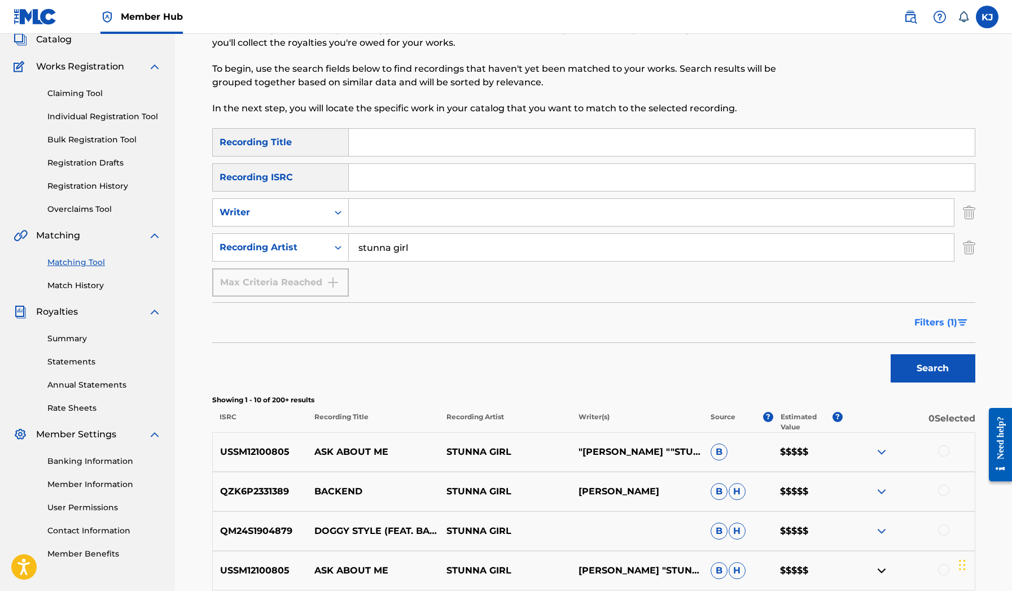
click at [964, 327] on button "Filters ( 1 )" at bounding box center [942, 322] width 68 height 28
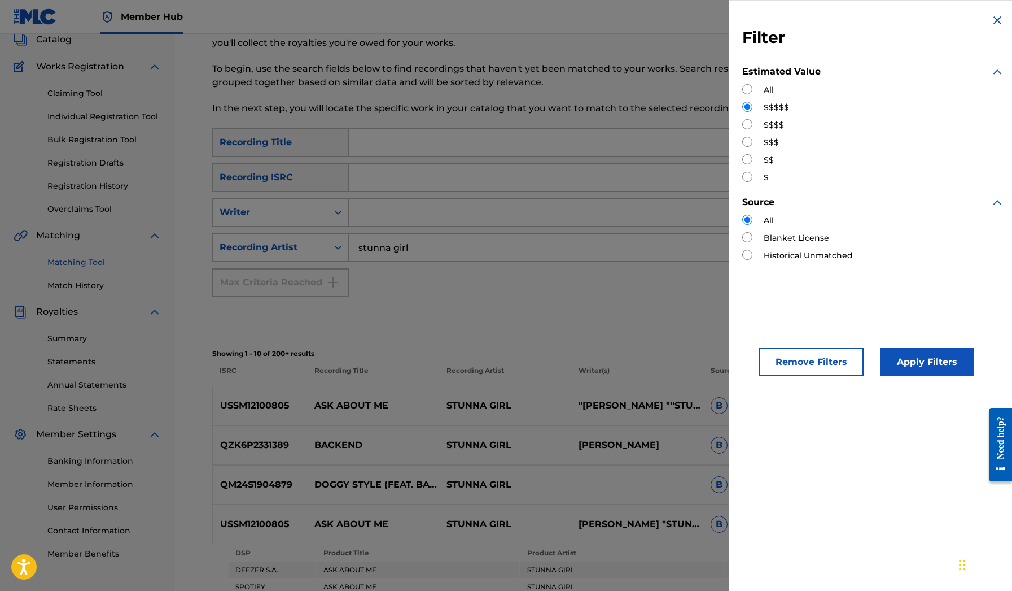
click at [748, 91] on input "Search Form" at bounding box center [747, 89] width 10 height 10
radio input "true"
click at [883, 354] on button "Apply Filters" at bounding box center [927, 362] width 93 height 28
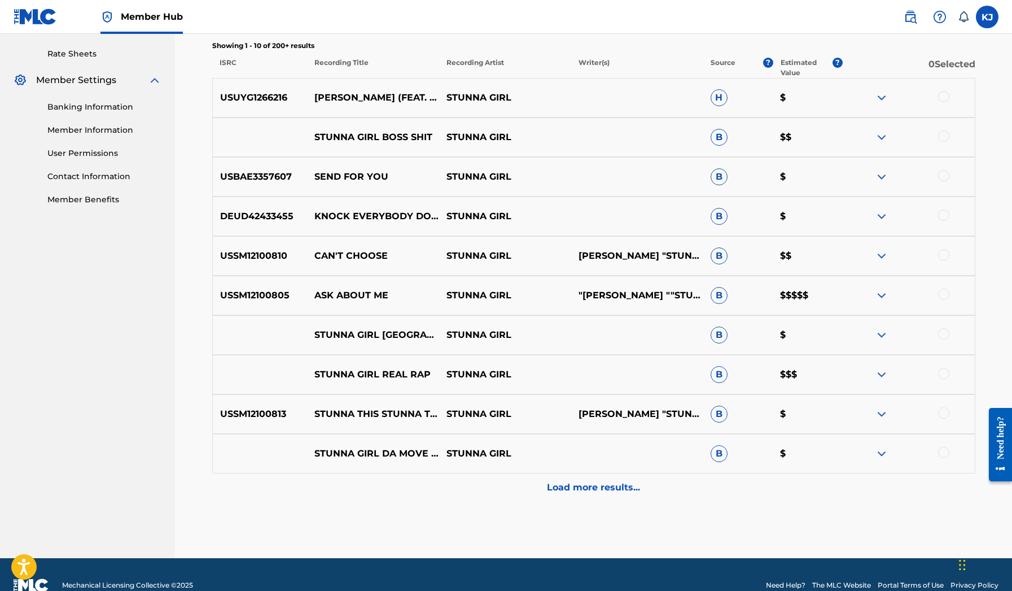
scroll to position [427, 0]
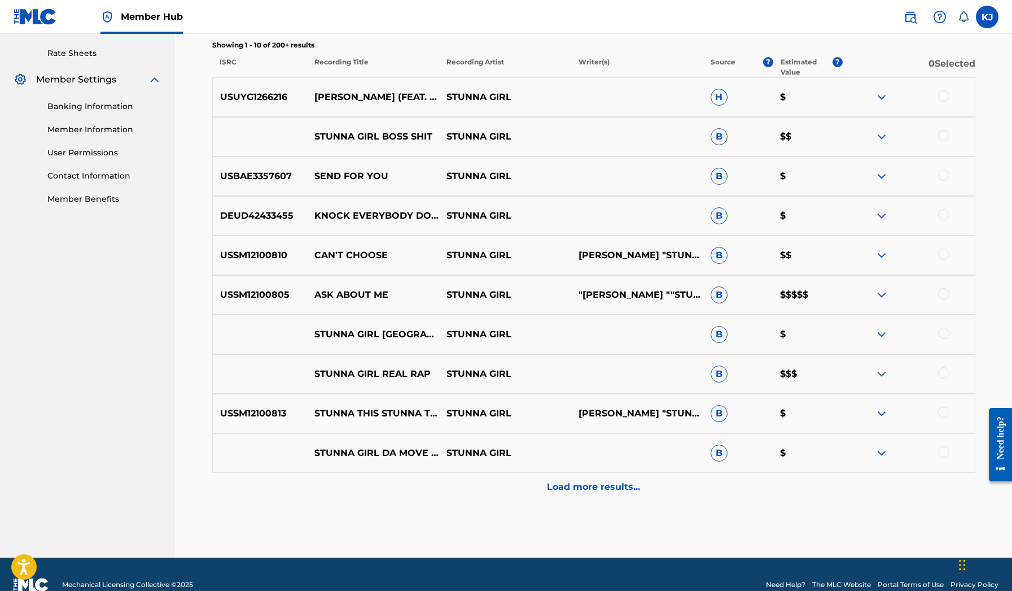
click at [880, 303] on div "USSM12100805 ASK ABOUT ME STUNNA GIRL "SUZANNE ""STUNNA GIRL"" BROWN" B $$$$$" at bounding box center [593, 295] width 763 height 40
click at [882, 298] on img at bounding box center [882, 295] width 14 height 14
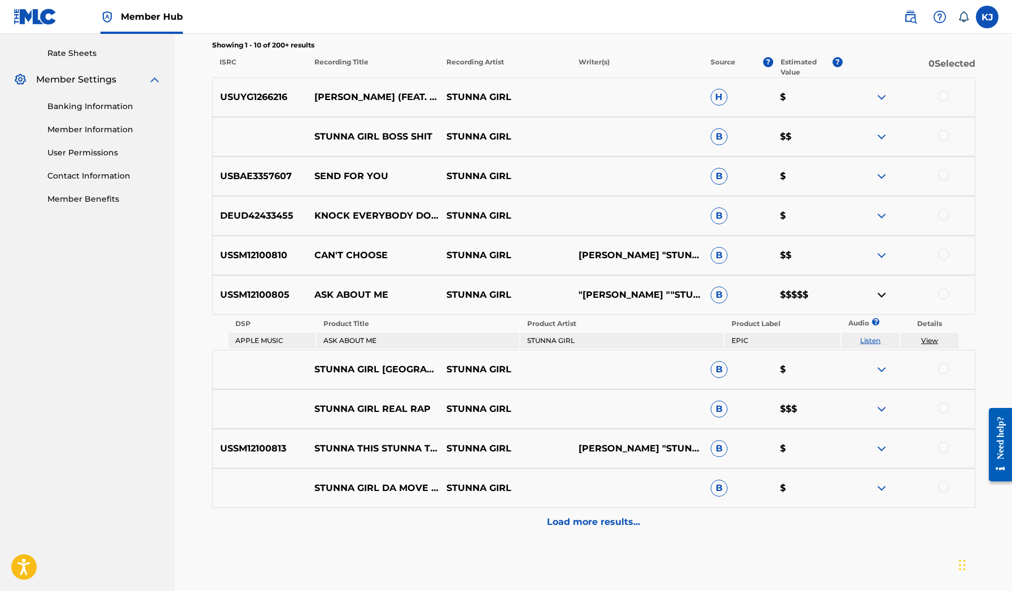
click at [882, 298] on img at bounding box center [882, 295] width 14 height 14
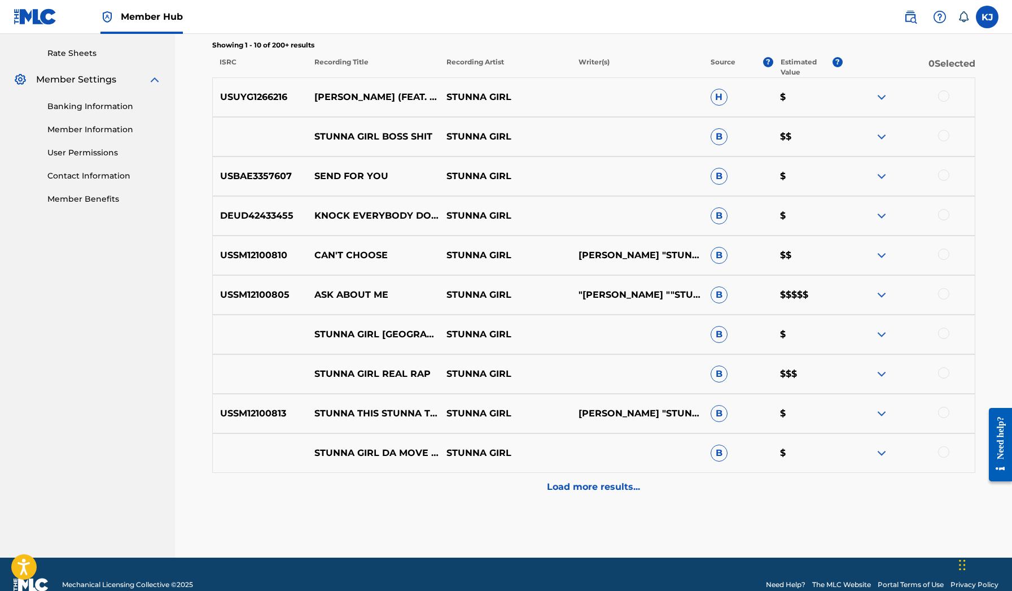
click at [879, 250] on img at bounding box center [882, 255] width 14 height 14
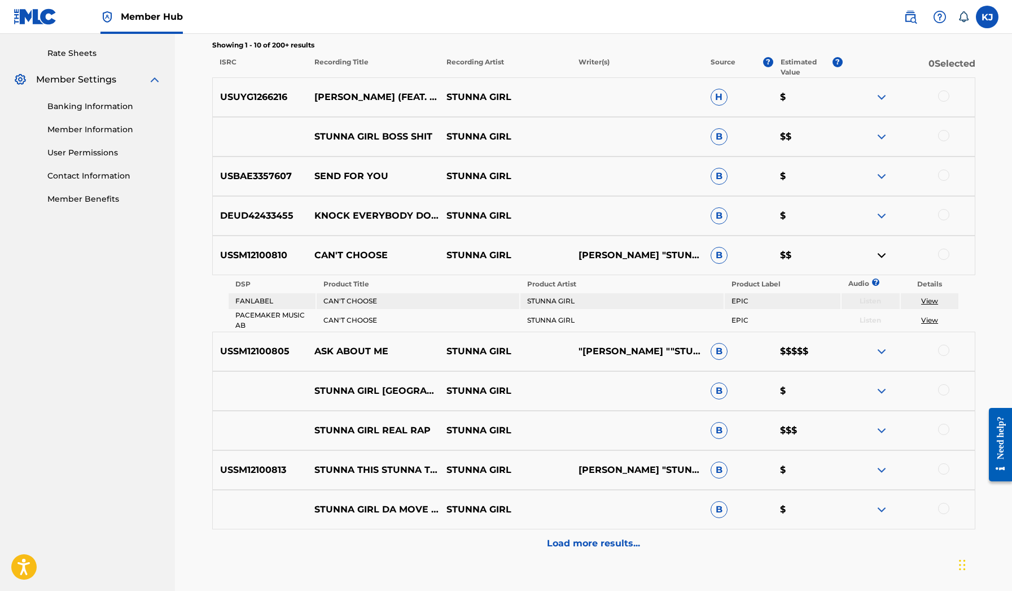
click at [879, 250] on img at bounding box center [882, 255] width 14 height 14
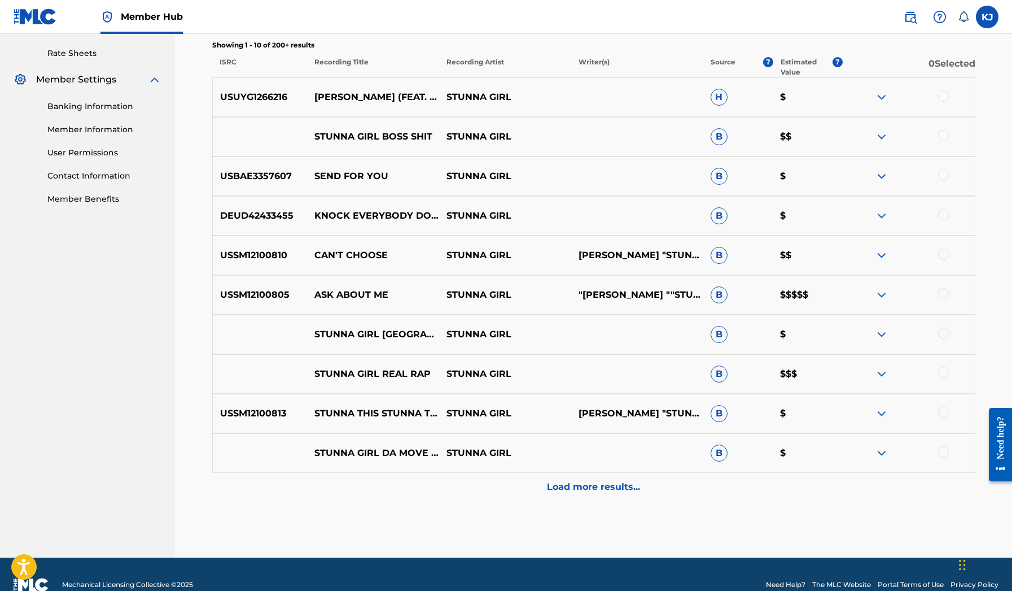
click at [630, 470] on div "STUNNA GIRL DA MOVE SOB X RBE SHORELINE MAFIA REMIX STUNNA GIRL B $" at bounding box center [593, 453] width 763 height 40
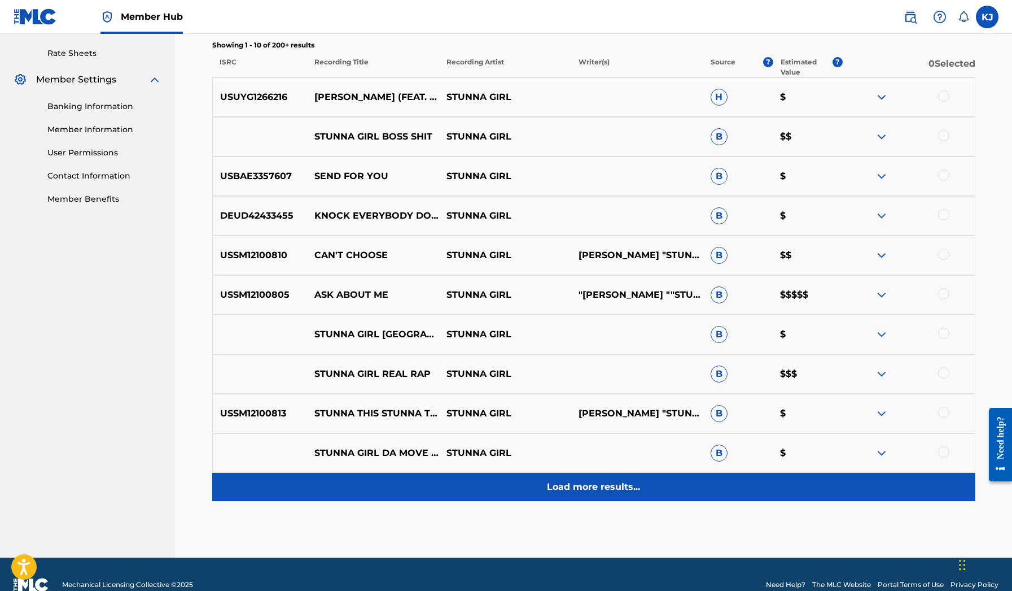
click at [625, 479] on div "Load more results..." at bounding box center [593, 487] width 763 height 28
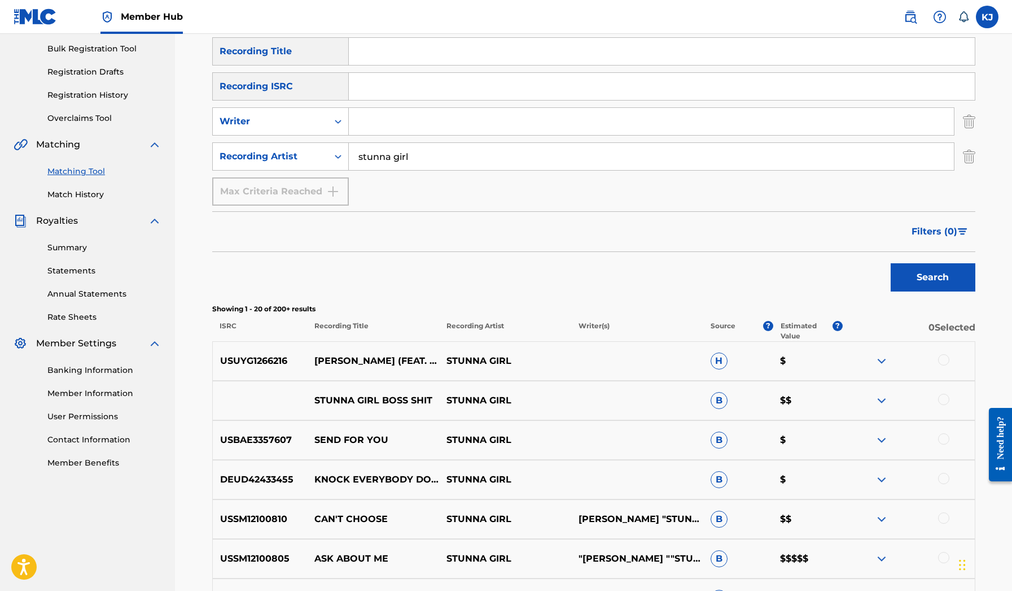
scroll to position [137, 0]
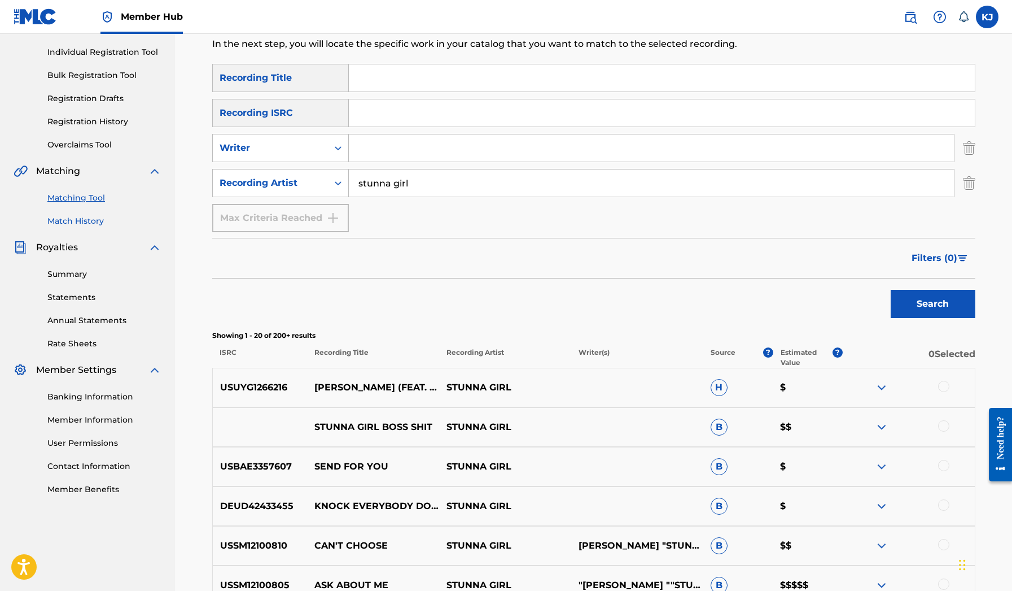
click at [81, 219] on link "Match History" at bounding box center [104, 221] width 114 height 12
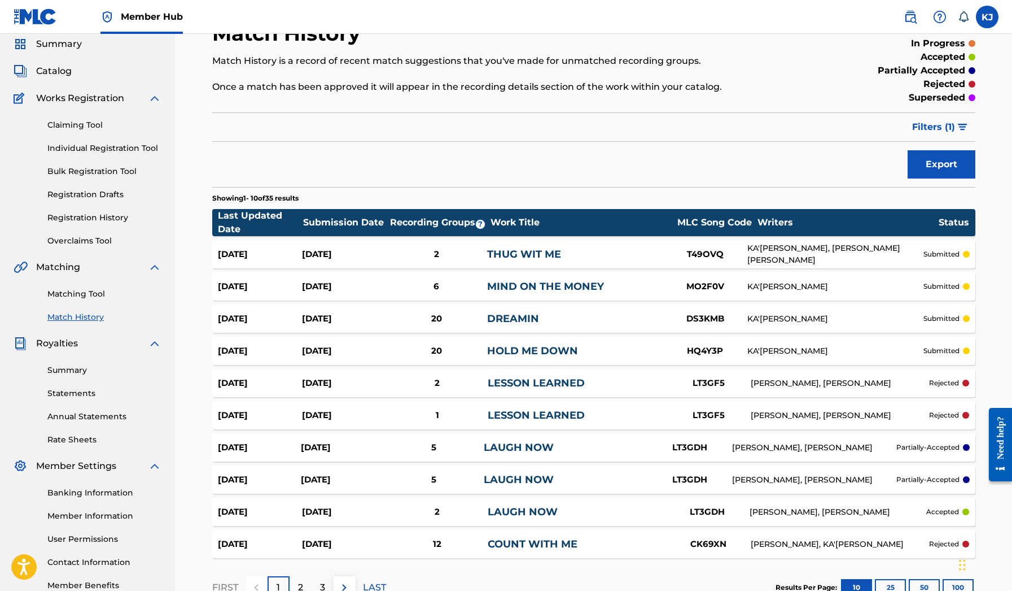
scroll to position [42, 0]
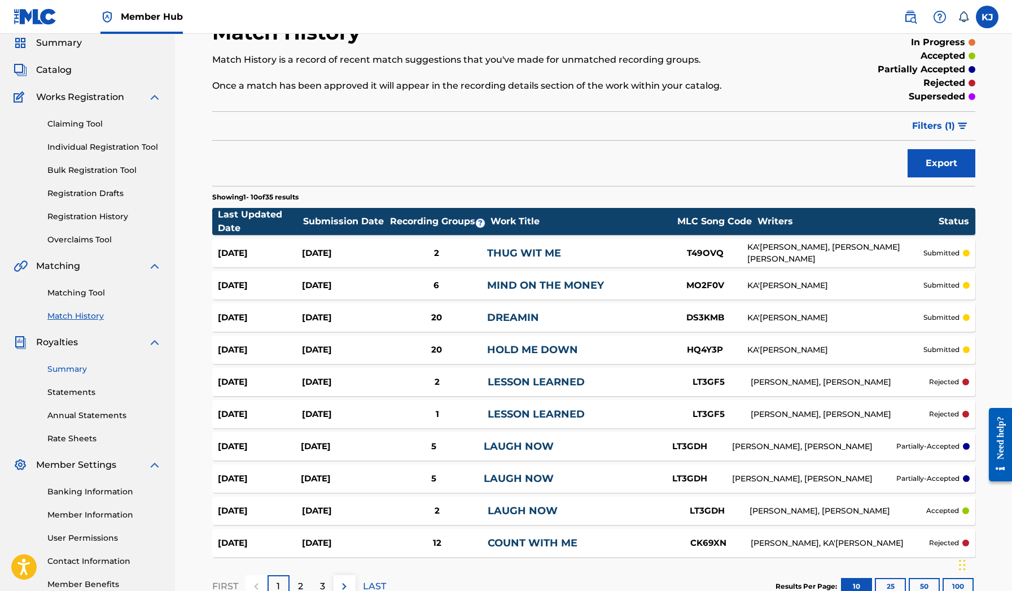
click at [74, 373] on link "Summary" at bounding box center [104, 369] width 114 height 12
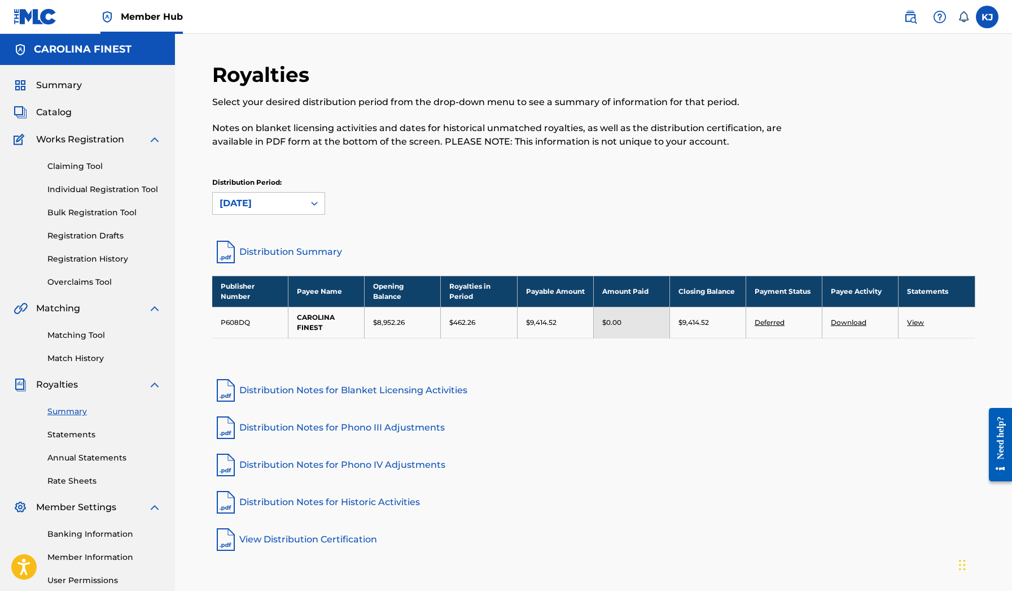
scroll to position [2, 0]
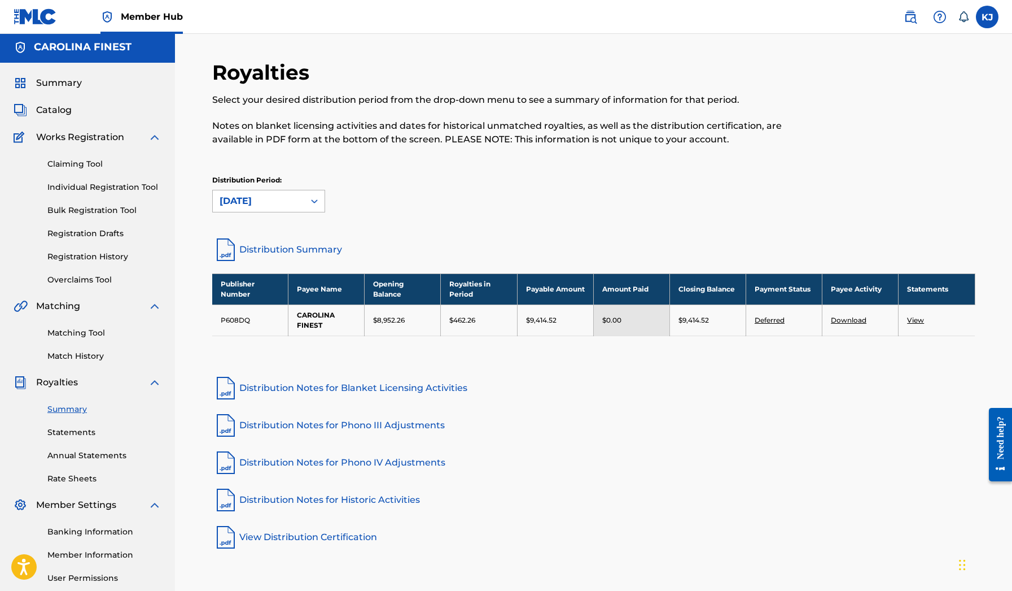
click at [264, 208] on div "[DATE]" at bounding box center [258, 200] width 91 height 21
